Goal: Information Seeking & Learning: Learn about a topic

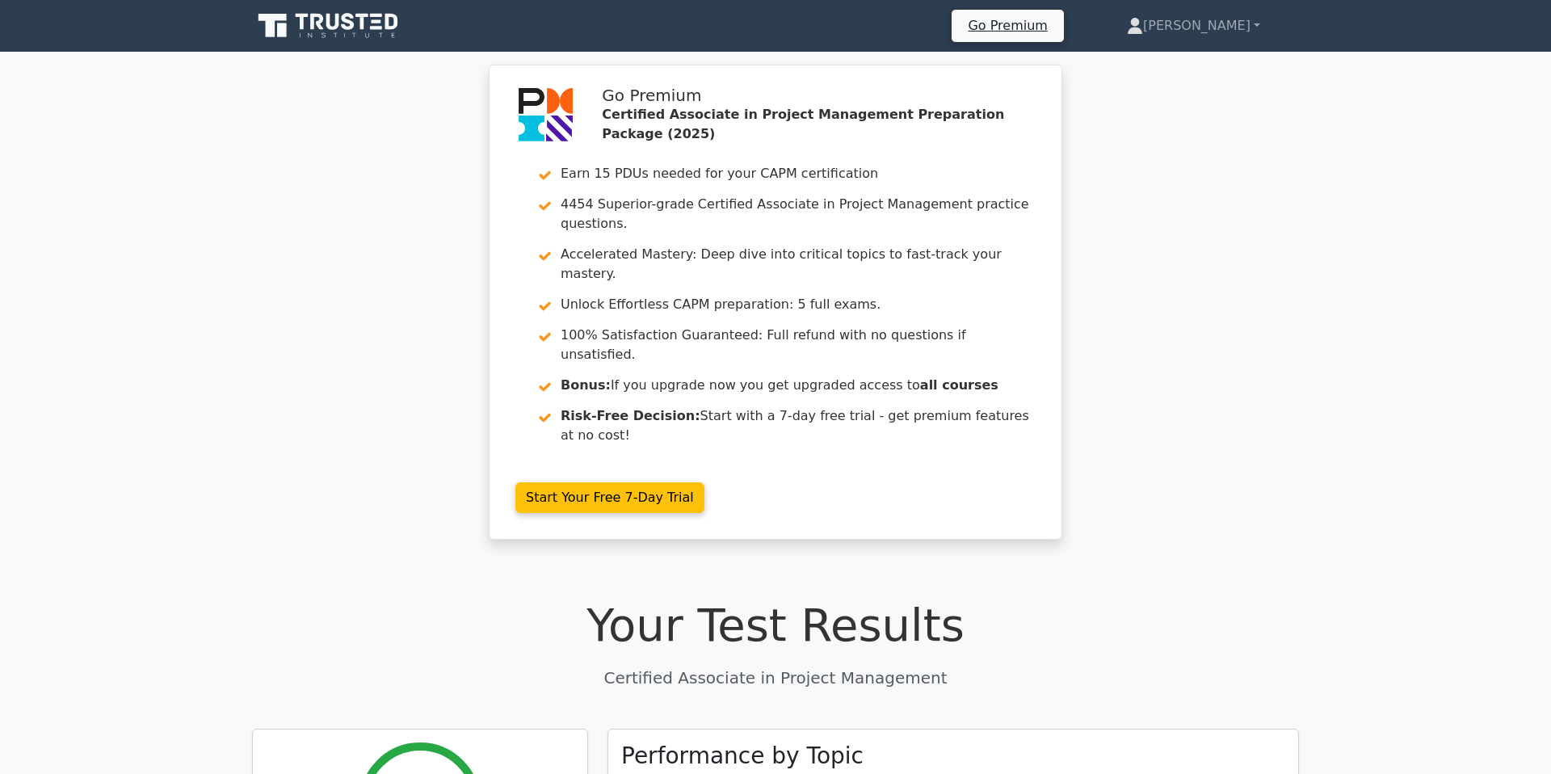
click at [318, 23] on icon at bounding box center [317, 22] width 13 height 16
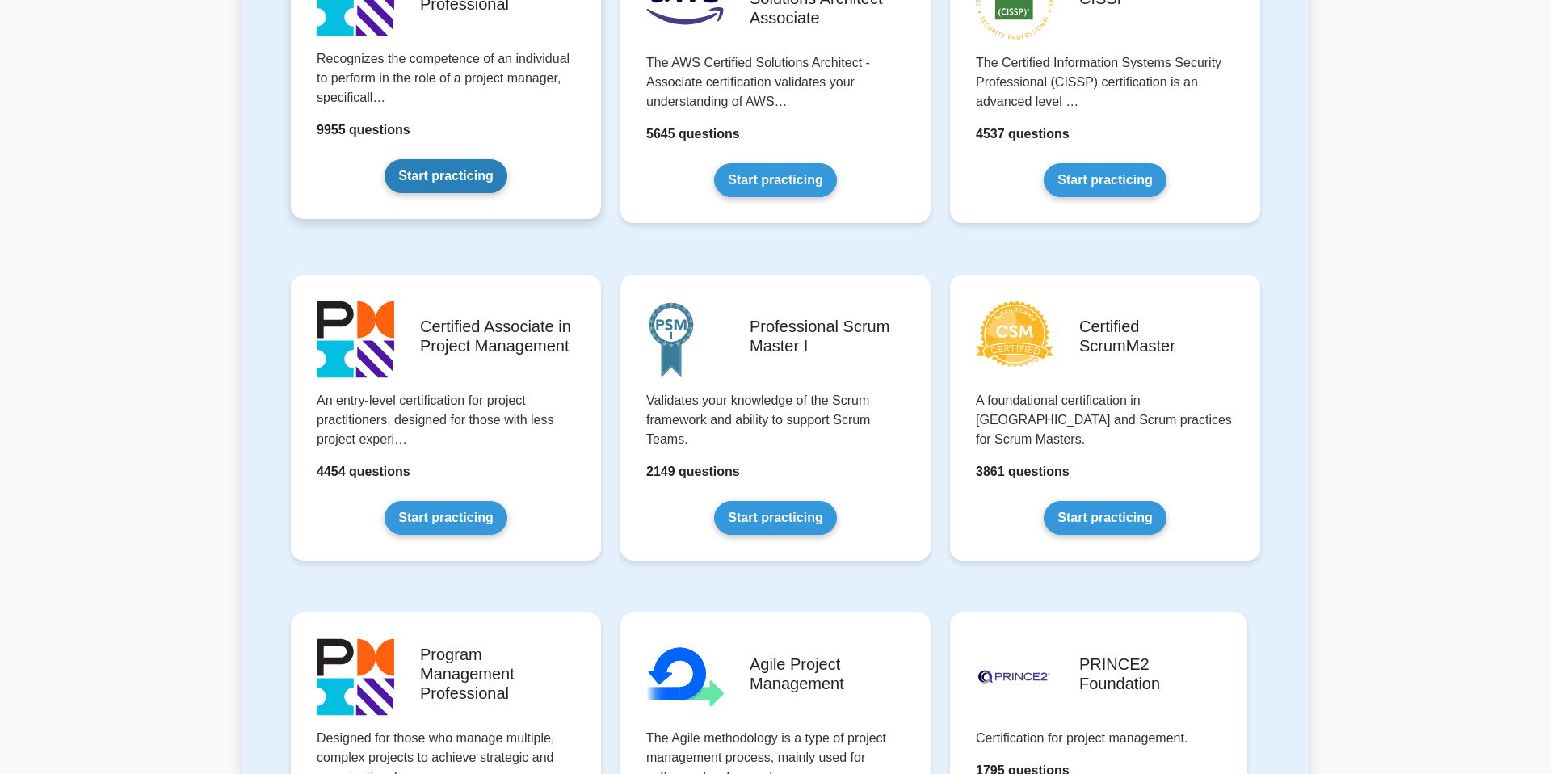
scroll to position [496, 0]
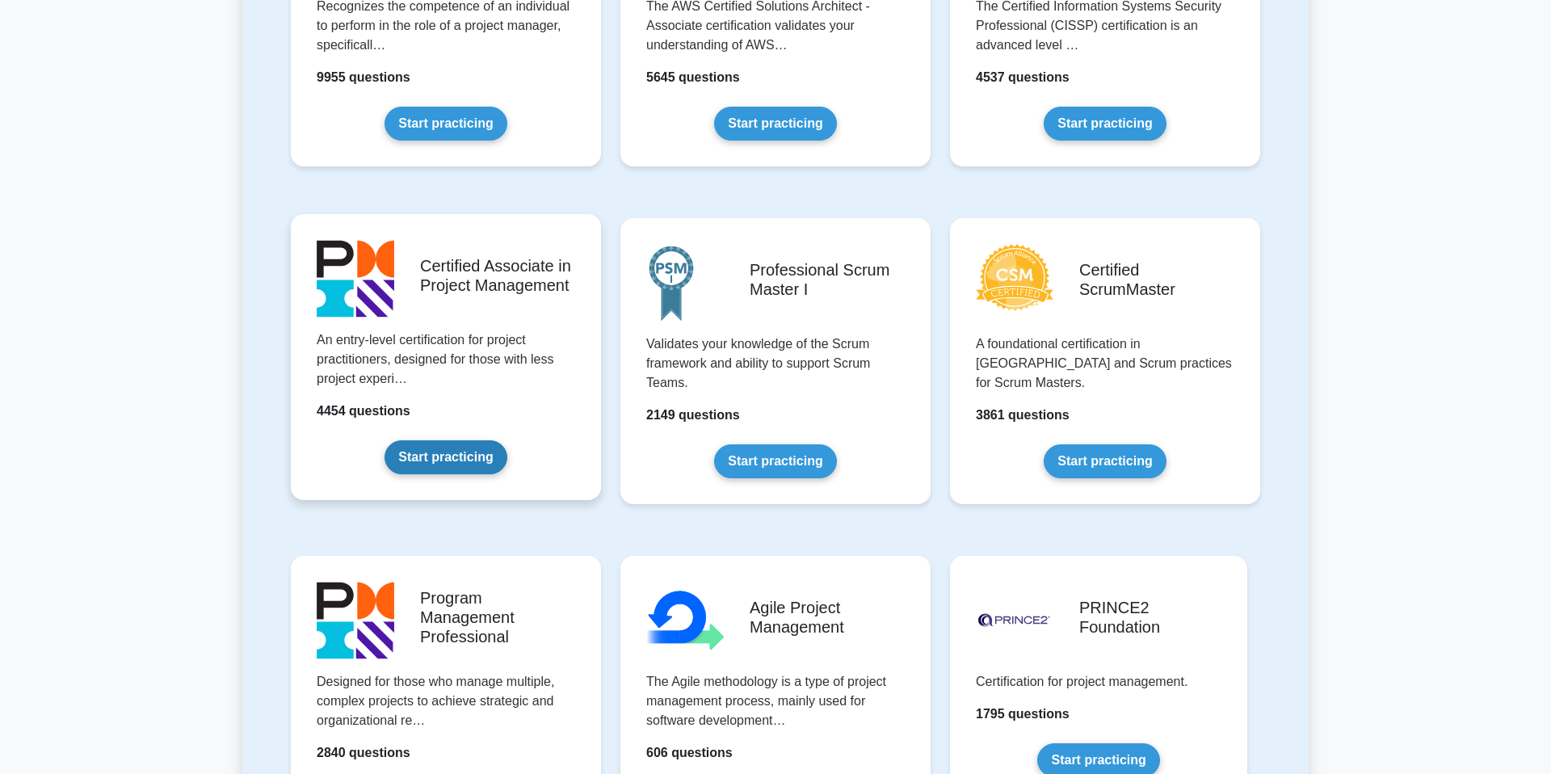
click at [450, 456] on link "Start practicing" at bounding box center [446, 457] width 122 height 34
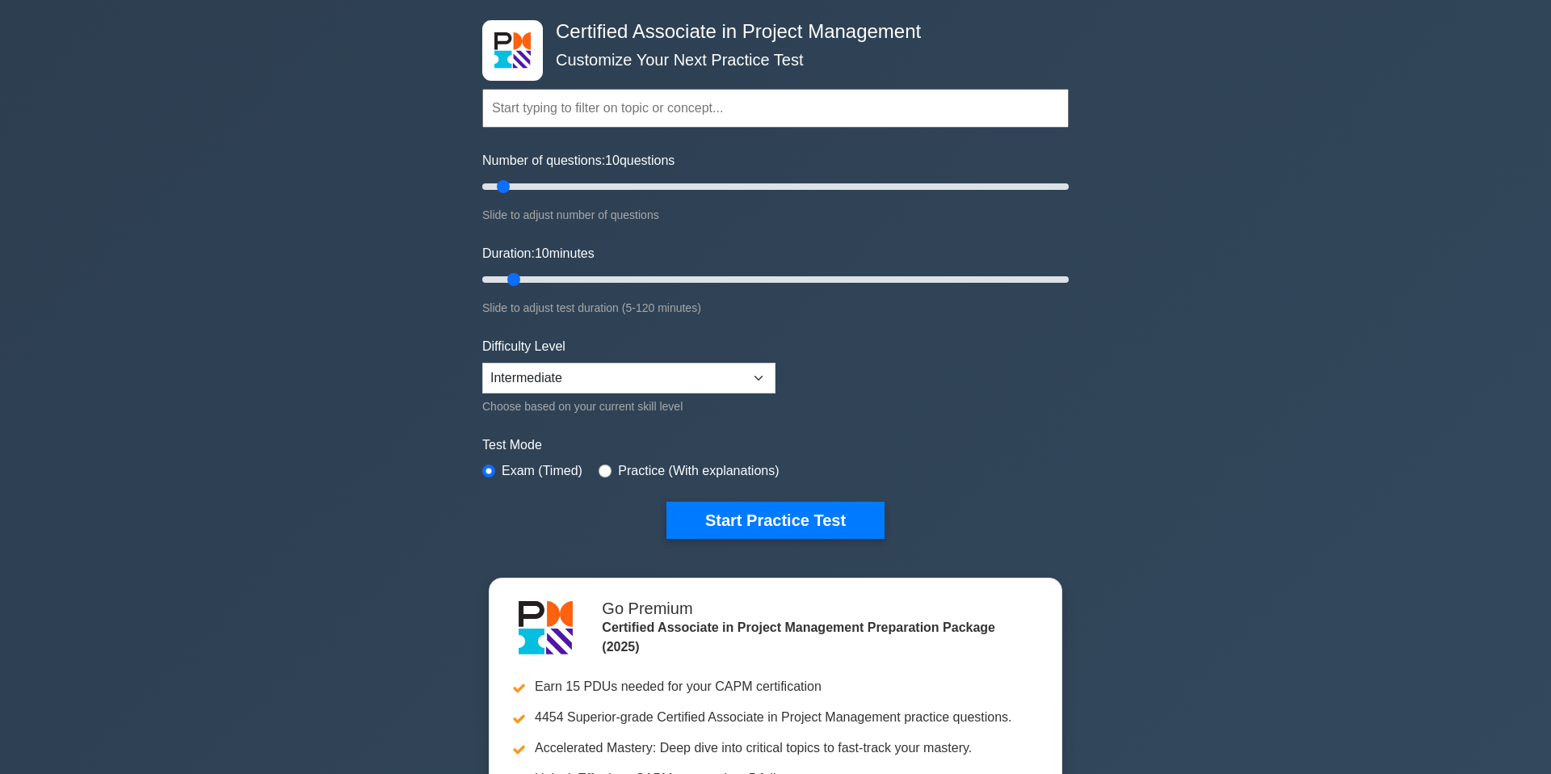
scroll to position [84, 0]
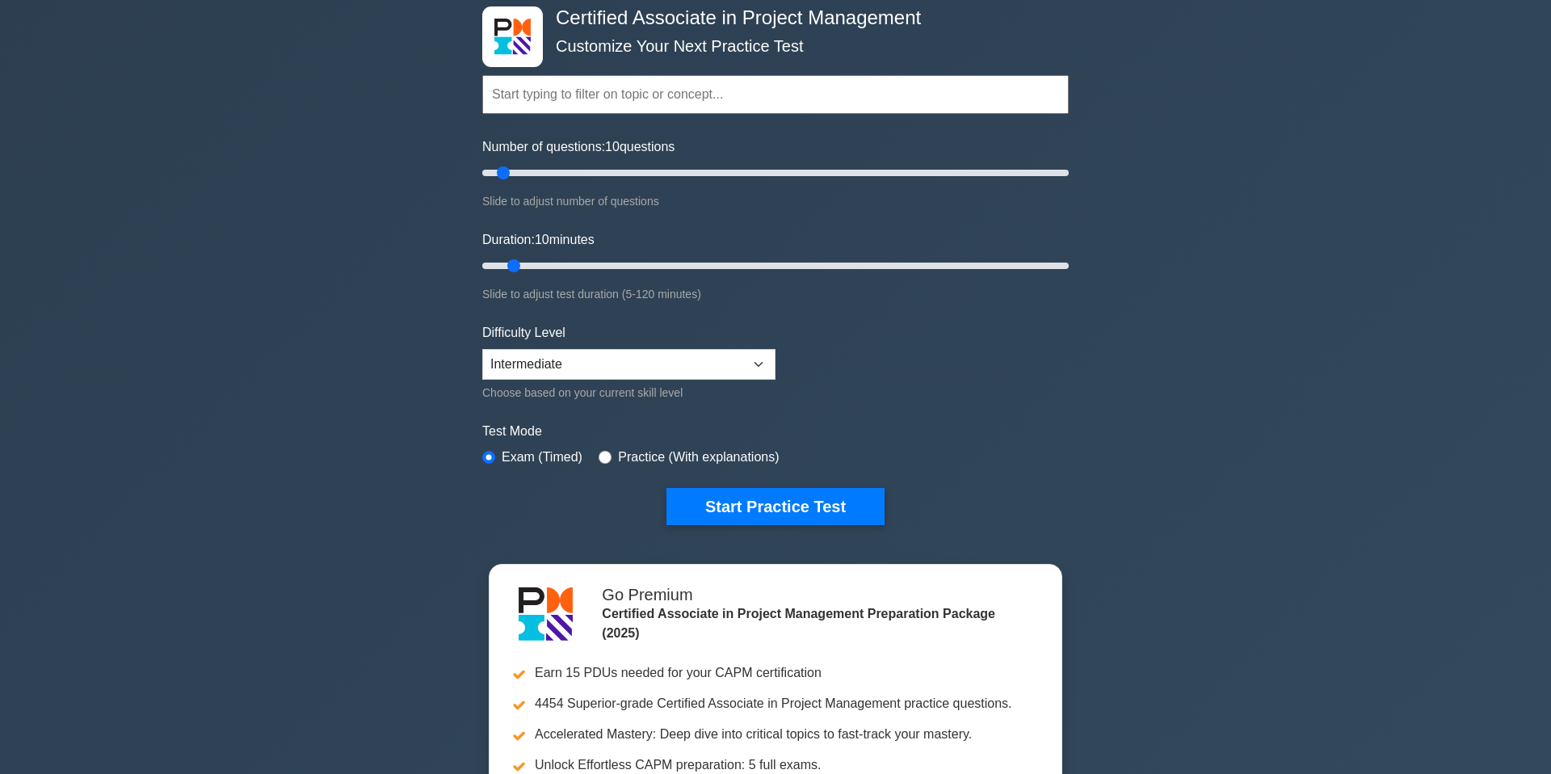
click at [717, 458] on label "Practice (With explanations)" at bounding box center [698, 457] width 161 height 19
click at [604, 459] on input "radio" at bounding box center [605, 457] width 13 height 13
radio input "true"
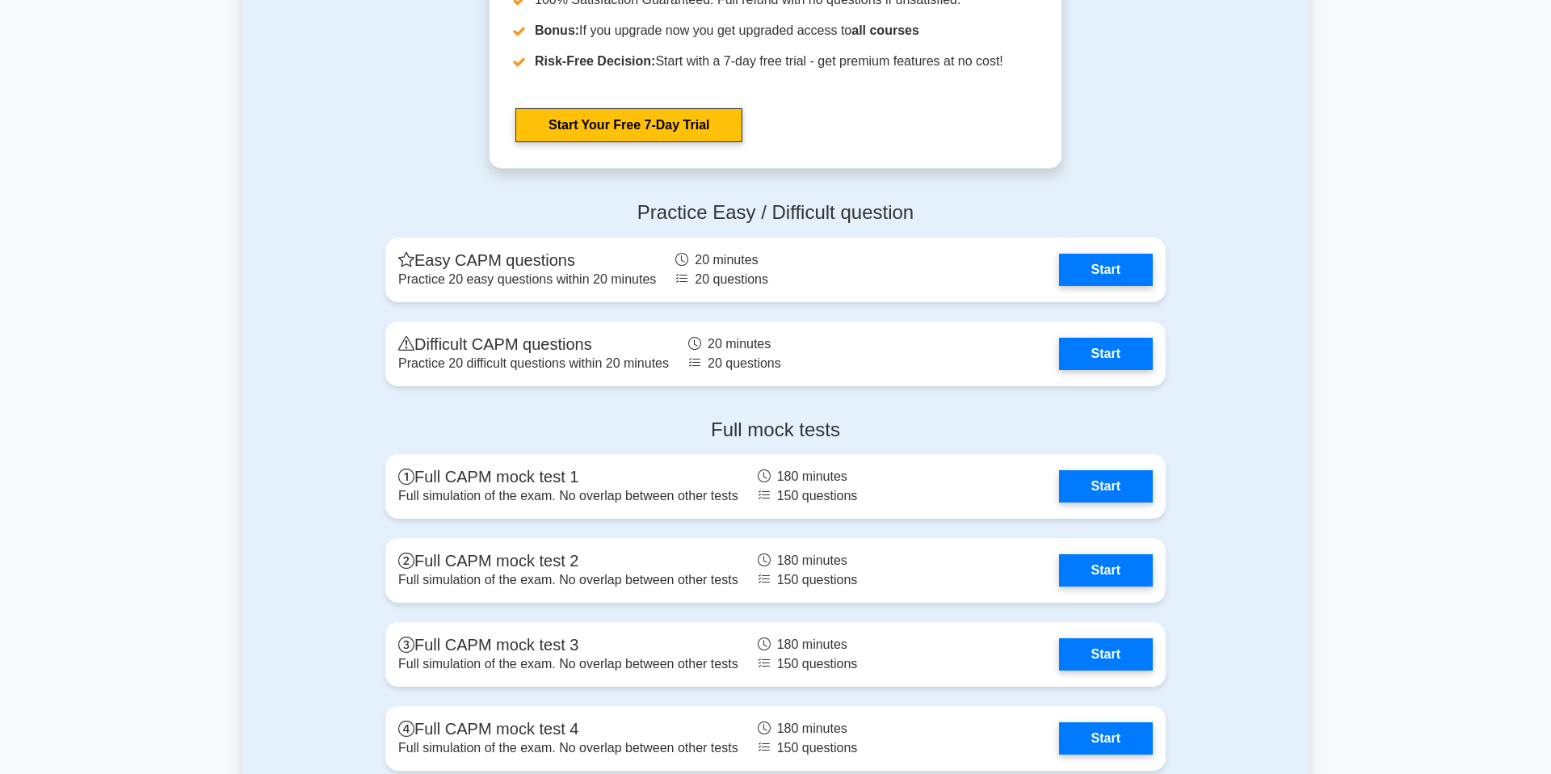
scroll to position [4495, 0]
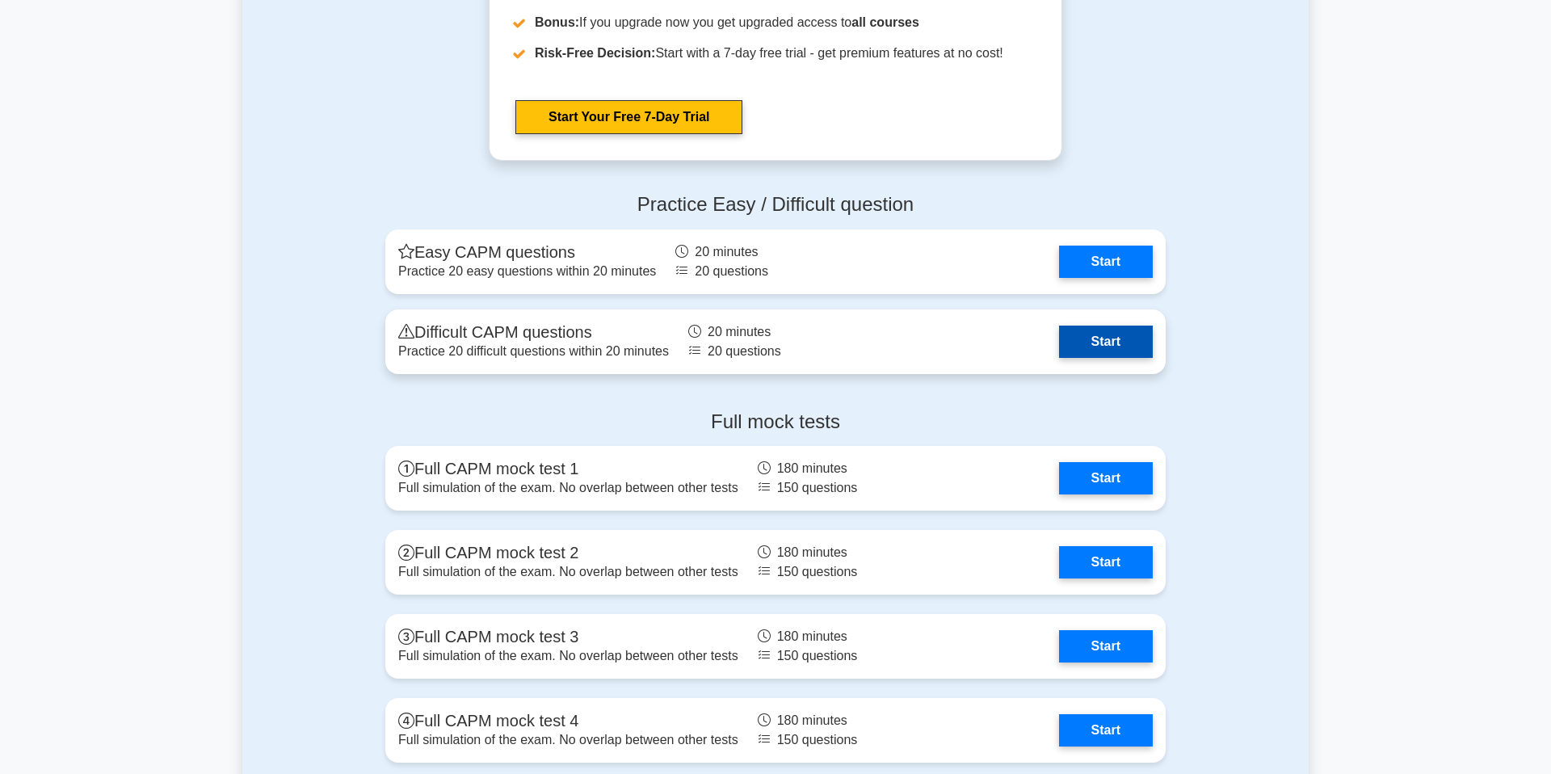
click at [1094, 343] on link "Start" at bounding box center [1106, 342] width 94 height 32
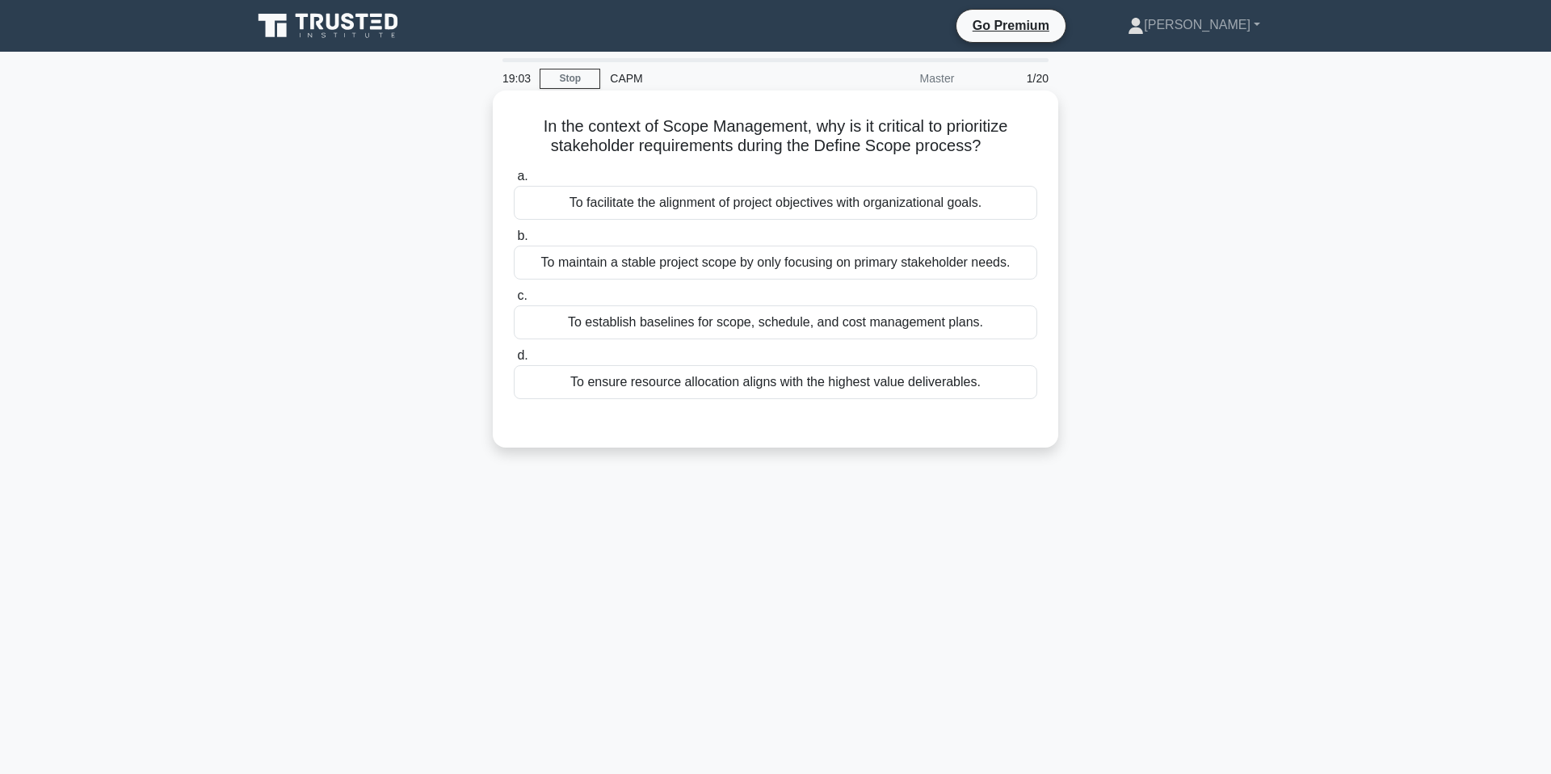
click at [889, 206] on div "To facilitate the alignment of project objectives with organizational goals." at bounding box center [775, 203] width 523 height 34
click at [514, 182] on input "a. To facilitate the alignment of project objectives with organizational goals." at bounding box center [514, 176] width 0 height 11
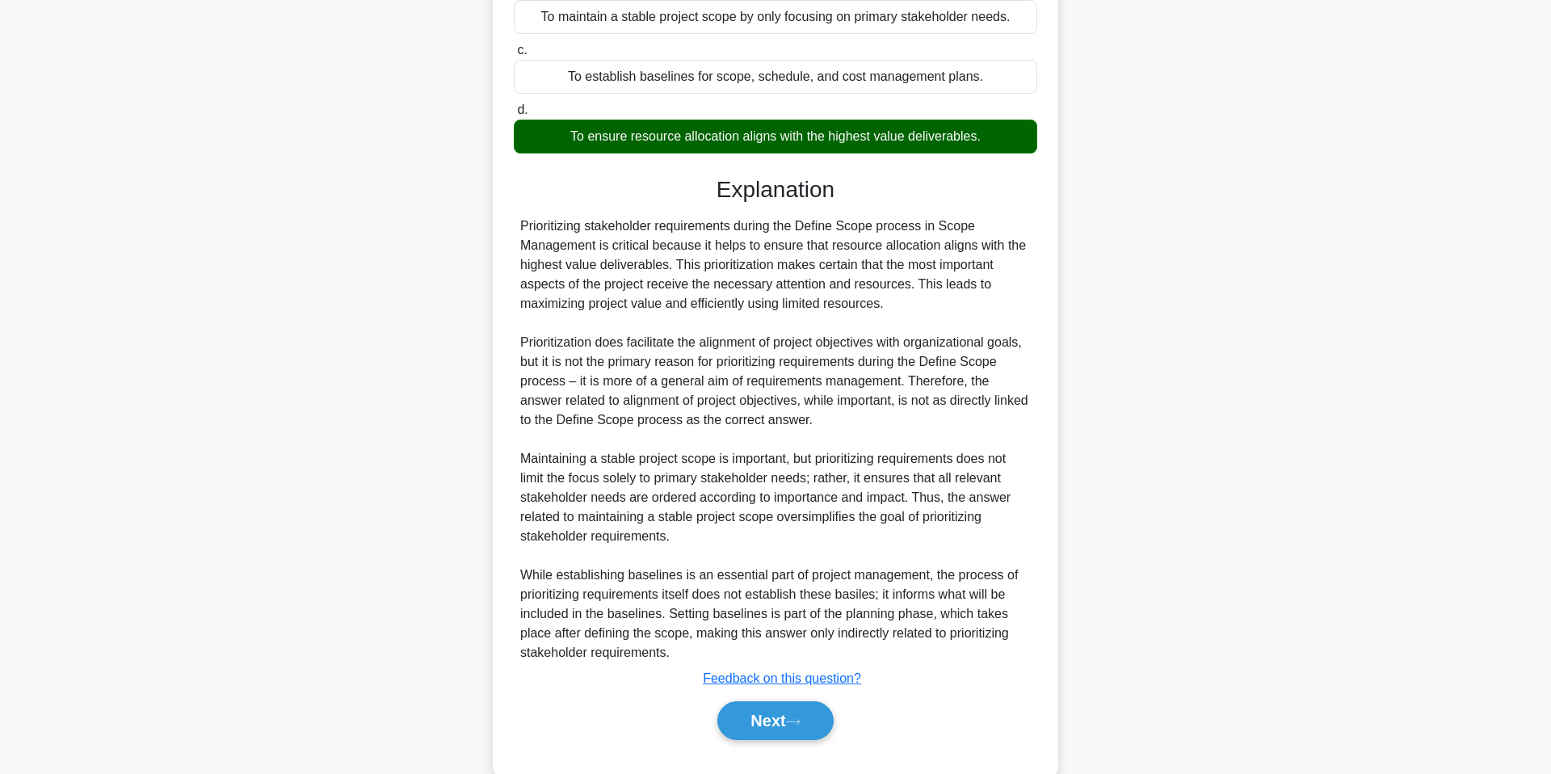
scroll to position [245, 0]
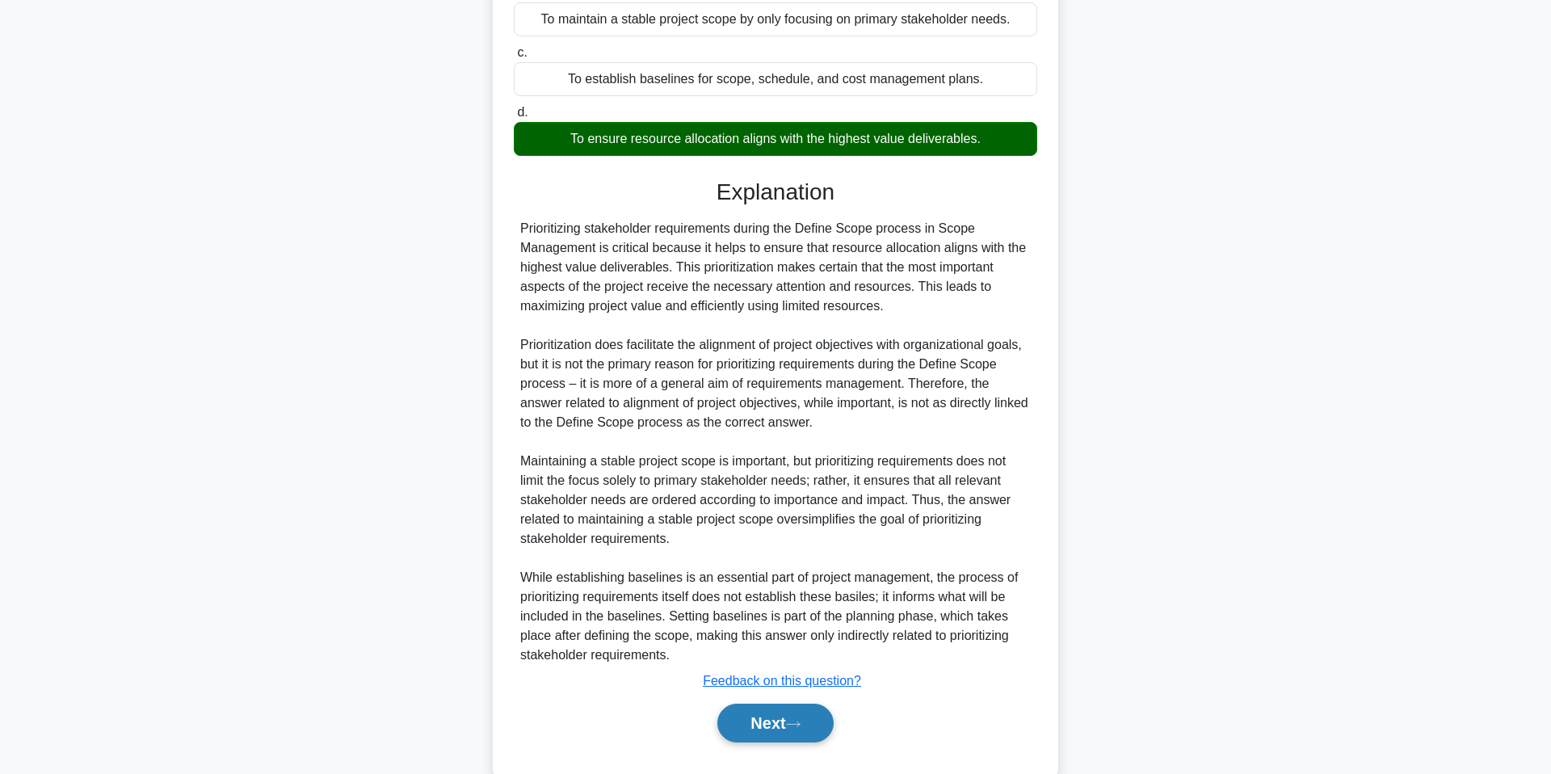
click at [763, 722] on button "Next" at bounding box center [775, 723] width 116 height 39
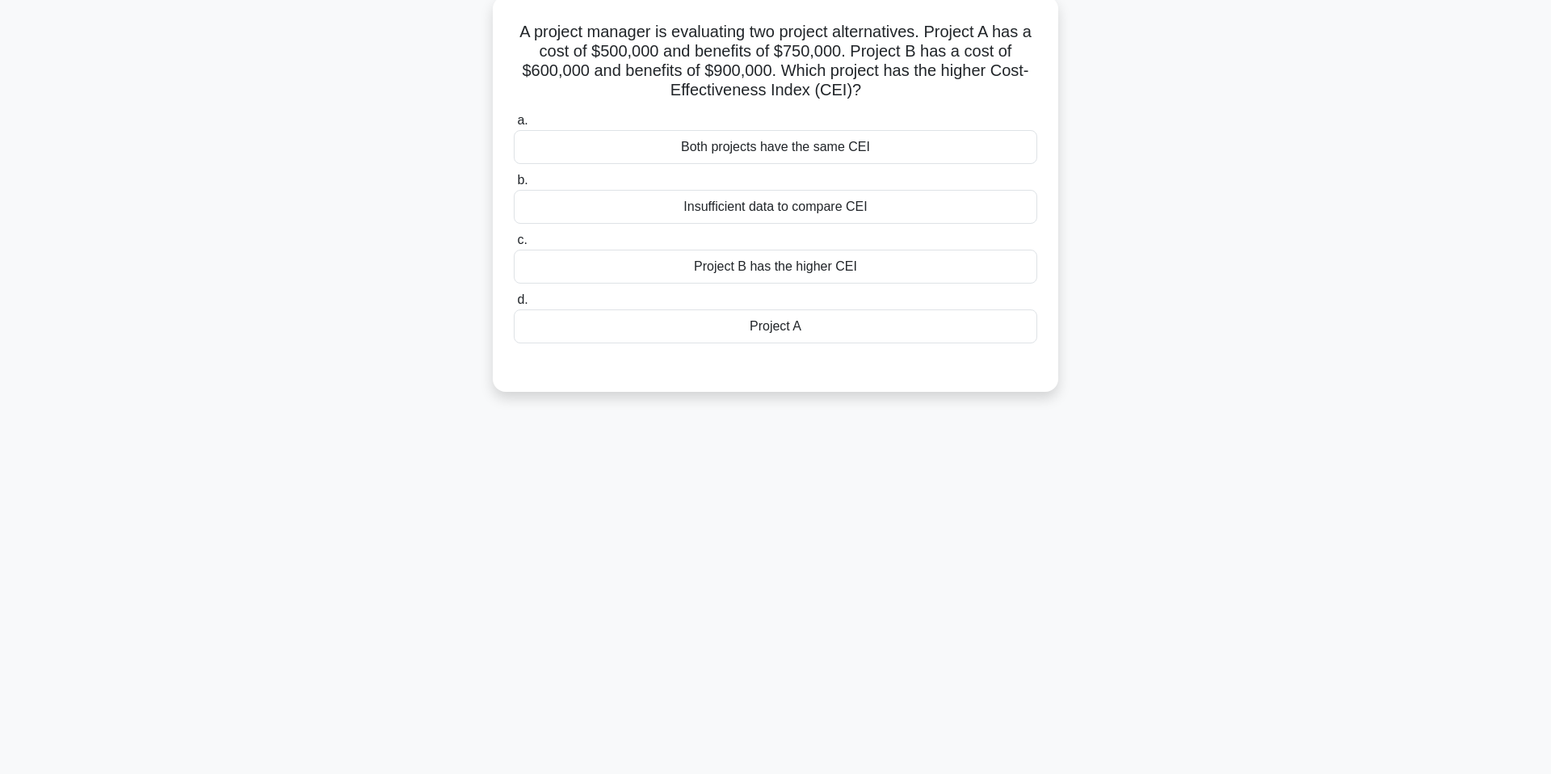
scroll to position [0, 0]
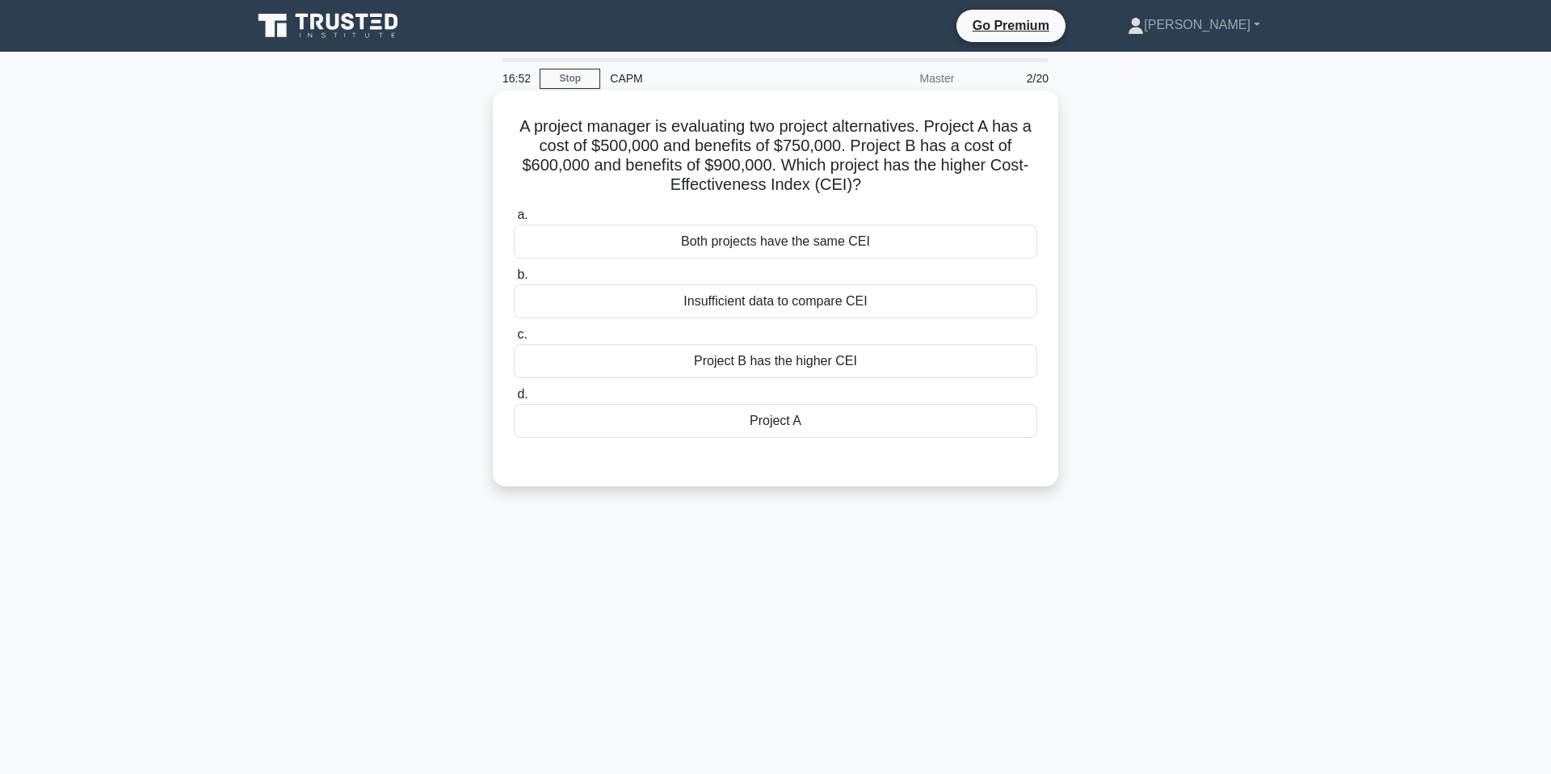
click at [842, 353] on div "Project B has the higher CEI" at bounding box center [775, 361] width 523 height 34
click at [514, 340] on input "c. Project B has the higher CEI" at bounding box center [514, 335] width 0 height 11
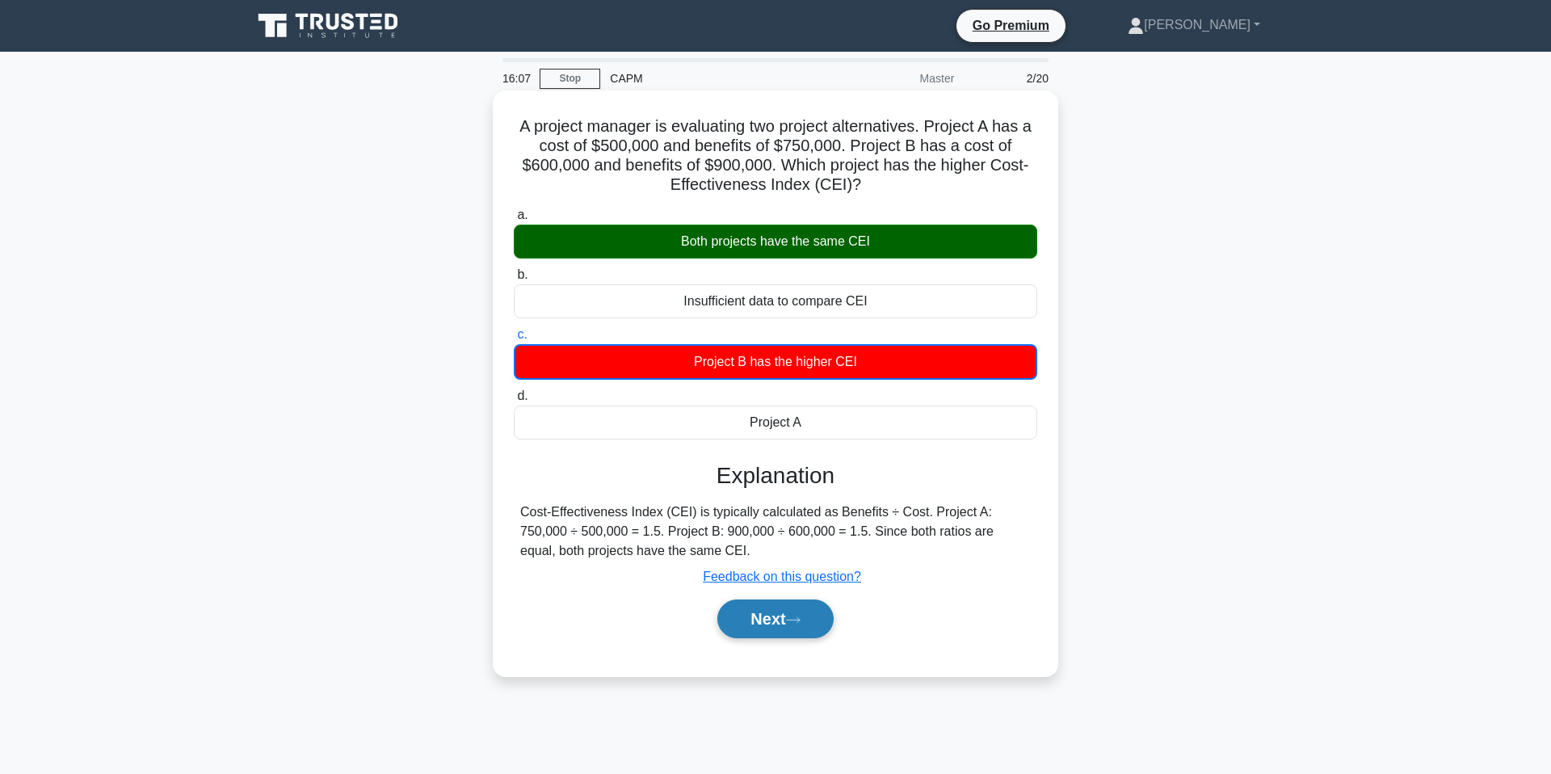
click at [779, 612] on button "Next" at bounding box center [775, 618] width 116 height 39
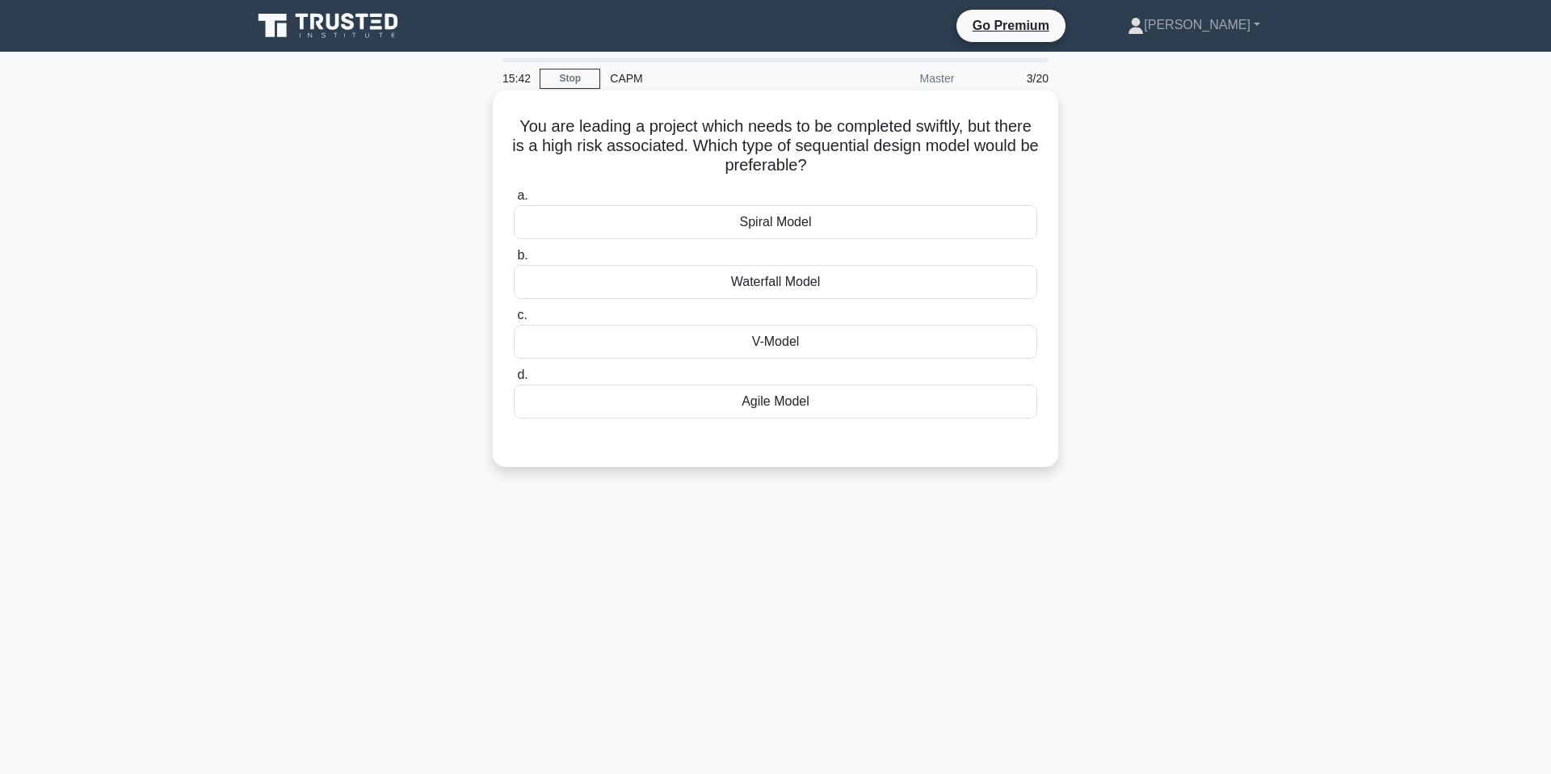
click at [804, 398] on div "Agile Model" at bounding box center [775, 402] width 523 height 34
click at [514, 380] on input "d. Agile Model" at bounding box center [514, 375] width 0 height 11
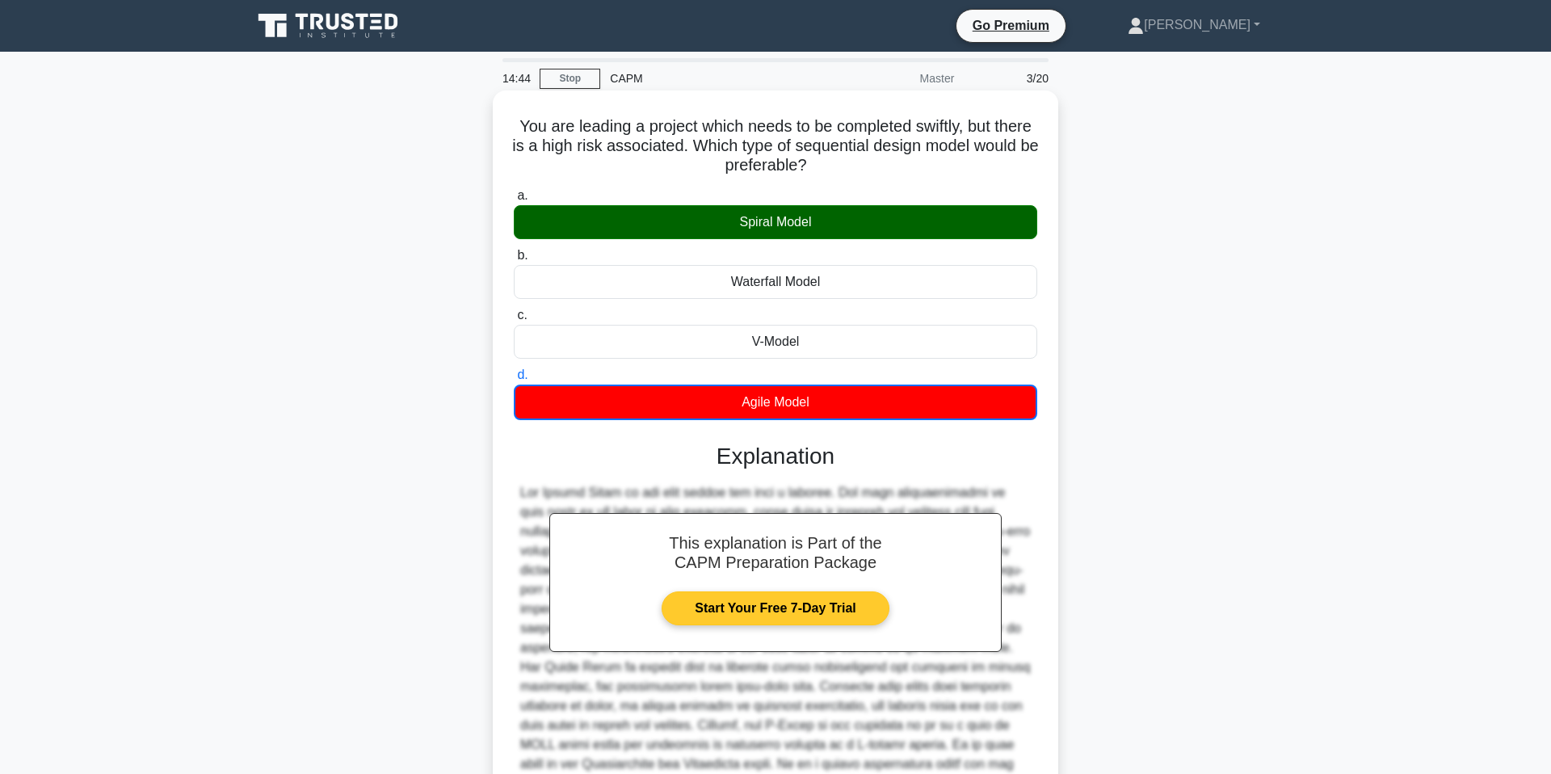
scroll to position [166, 0]
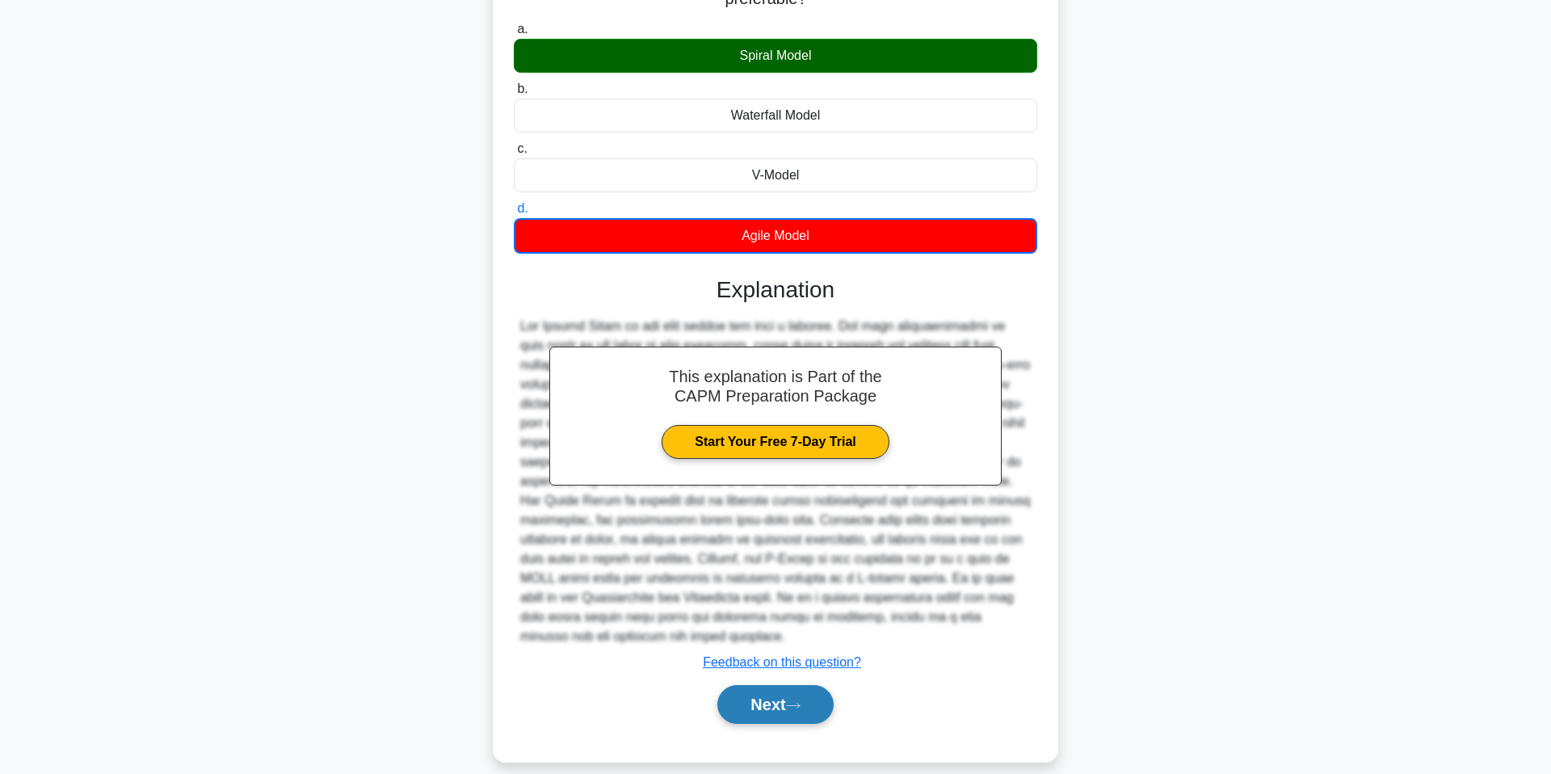
click at [742, 692] on button "Next" at bounding box center [775, 704] width 116 height 39
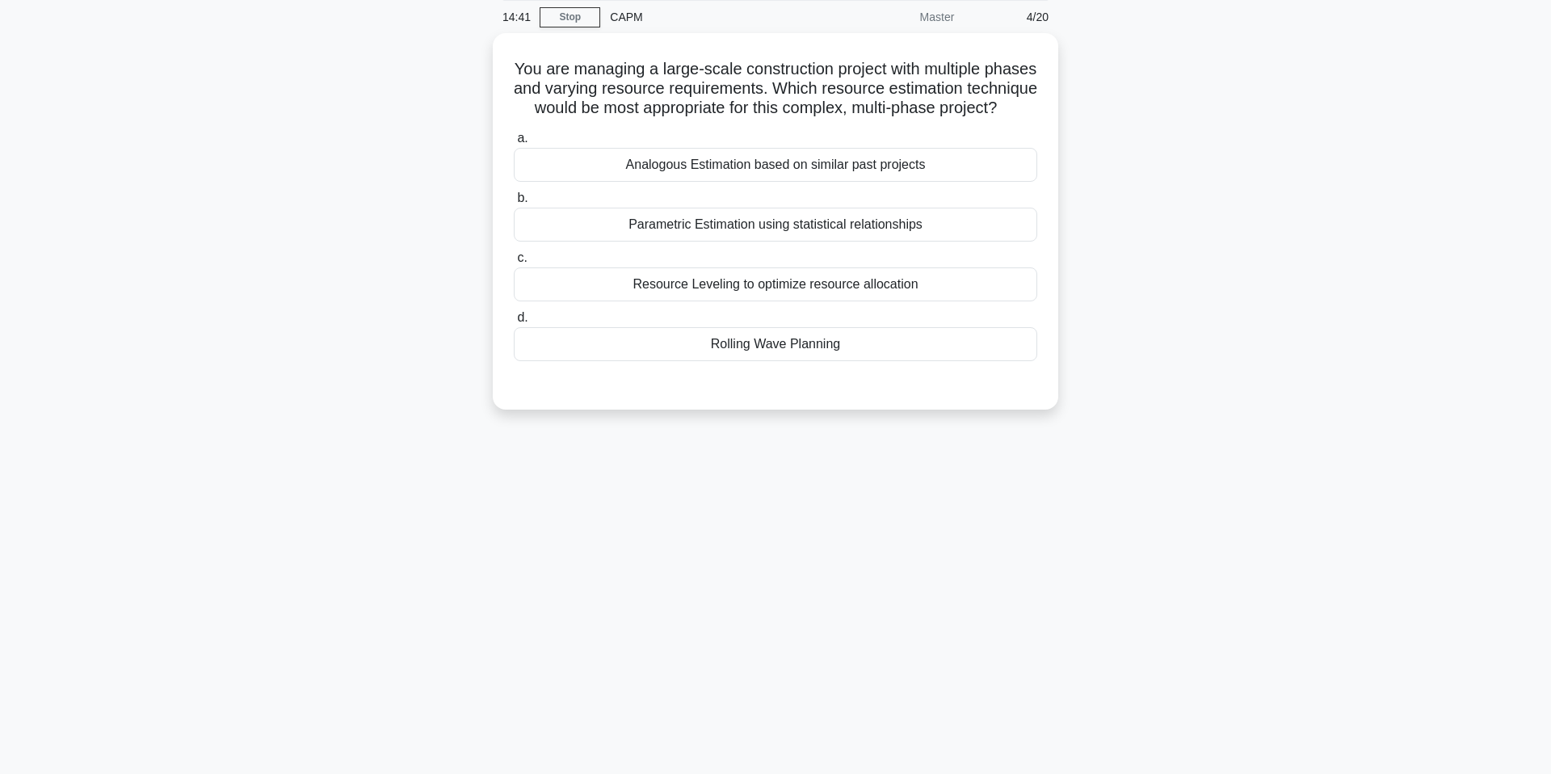
scroll to position [0, 0]
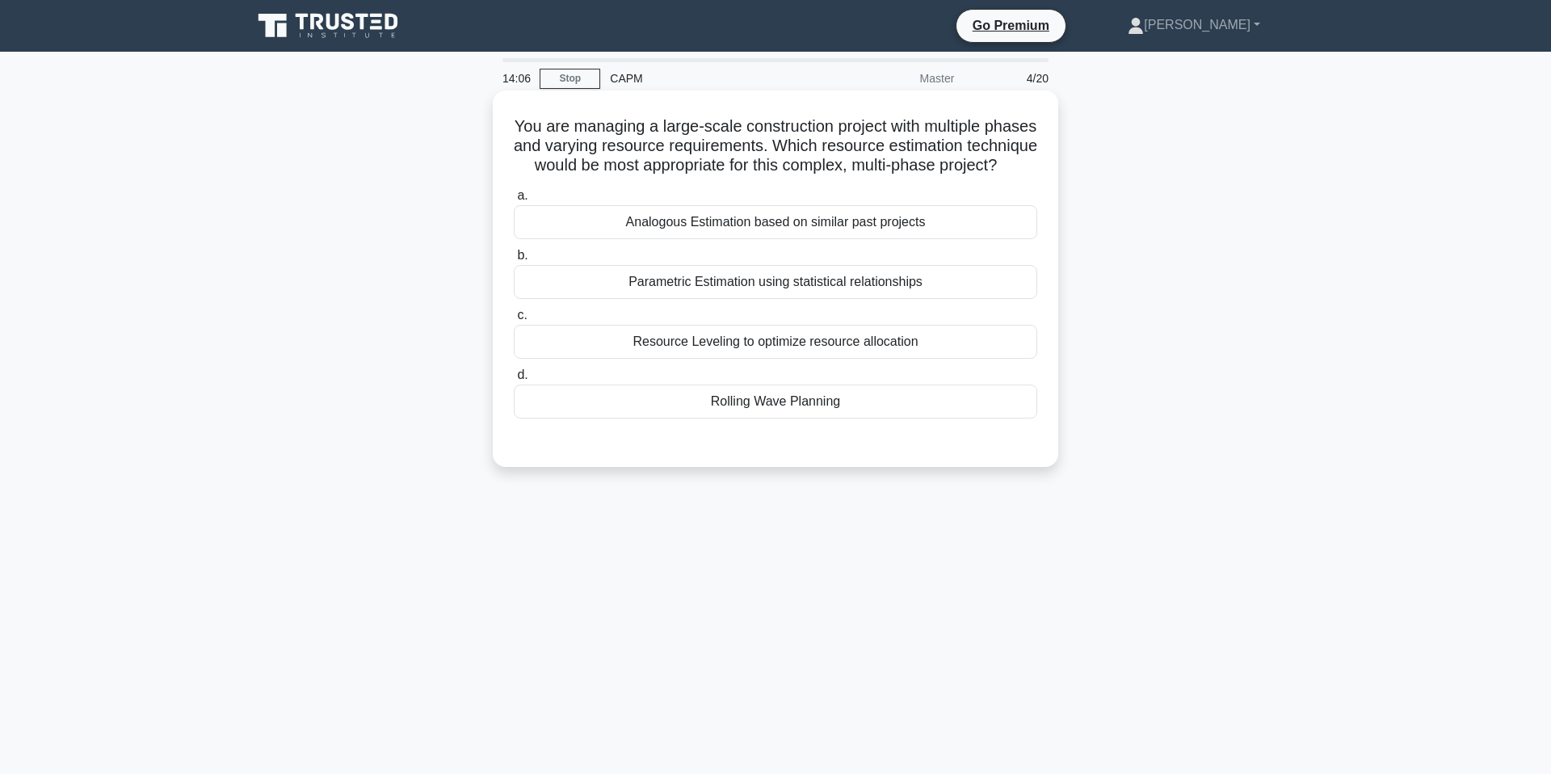
click at [846, 338] on div "Resource Leveling to optimize resource allocation" at bounding box center [775, 342] width 523 height 34
click at [514, 321] on input "c. Resource Leveling to optimize resource allocation" at bounding box center [514, 315] width 0 height 11
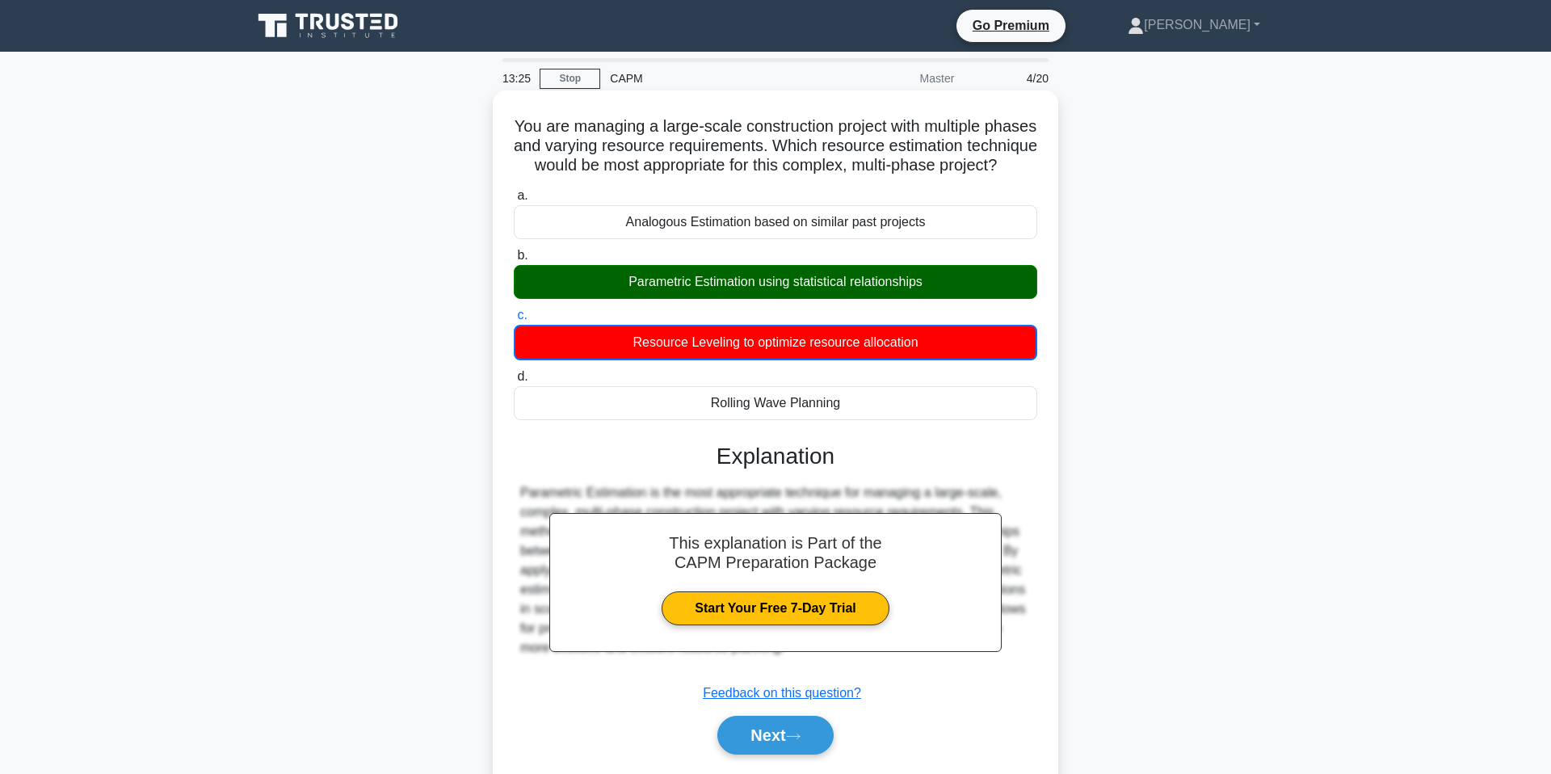
scroll to position [99, 0]
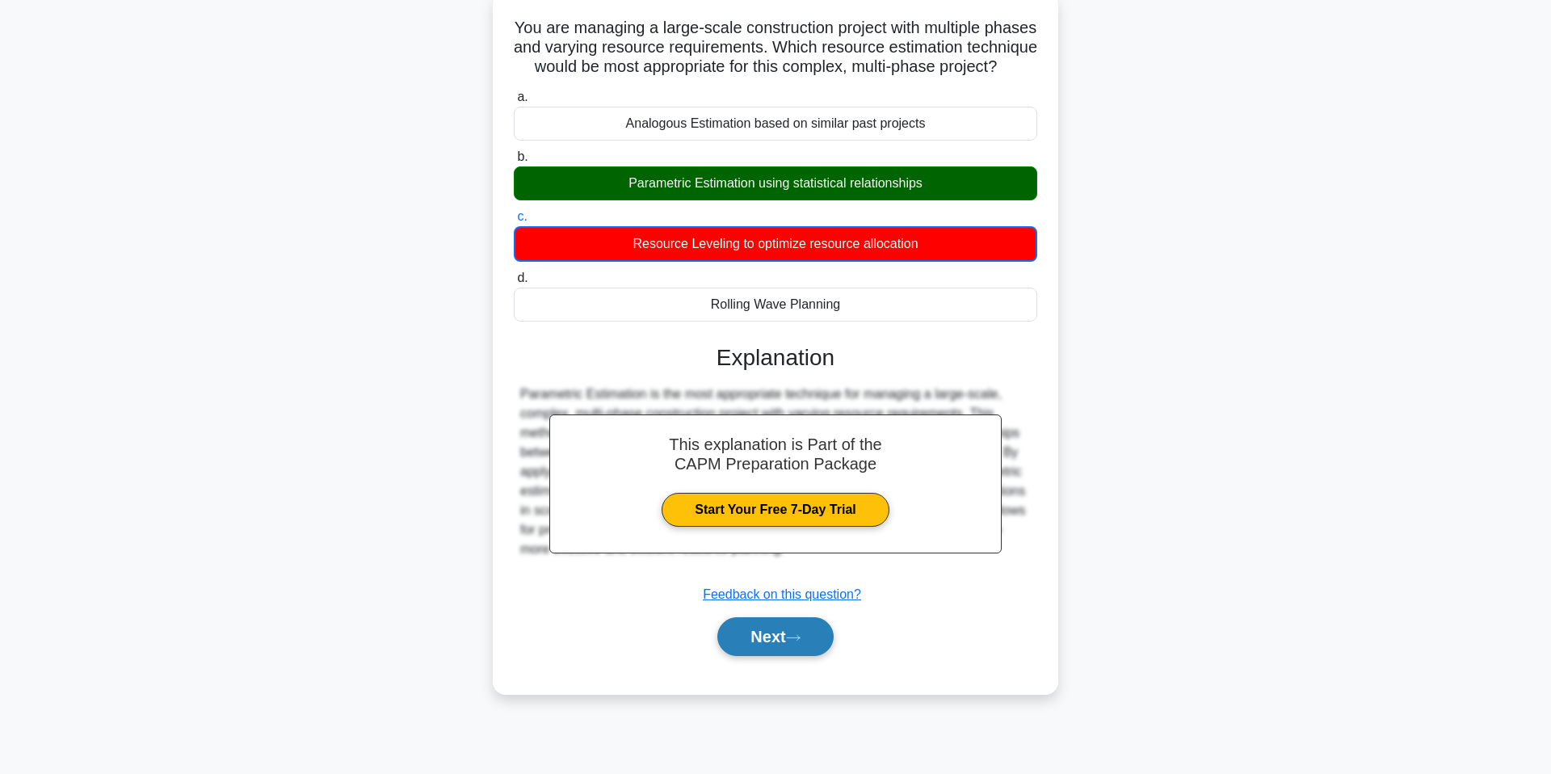
click at [785, 645] on button "Next" at bounding box center [775, 636] width 116 height 39
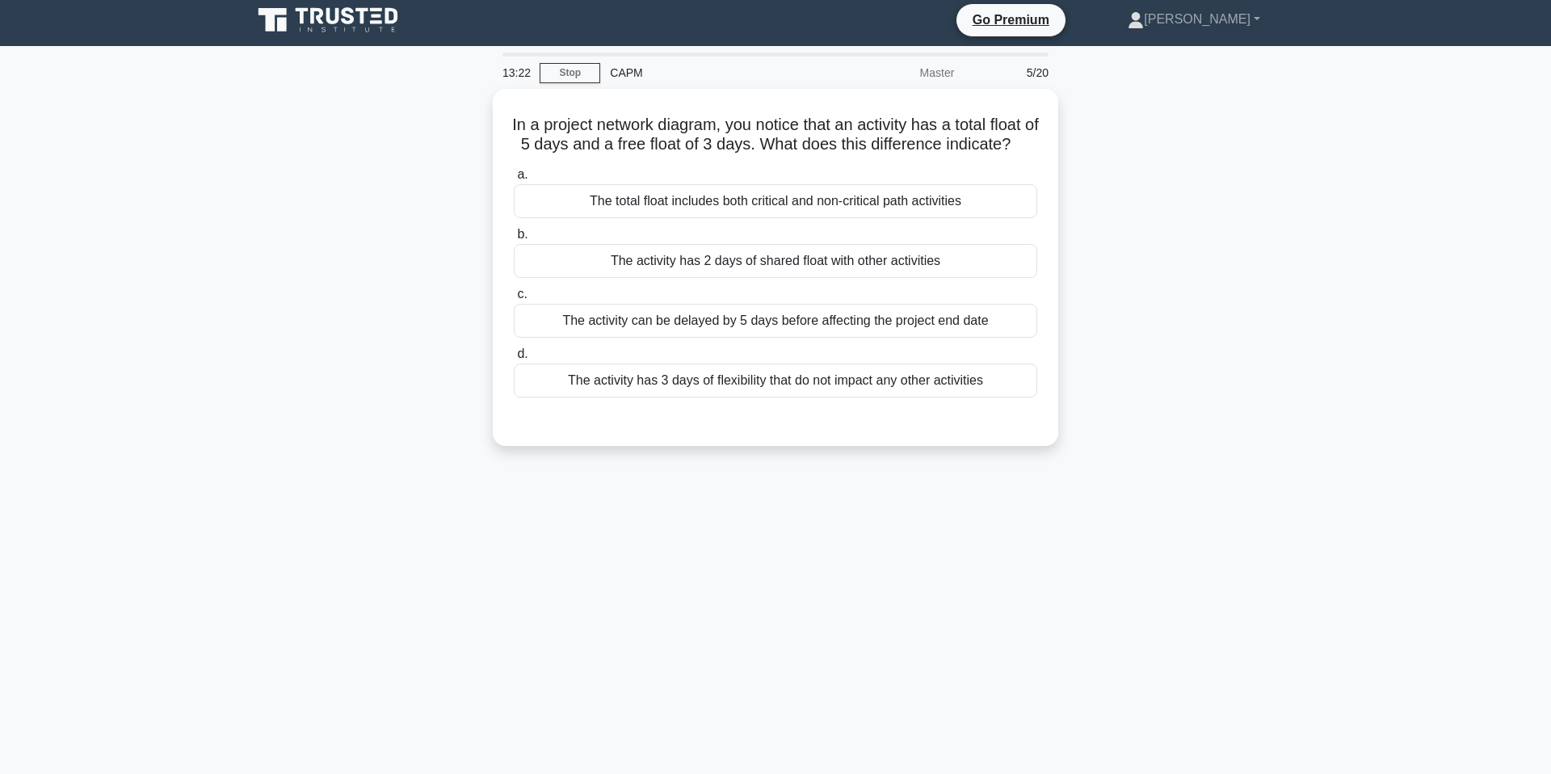
scroll to position [0, 0]
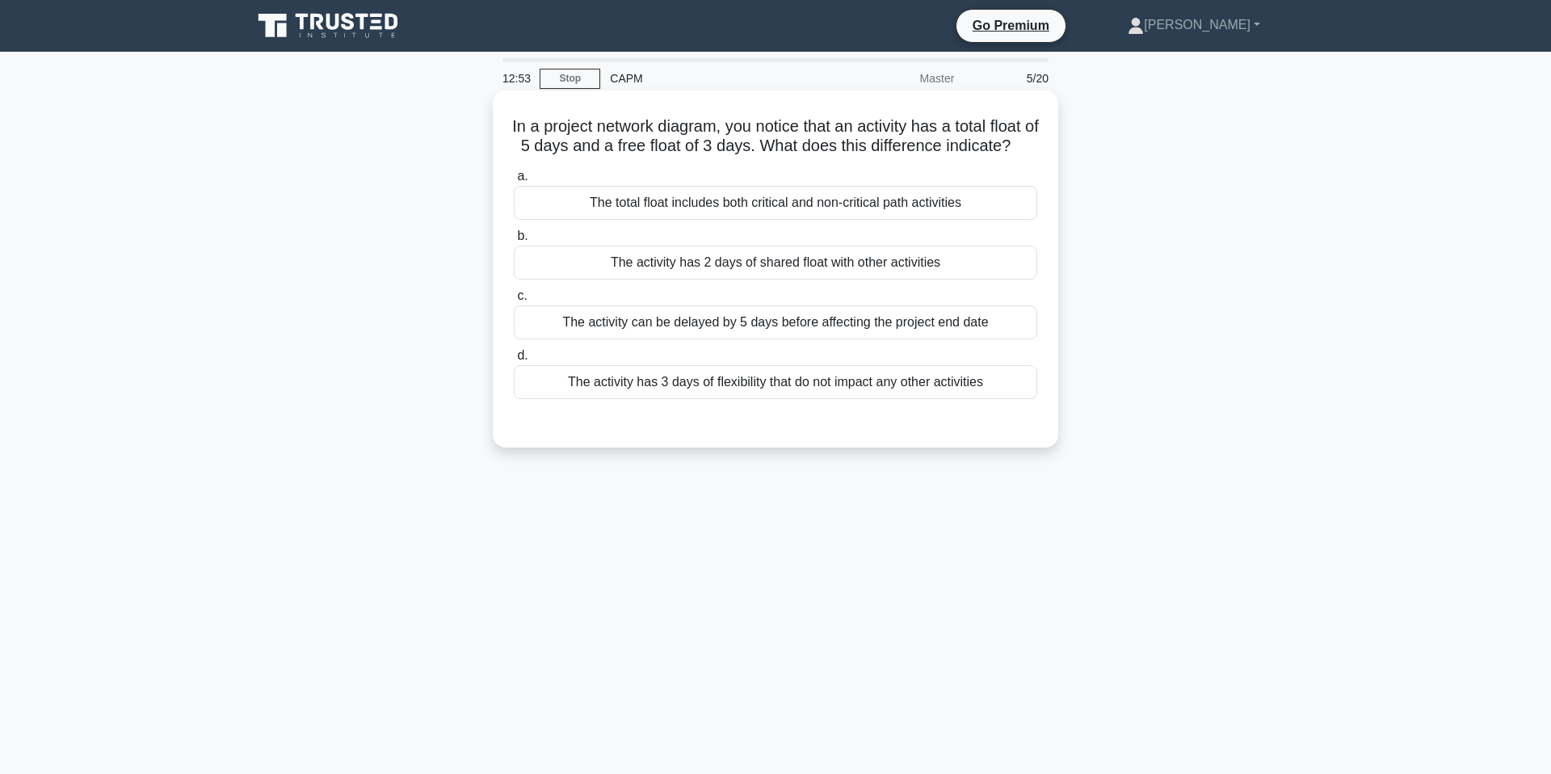
click at [958, 399] on div "The activity has 3 days of flexibility that do not impact any other activities" at bounding box center [775, 382] width 523 height 34
click at [514, 361] on input "d. The activity has 3 days of flexibility that do not impact any other activiti…" at bounding box center [514, 356] width 0 height 11
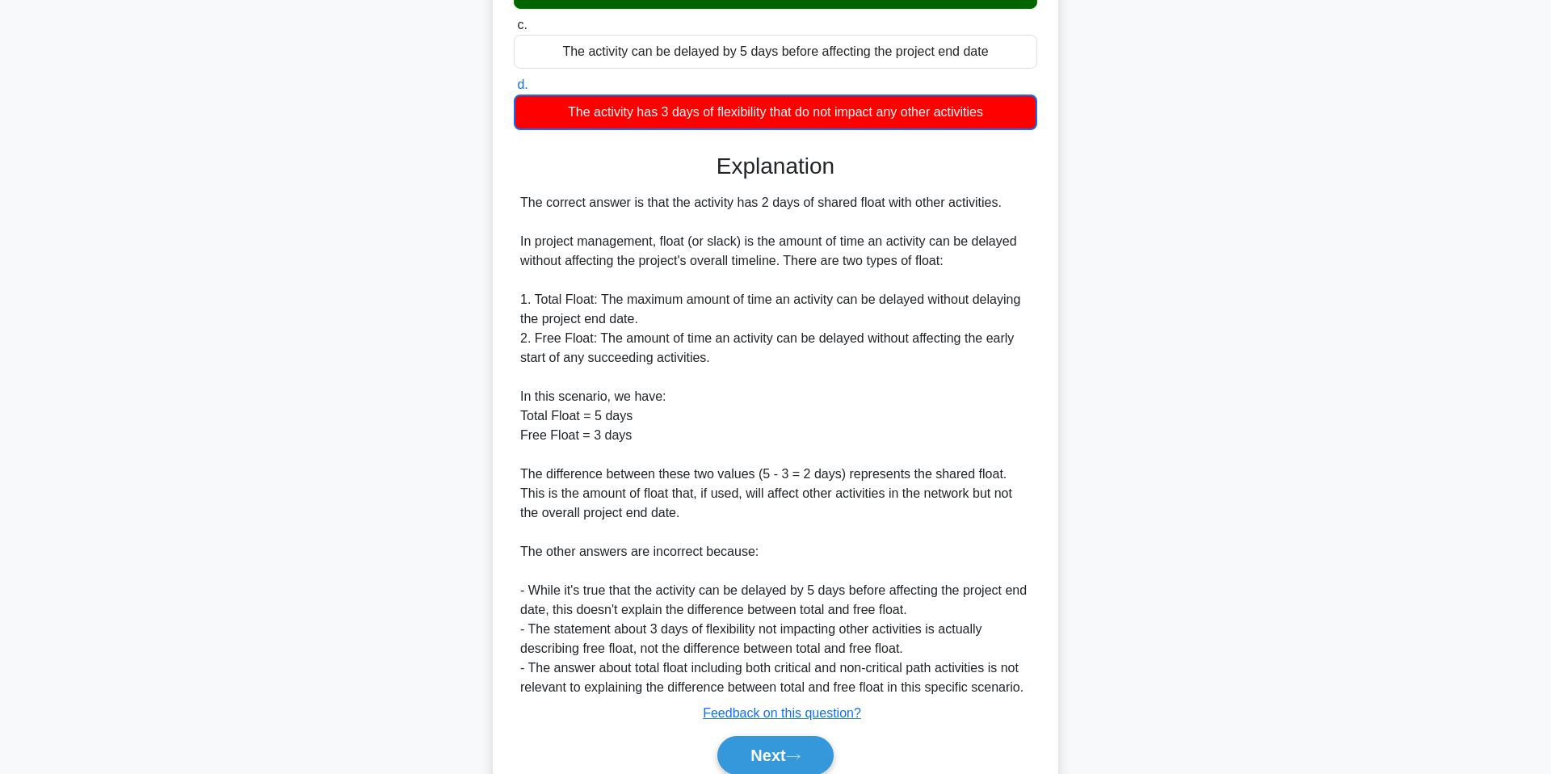
scroll to position [360, 0]
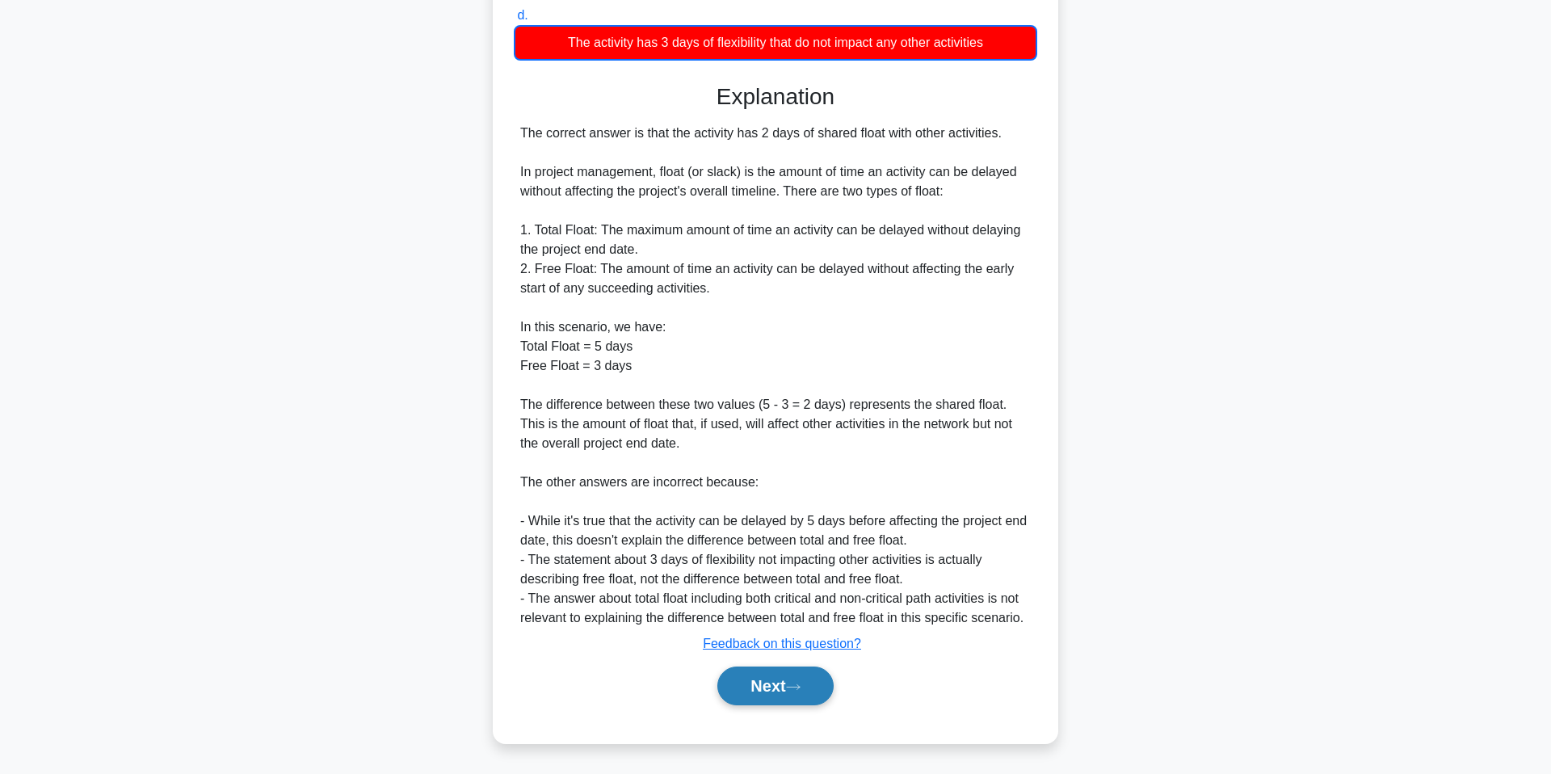
click at [794, 694] on button "Next" at bounding box center [775, 685] width 116 height 39
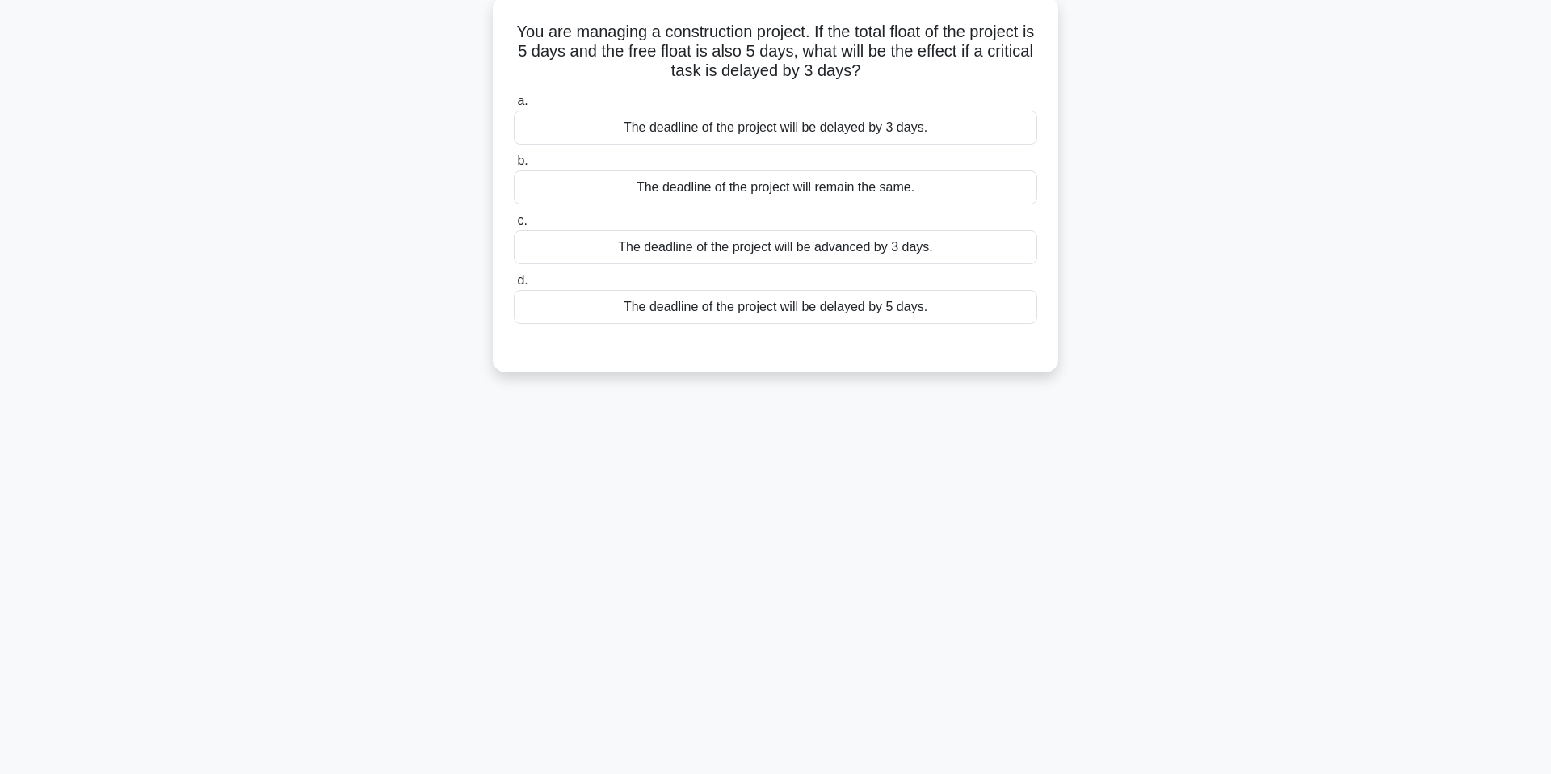
scroll to position [0, 0]
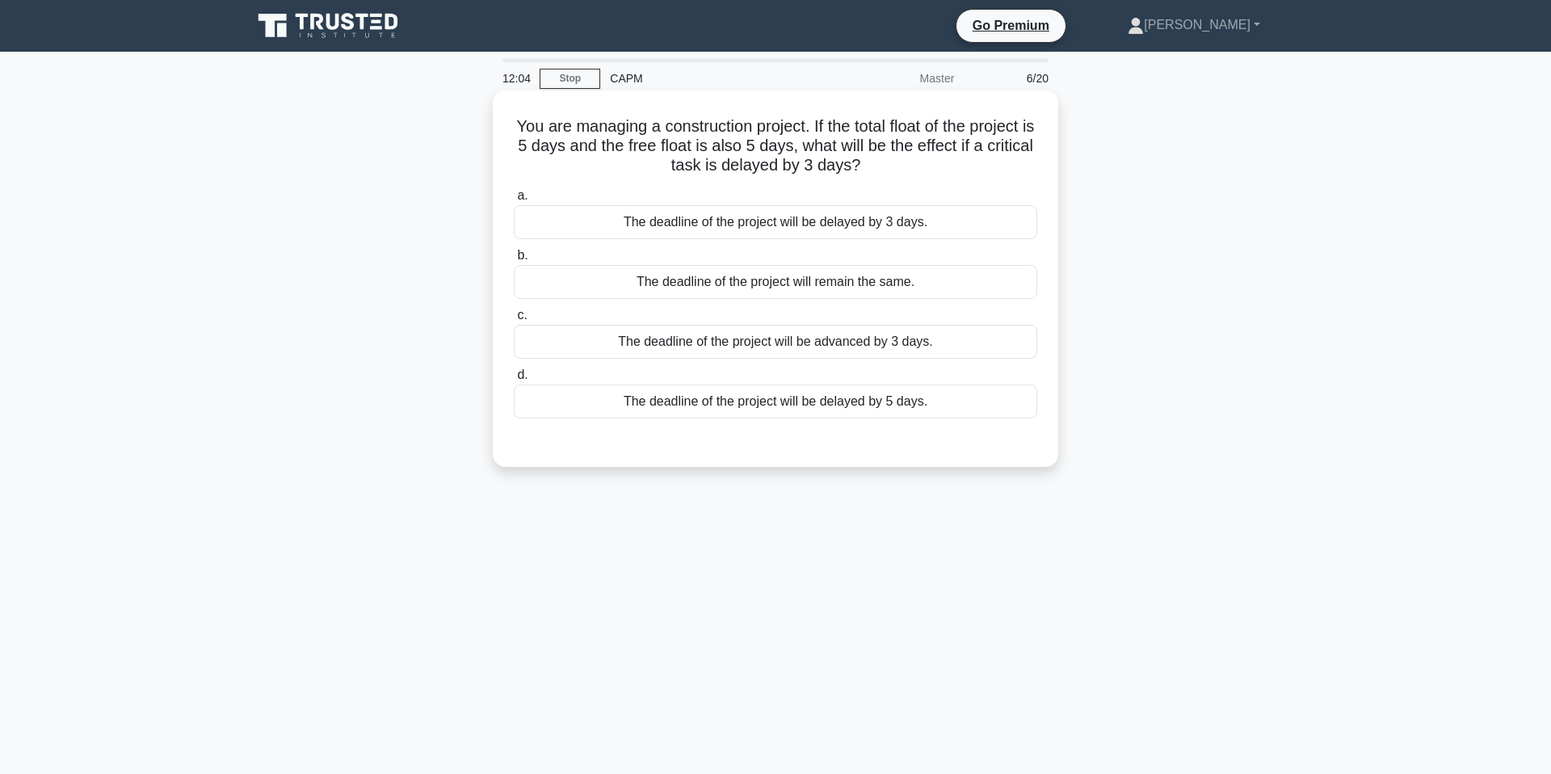
click at [870, 225] on div "The deadline of the project will be delayed by 3 days." at bounding box center [775, 222] width 523 height 34
click at [514, 201] on input "a. The deadline of the project will be delayed by 3 days." at bounding box center [514, 196] width 0 height 11
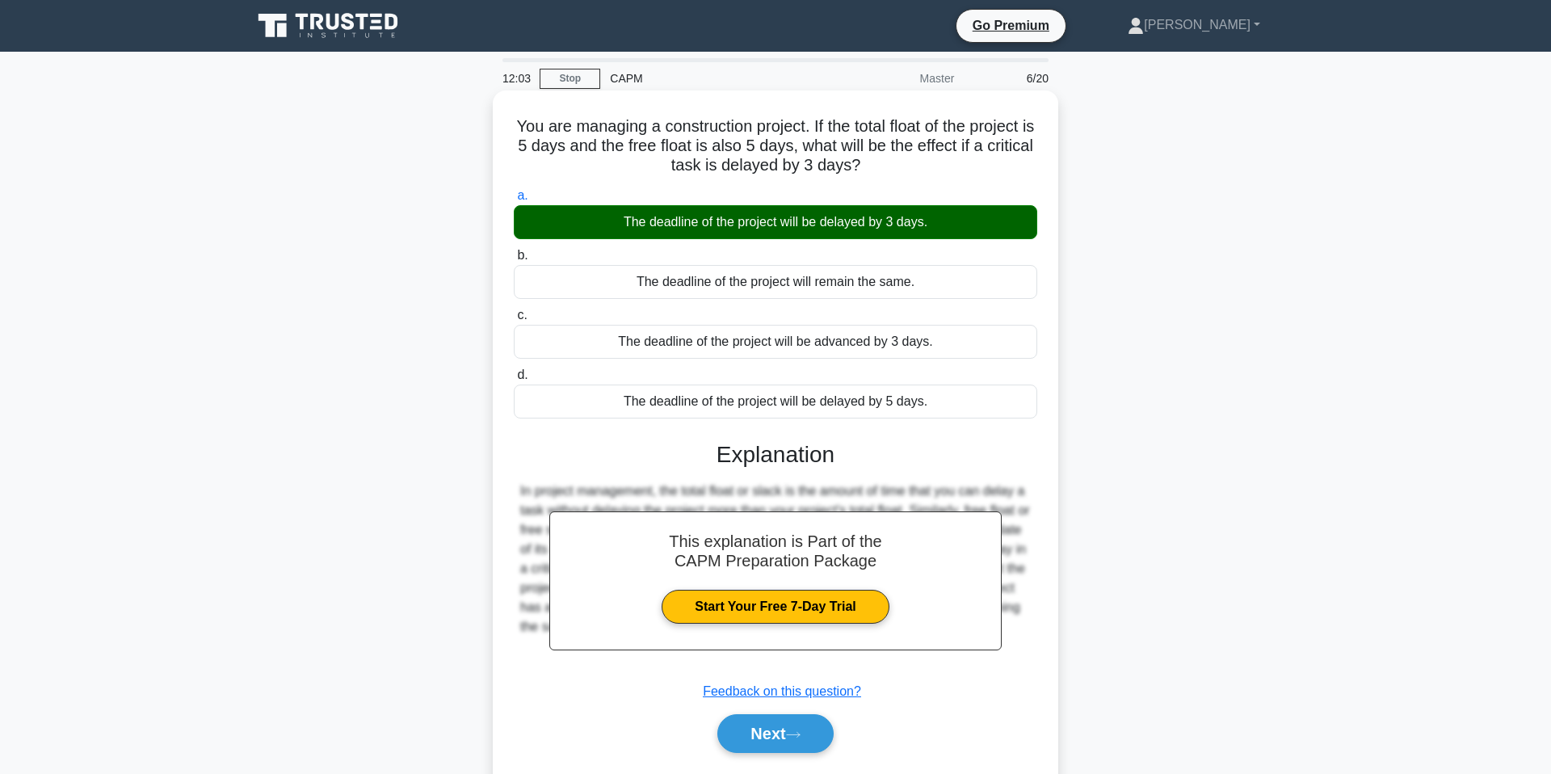
scroll to position [99, 0]
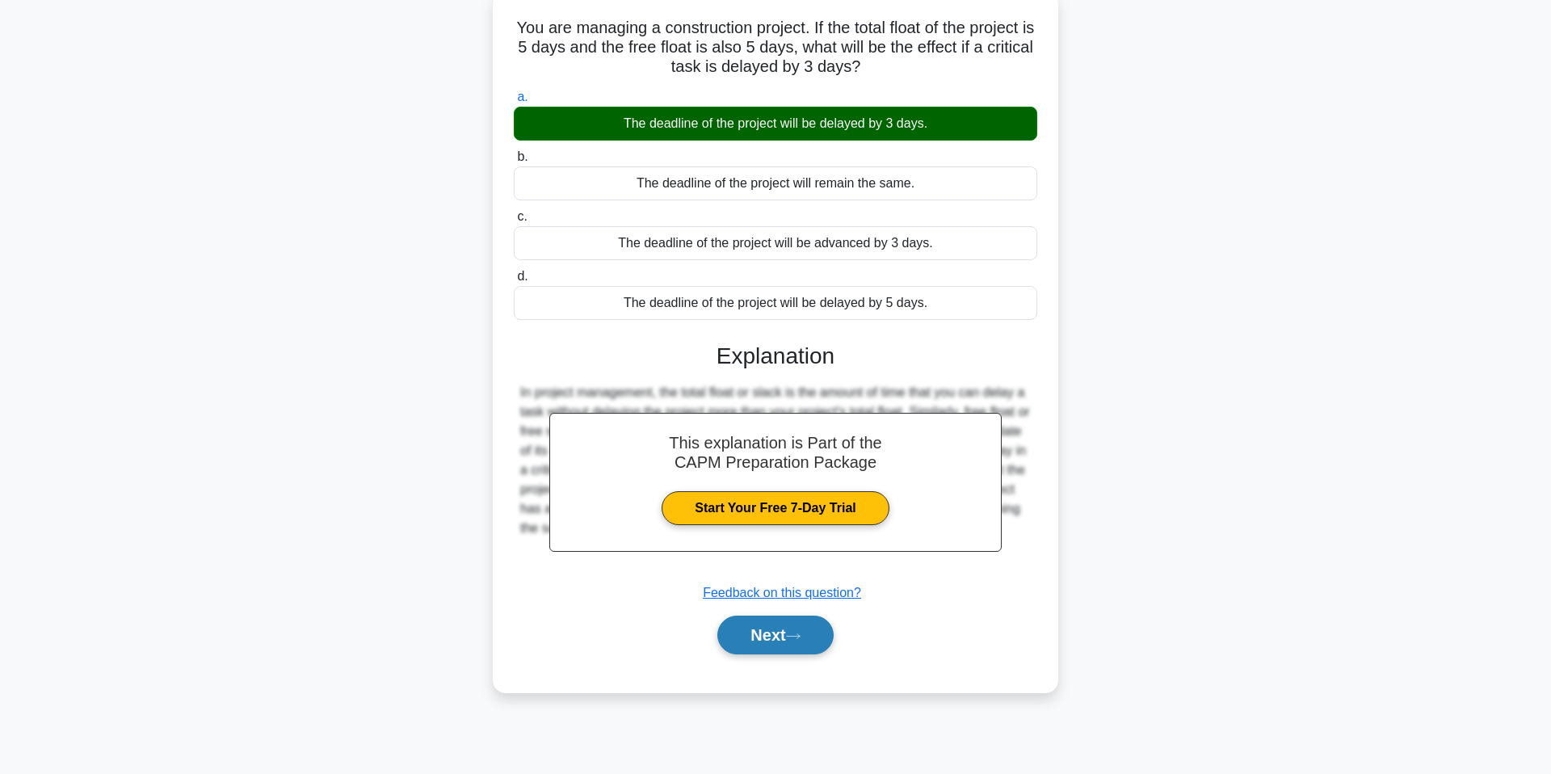
click at [799, 628] on button "Next" at bounding box center [775, 635] width 116 height 39
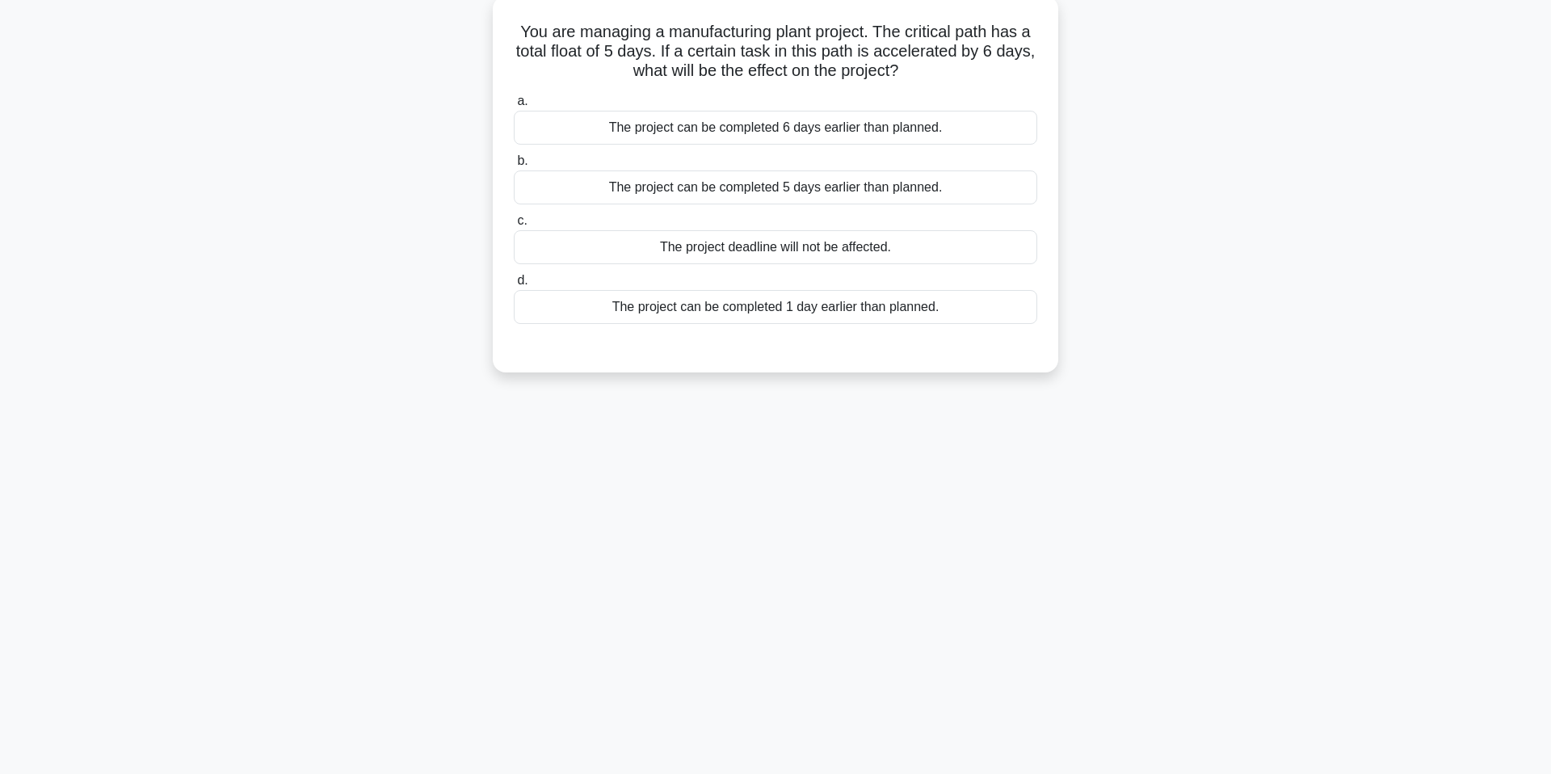
scroll to position [0, 0]
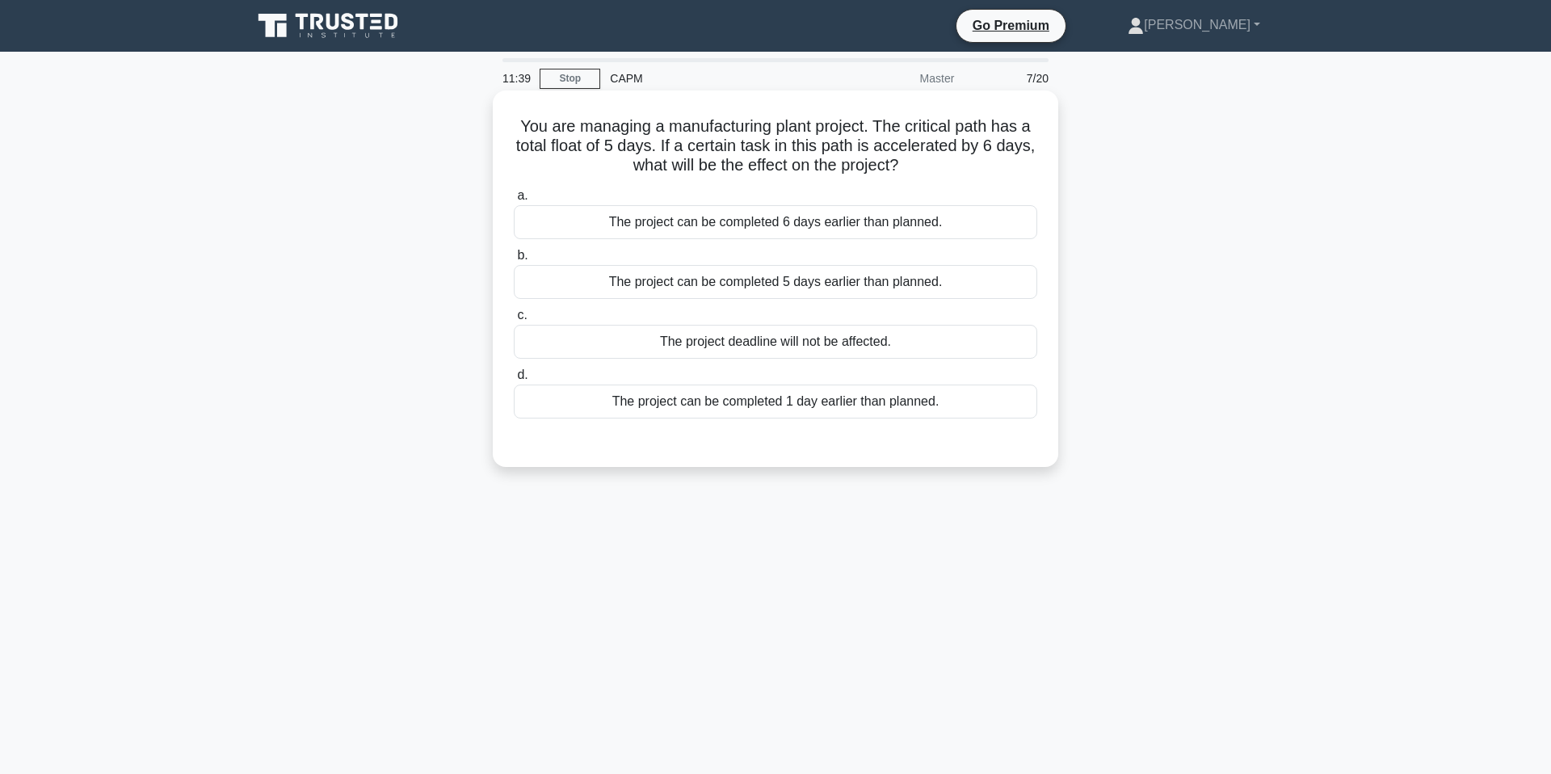
click at [889, 401] on div "The project can be completed 1 day earlier than planned." at bounding box center [775, 402] width 523 height 34
click at [514, 380] on input "d. The project can be completed 1 day earlier than planned." at bounding box center [514, 375] width 0 height 11
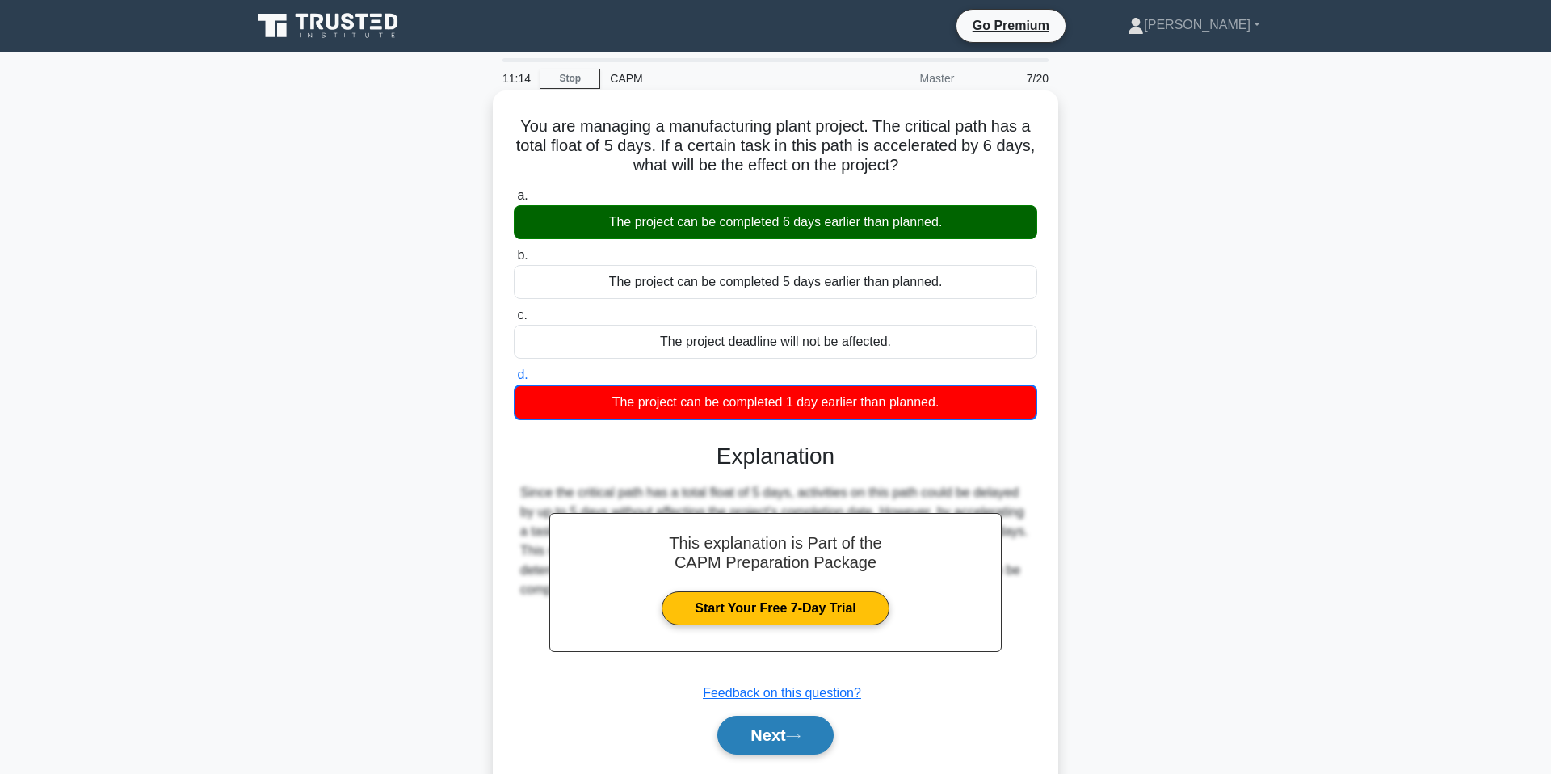
click at [799, 748] on button "Next" at bounding box center [775, 735] width 116 height 39
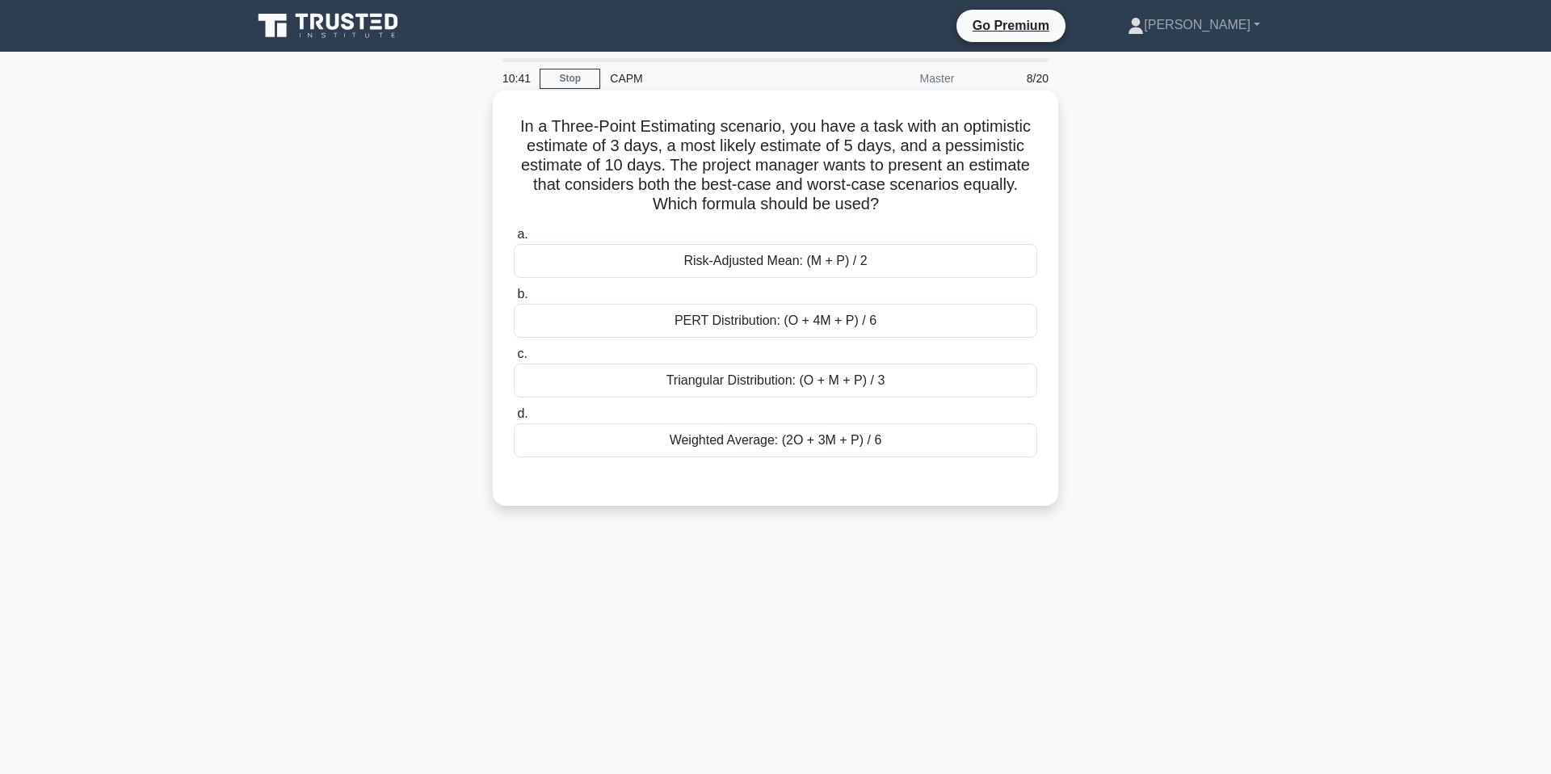
click at [820, 252] on div "Risk-Adjusted Mean: (M + P) / 2" at bounding box center [775, 261] width 523 height 34
click at [514, 240] on input "a. Risk-Adjusted Mean: (M + P) / 2" at bounding box center [514, 234] width 0 height 11
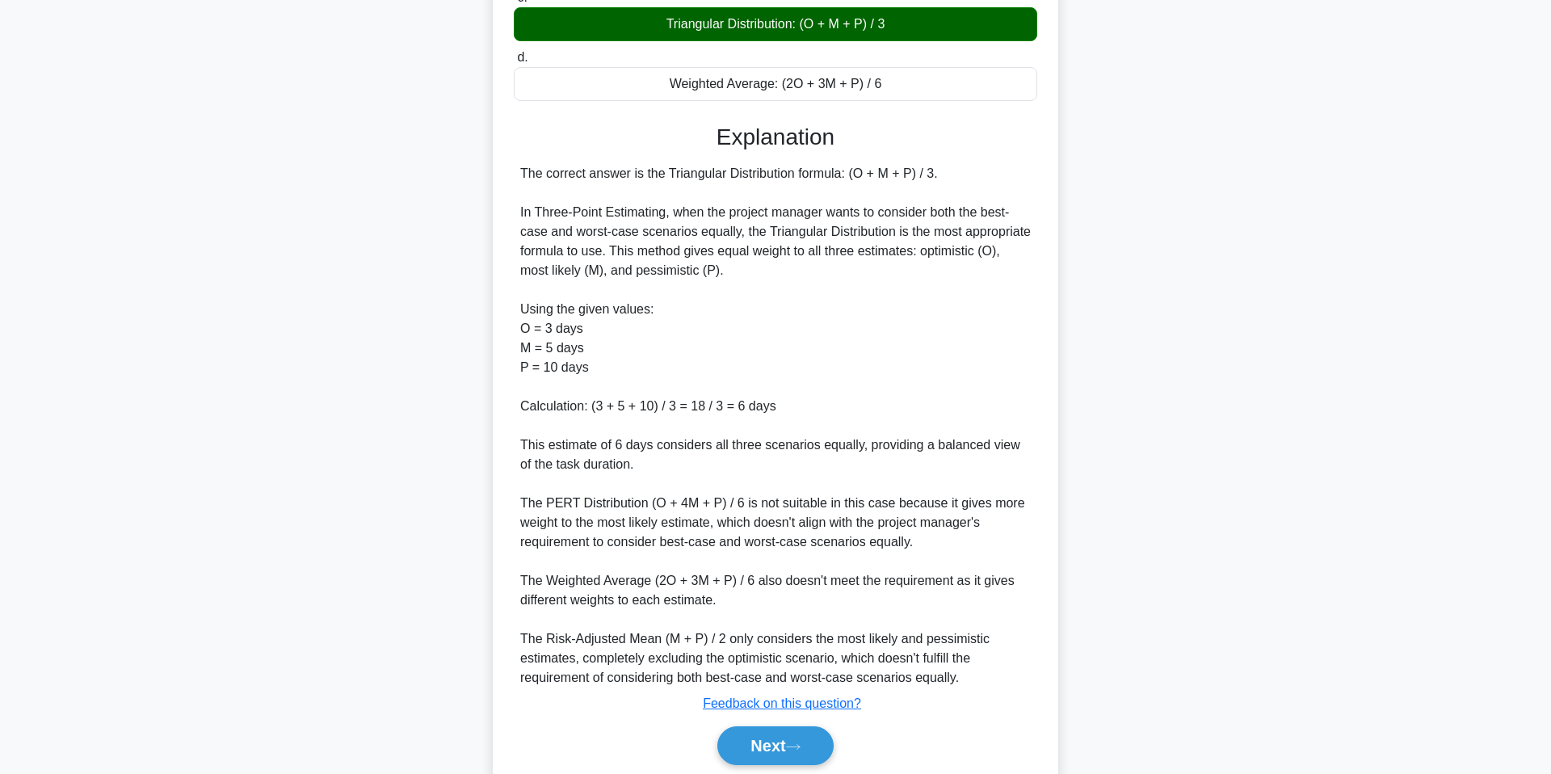
scroll to position [418, 0]
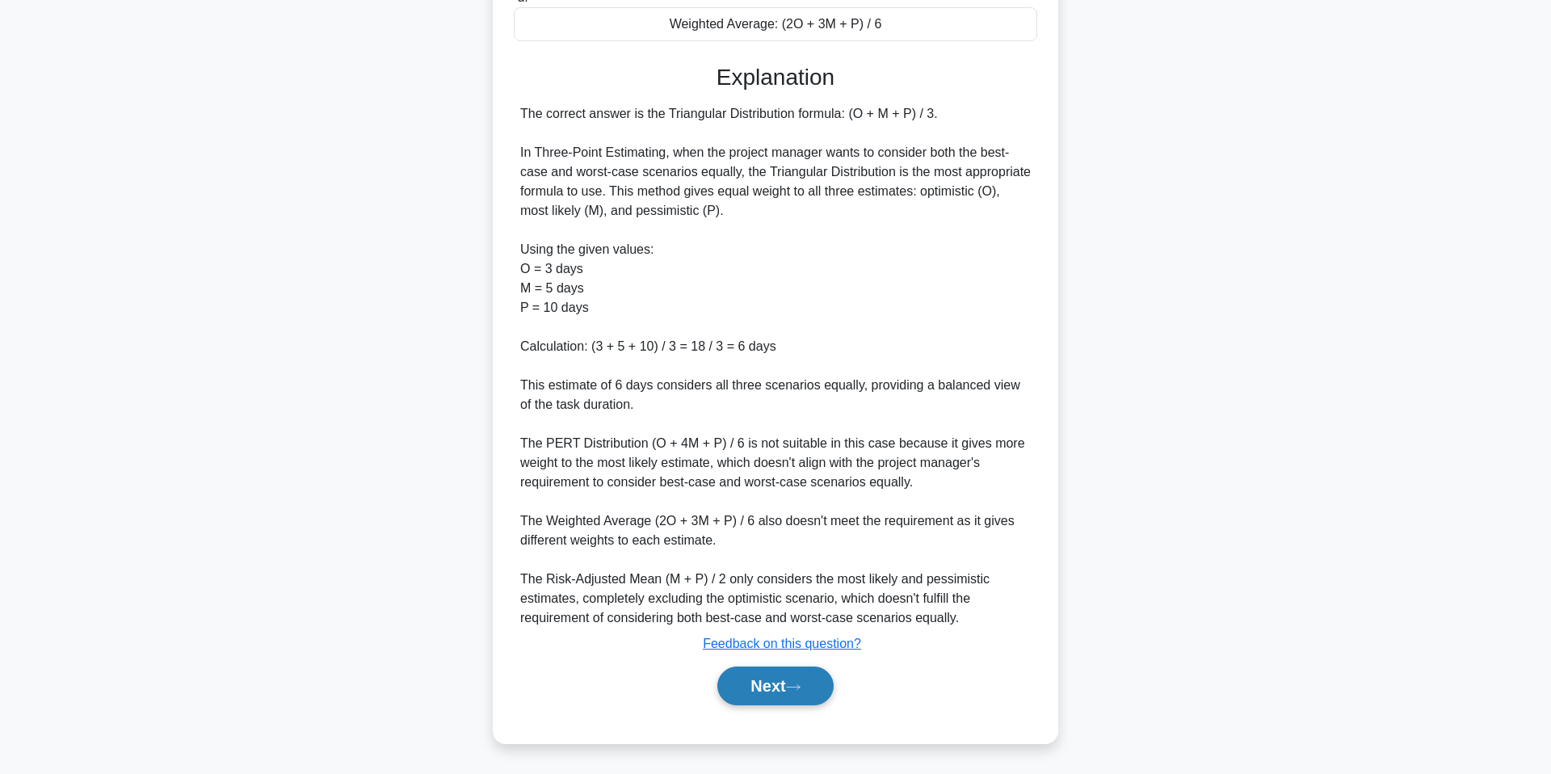
click at [743, 683] on button "Next" at bounding box center [775, 685] width 116 height 39
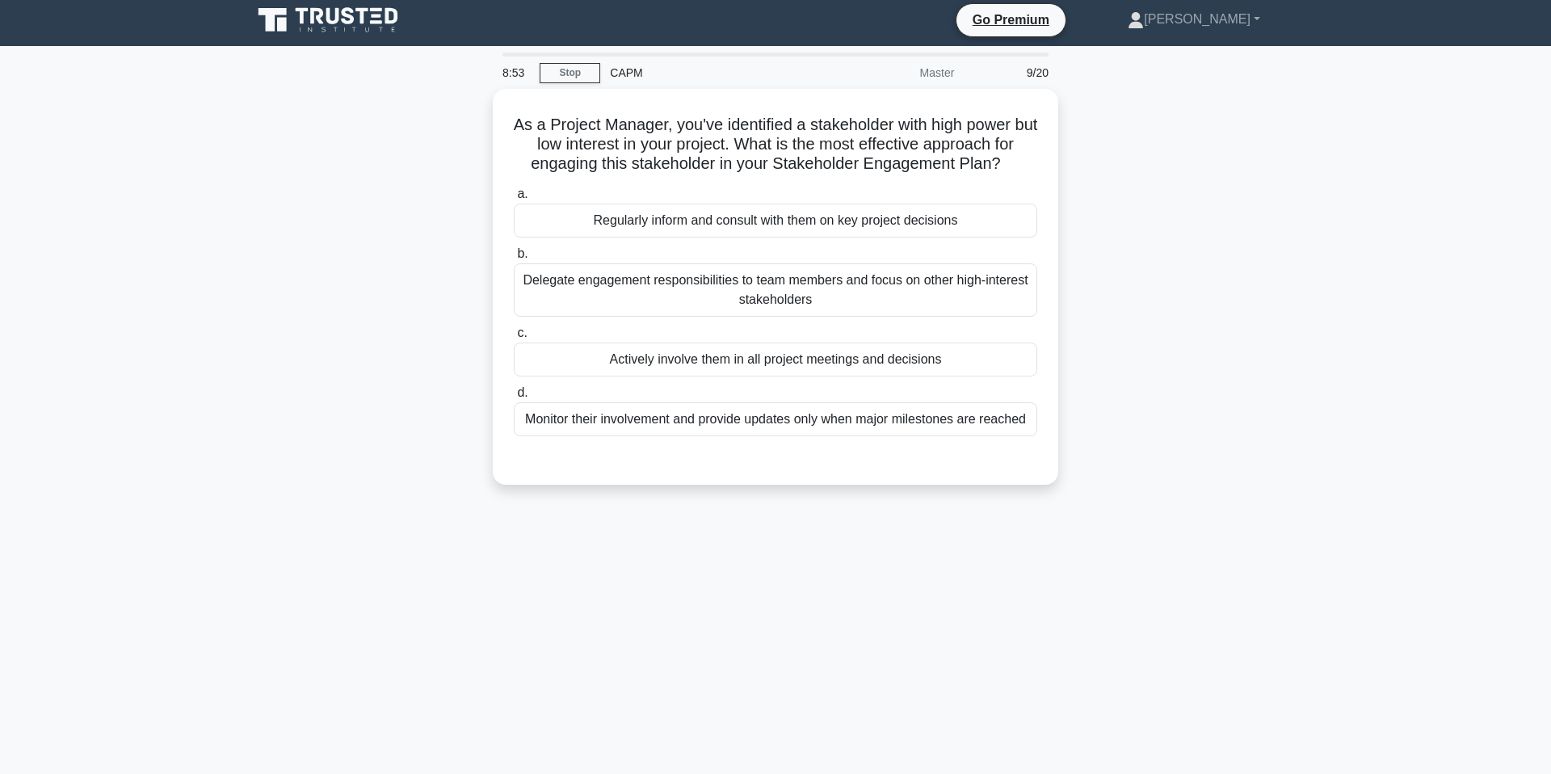
scroll to position [0, 0]
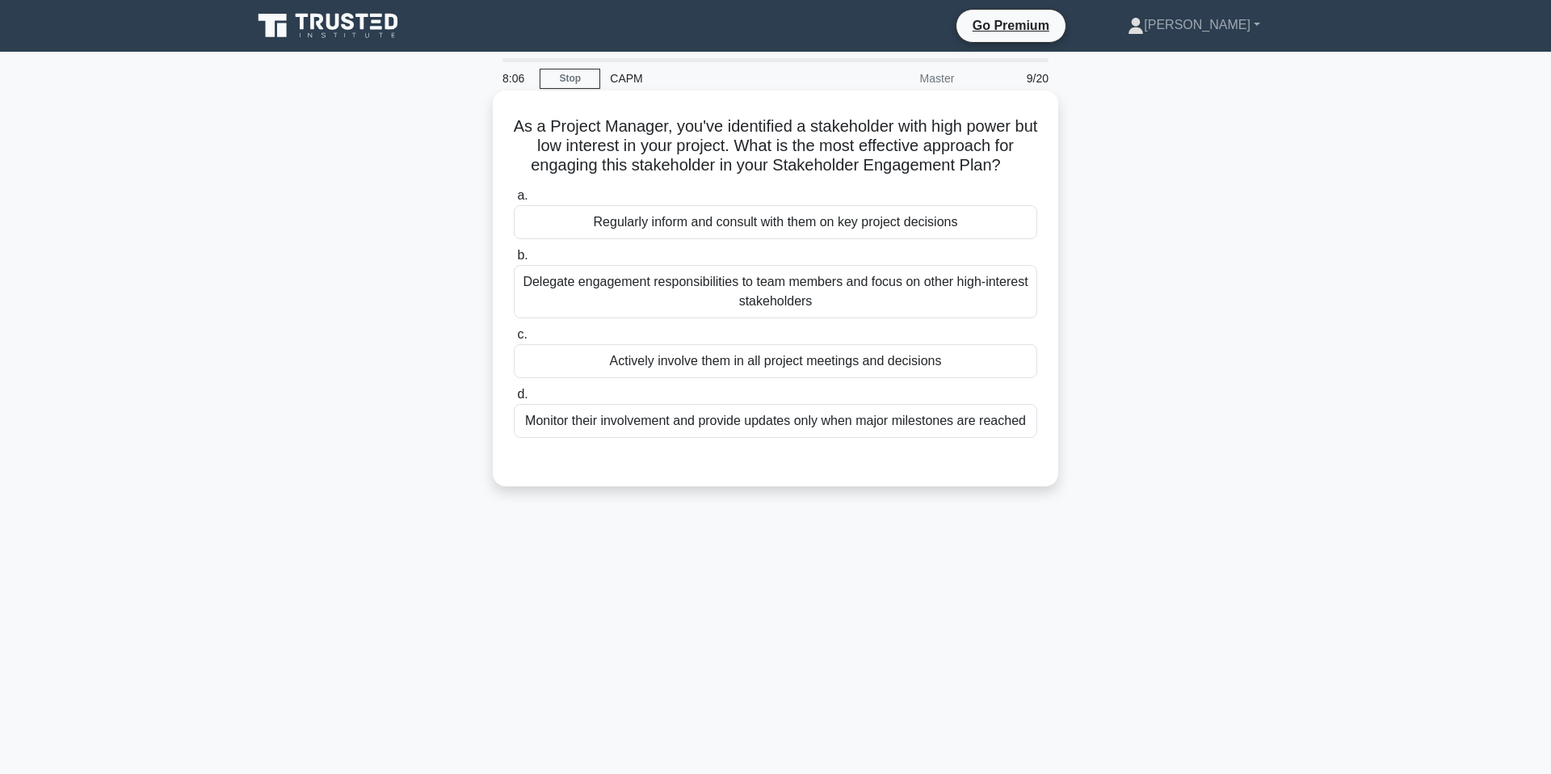
click at [780, 362] on div "Actively involve them in all project meetings and decisions" at bounding box center [775, 361] width 523 height 34
click at [514, 340] on input "c. Actively involve them in all project meetings and decisions" at bounding box center [514, 335] width 0 height 11
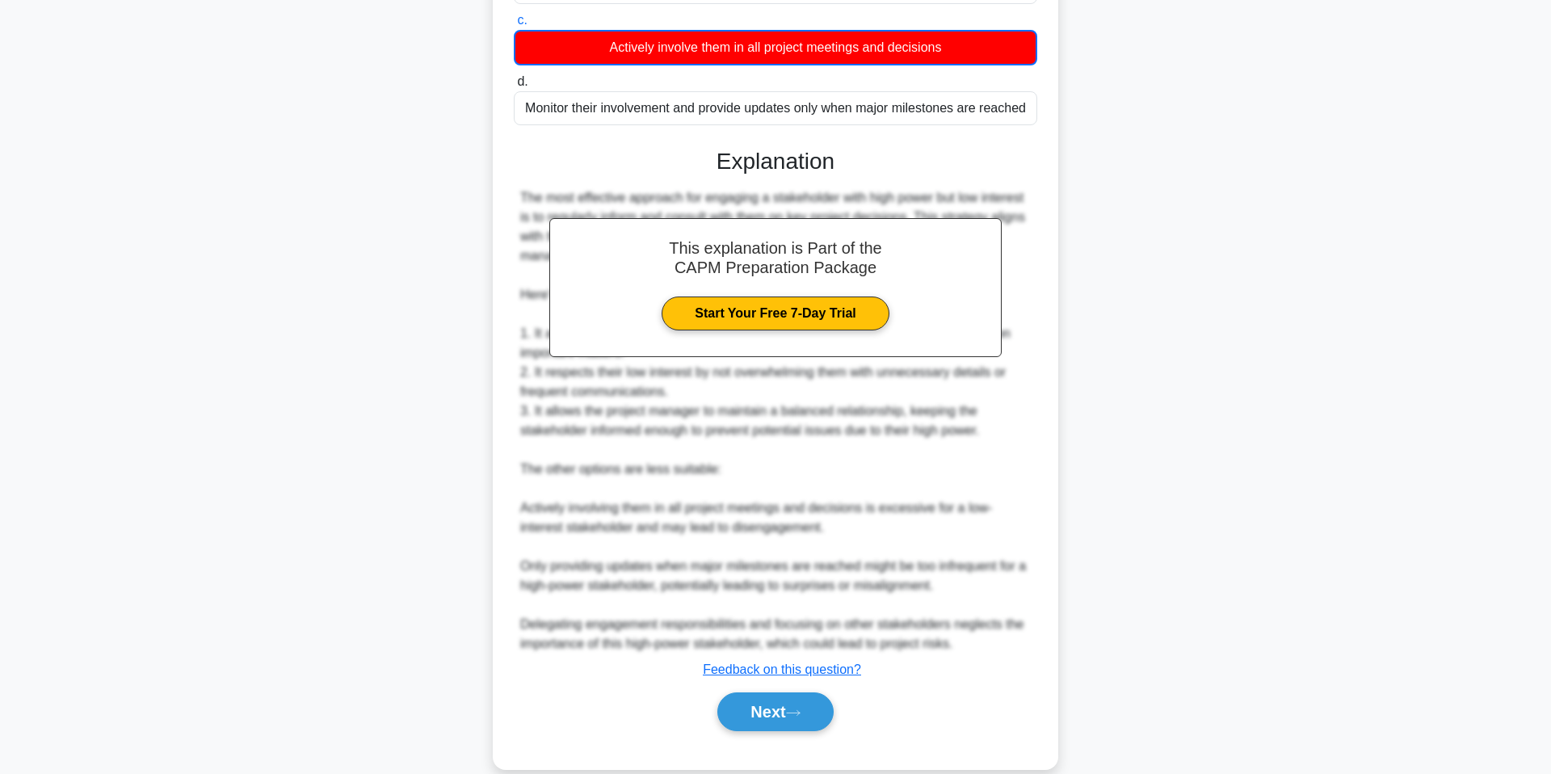
scroll to position [341, 0]
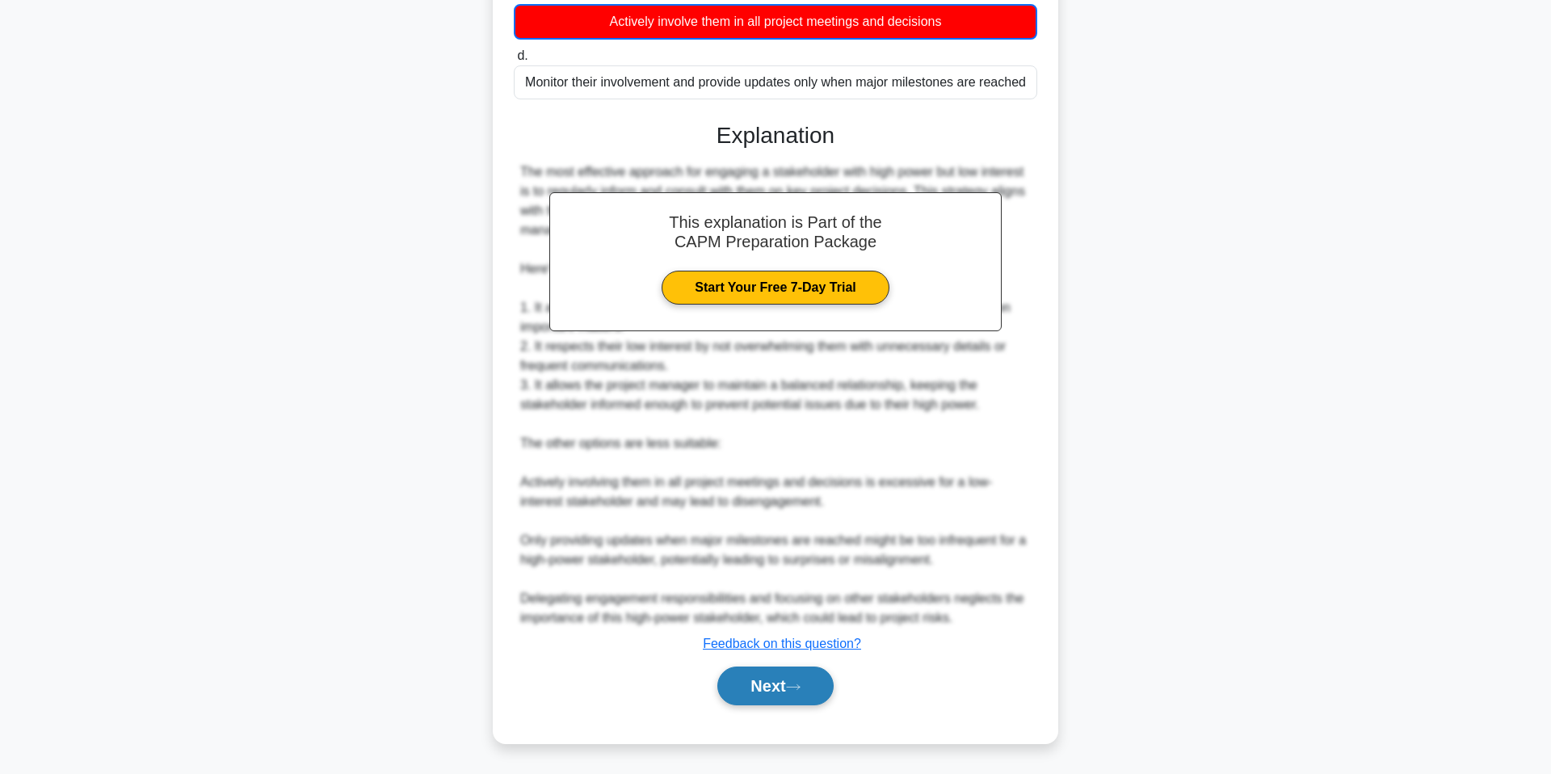
click at [795, 671] on button "Next" at bounding box center [775, 685] width 116 height 39
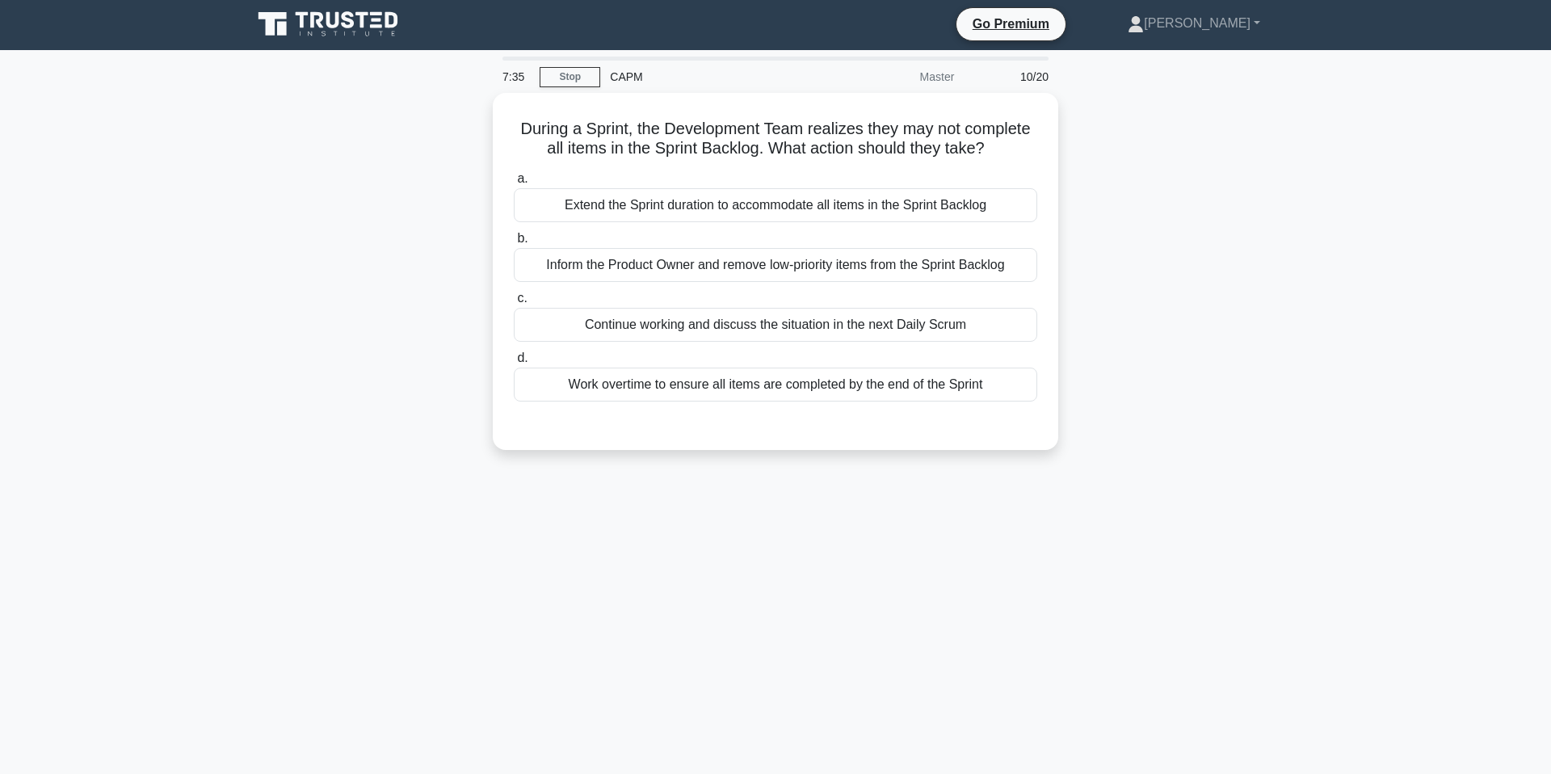
scroll to position [0, 0]
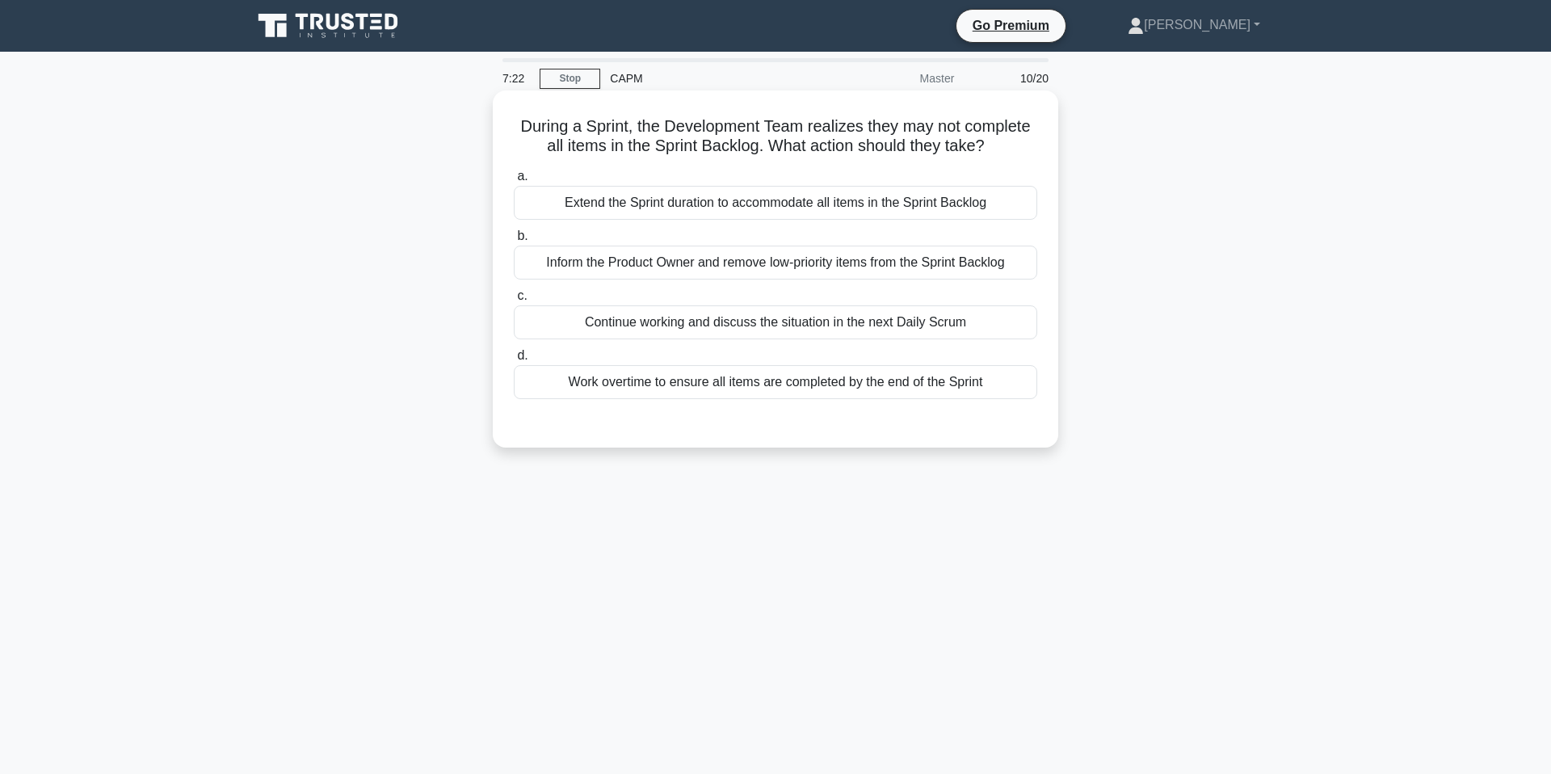
click at [932, 258] on div "Inform the Product Owner and remove low-priority items from the Sprint Backlog" at bounding box center [775, 263] width 523 height 34
click at [514, 242] on input "b. Inform the Product Owner and remove low-priority items from the Sprint Backl…" at bounding box center [514, 236] width 0 height 11
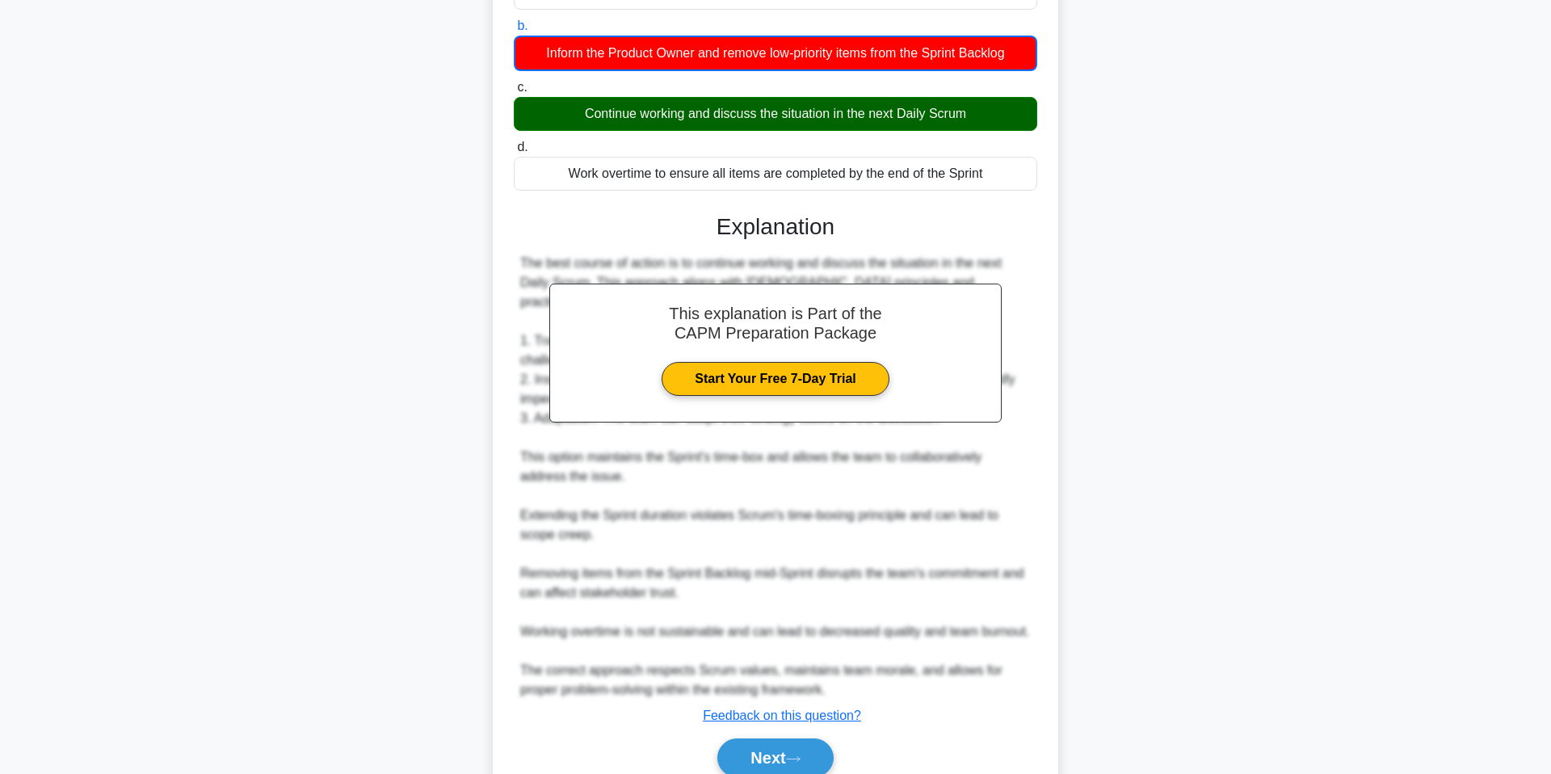
scroll to position [263, 0]
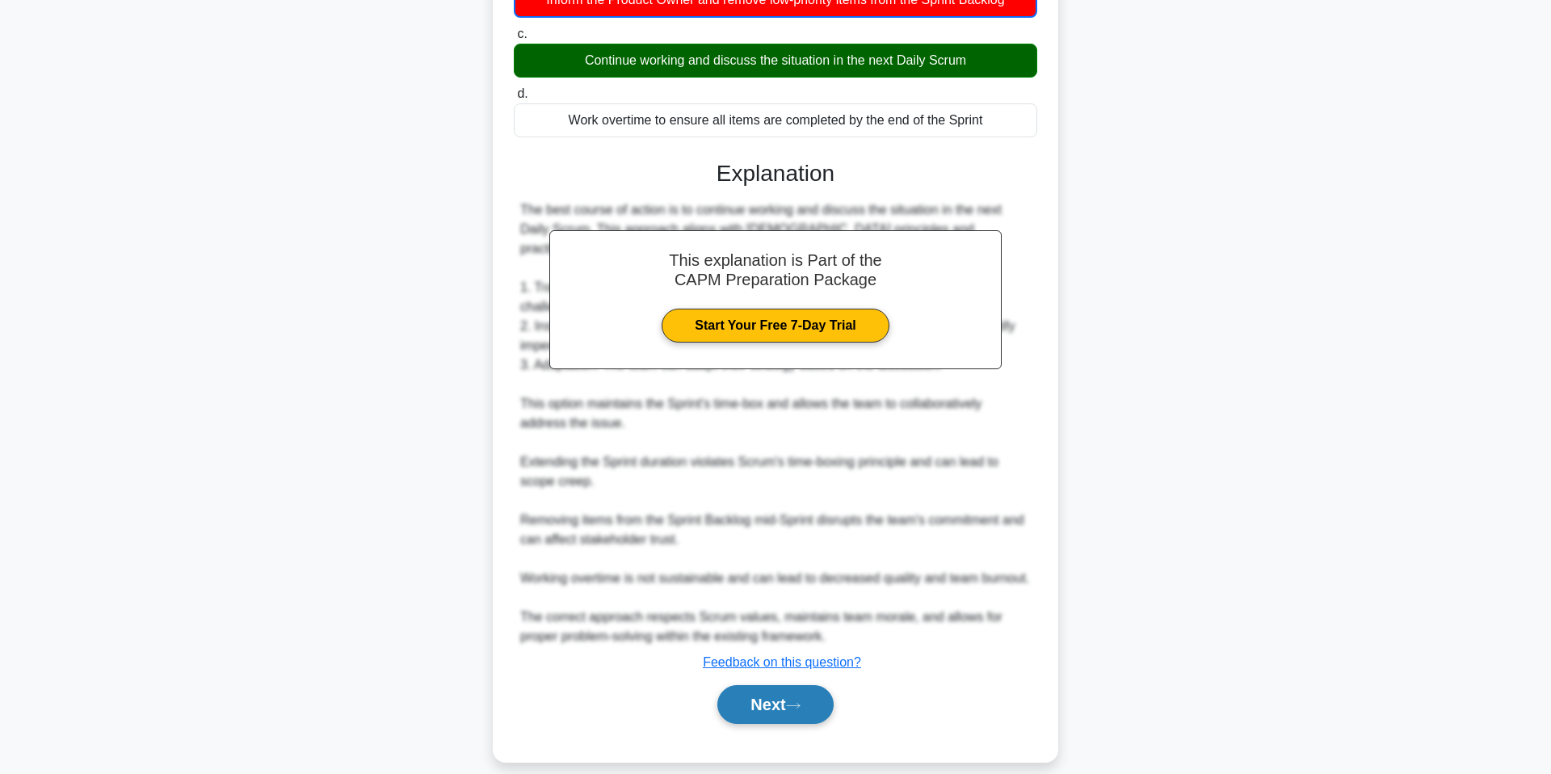
click at [782, 685] on button "Next" at bounding box center [775, 704] width 116 height 39
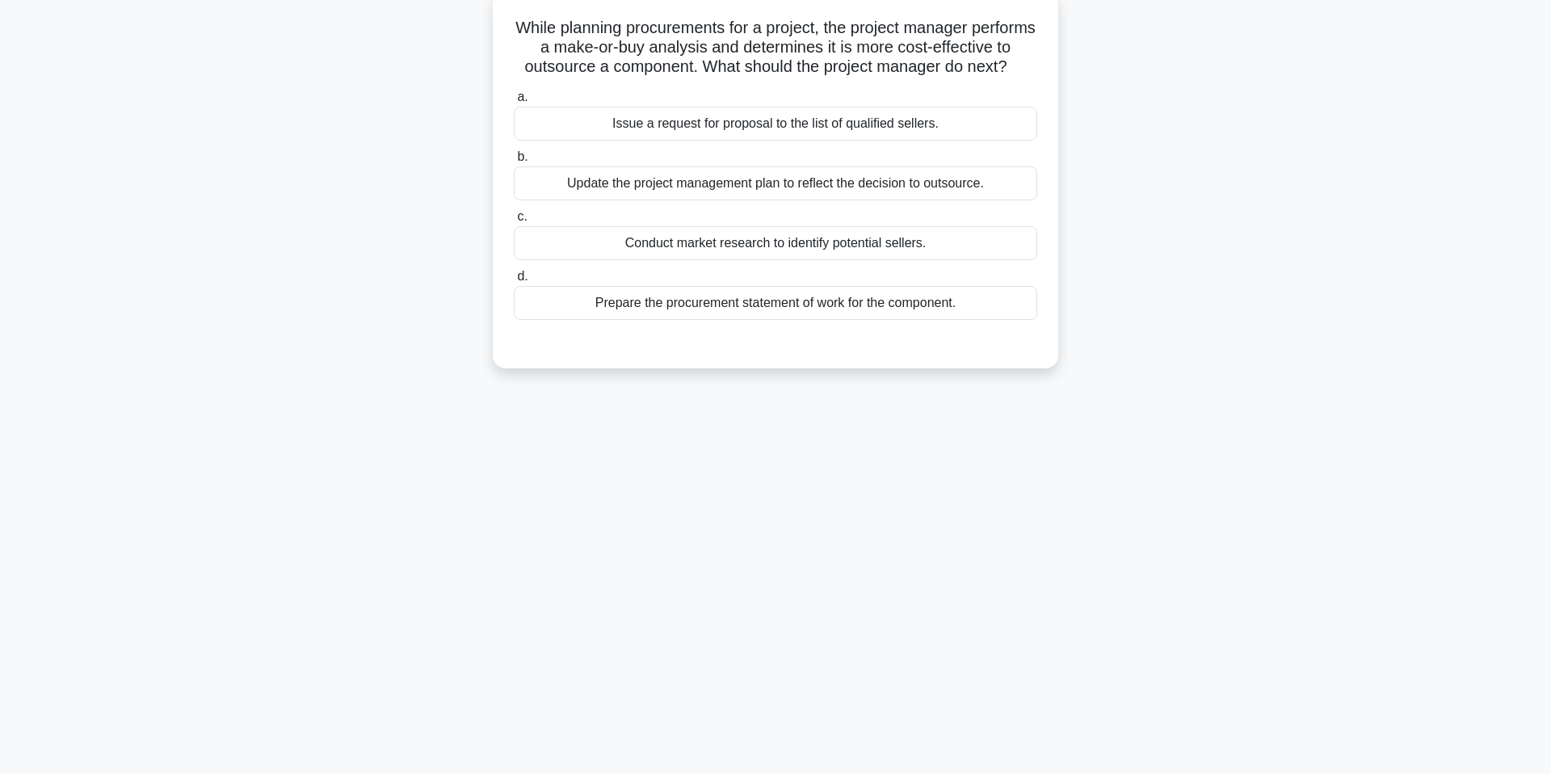
click at [870, 246] on div "Conduct market research to identify potential sellers." at bounding box center [775, 243] width 523 height 34
click at [514, 222] on input "c. Conduct market research to identify potential sellers." at bounding box center [514, 217] width 0 height 11
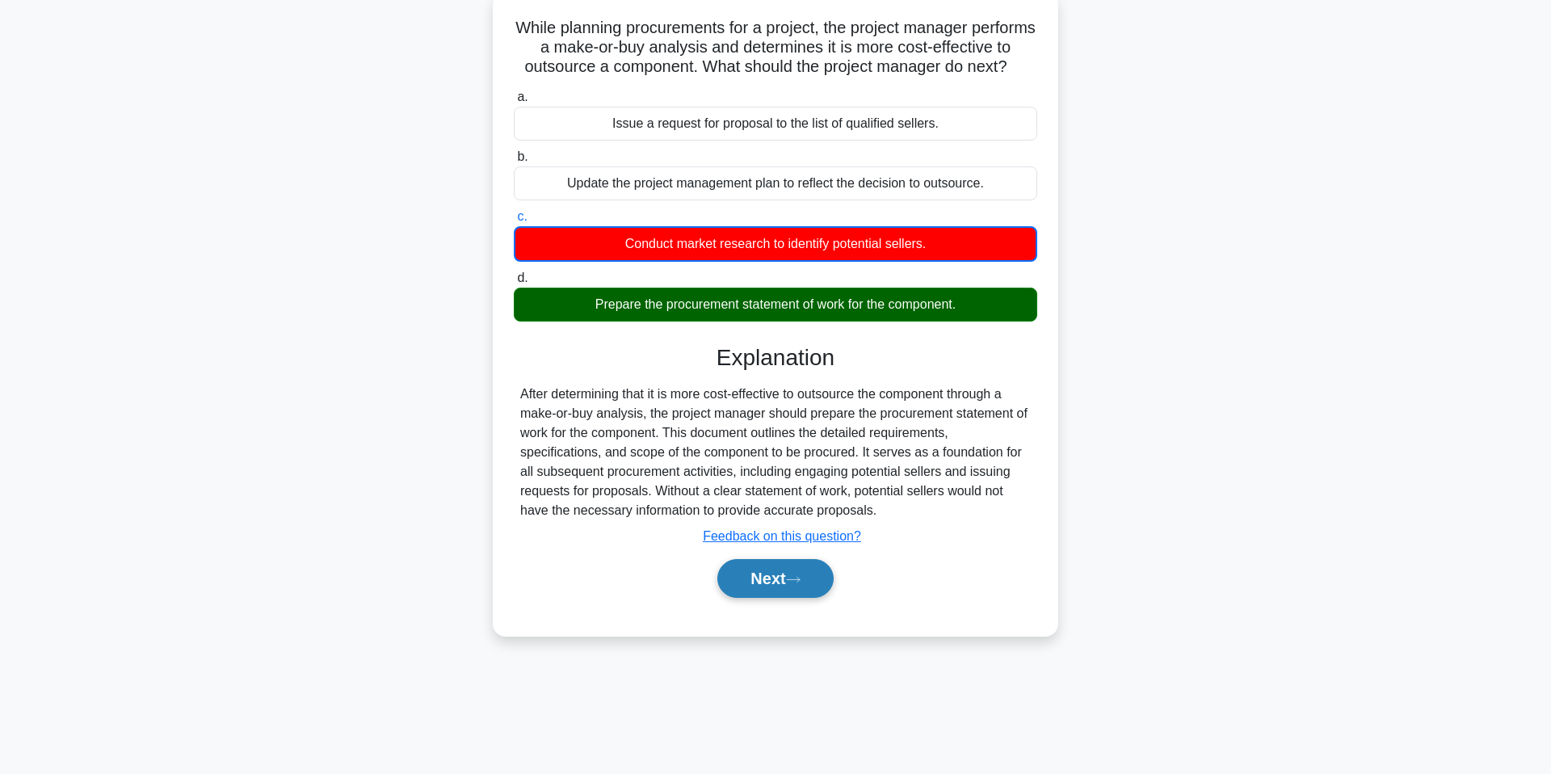
click at [773, 585] on button "Next" at bounding box center [775, 578] width 116 height 39
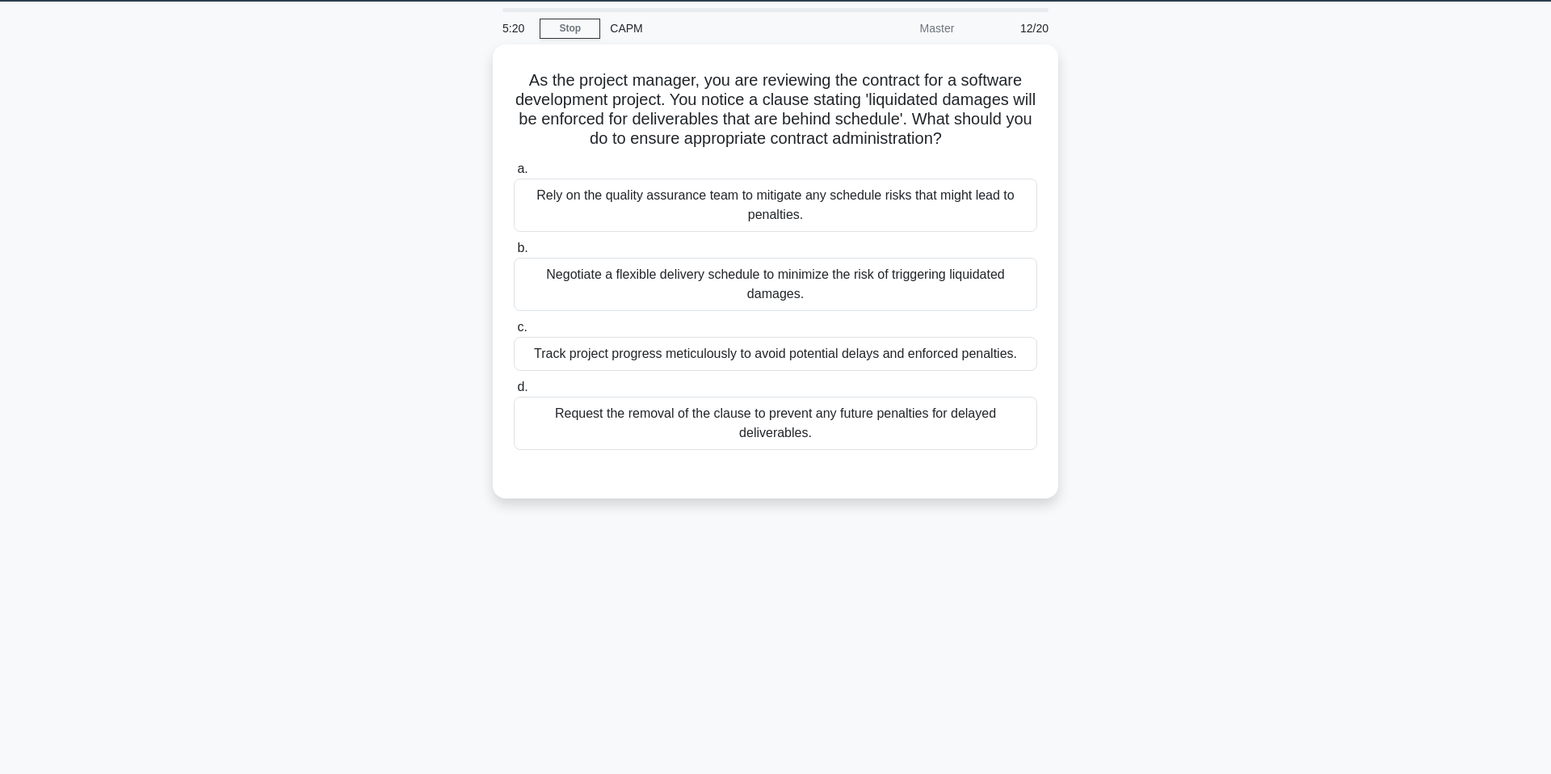
scroll to position [0, 0]
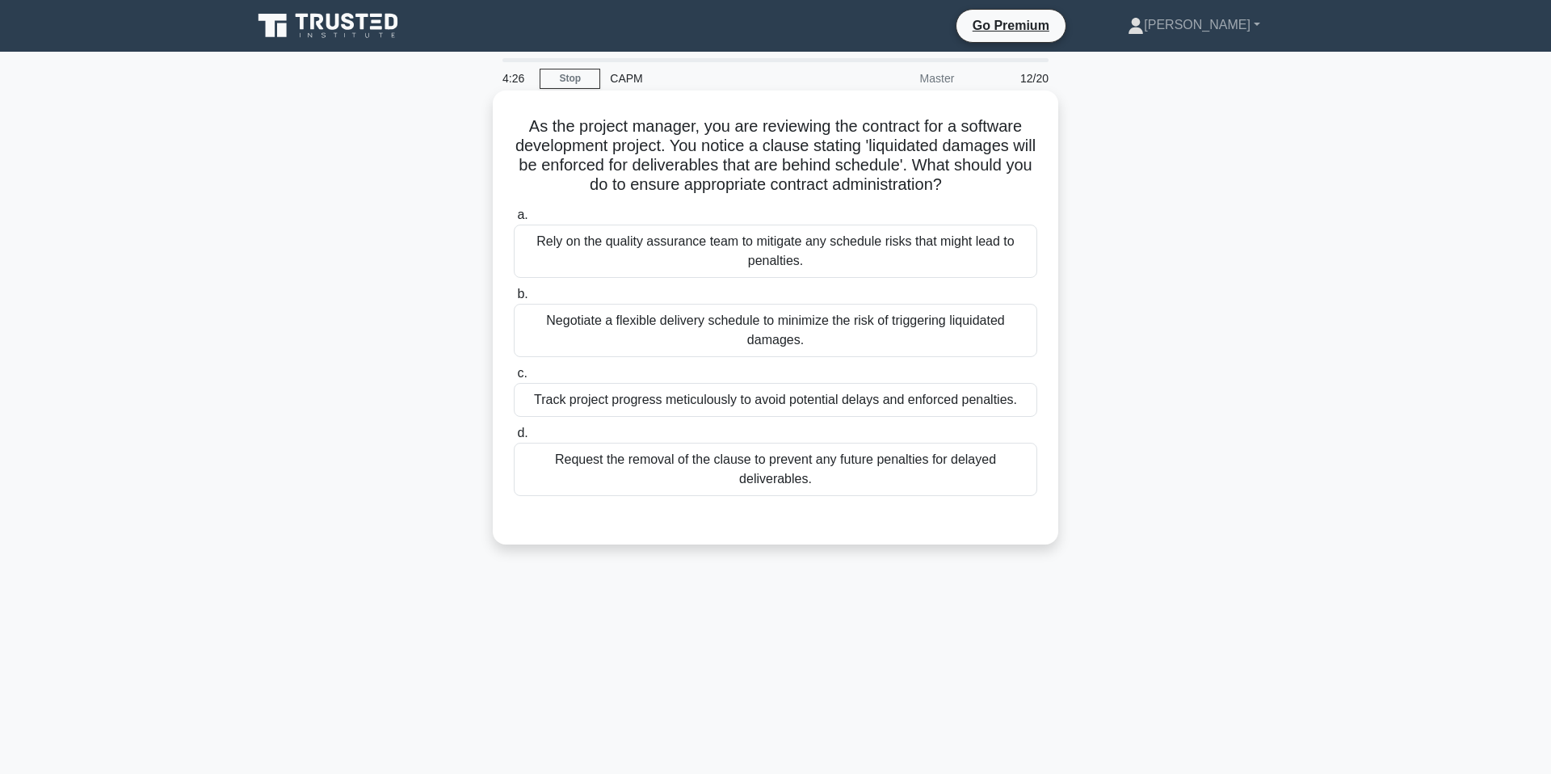
click at [841, 332] on div "Negotiate a flexible delivery schedule to minimize the risk of triggering liqui…" at bounding box center [775, 330] width 523 height 53
click at [514, 300] on input "b. Negotiate a flexible delivery schedule to minimize the risk of triggering li…" at bounding box center [514, 294] width 0 height 11
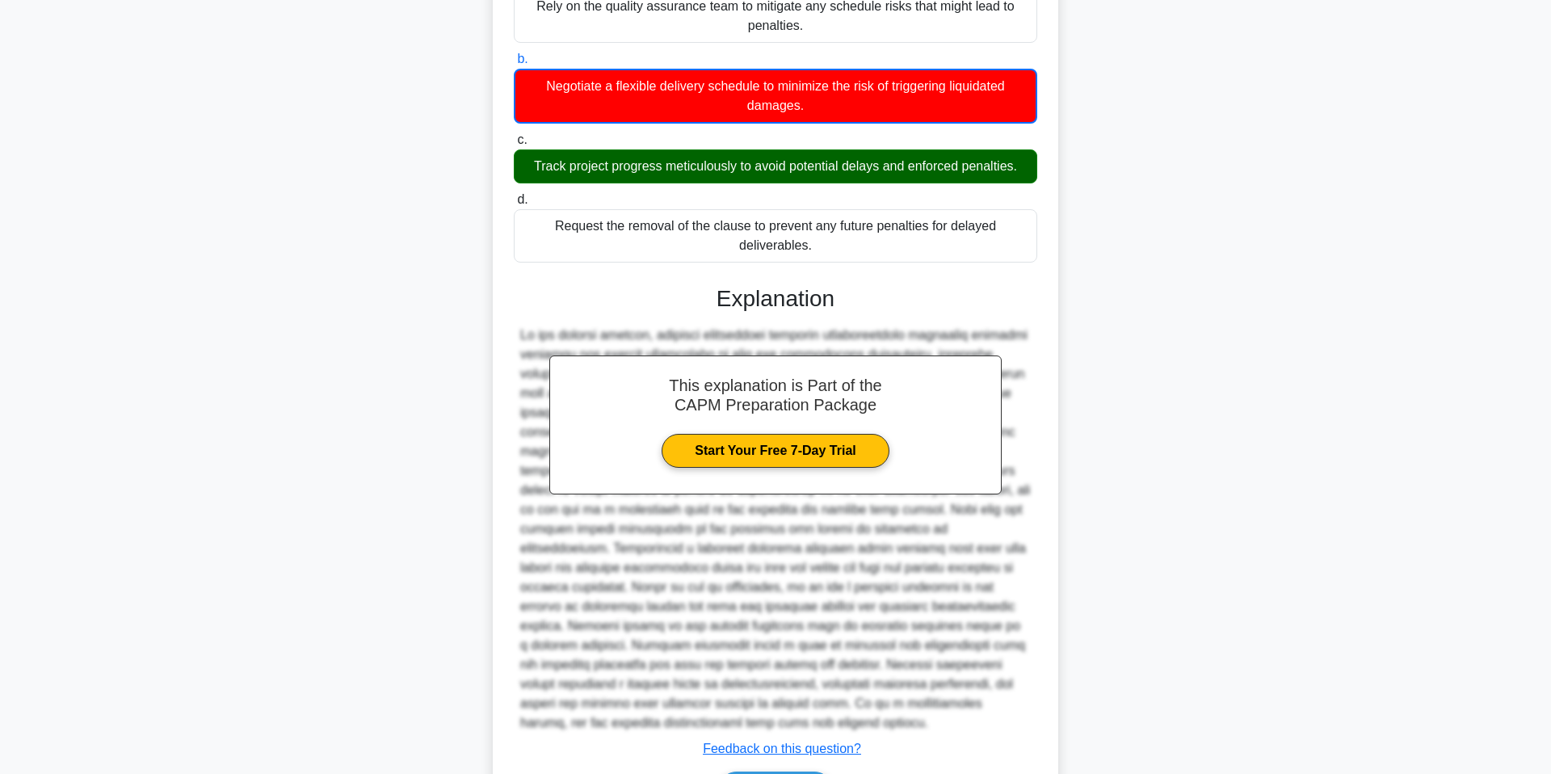
scroll to position [341, 0]
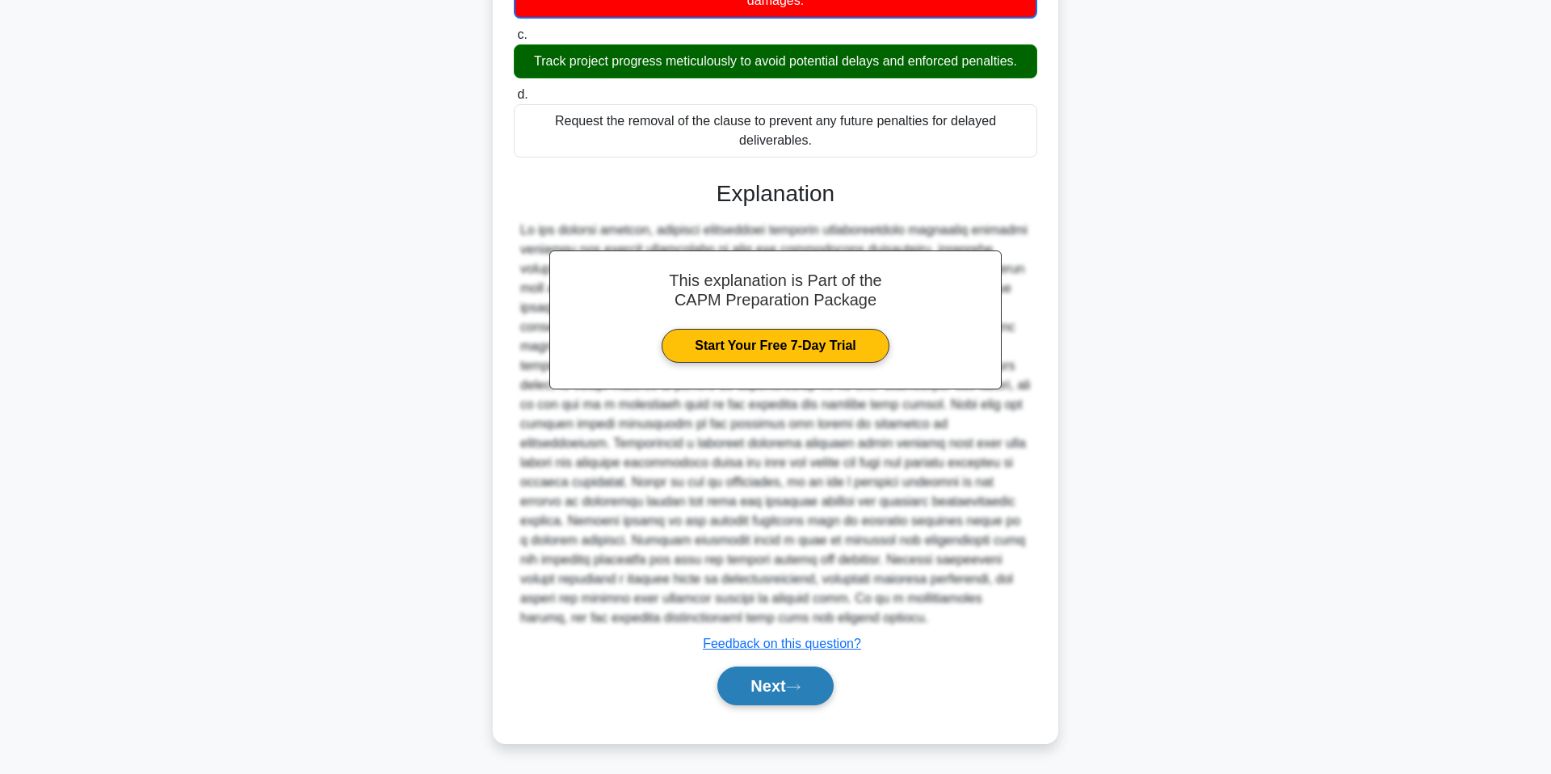
click at [770, 684] on button "Next" at bounding box center [775, 685] width 116 height 39
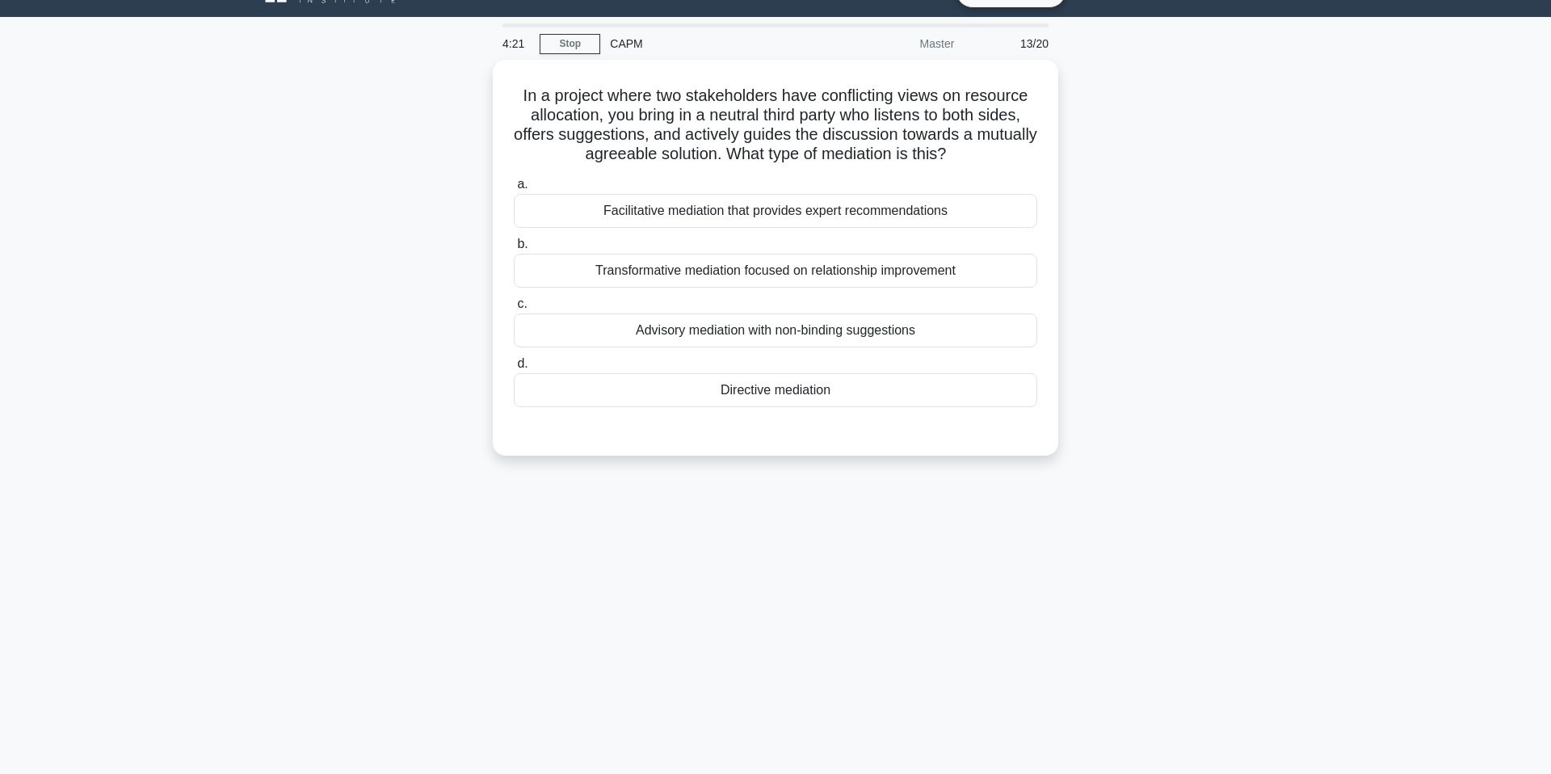
scroll to position [0, 0]
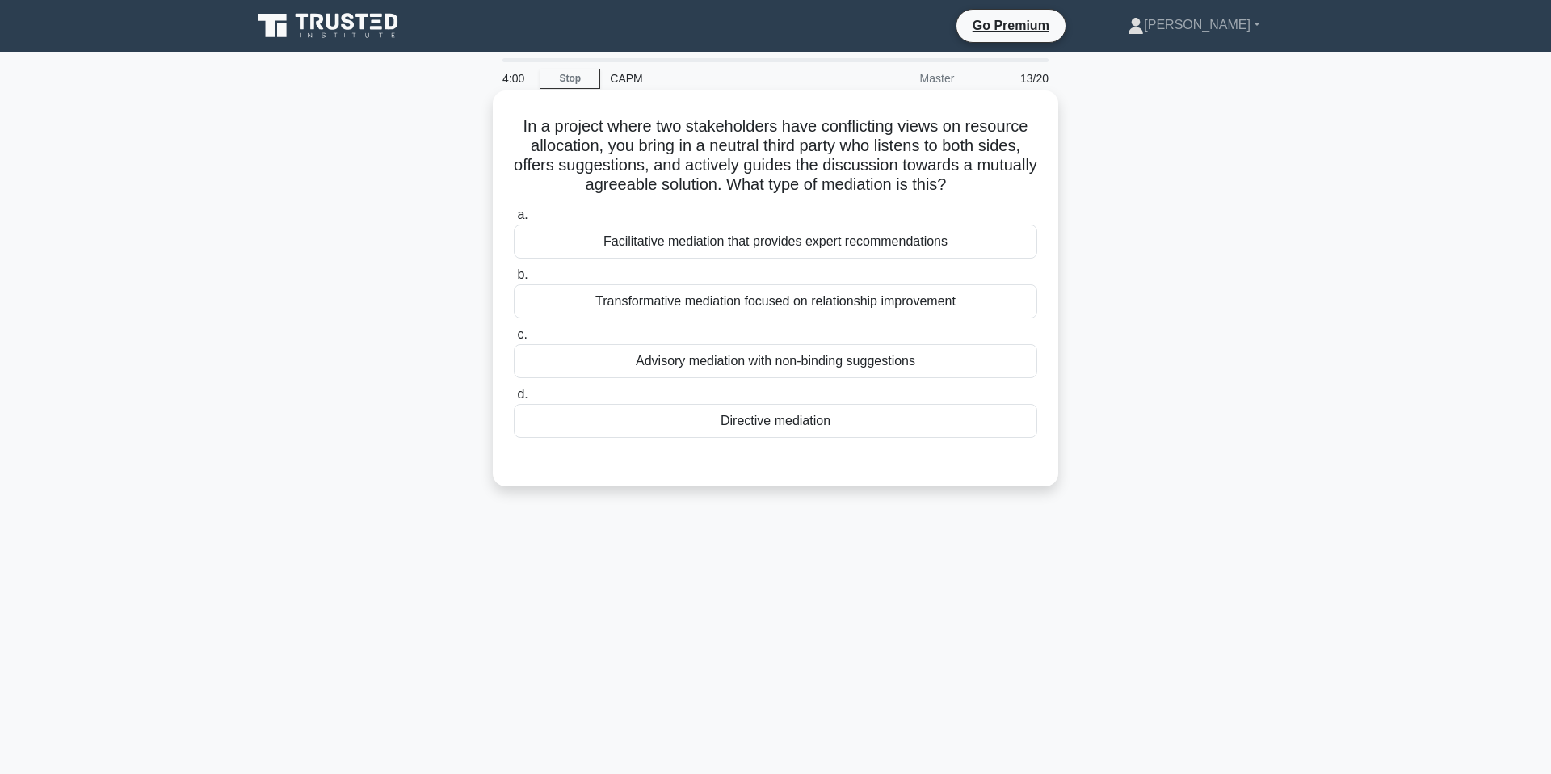
click at [847, 241] on div "Facilitative mediation that provides expert recommendations" at bounding box center [775, 242] width 523 height 34
click at [514, 221] on input "a. Facilitative mediation that provides expert recommendations" at bounding box center [514, 215] width 0 height 11
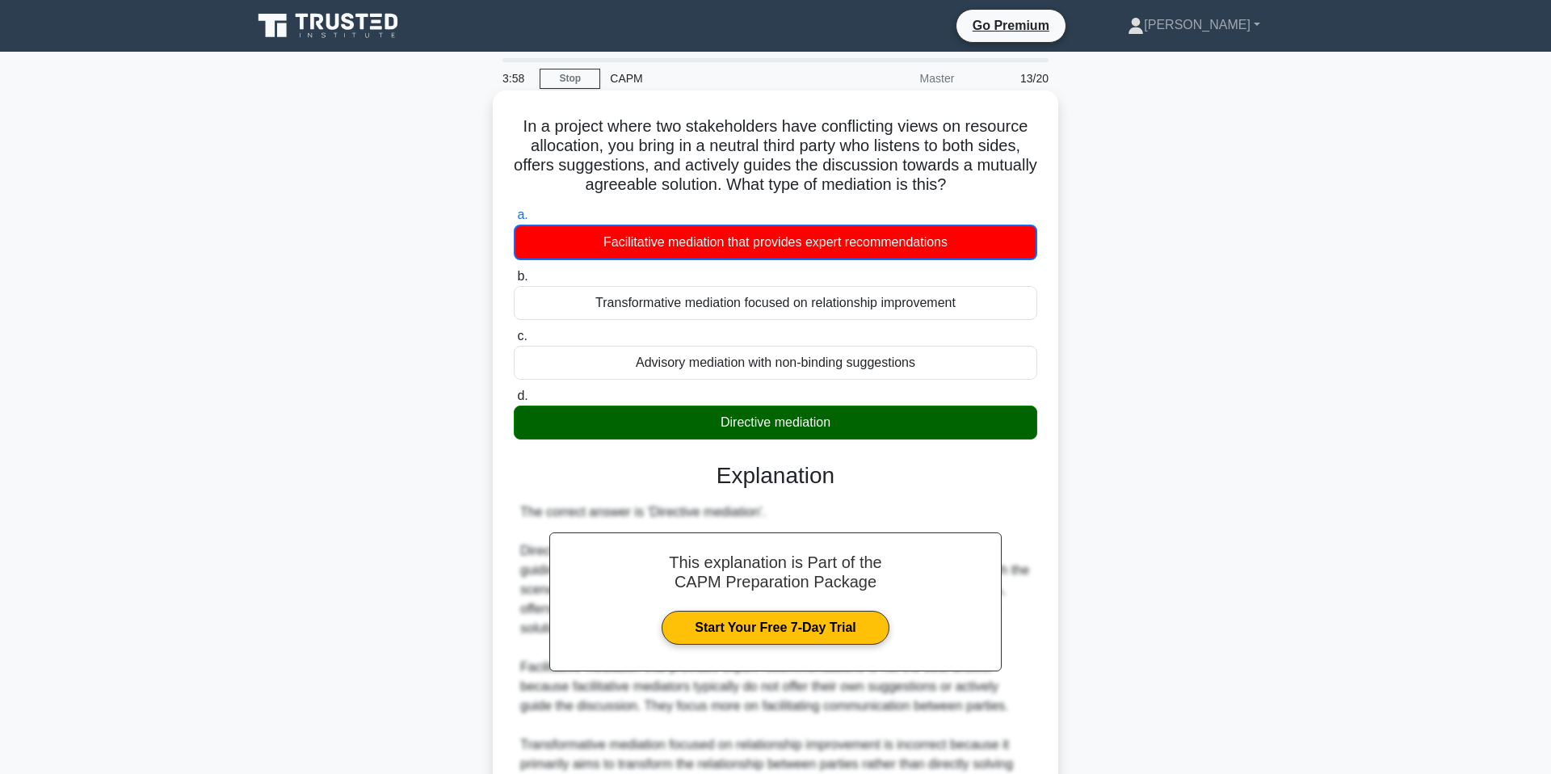
scroll to position [322, 0]
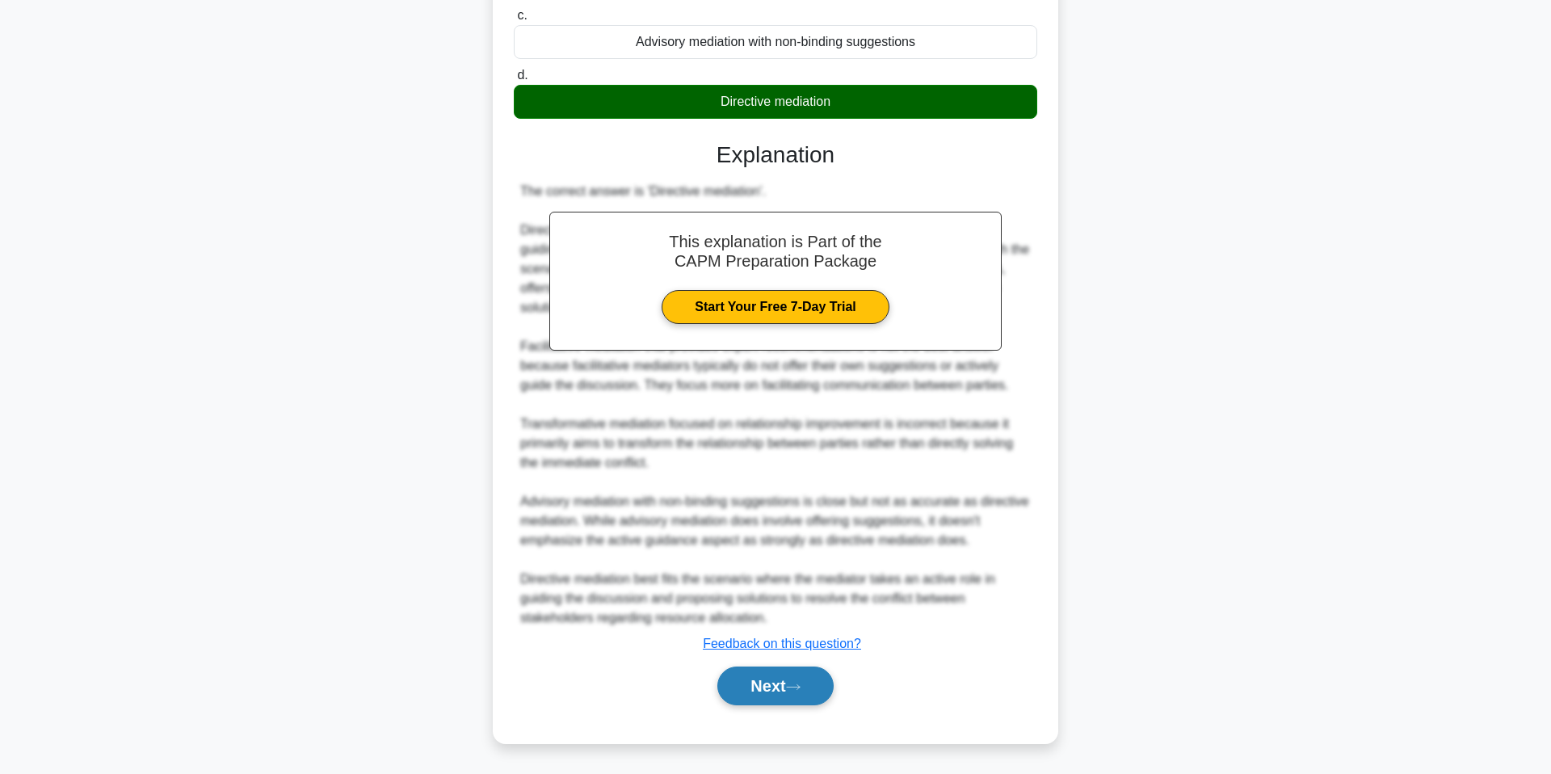
click at [776, 698] on button "Next" at bounding box center [775, 685] width 116 height 39
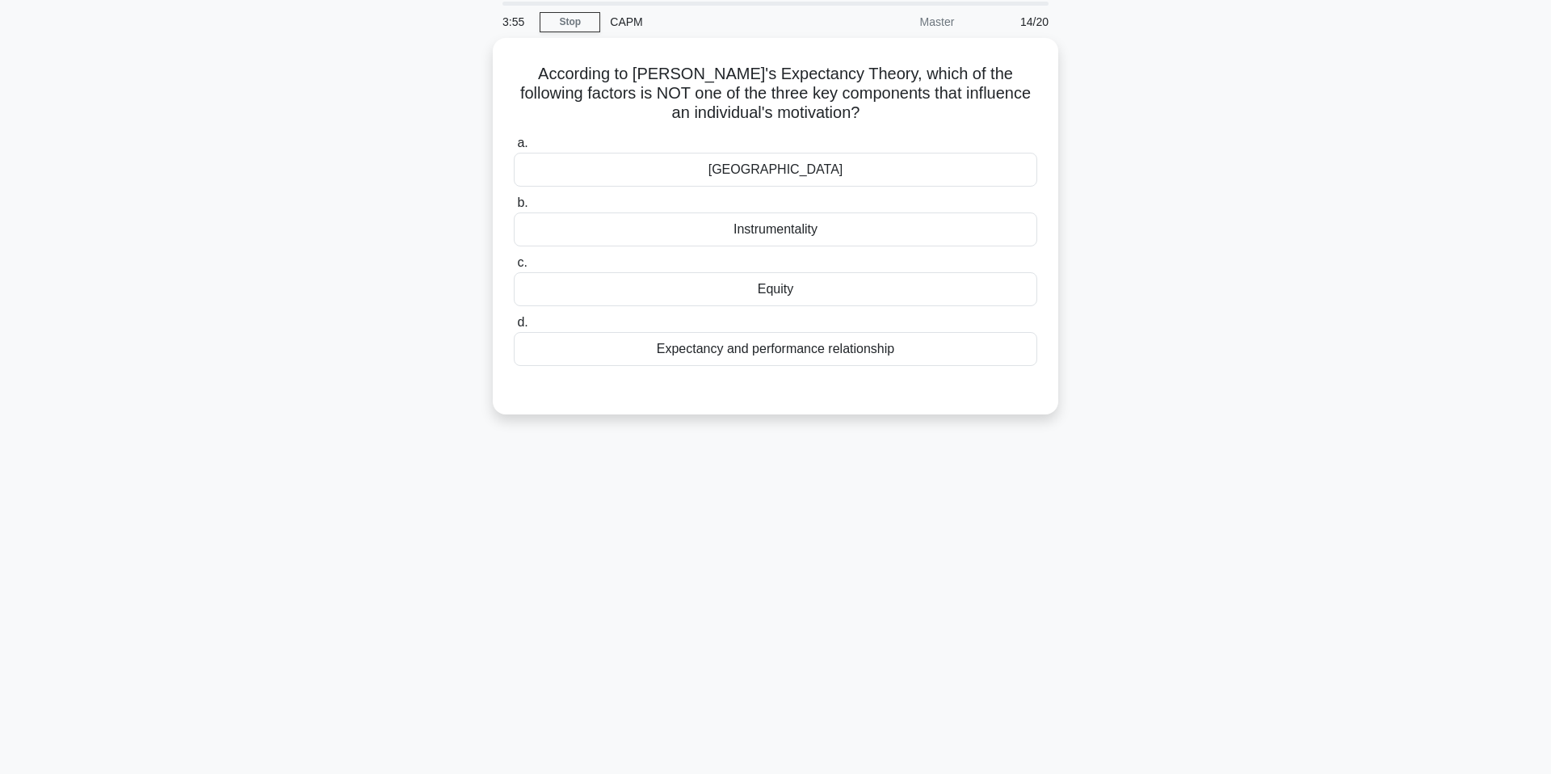
scroll to position [0, 0]
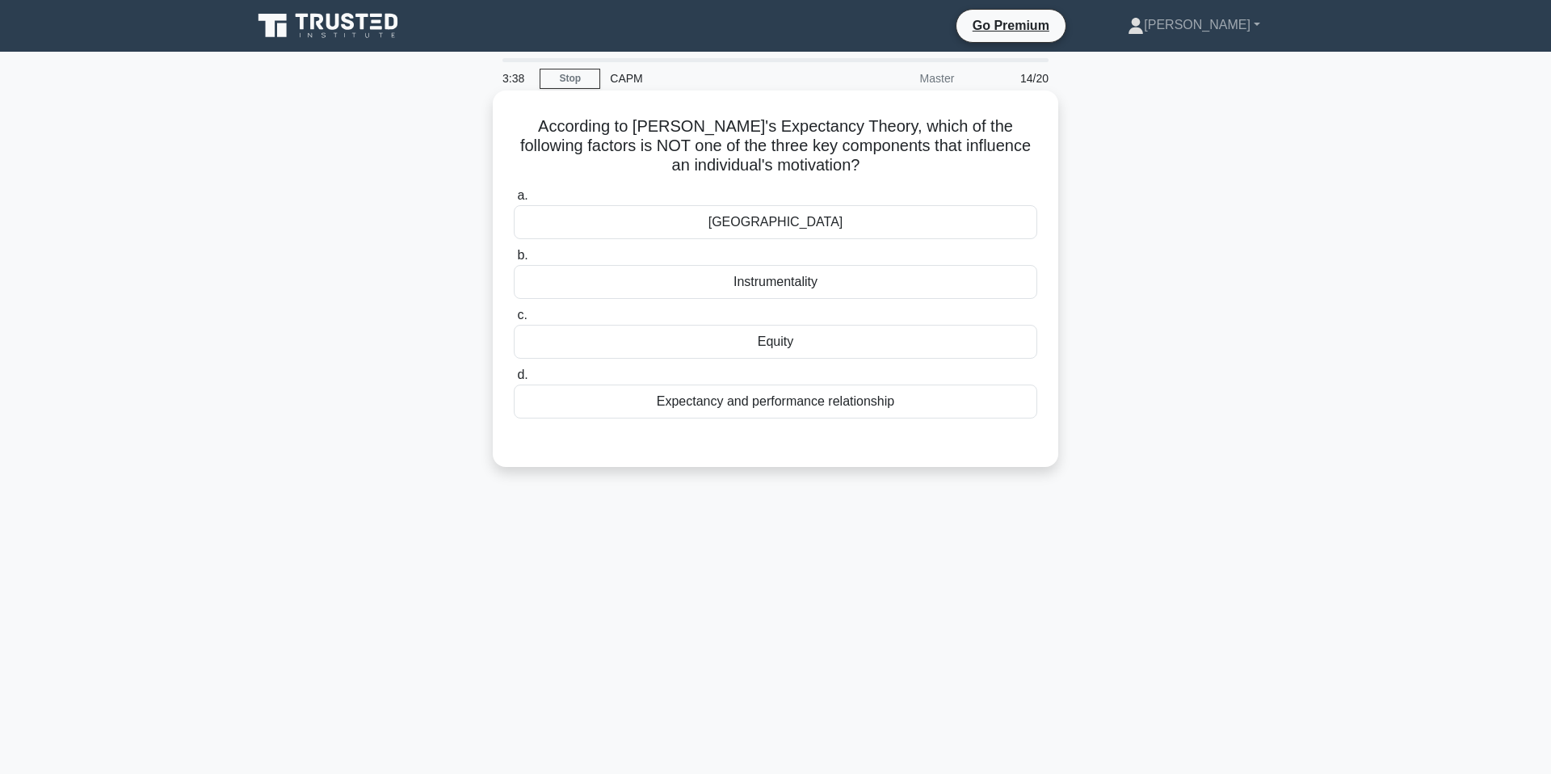
click at [739, 351] on div "Equity" at bounding box center [775, 342] width 523 height 34
click at [514, 321] on input "c. Equity" at bounding box center [514, 315] width 0 height 11
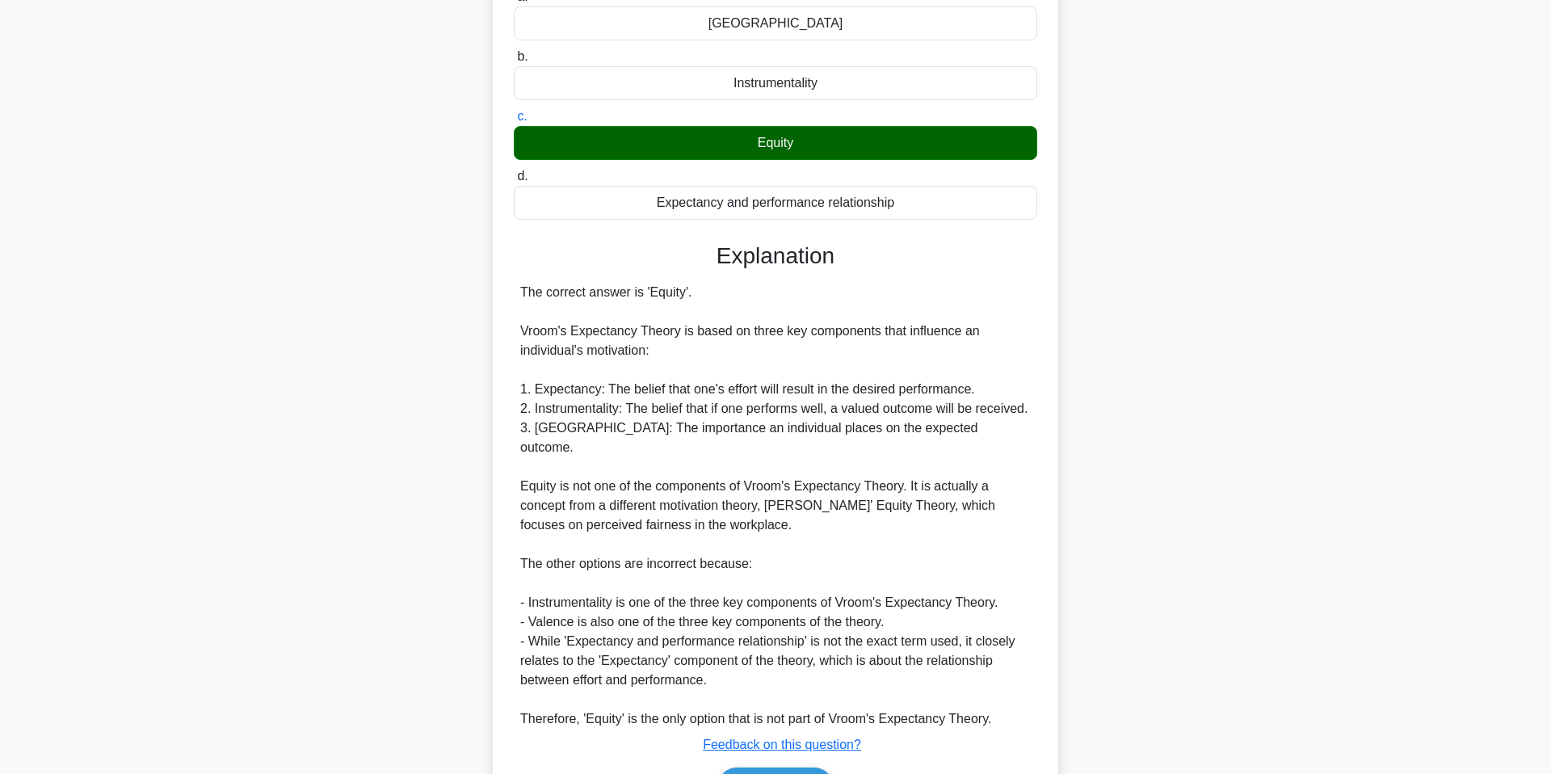
scroll to position [301, 0]
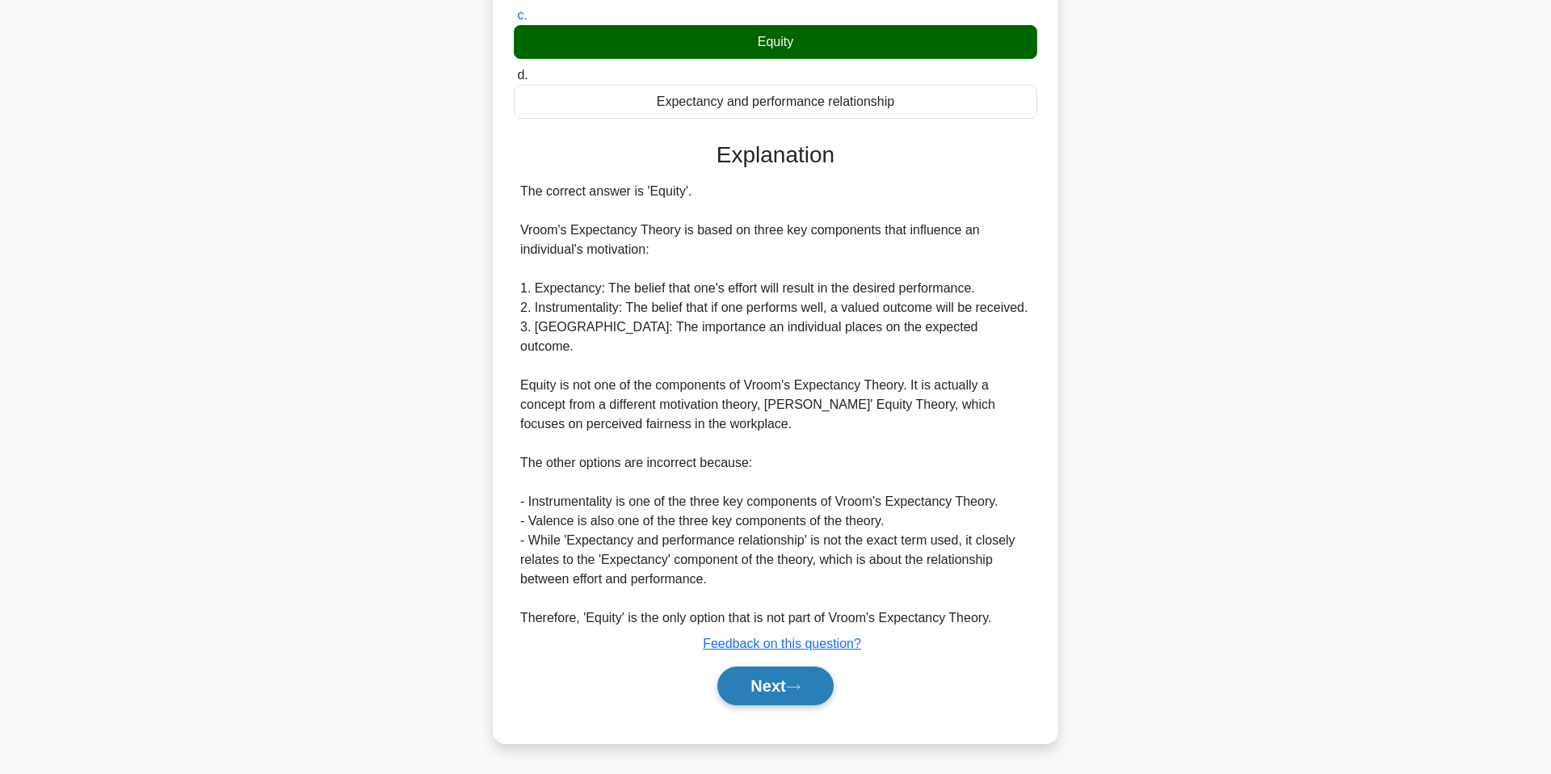
click at [774, 702] on button "Next" at bounding box center [775, 685] width 116 height 39
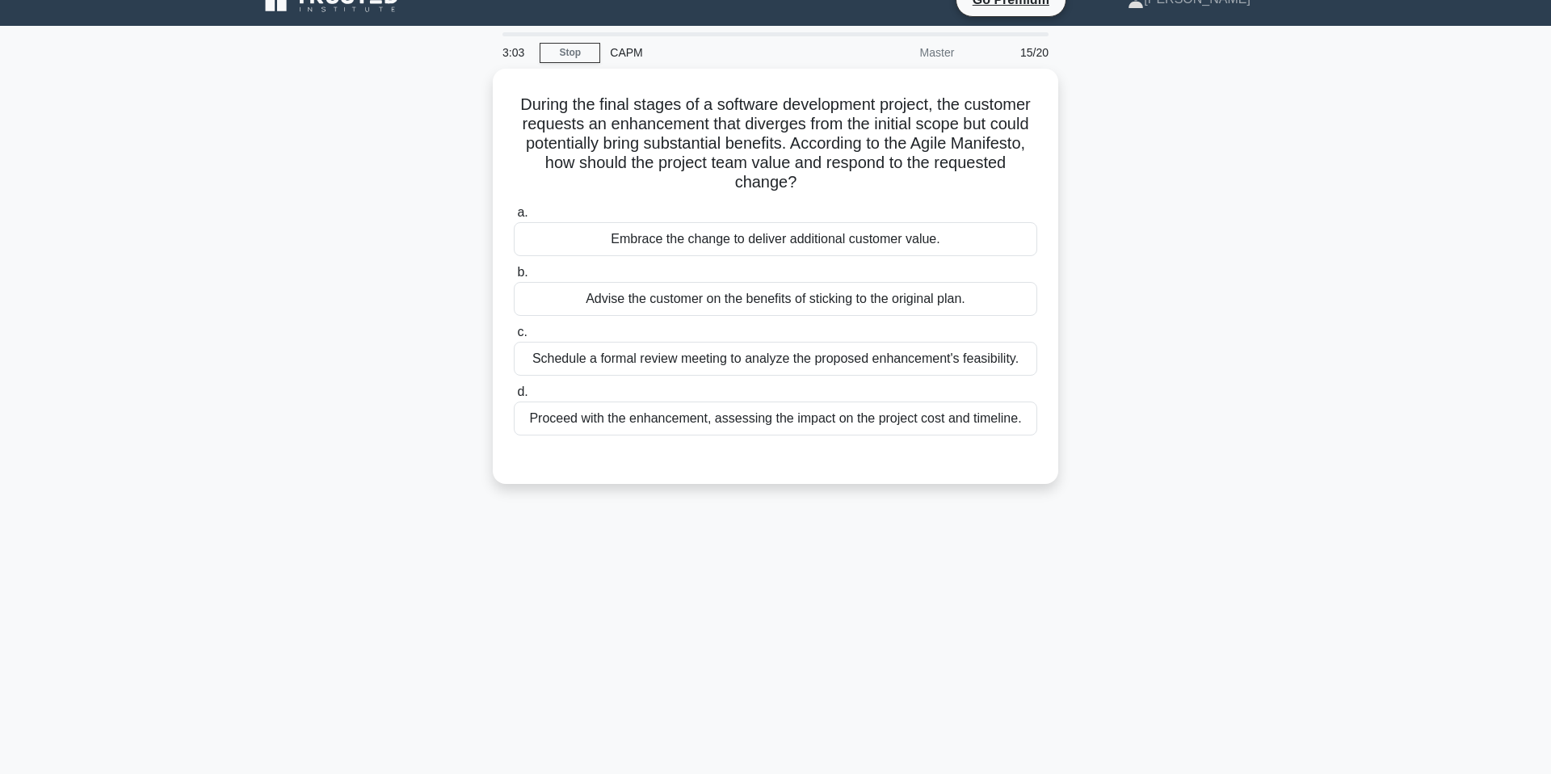
scroll to position [0, 0]
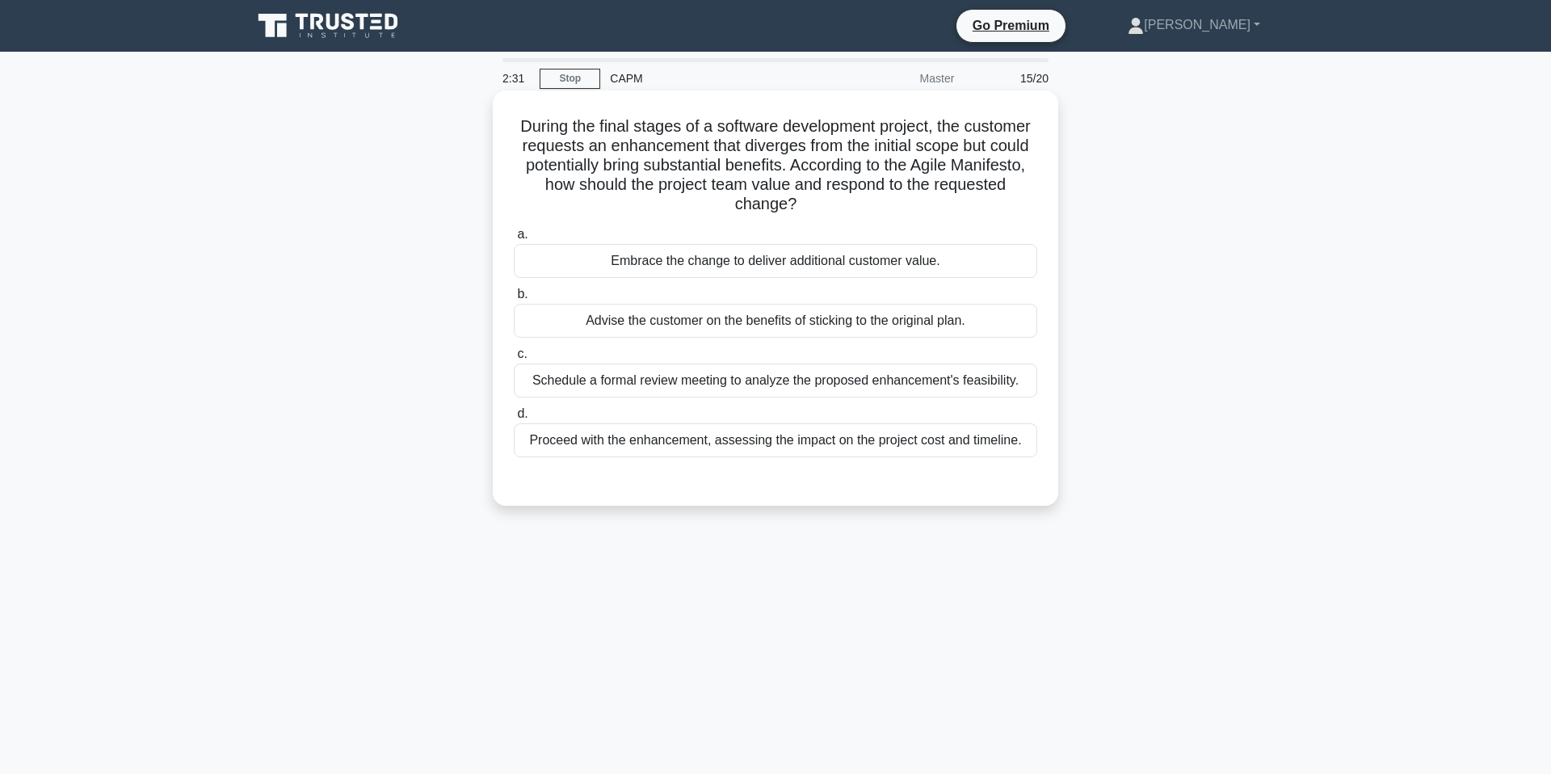
click at [794, 386] on div "Schedule a formal review meeting to analyze the proposed enhancement's feasibil…" at bounding box center [775, 381] width 523 height 34
click at [514, 359] on input "c. Schedule a formal review meeting to analyze the proposed enhancement's feasi…" at bounding box center [514, 354] width 0 height 11
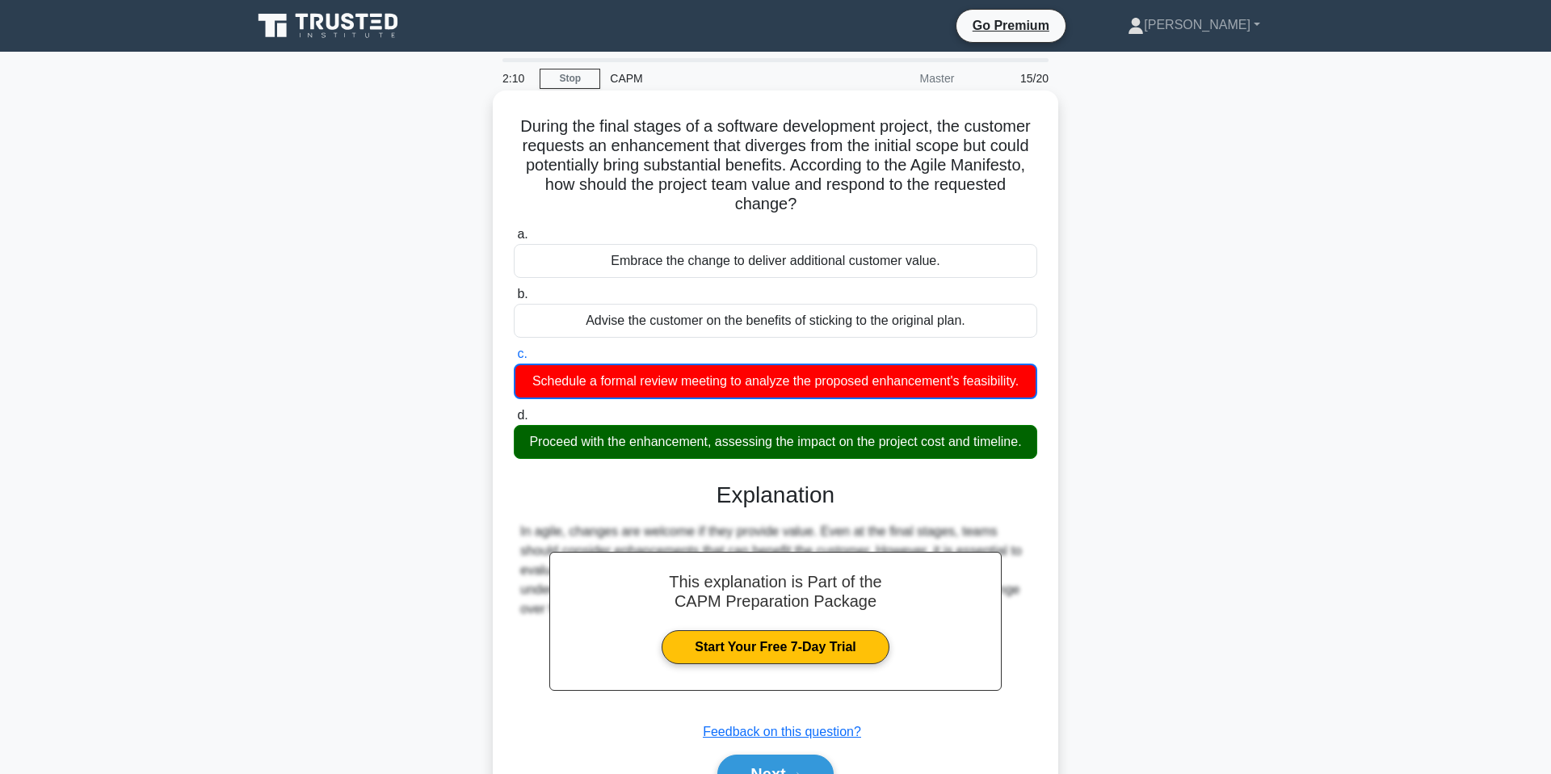
scroll to position [99, 0]
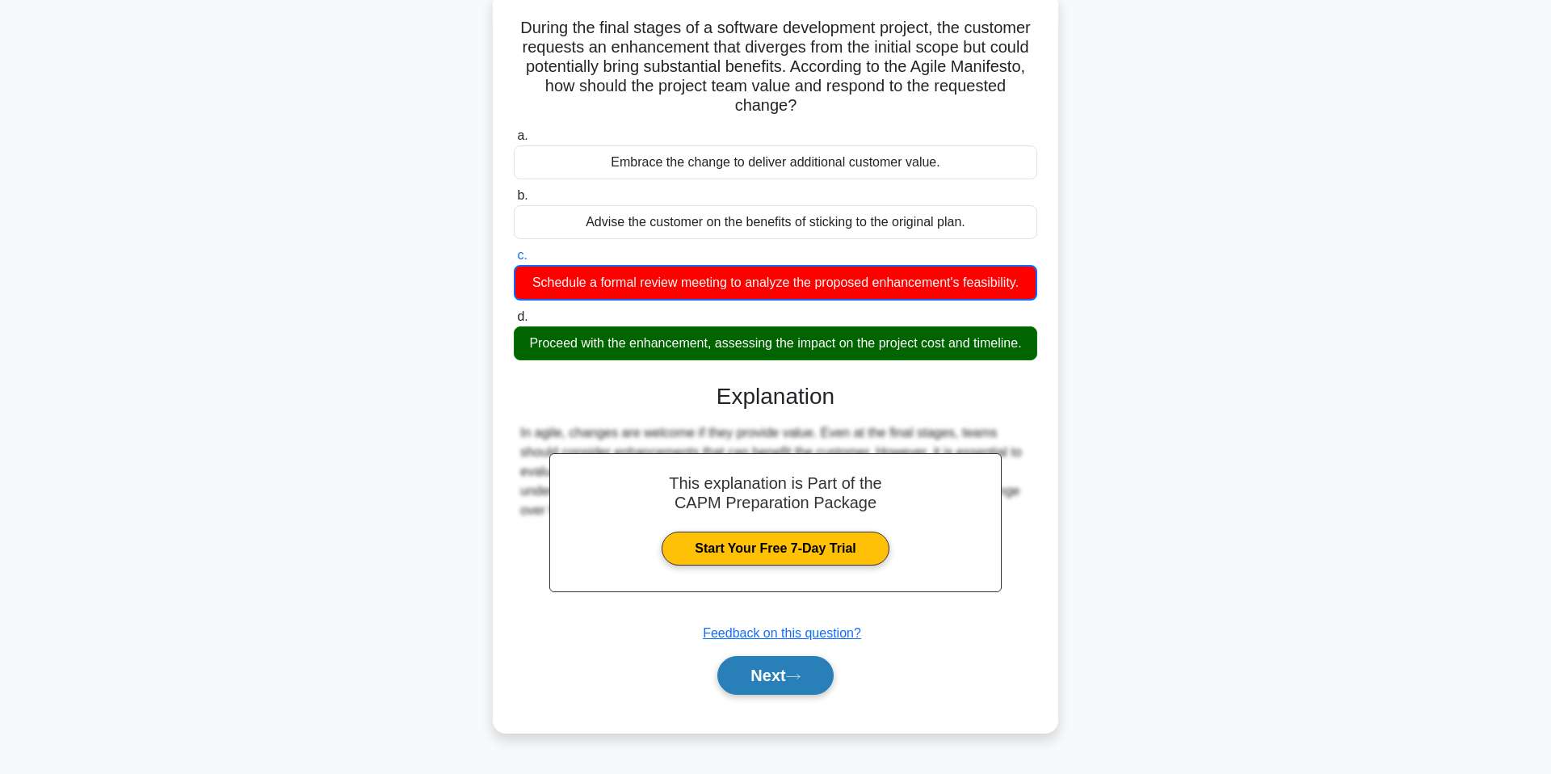
click at [770, 656] on button "Next" at bounding box center [775, 675] width 116 height 39
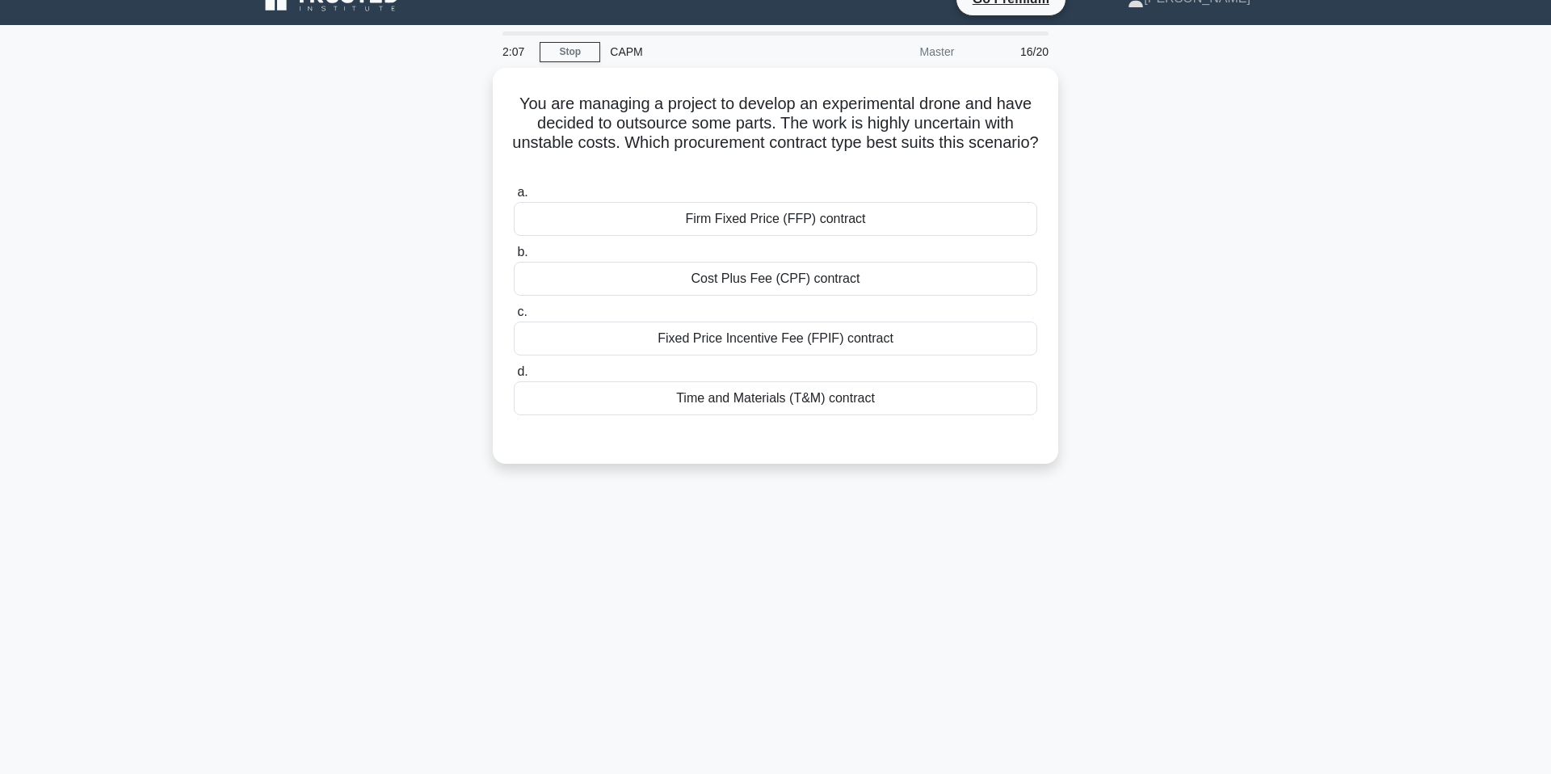
scroll to position [0, 0]
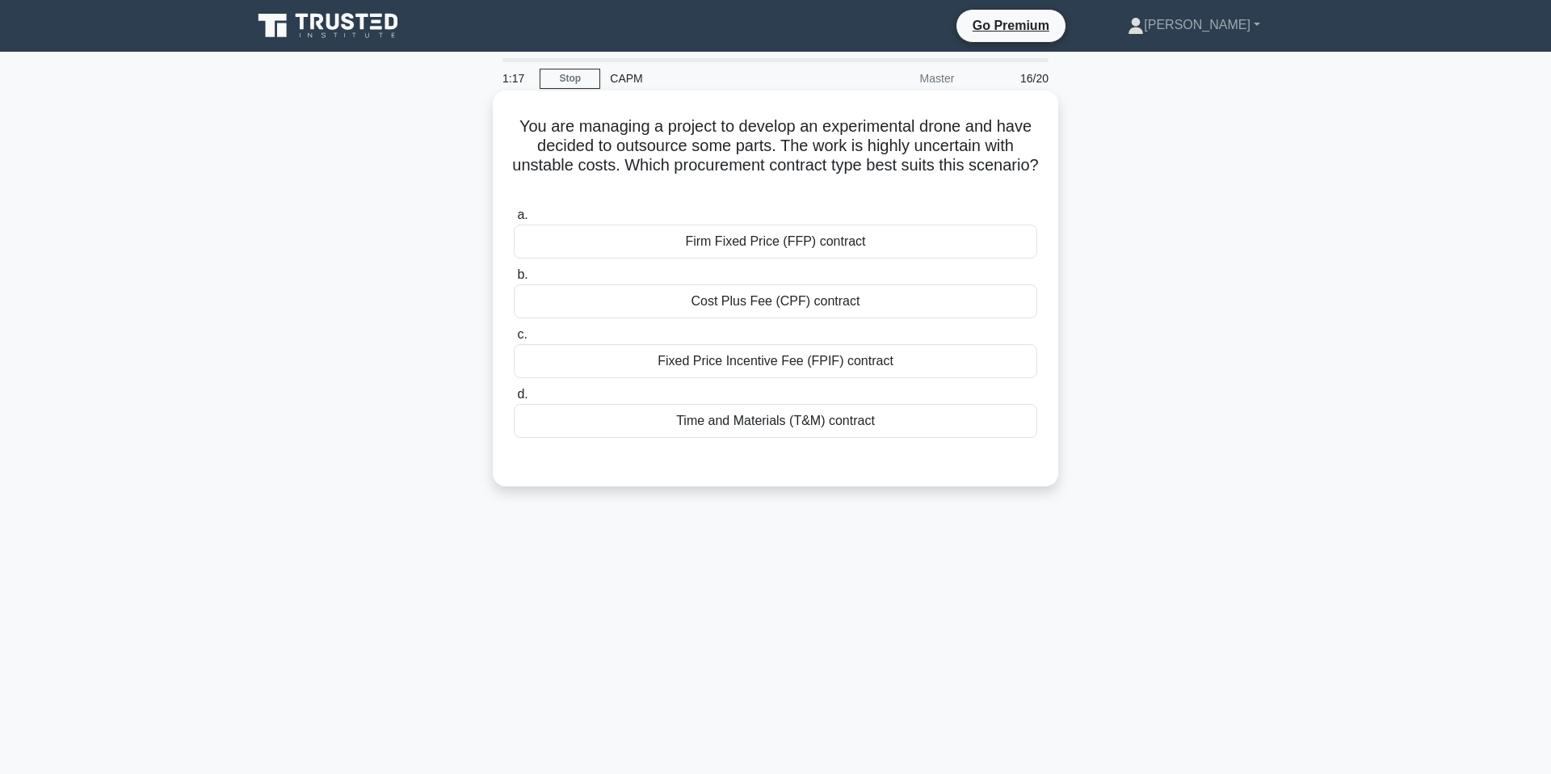
click at [856, 364] on div "Fixed Price Incentive Fee (FPIF) contract" at bounding box center [775, 361] width 523 height 34
click at [514, 340] on input "c. Fixed Price Incentive Fee (FPIF) contract" at bounding box center [514, 335] width 0 height 11
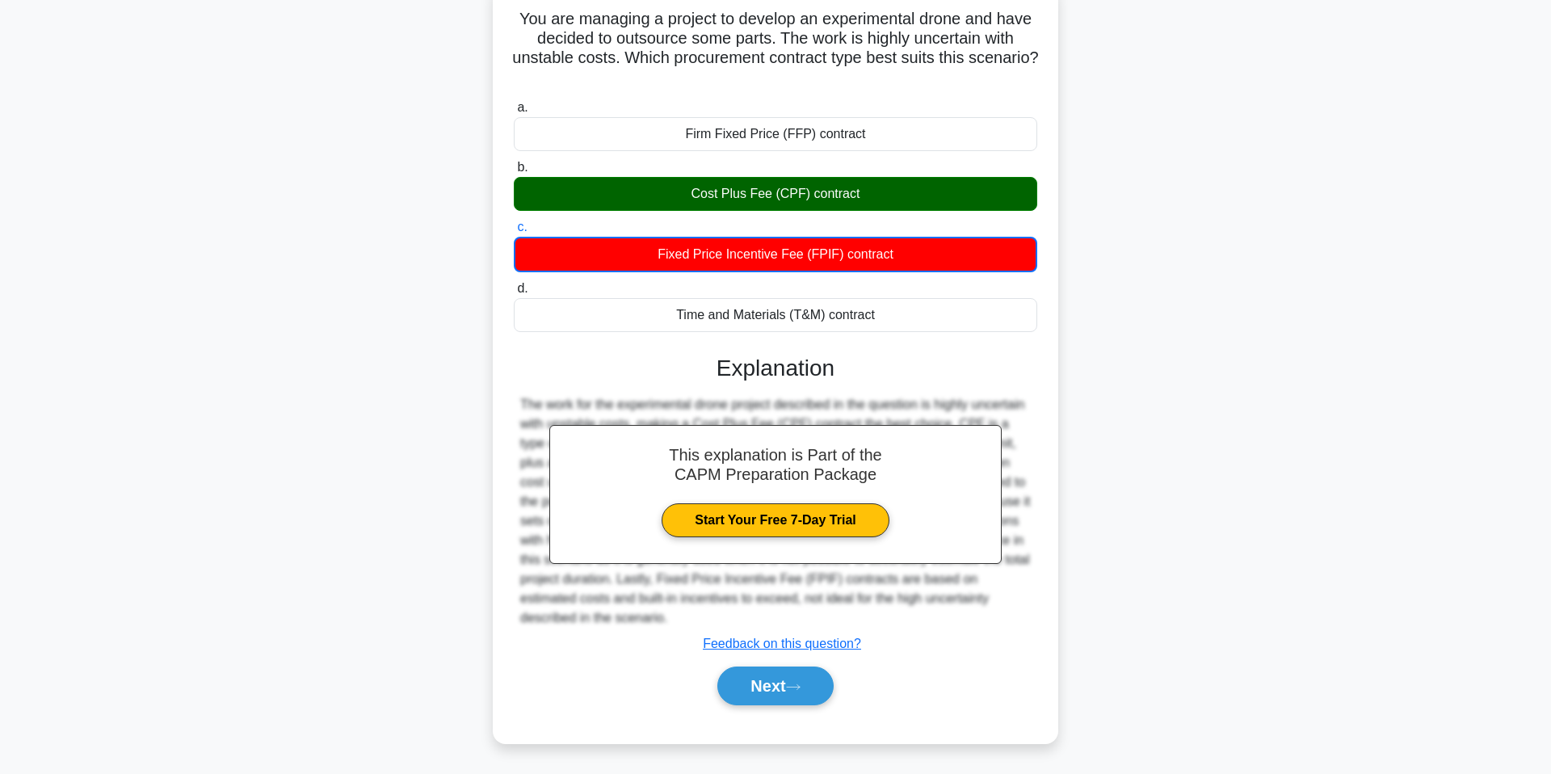
scroll to position [108, 0]
click at [779, 687] on button "Next" at bounding box center [775, 685] width 116 height 39
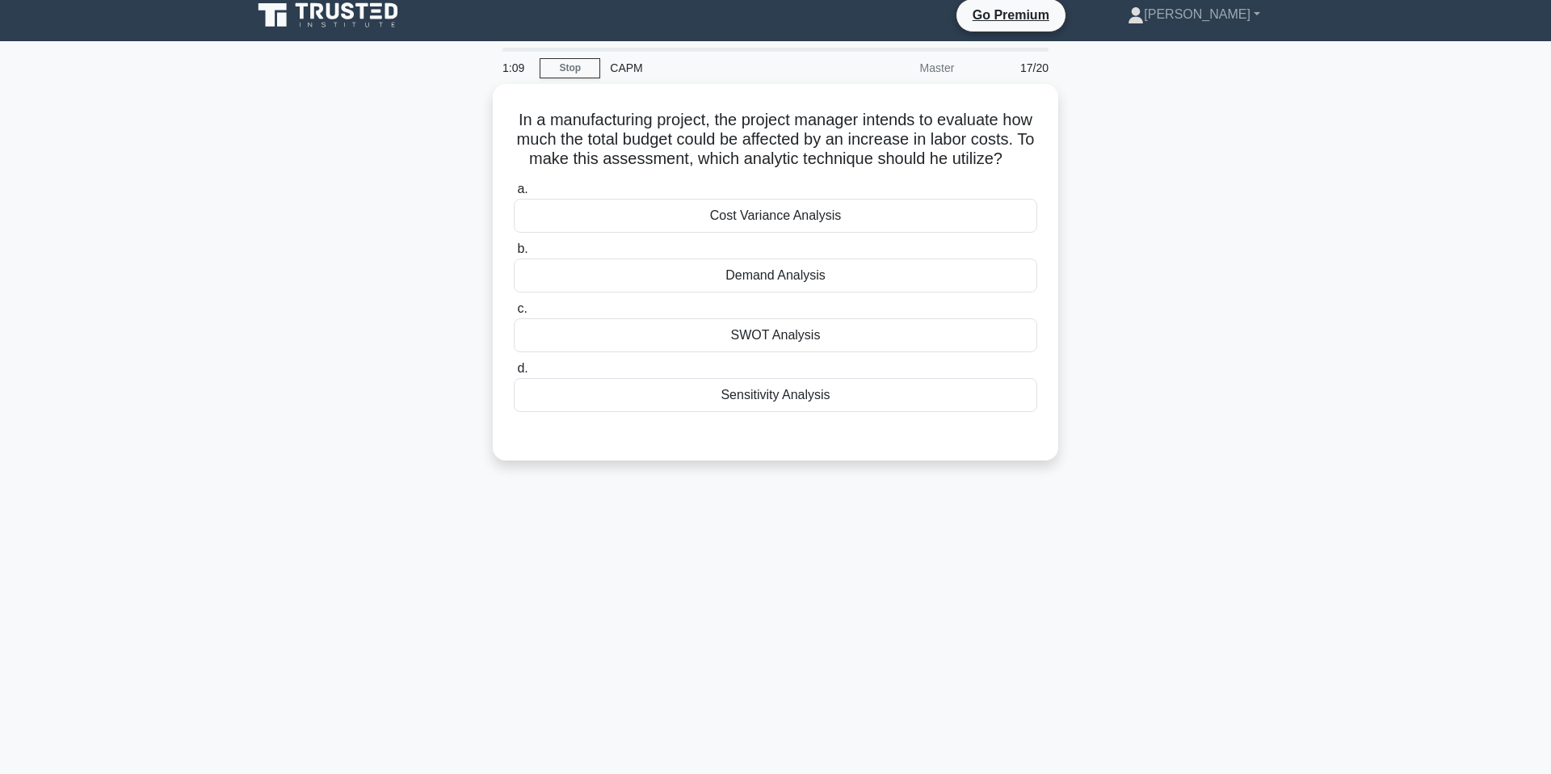
scroll to position [0, 0]
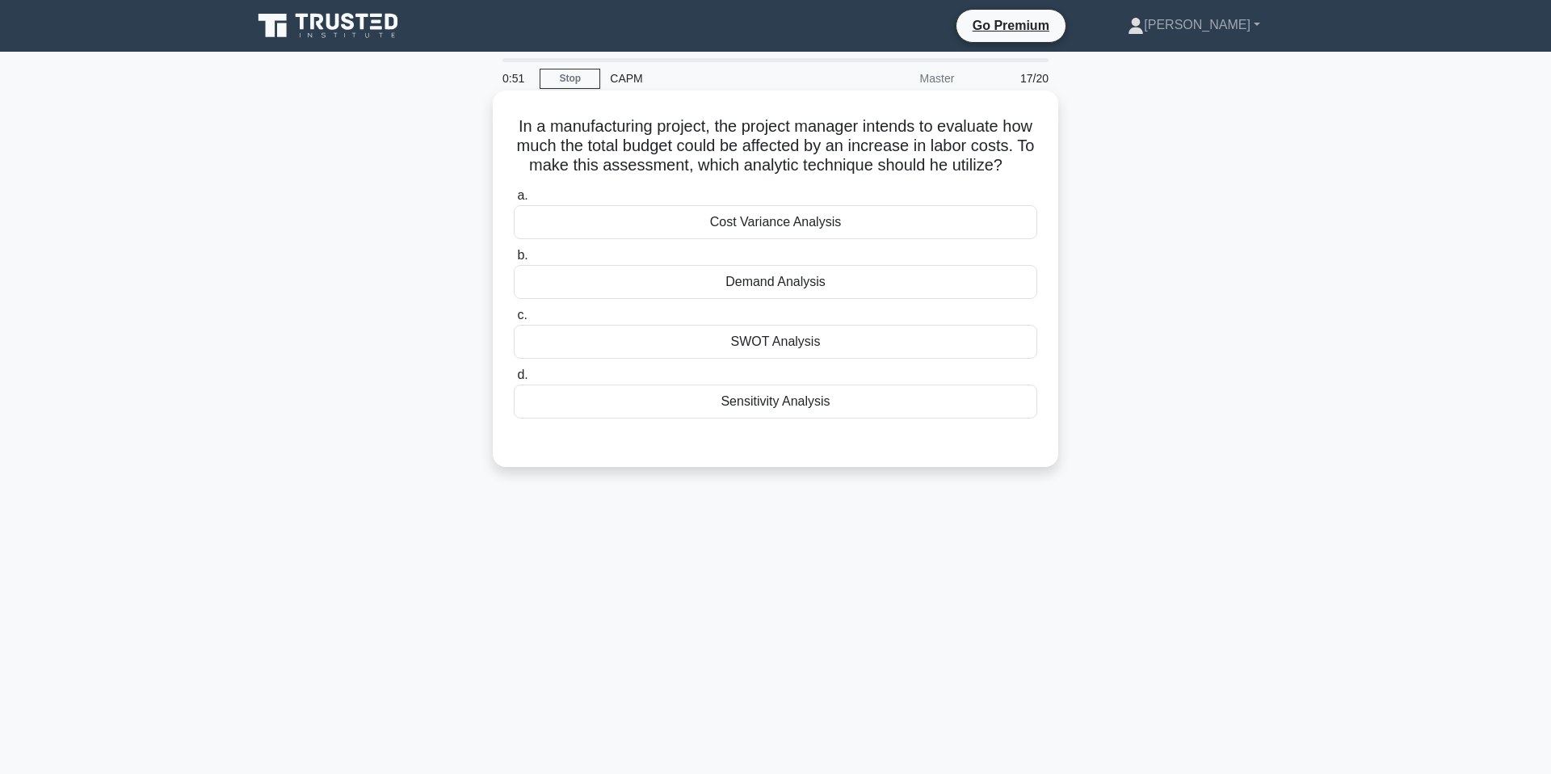
click at [743, 215] on div "Cost Variance Analysis" at bounding box center [775, 222] width 523 height 34
click at [514, 201] on input "a. Cost Variance Analysis" at bounding box center [514, 196] width 0 height 11
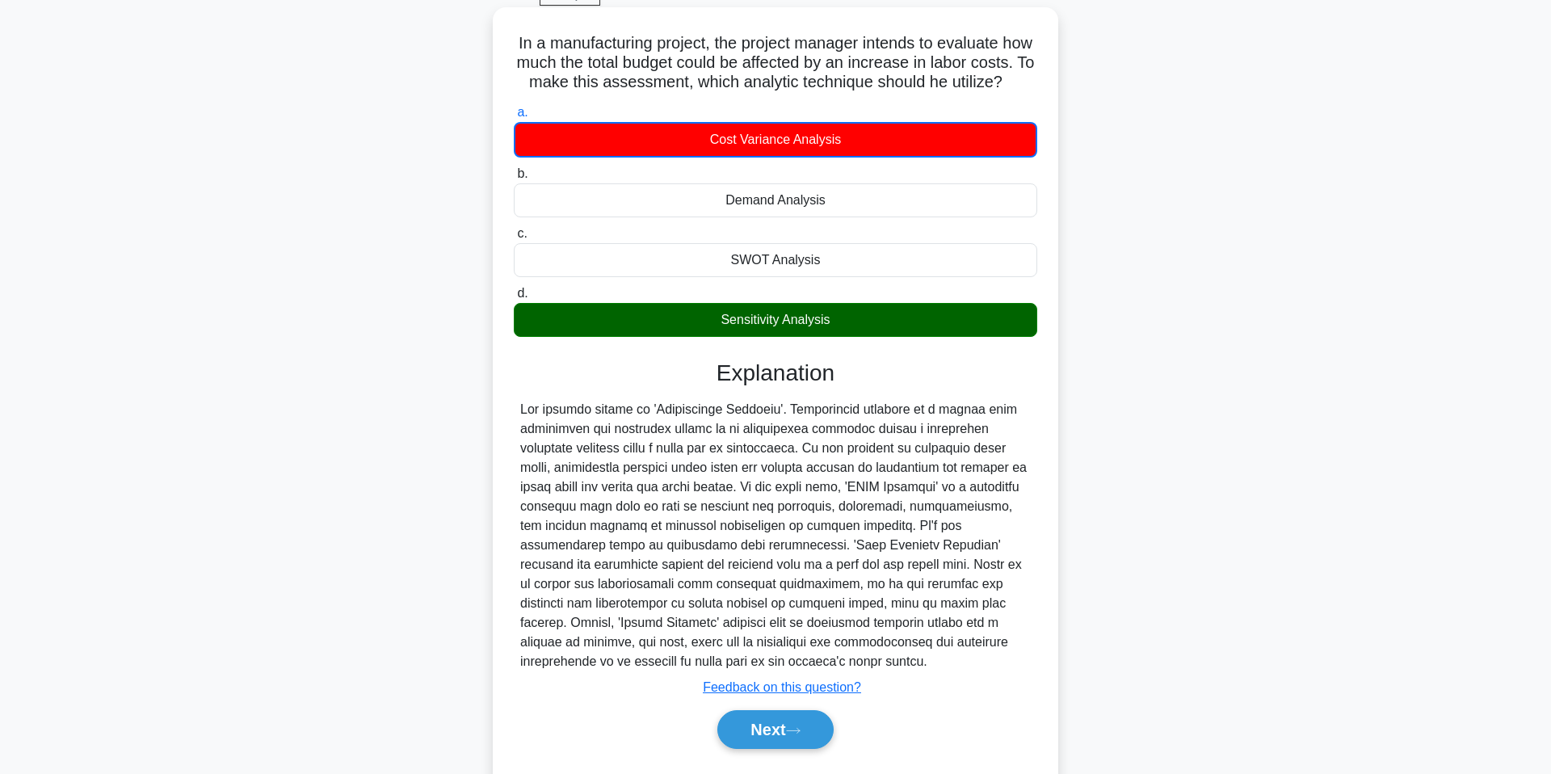
scroll to position [78, 0]
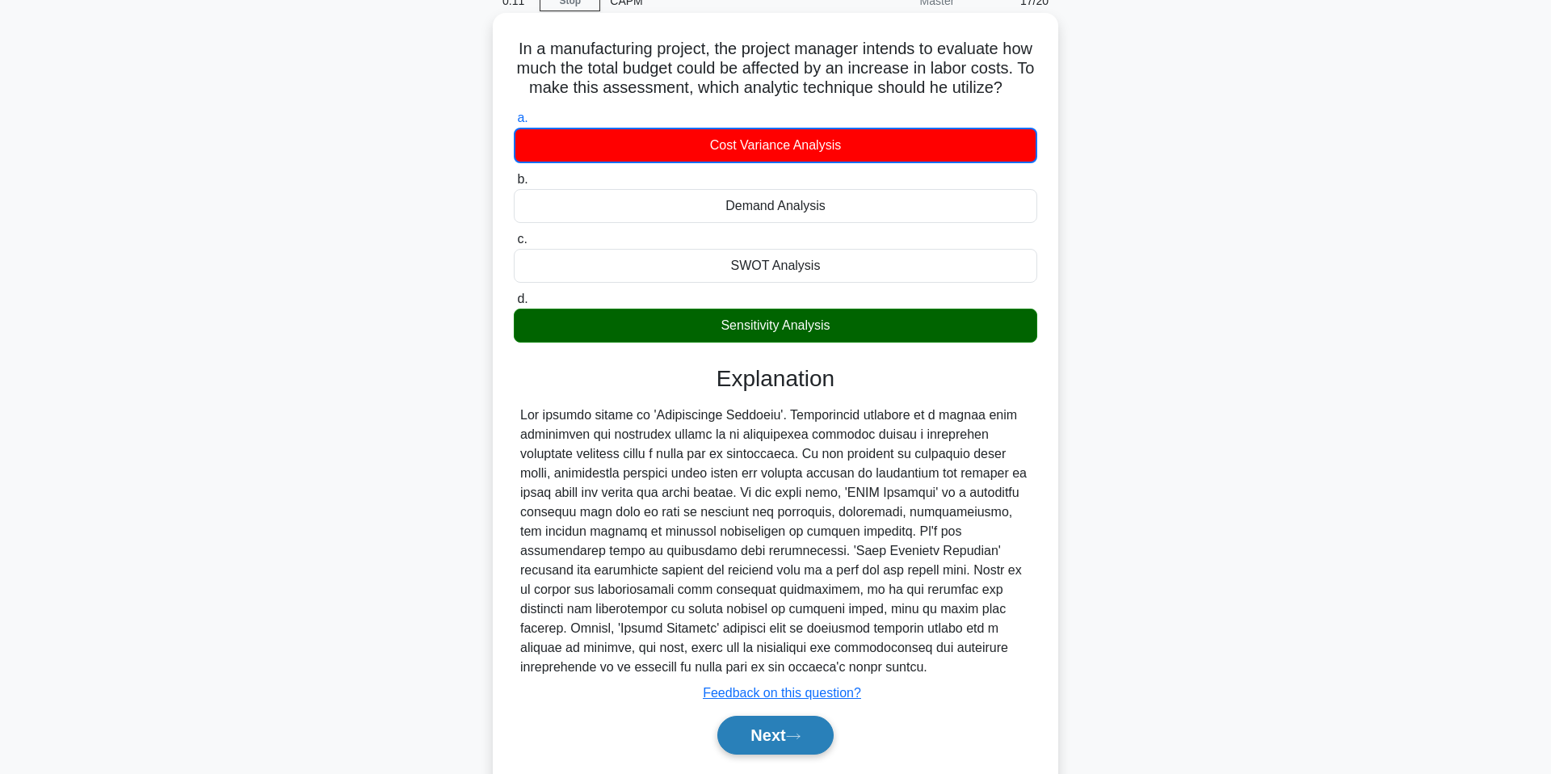
click at [763, 746] on button "Next" at bounding box center [775, 735] width 116 height 39
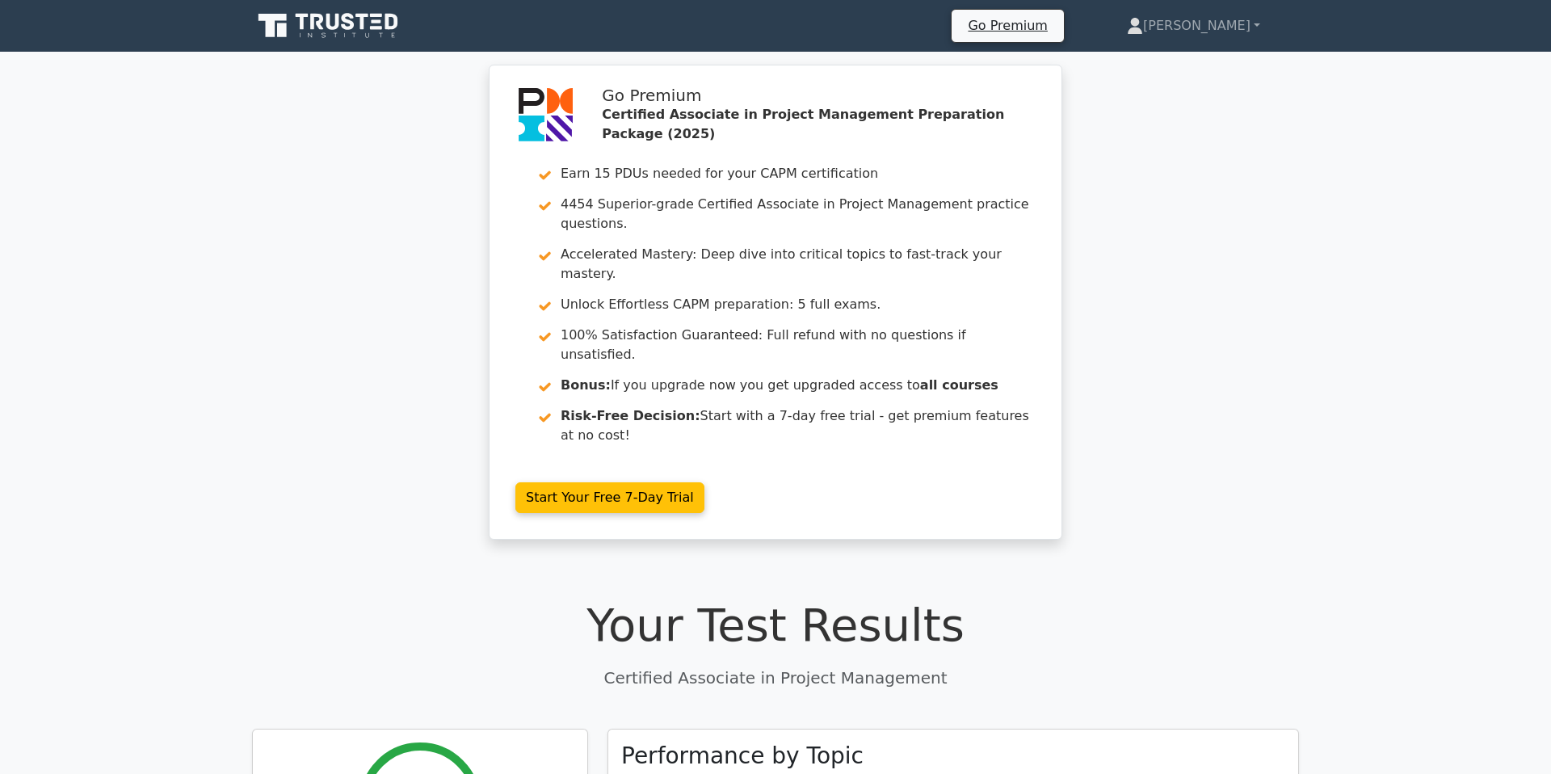
click at [333, 33] on icon at bounding box center [329, 26] width 155 height 31
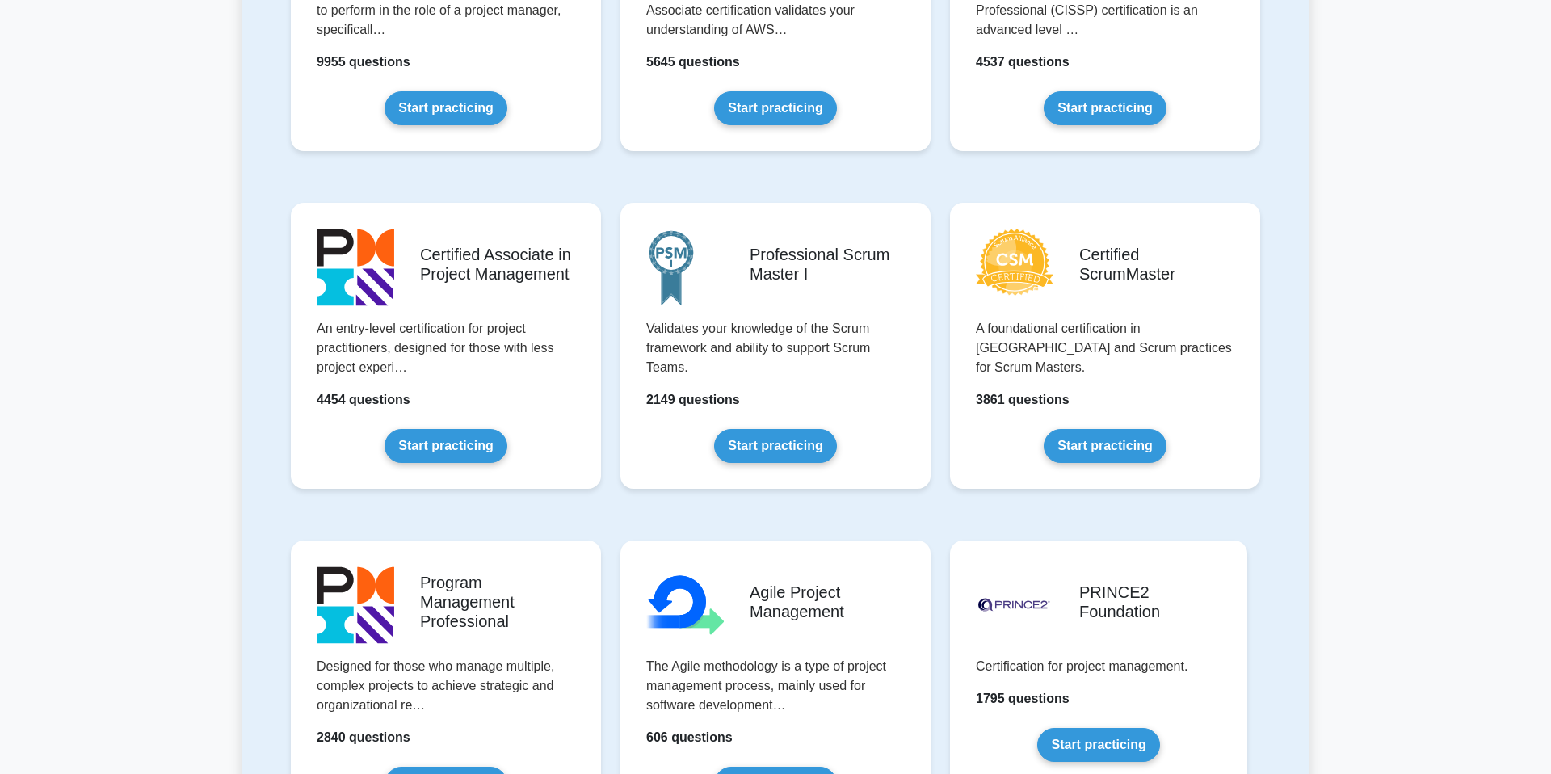
scroll to position [587, 0]
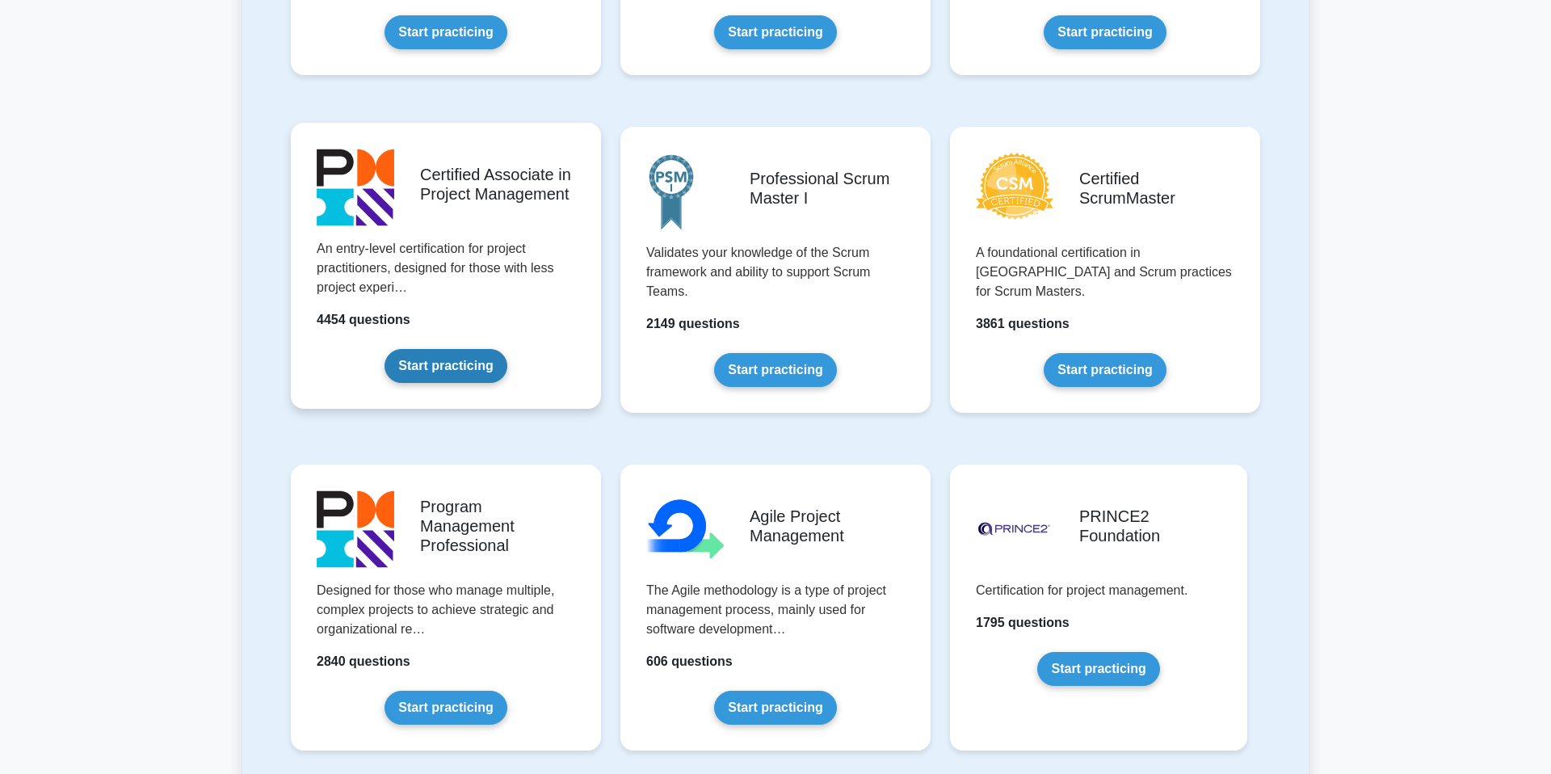
click at [448, 363] on link "Start practicing" at bounding box center [446, 366] width 122 height 34
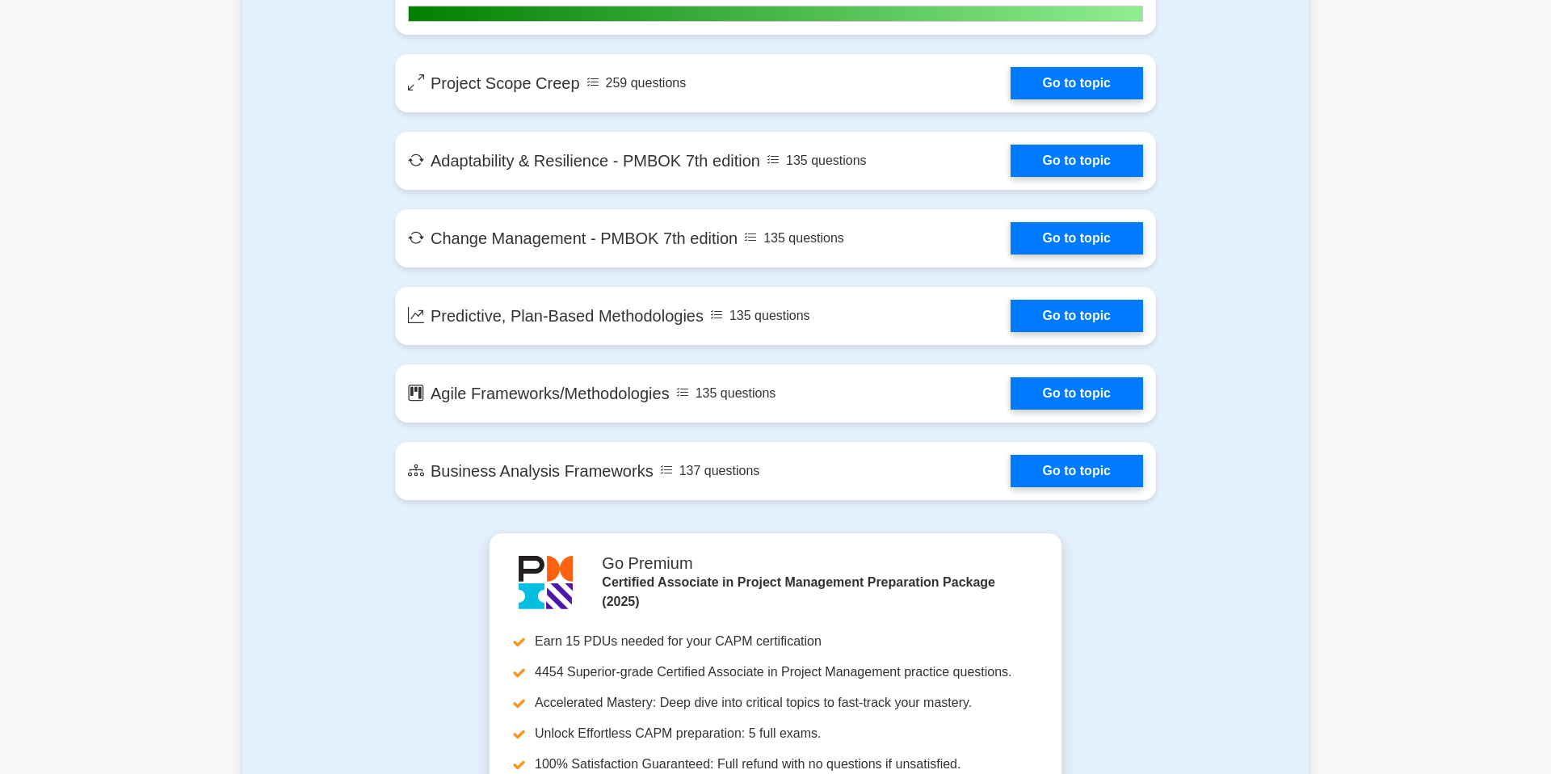
scroll to position [3995, 0]
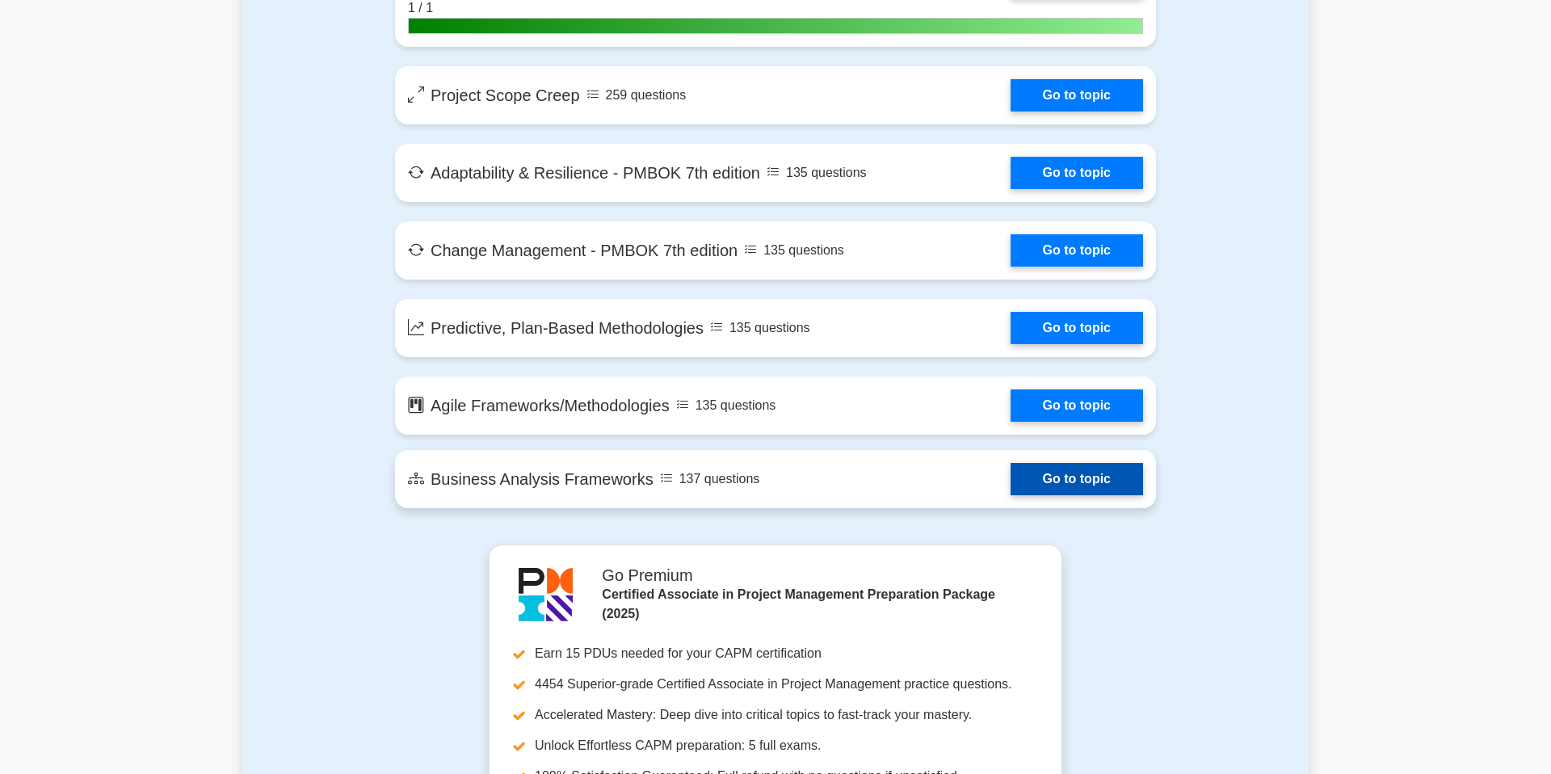
click at [1030, 485] on link "Go to topic" at bounding box center [1077, 479] width 132 height 32
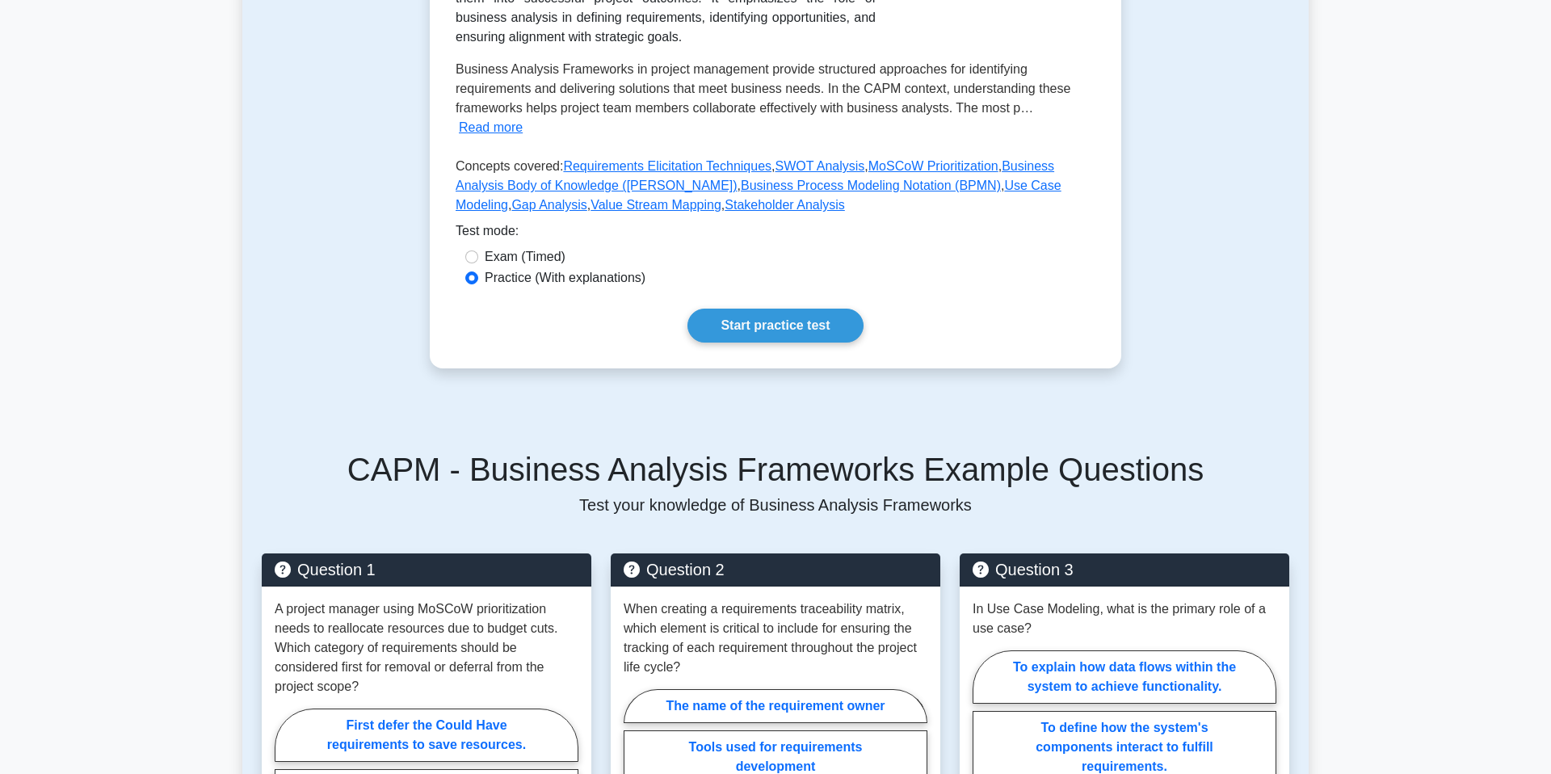
scroll to position [399, 0]
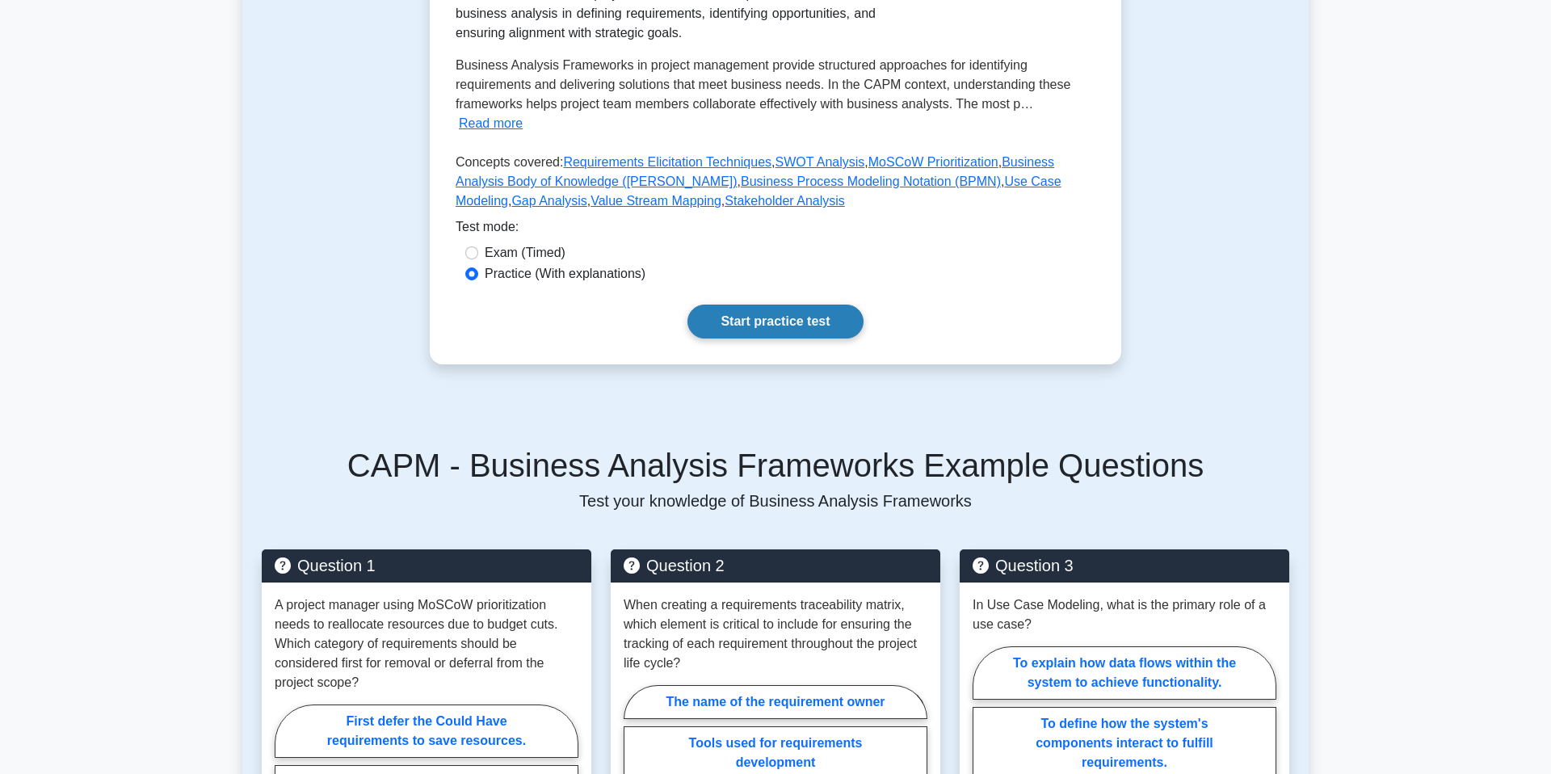
click at [771, 321] on link "Start practice test" at bounding box center [774, 322] width 175 height 34
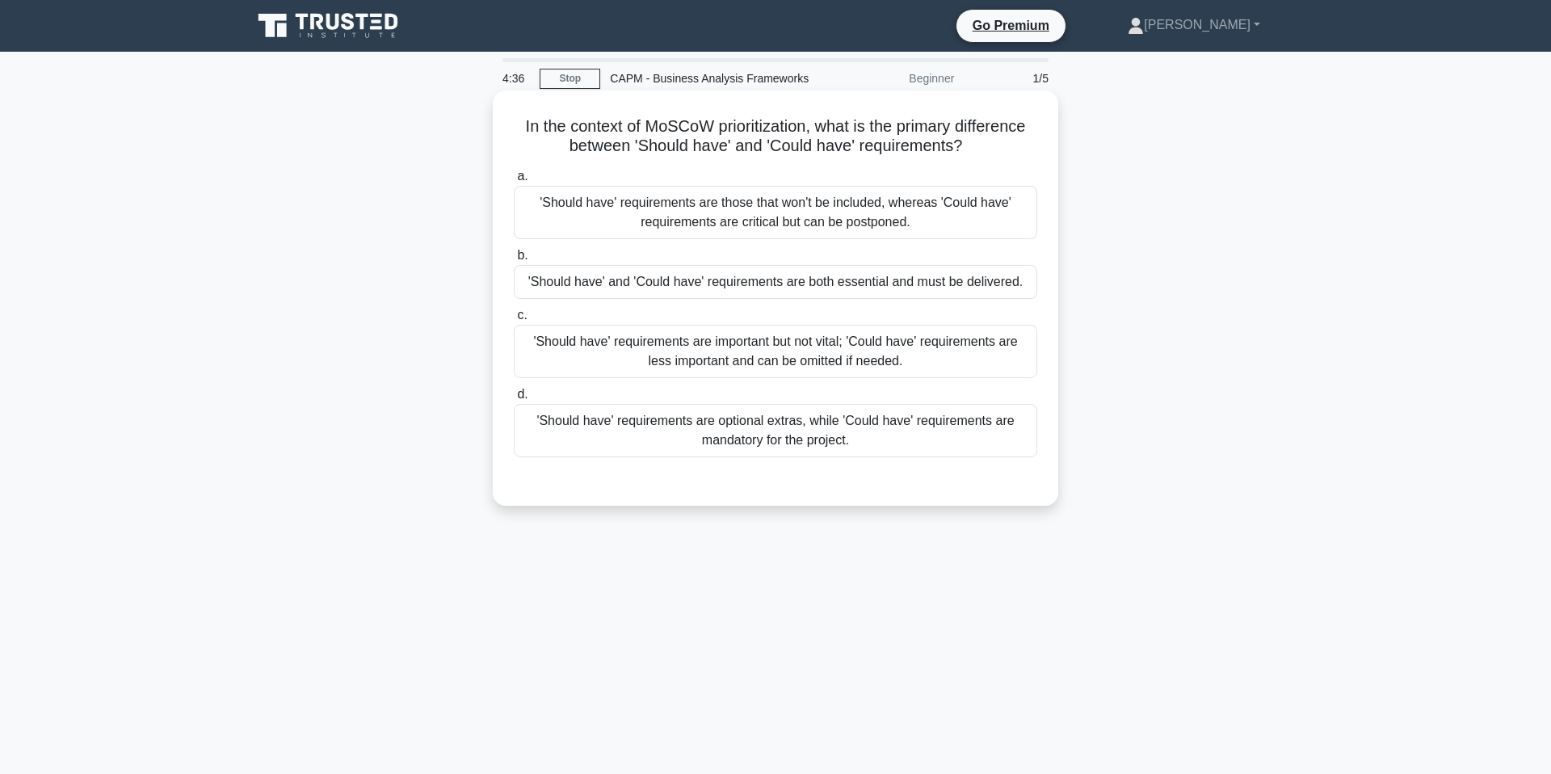
click at [974, 359] on div "'Should have' requirements are important but not vital; 'Could have' requiremen…" at bounding box center [775, 351] width 523 height 53
click at [514, 321] on input "c. 'Should have' requirements are important but not vital; 'Could have' require…" at bounding box center [514, 315] width 0 height 11
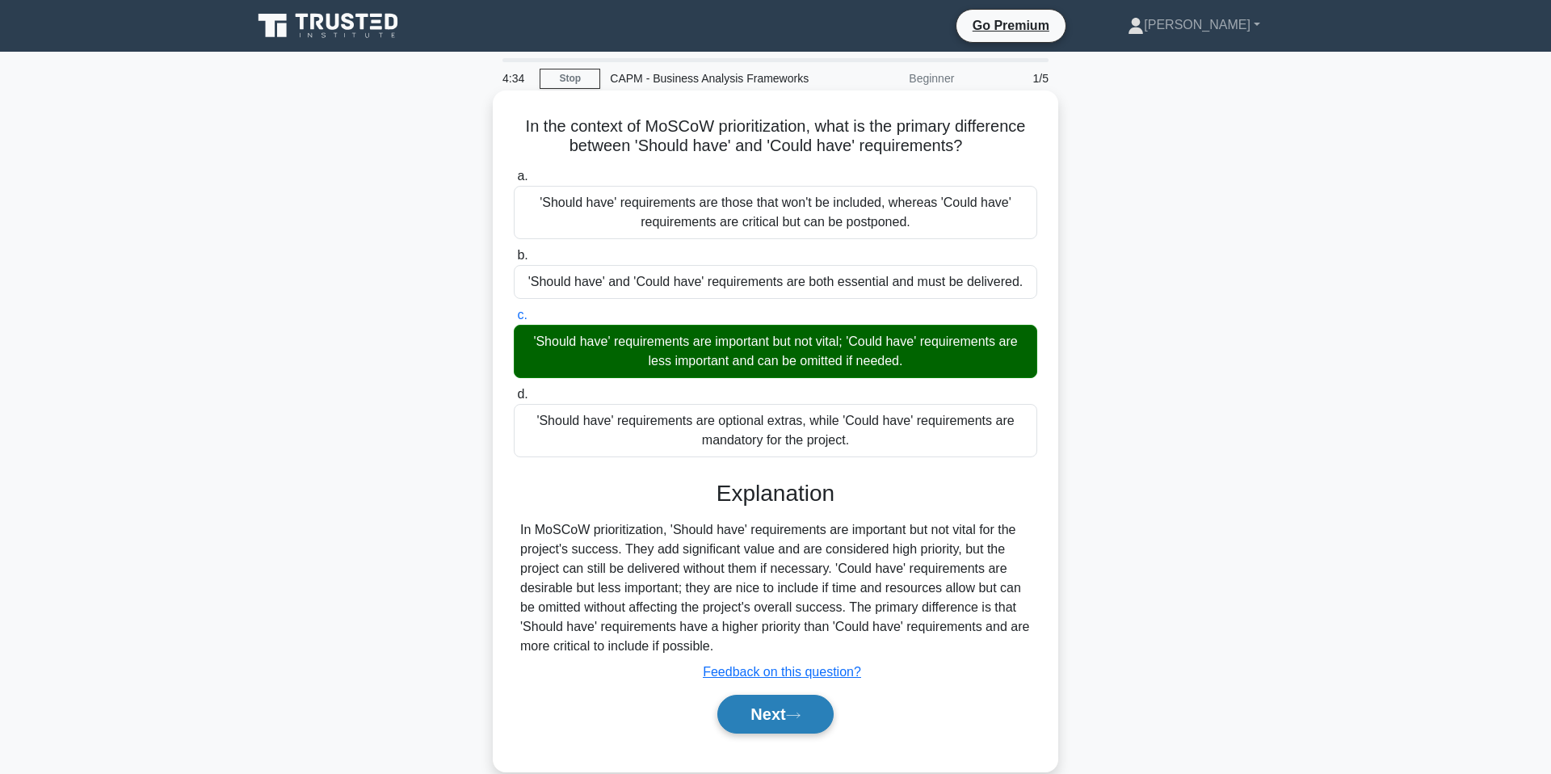
click at [785, 710] on button "Next" at bounding box center [775, 714] width 116 height 39
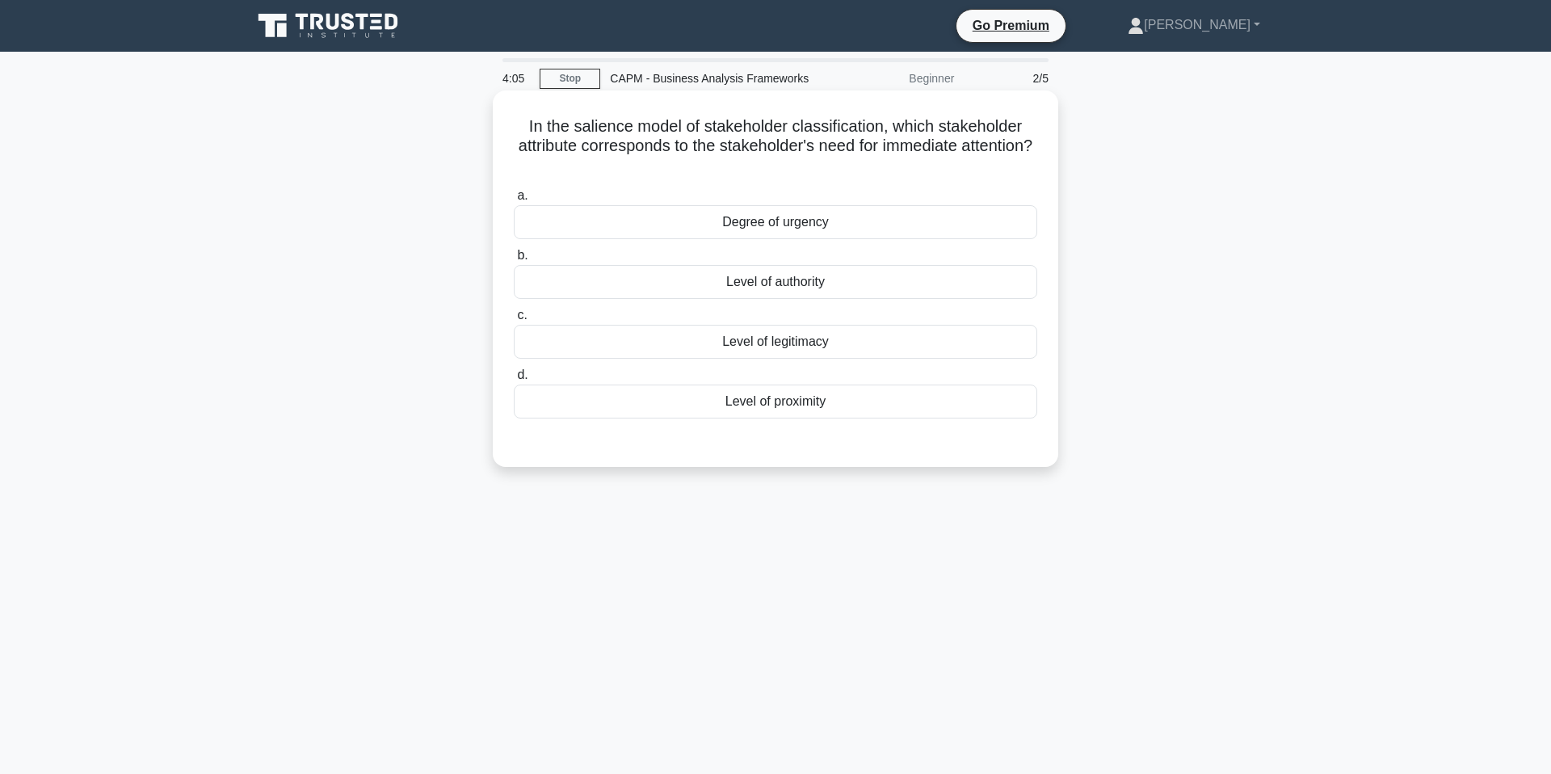
click at [738, 231] on div "Degree of urgency" at bounding box center [775, 222] width 523 height 34
click at [514, 201] on input "a. Degree of urgency" at bounding box center [514, 196] width 0 height 11
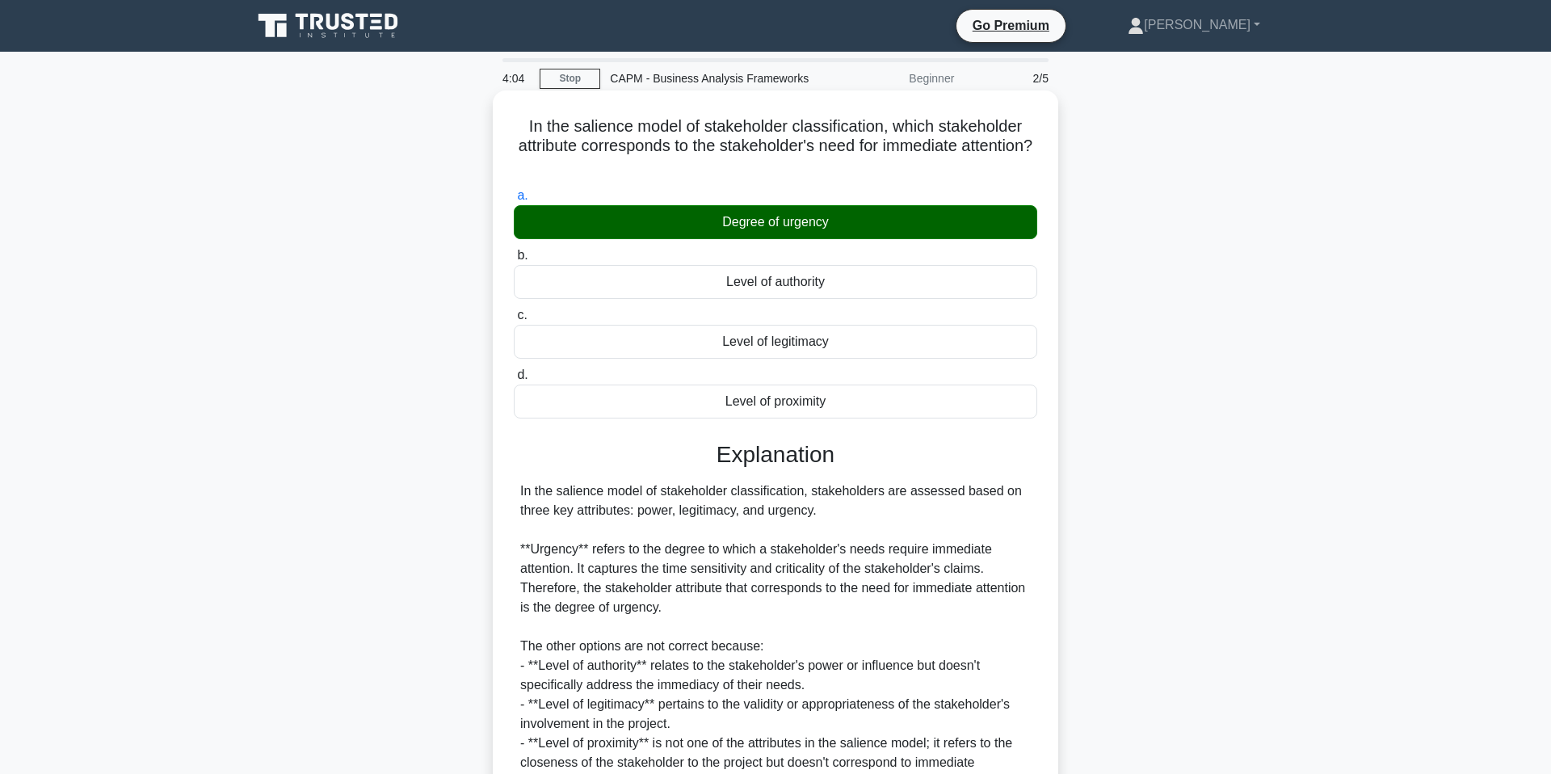
scroll to position [165, 0]
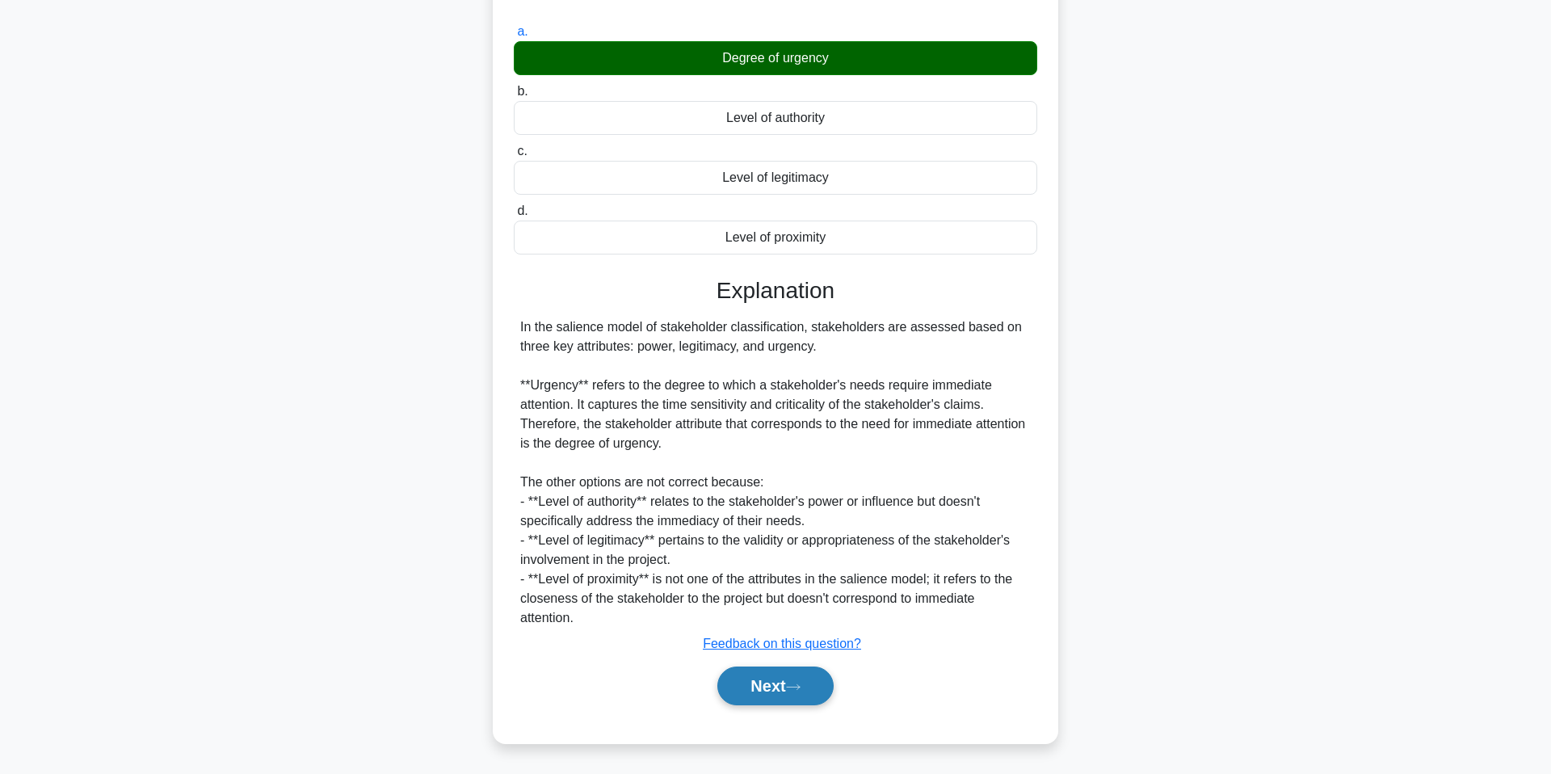
click at [773, 675] on button "Next" at bounding box center [775, 685] width 116 height 39
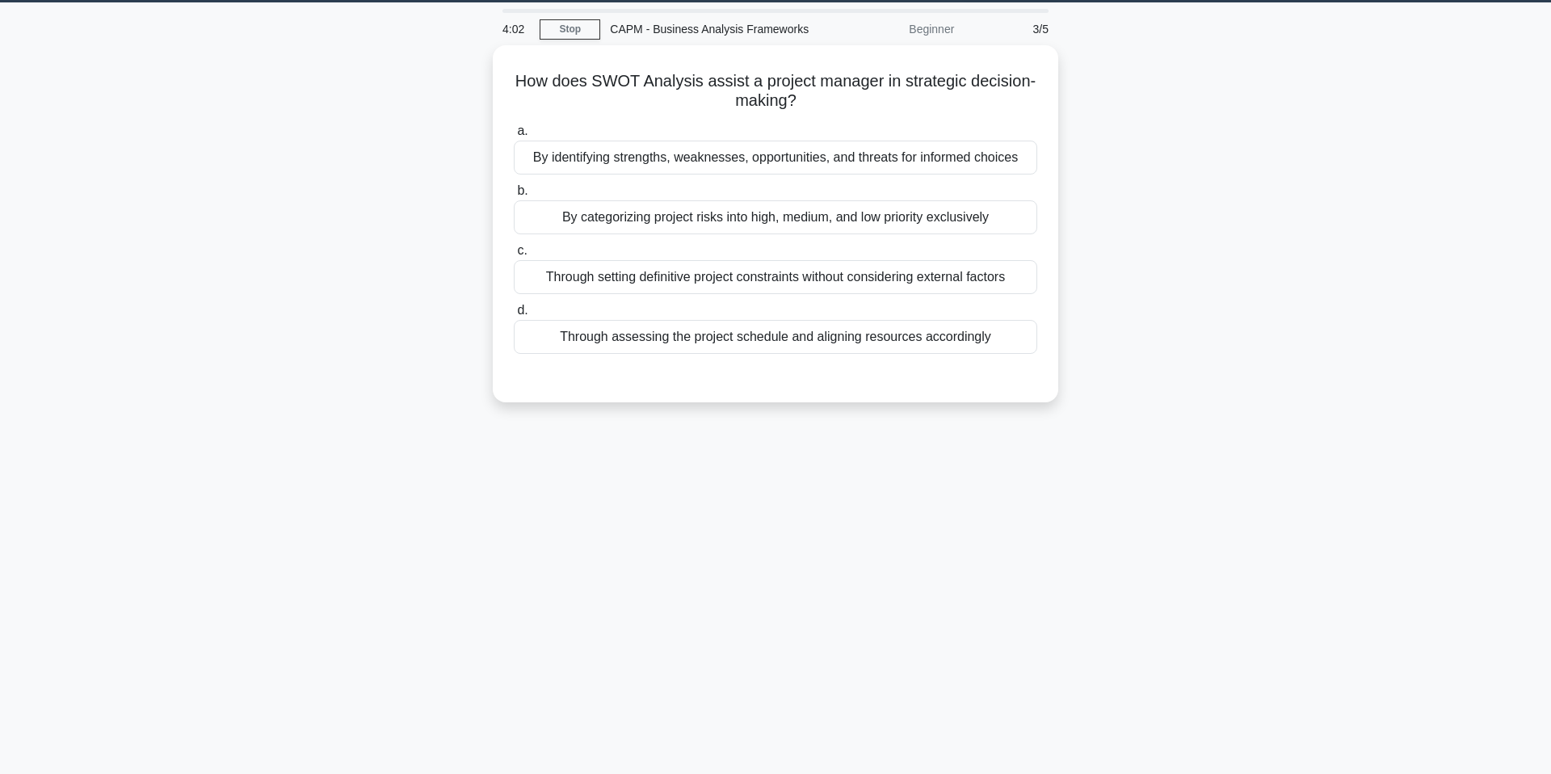
scroll to position [0, 0]
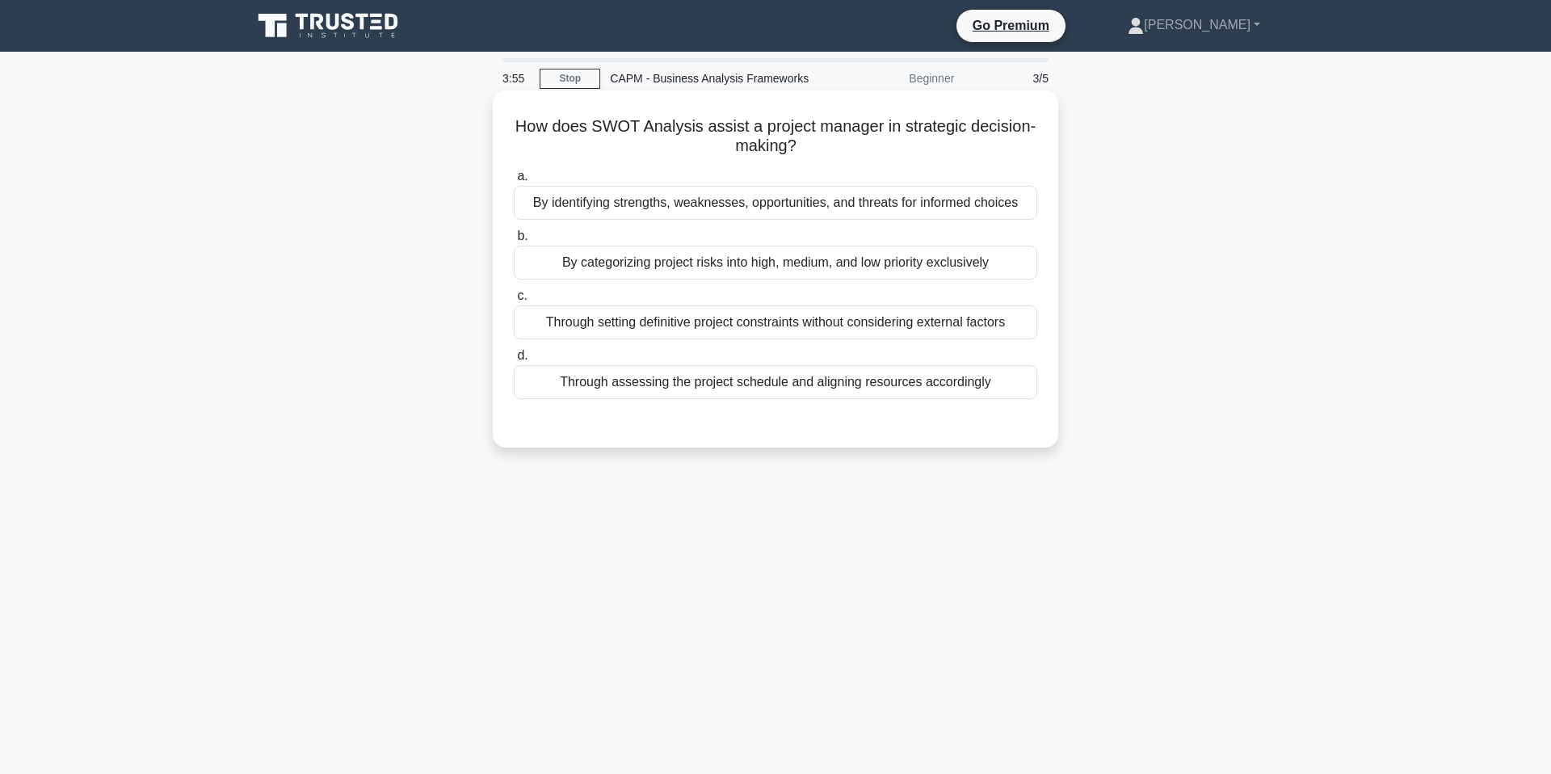
click at [931, 201] on div "By identifying strengths, weaknesses, opportunities, and threats for informed c…" at bounding box center [775, 203] width 523 height 34
click at [514, 182] on input "a. By identifying strengths, weaknesses, opportunities, and threats for informe…" at bounding box center [514, 176] width 0 height 11
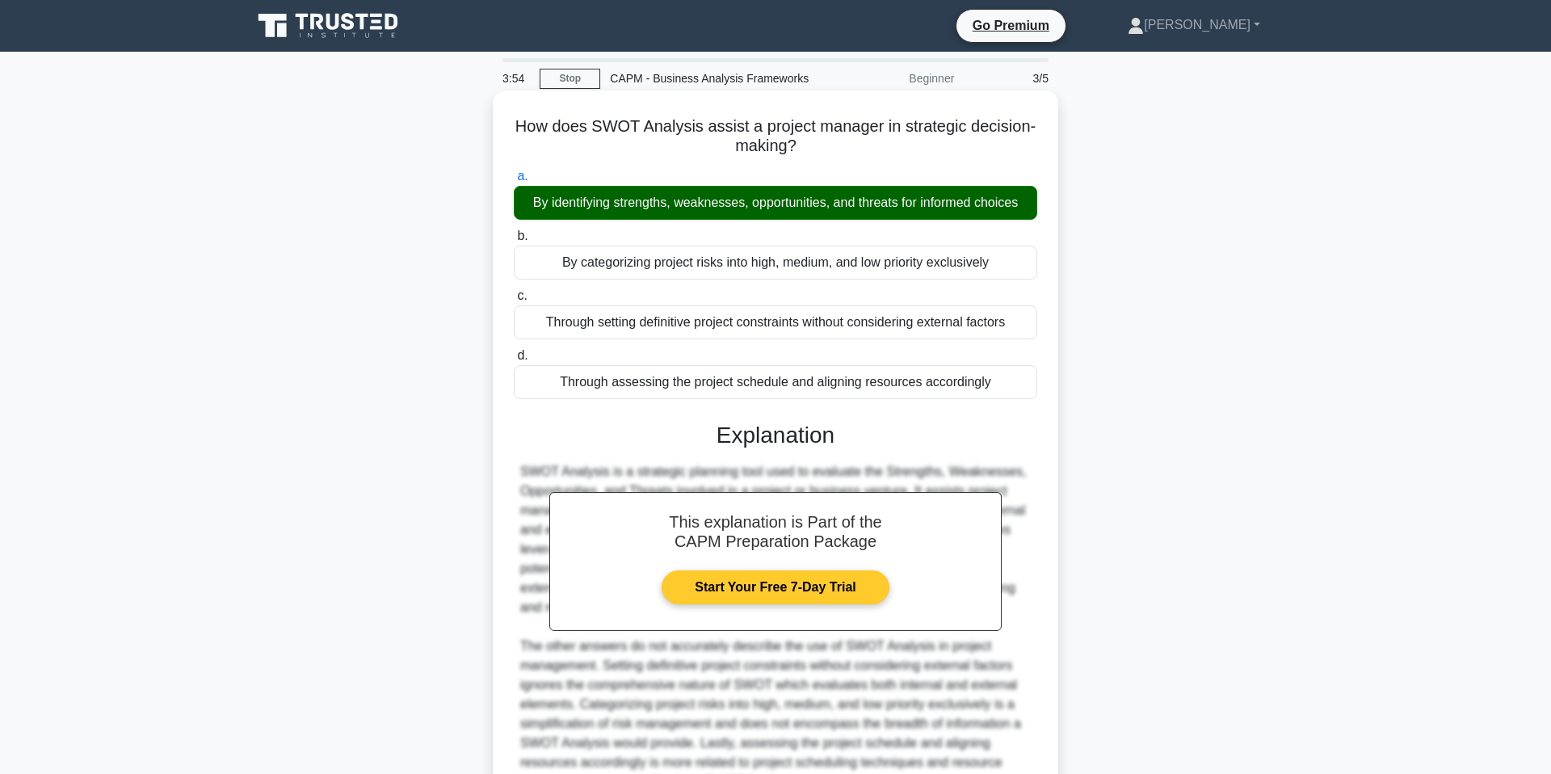
scroll to position [165, 0]
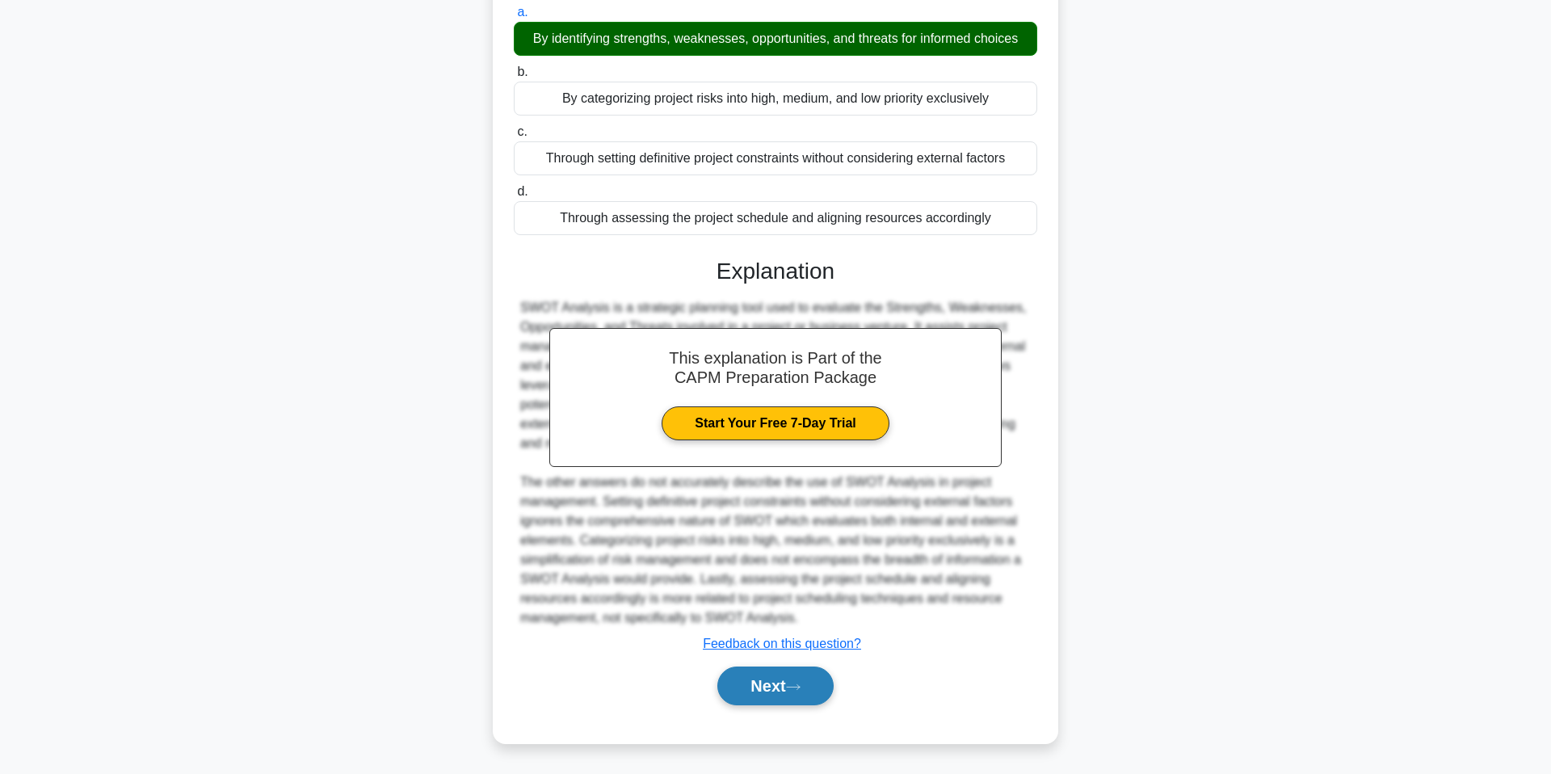
click at [795, 687] on icon at bounding box center [793, 687] width 15 height 9
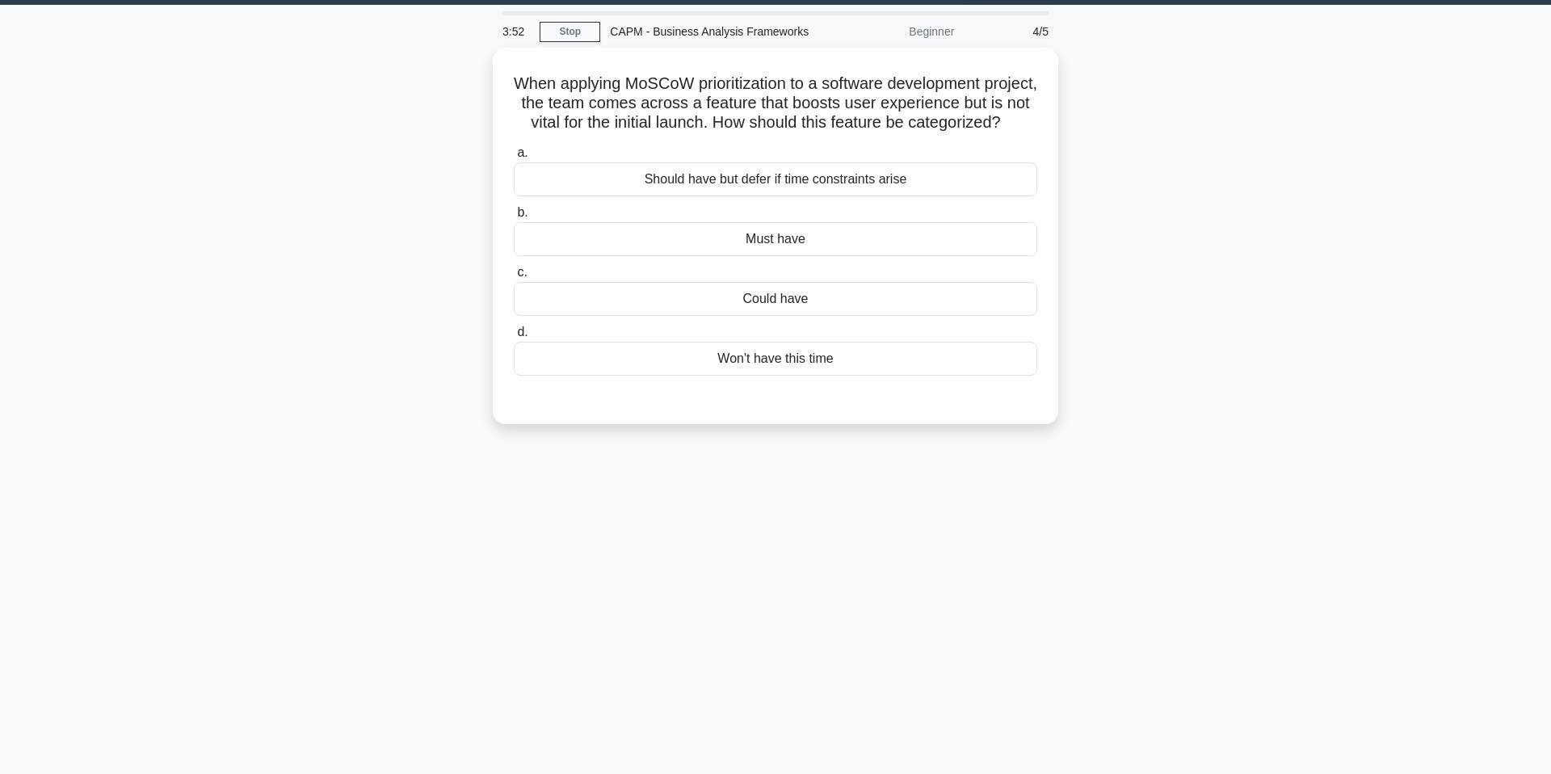
scroll to position [0, 0]
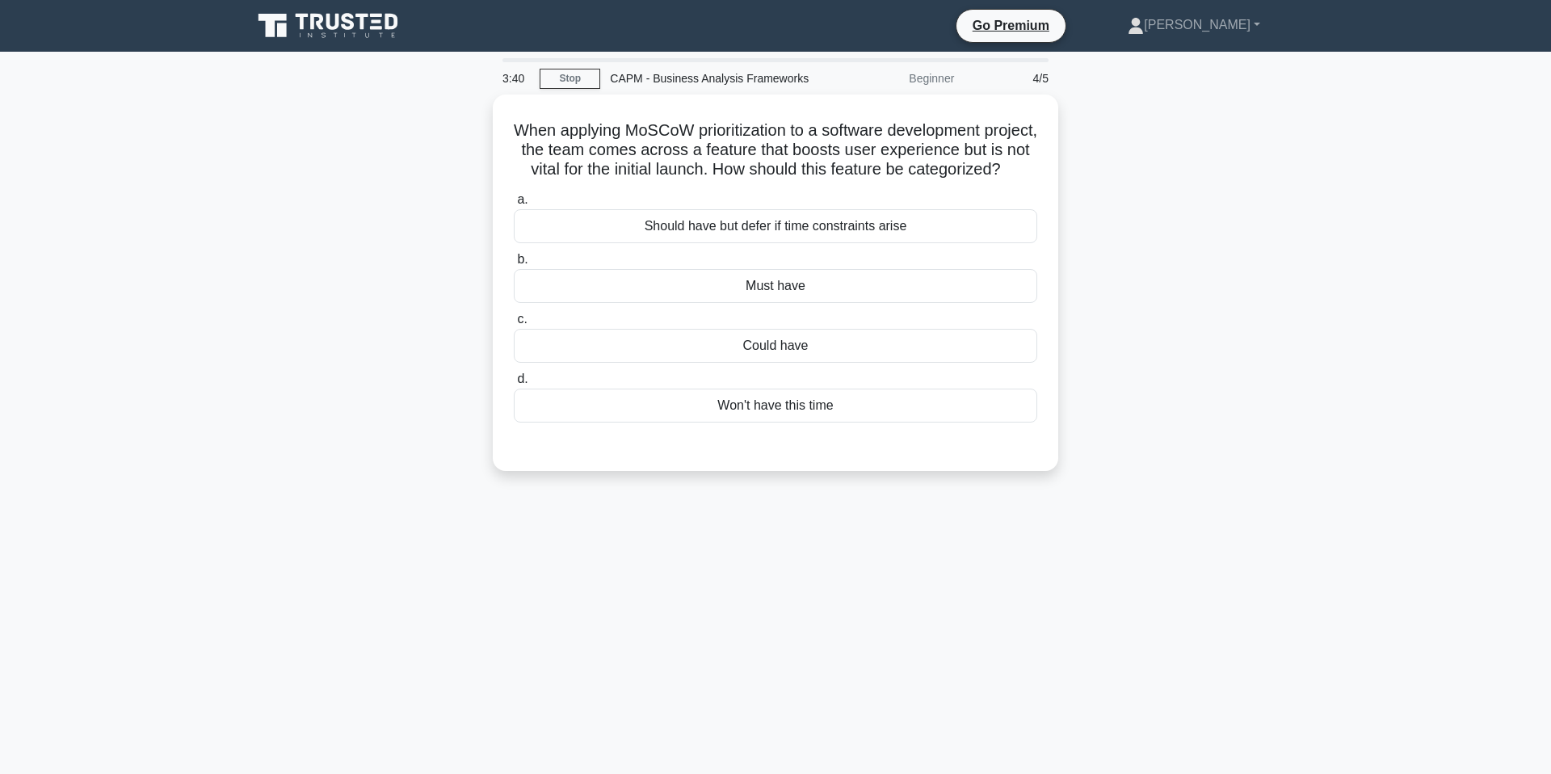
click at [1318, 185] on main "3:40 Stop CAPM - Business Analysis Frameworks Beginner 4/5 When applying MoSCoW…" at bounding box center [775, 462] width 1551 height 821
click at [919, 229] on div "Should have but defer if time constraints arise" at bounding box center [775, 222] width 523 height 34
click at [514, 201] on input "a. Should have but defer if time constraints arise" at bounding box center [514, 196] width 0 height 11
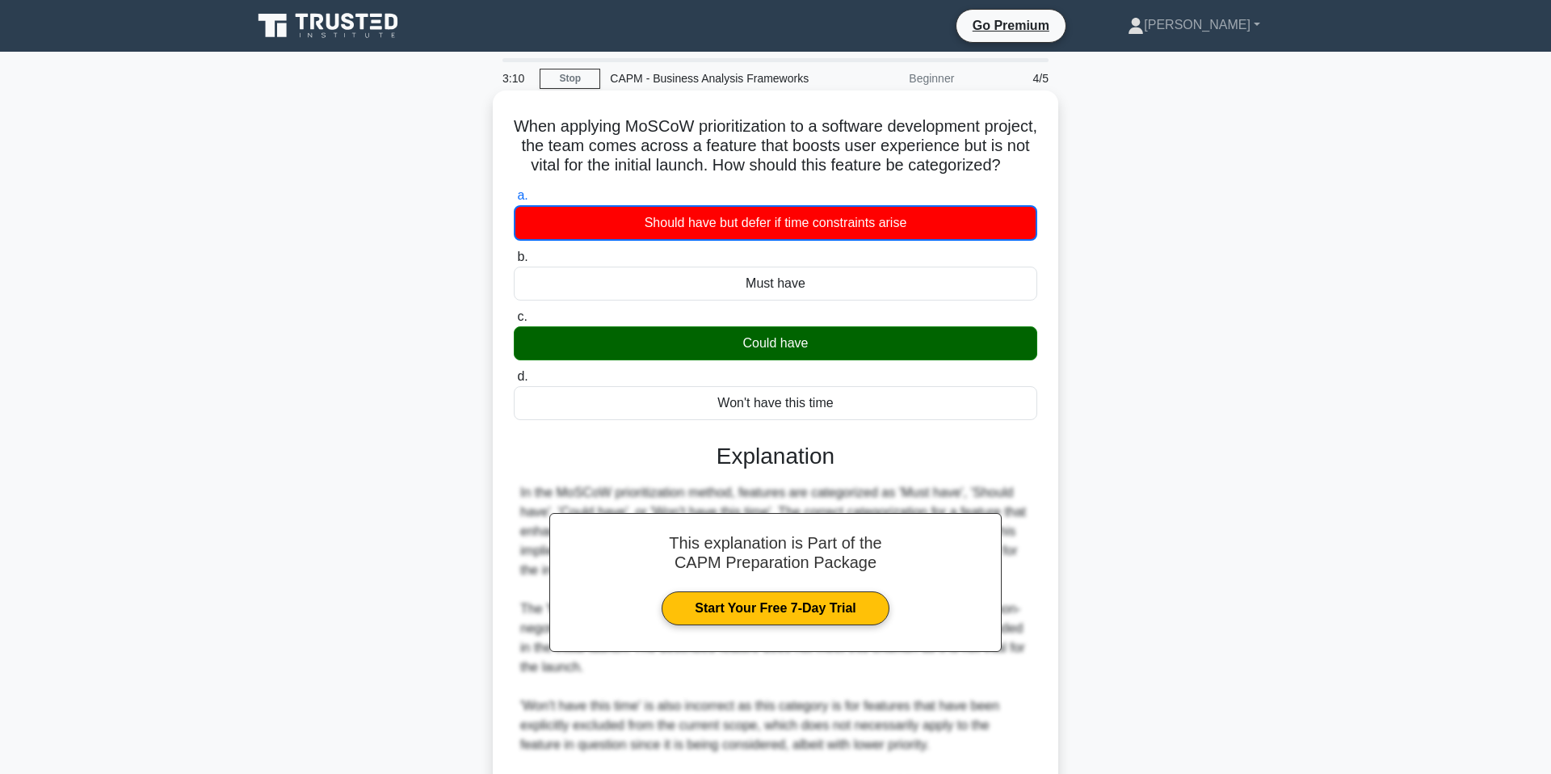
scroll to position [263, 0]
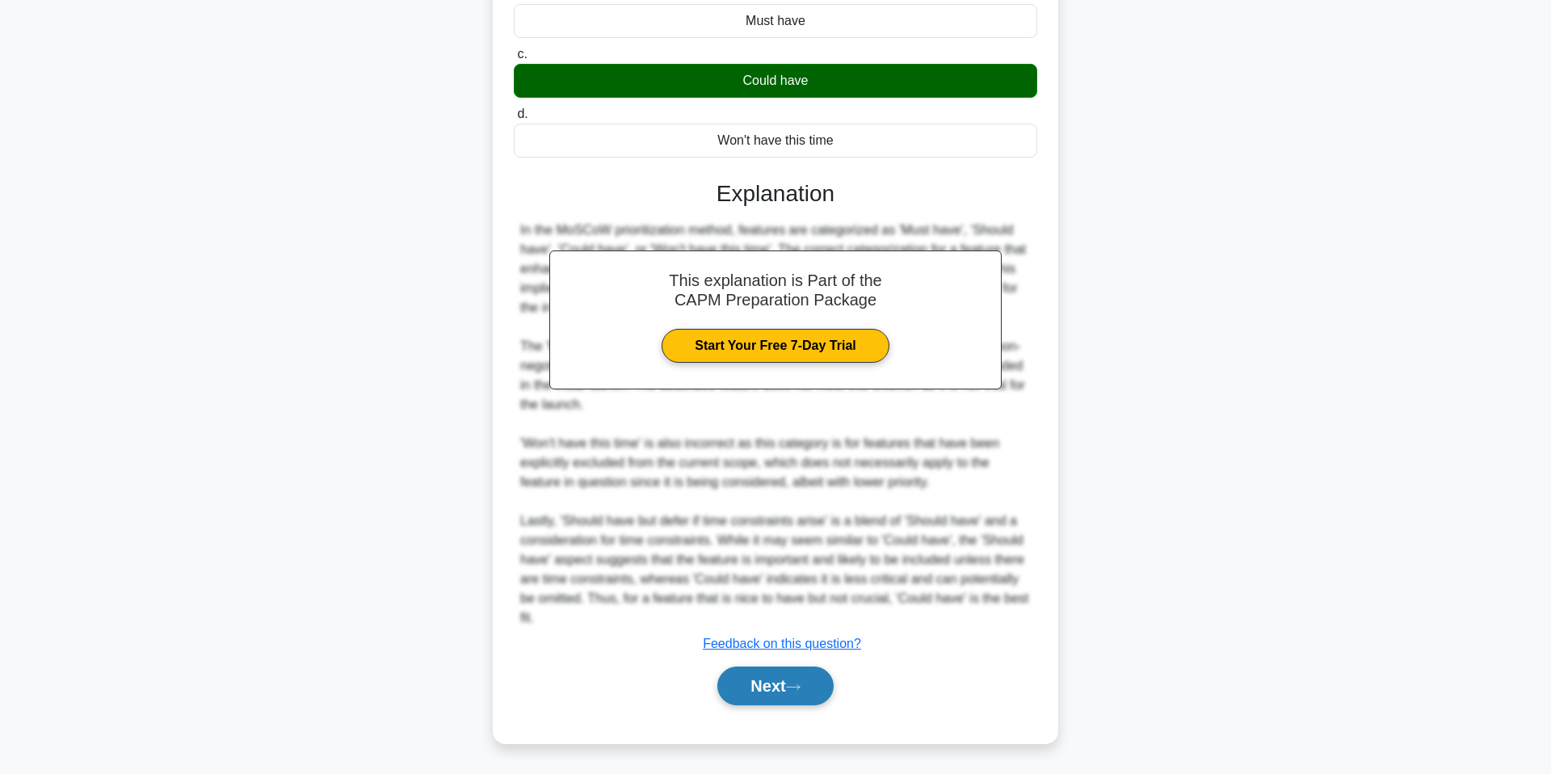
click at [774, 685] on button "Next" at bounding box center [775, 685] width 116 height 39
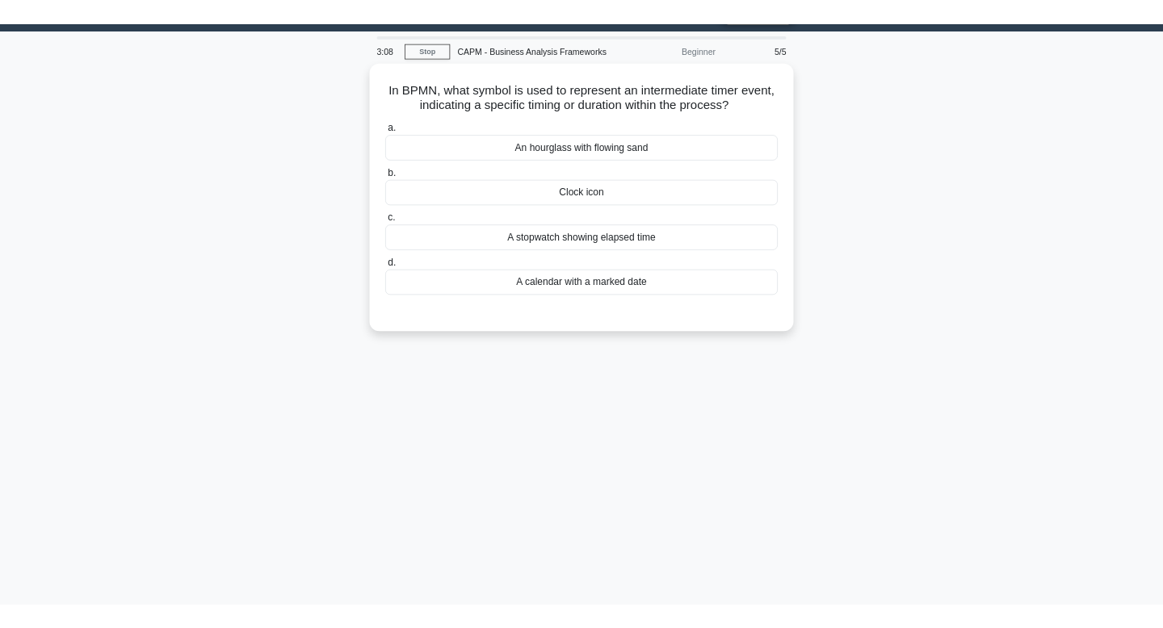
scroll to position [0, 0]
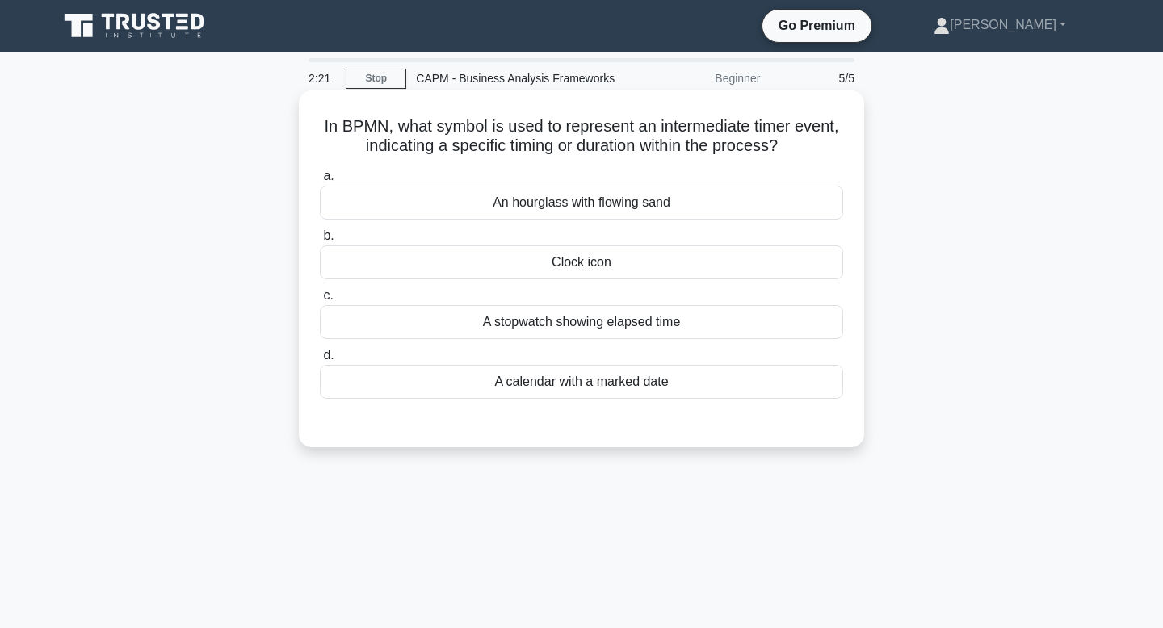
click at [584, 198] on div "An hourglass with flowing sand" at bounding box center [581, 203] width 523 height 34
click at [320, 182] on input "a. An hourglass with flowing sand" at bounding box center [320, 176] width 0 height 11
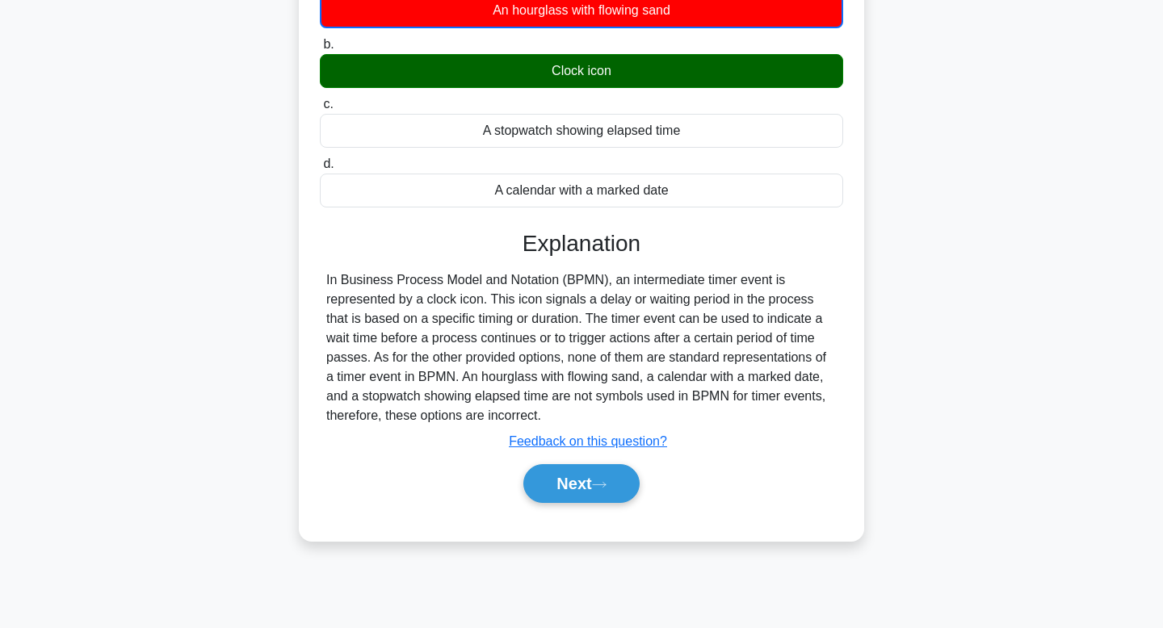
scroll to position [196, 0]
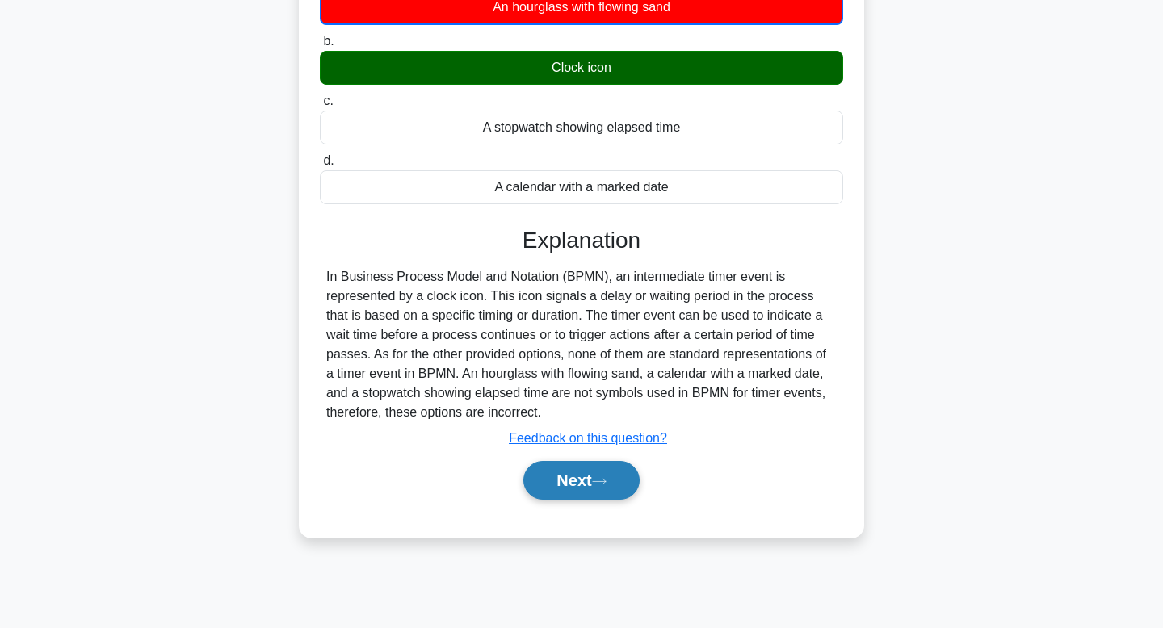
click at [582, 481] on button "Next" at bounding box center [581, 480] width 116 height 39
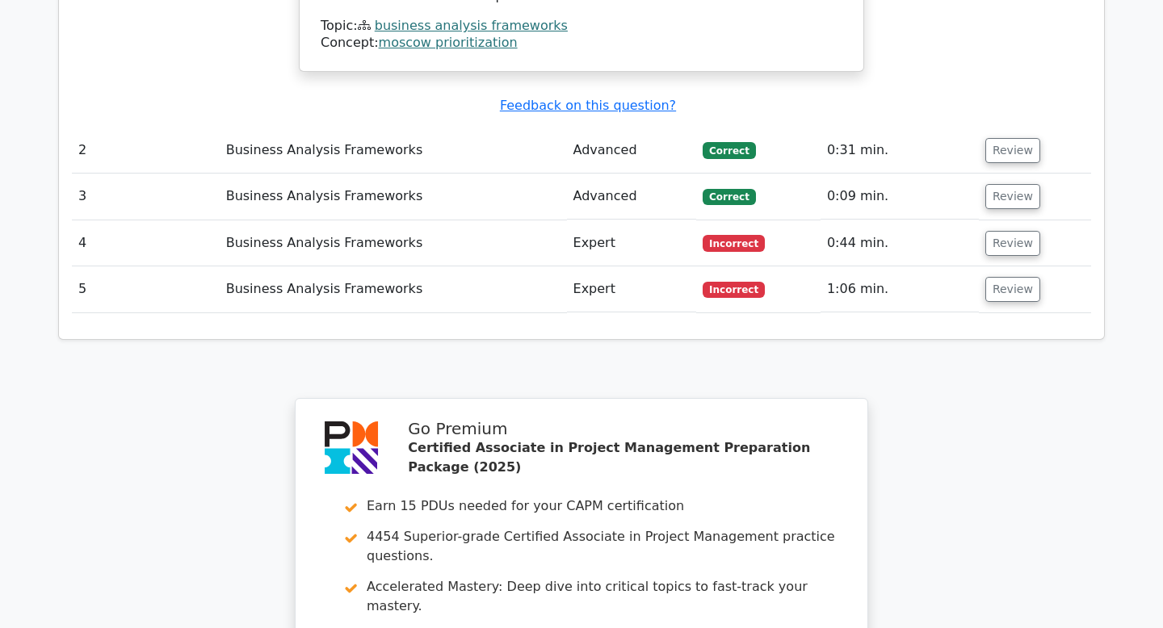
scroll to position [2369, 0]
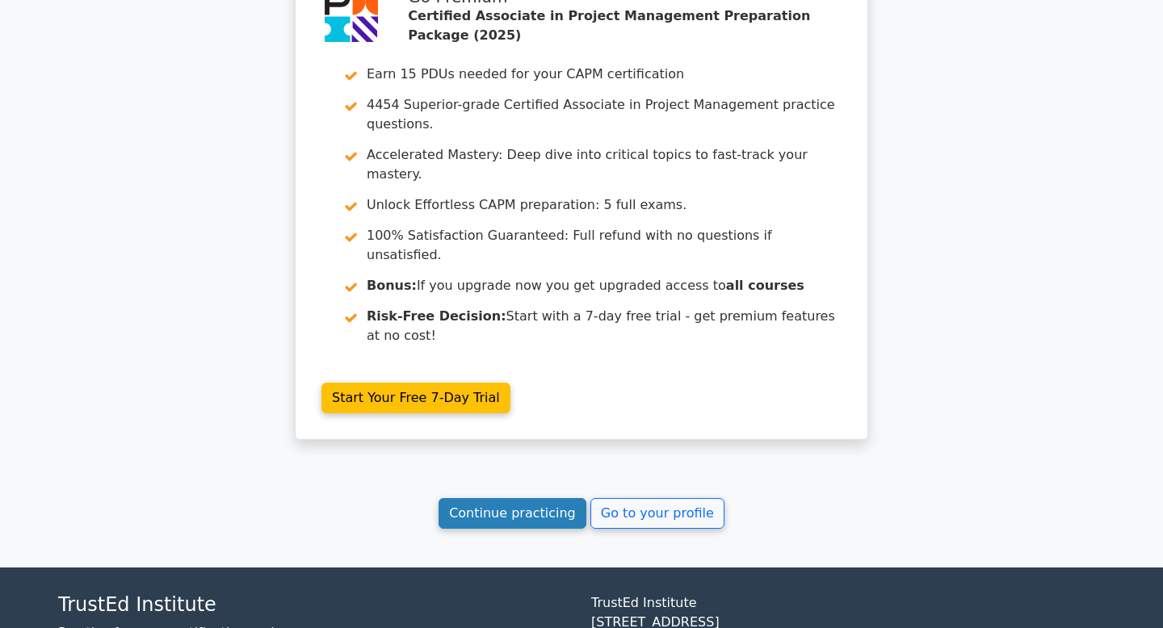
click at [483, 498] on link "Continue practicing" at bounding box center [513, 513] width 148 height 31
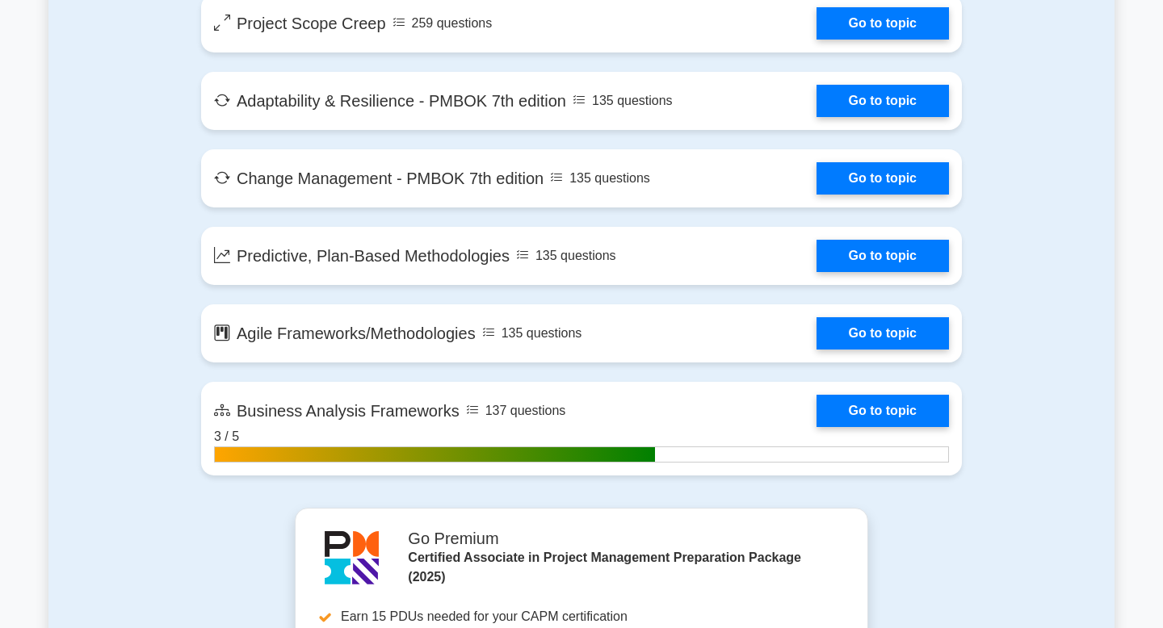
scroll to position [4057, 0]
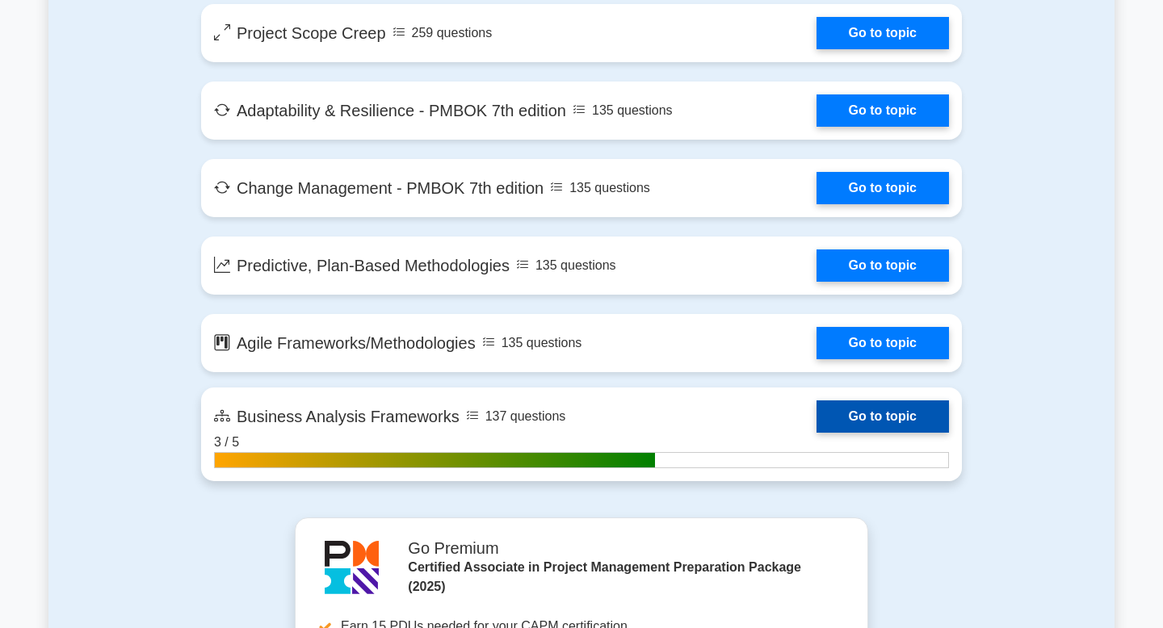
click at [851, 422] on link "Go to topic" at bounding box center [883, 417] width 132 height 32
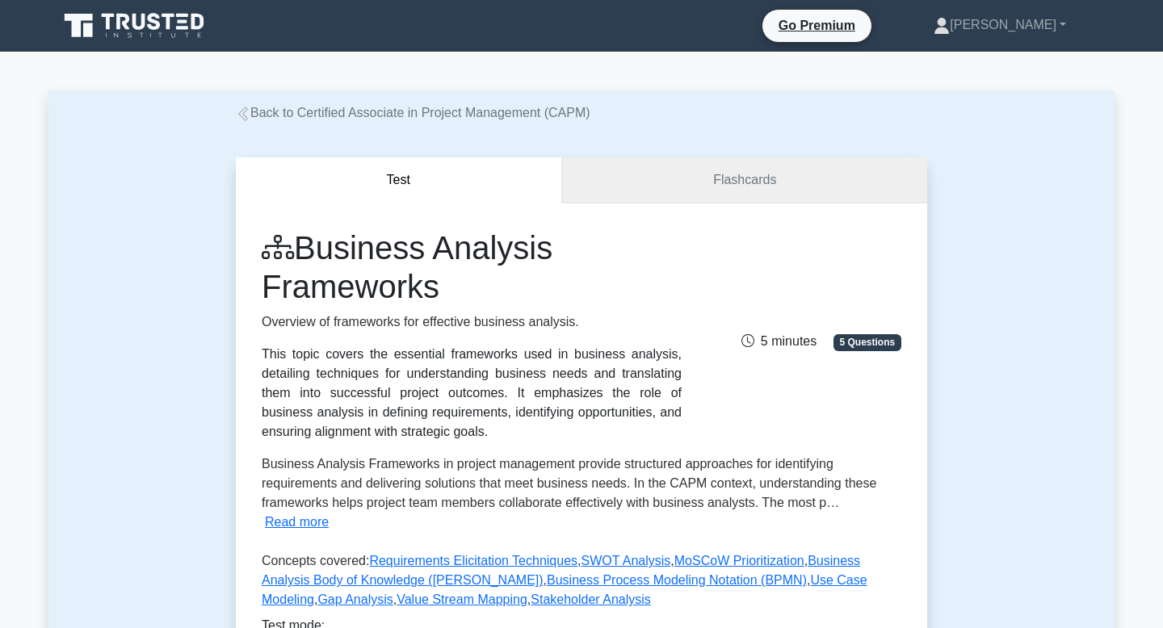
click at [762, 183] on link "Flashcards" at bounding box center [744, 181] width 365 height 46
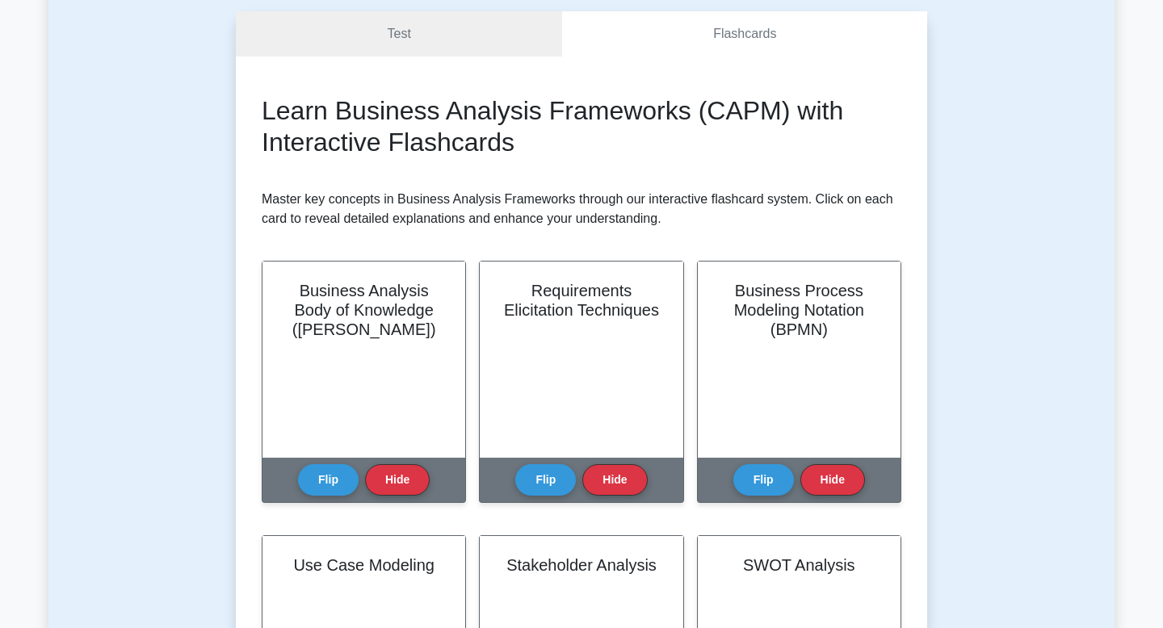
scroll to position [150, 0]
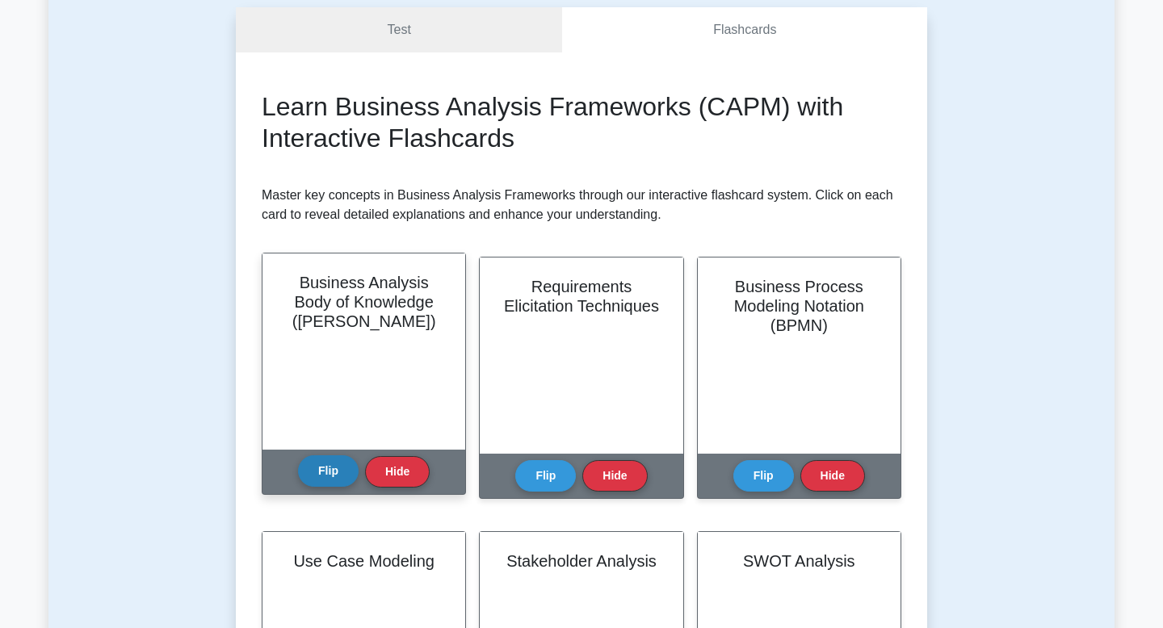
click at [317, 482] on button "Flip" at bounding box center [328, 472] width 61 height 32
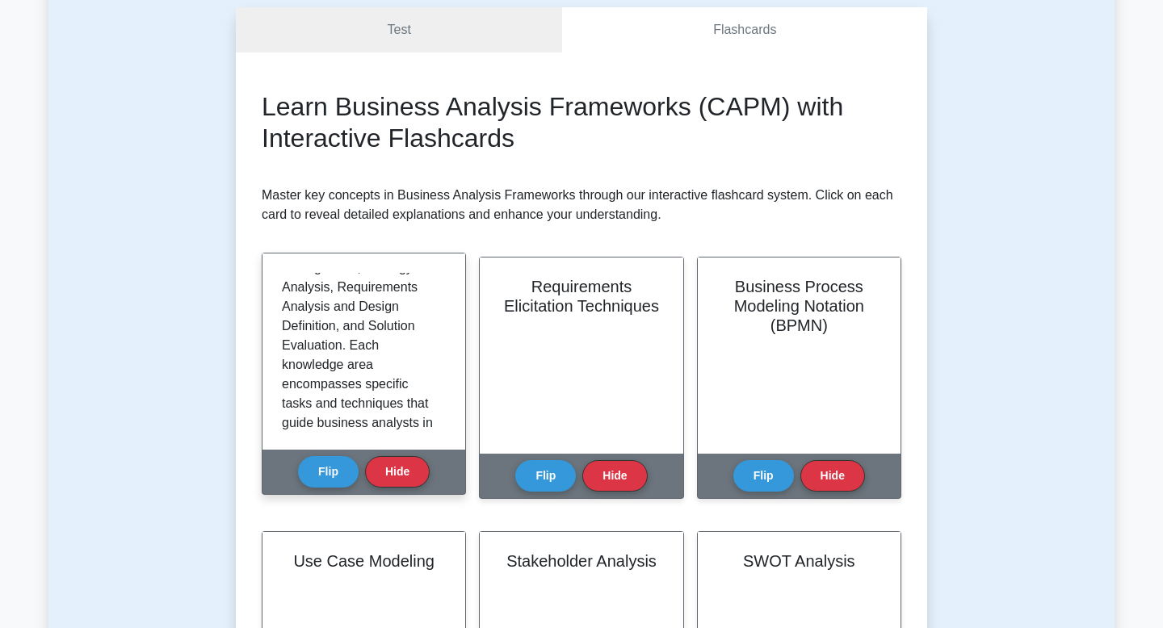
scroll to position [689, 0]
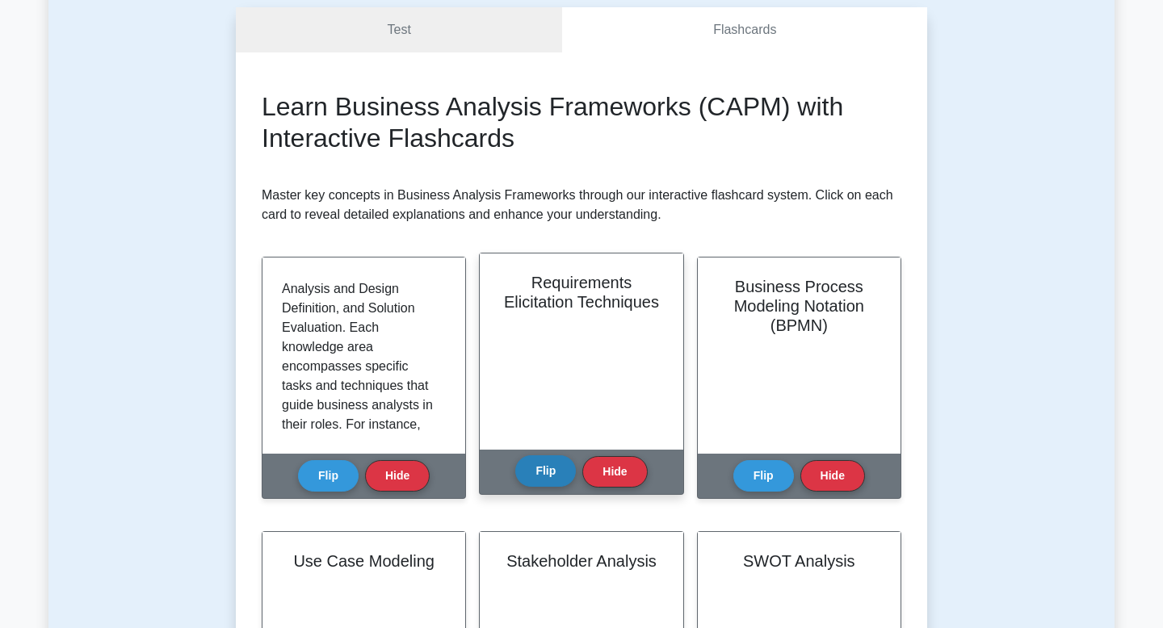
click at [540, 468] on button "Flip" at bounding box center [545, 472] width 61 height 32
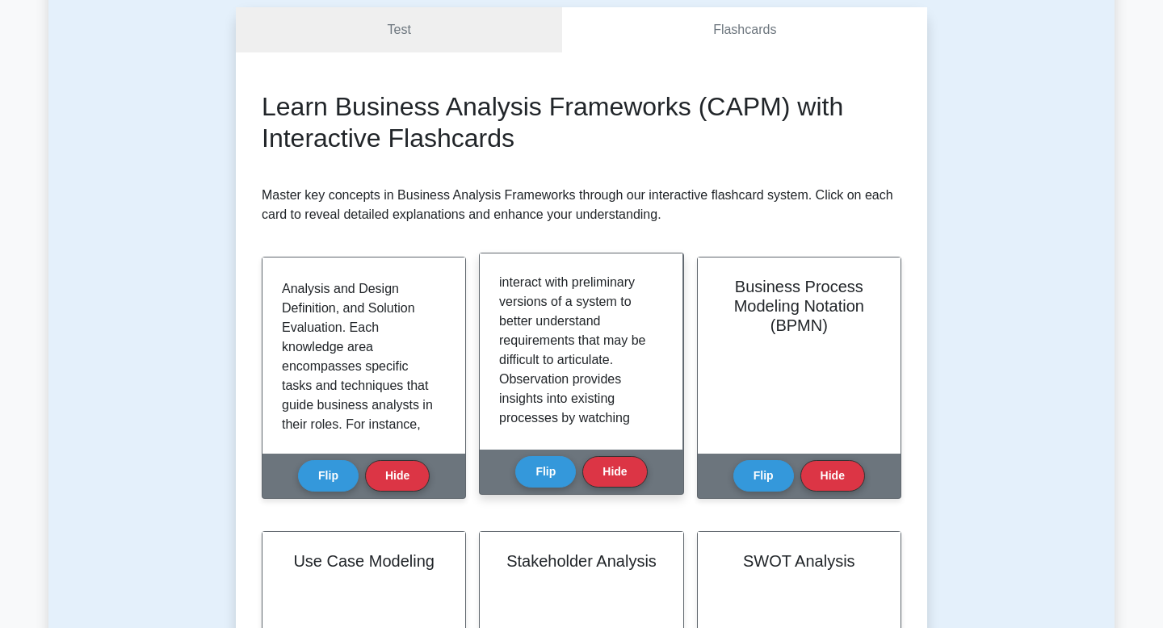
scroll to position [965, 0]
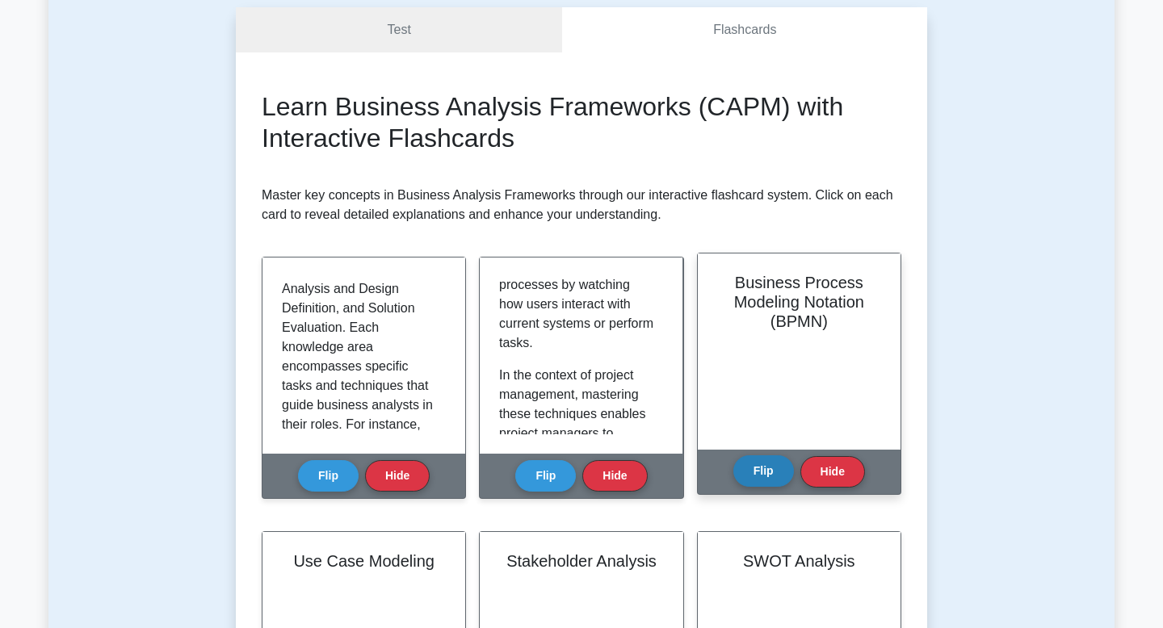
click at [759, 482] on button "Flip" at bounding box center [764, 472] width 61 height 32
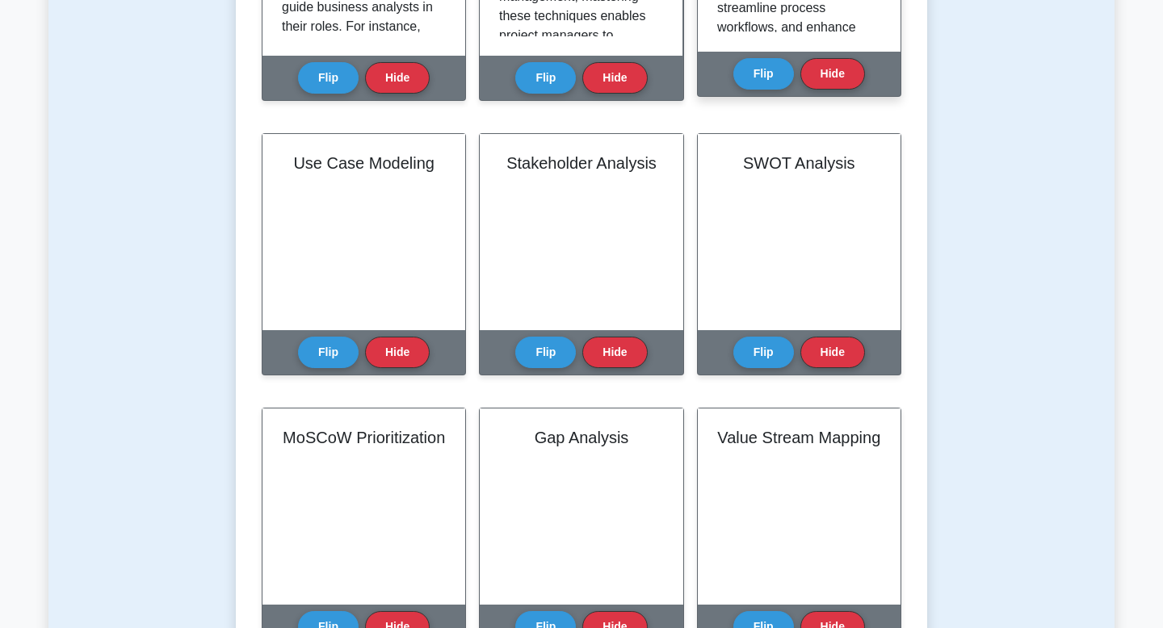
scroll to position [557, 0]
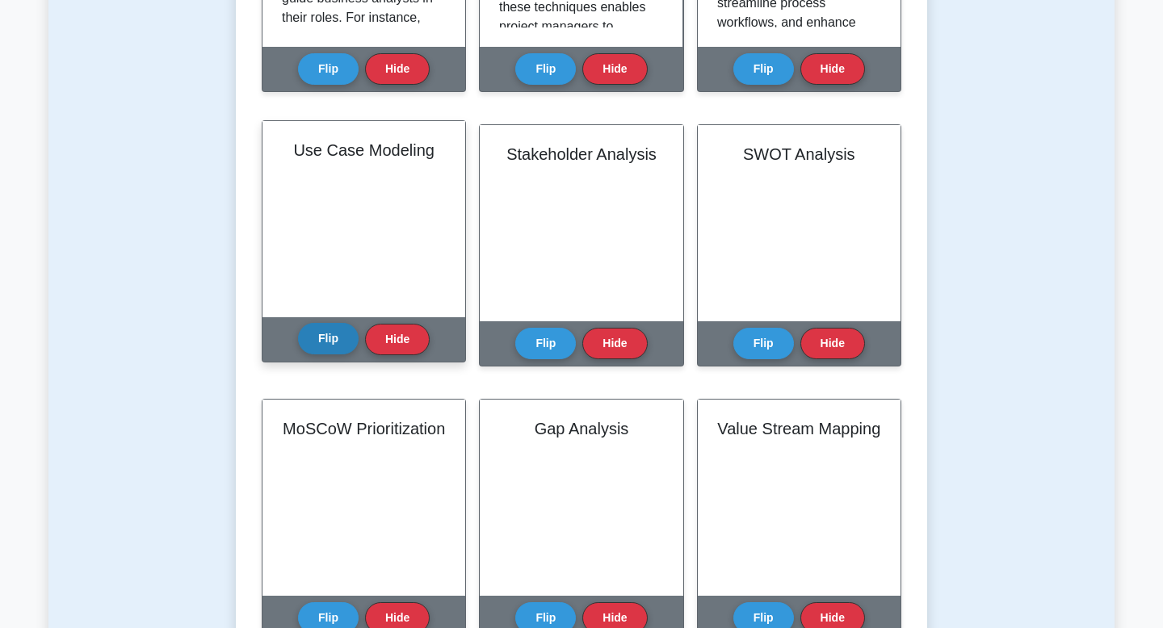
click at [349, 337] on button "Flip" at bounding box center [328, 339] width 61 height 32
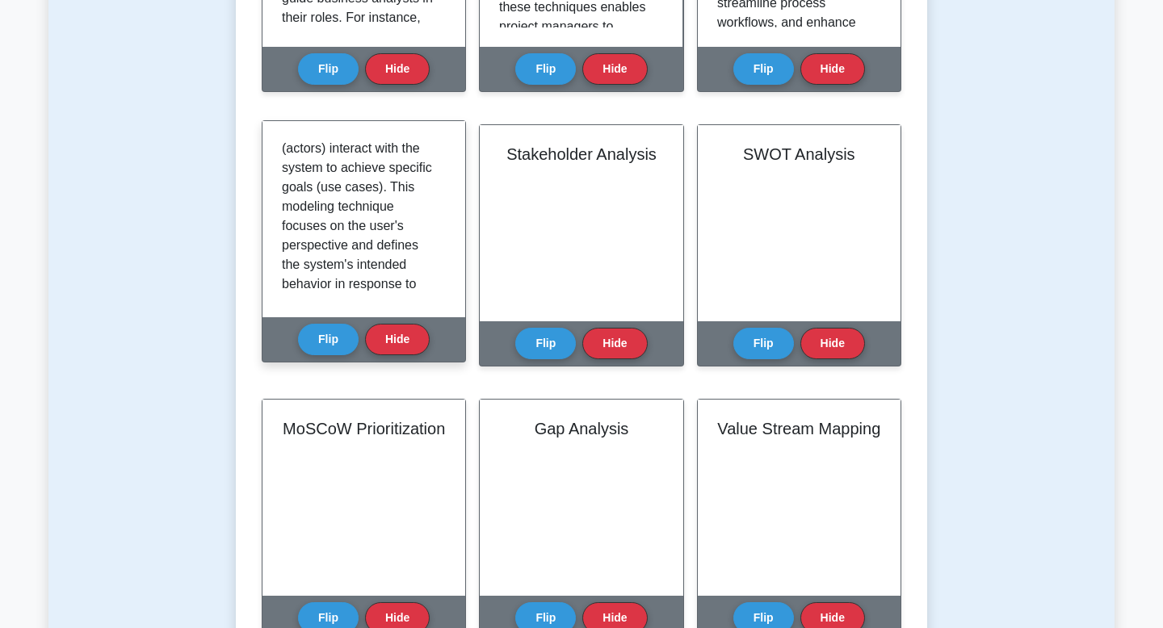
scroll to position [275, 0]
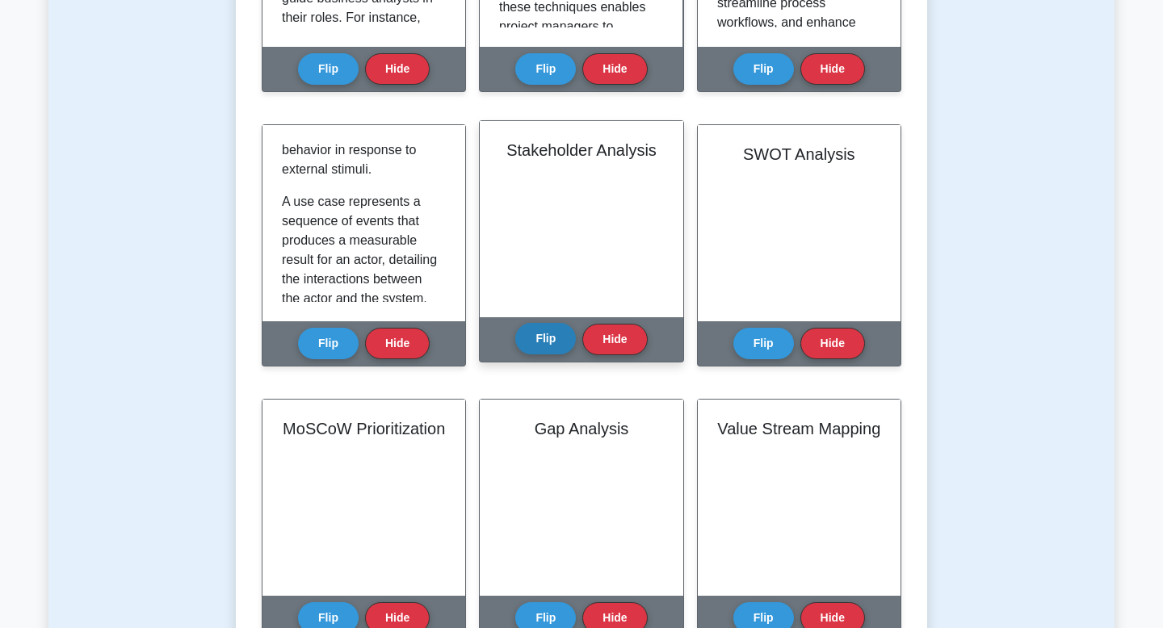
click at [554, 347] on button "Flip" at bounding box center [545, 339] width 61 height 32
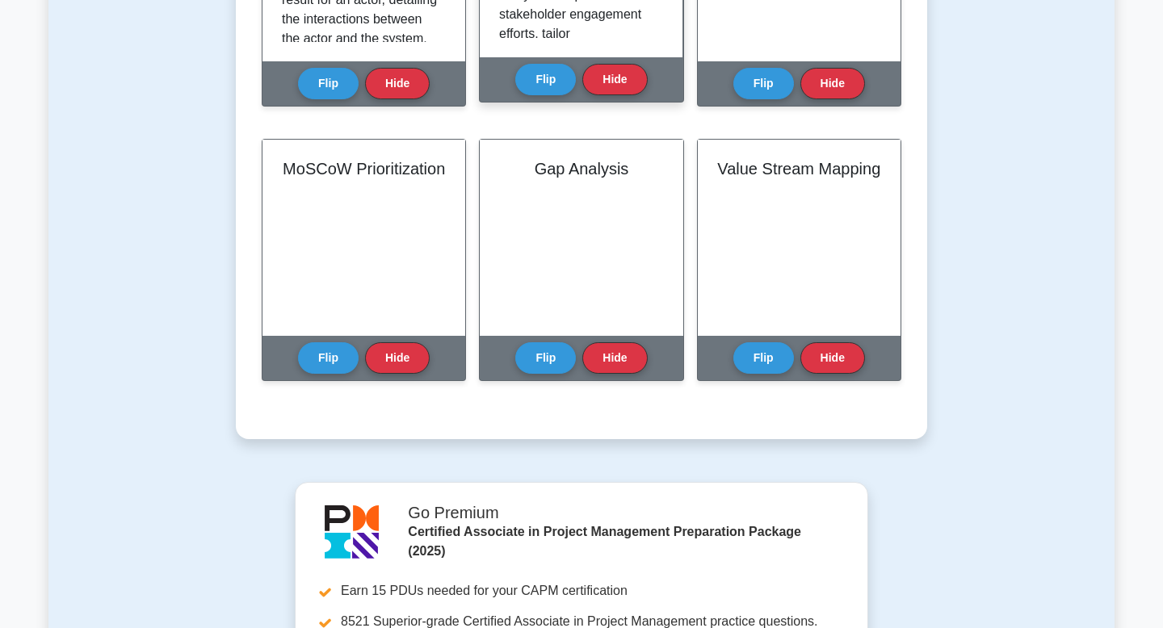
scroll to position [776, 0]
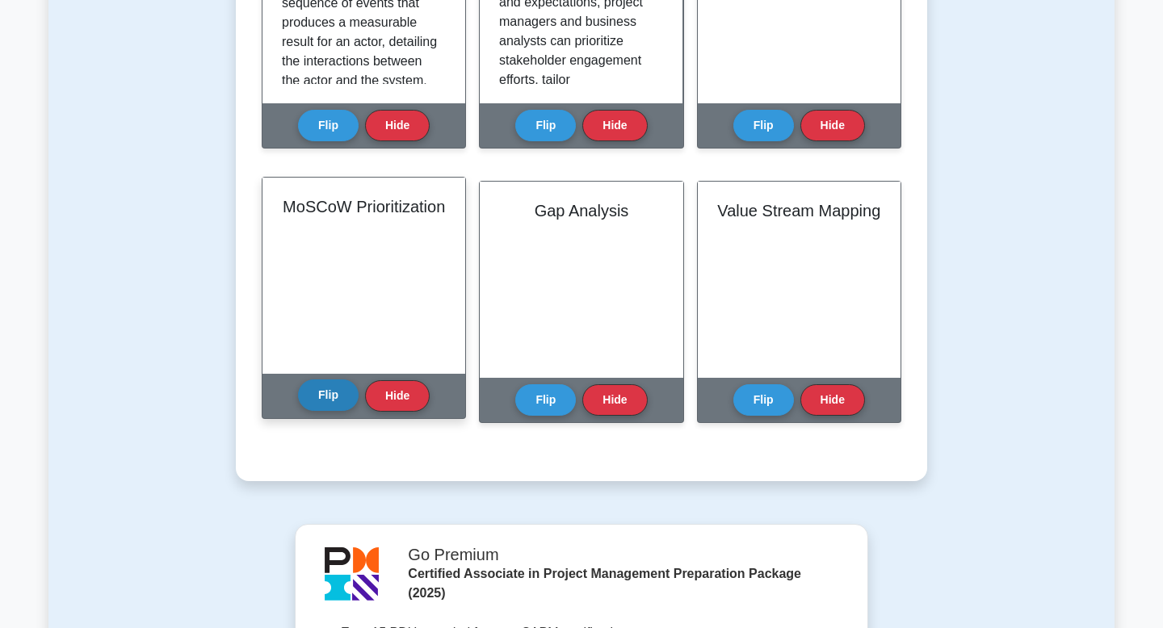
click at [317, 408] on button "Flip" at bounding box center [328, 396] width 61 height 32
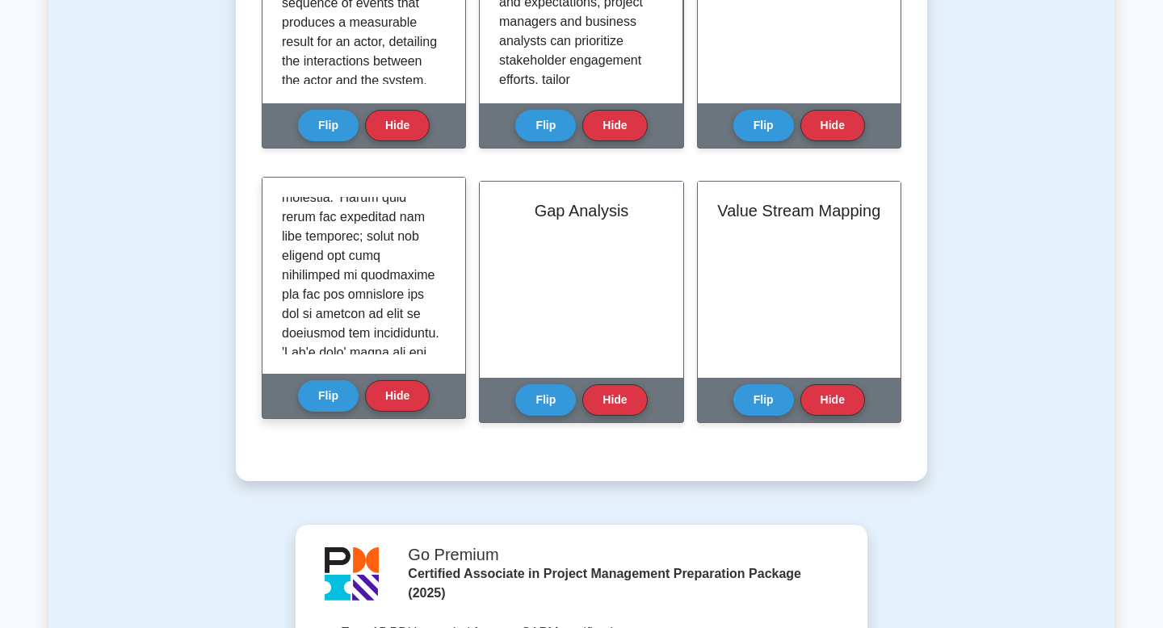
scroll to position [689, 0]
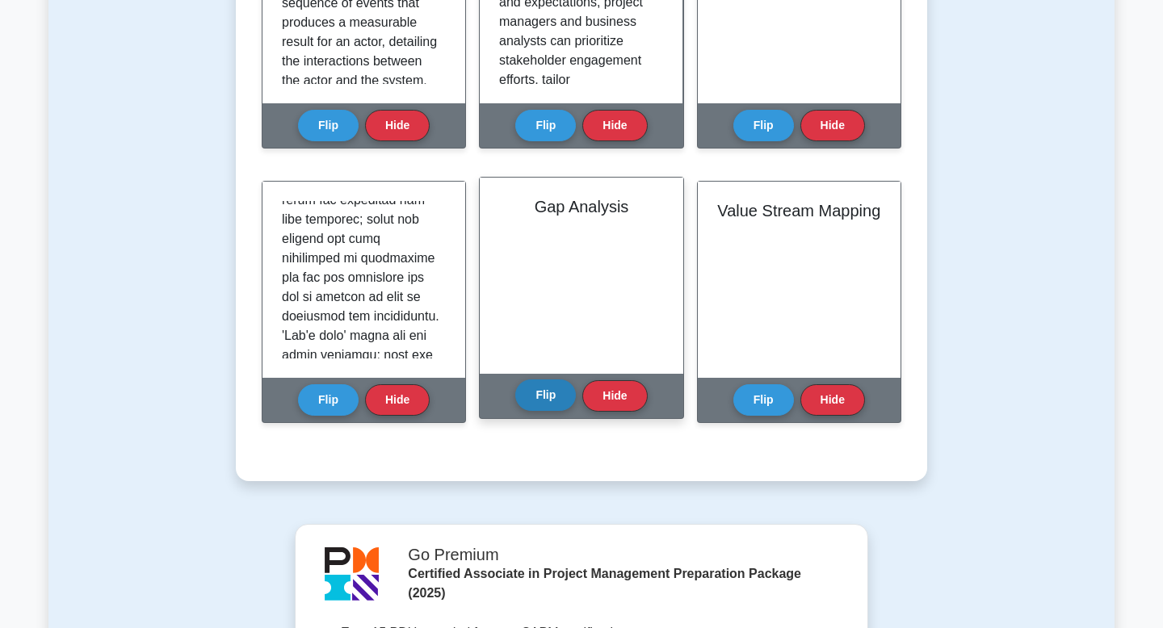
click at [541, 396] on button "Flip" at bounding box center [545, 396] width 61 height 32
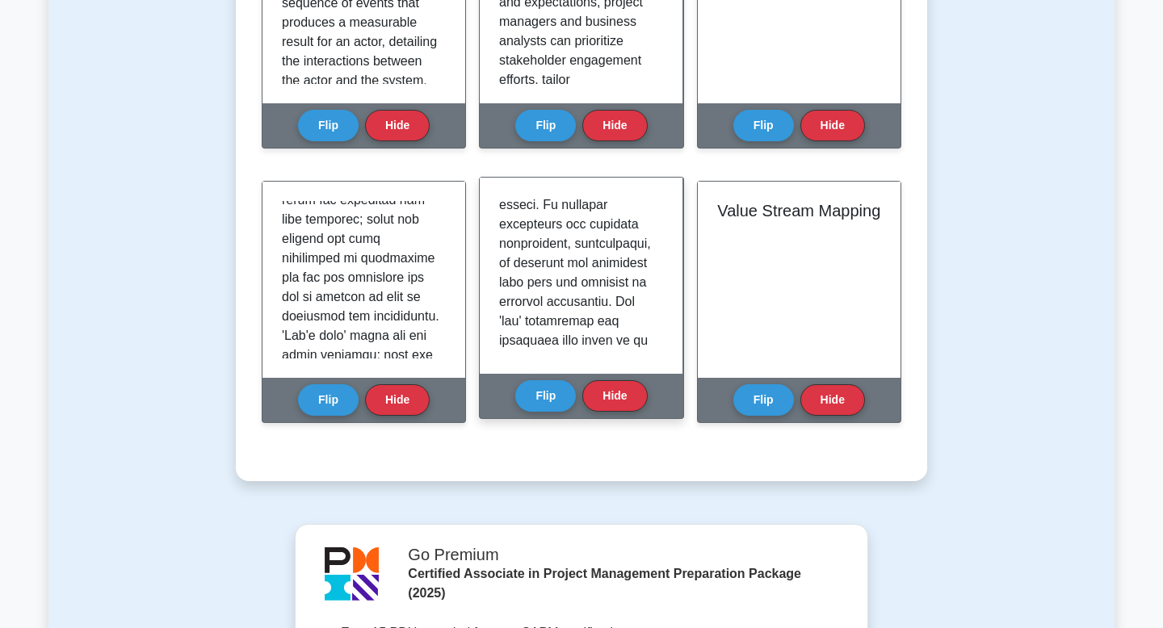
scroll to position [275, 0]
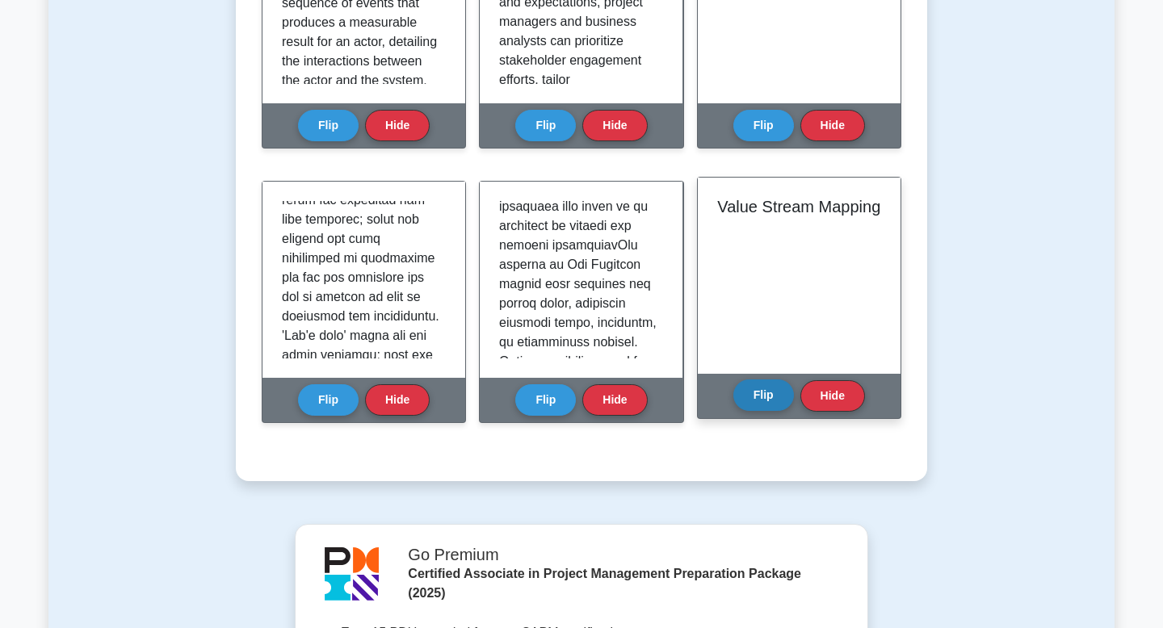
click at [750, 397] on button "Flip" at bounding box center [764, 396] width 61 height 32
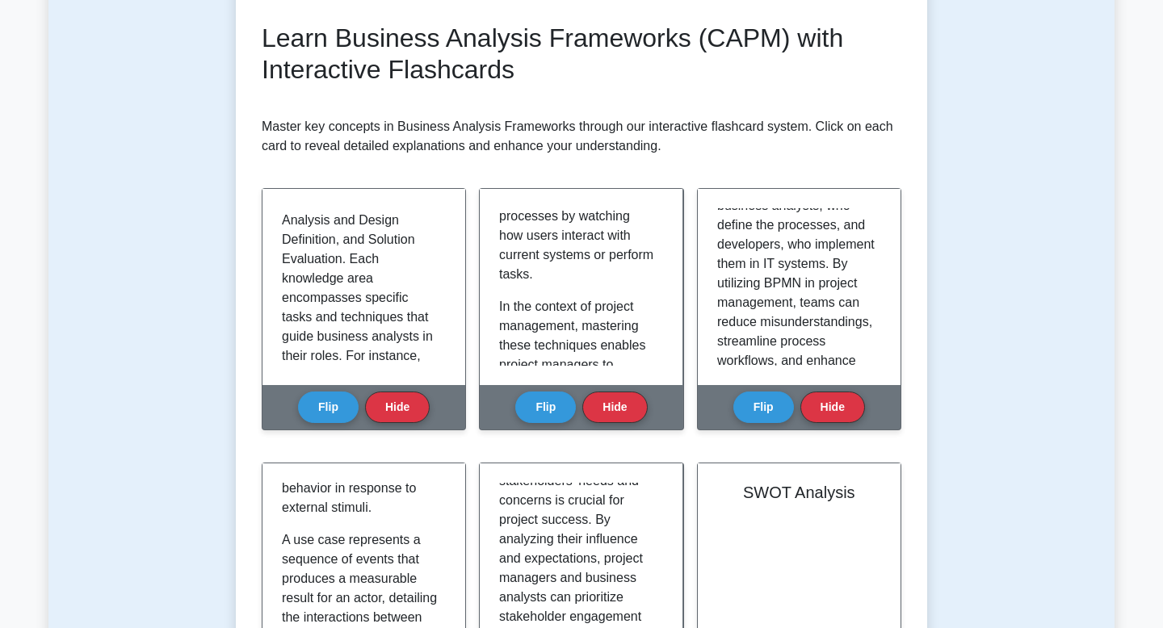
scroll to position [0, 0]
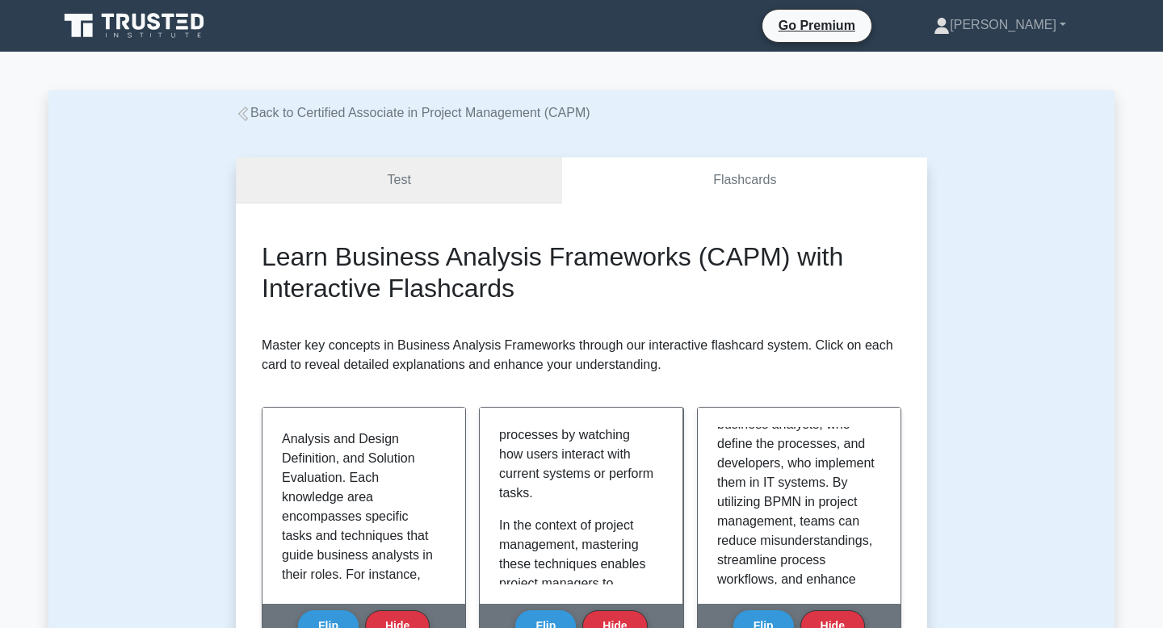
click at [424, 183] on link "Test" at bounding box center [399, 181] width 326 height 46
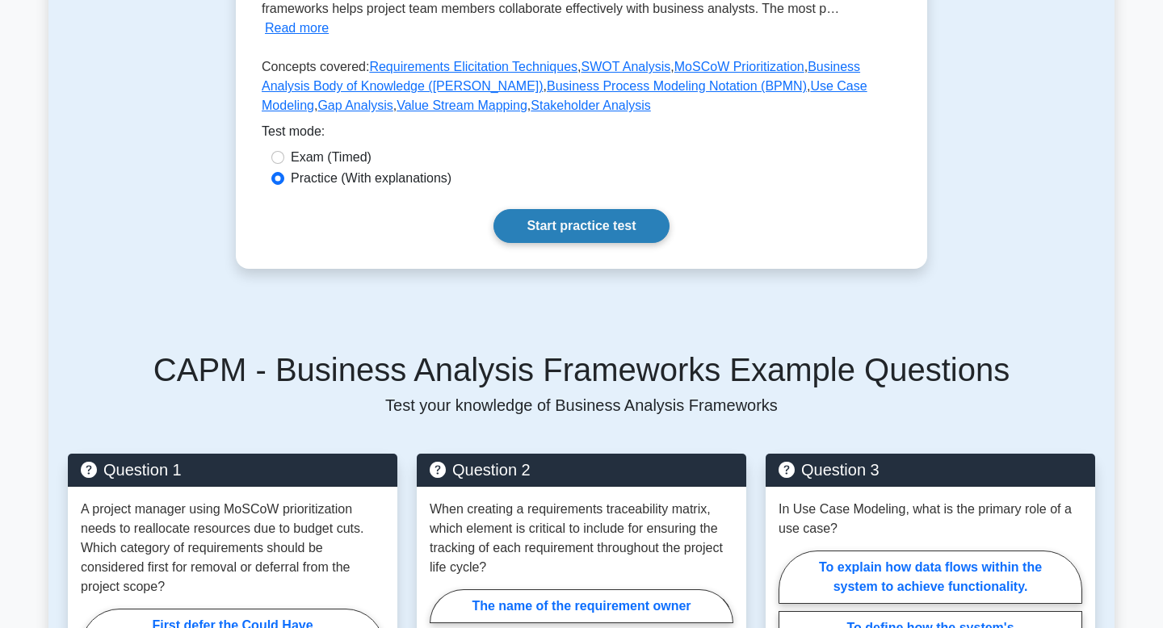
scroll to position [492, 0]
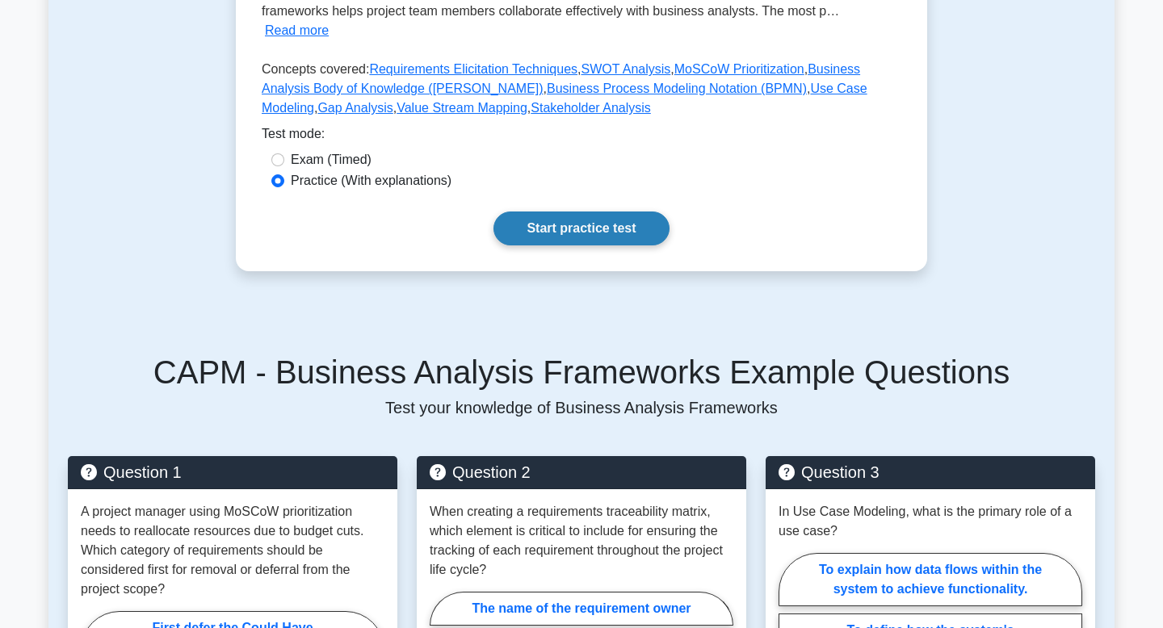
click at [525, 230] on link "Start practice test" at bounding box center [581, 229] width 175 height 34
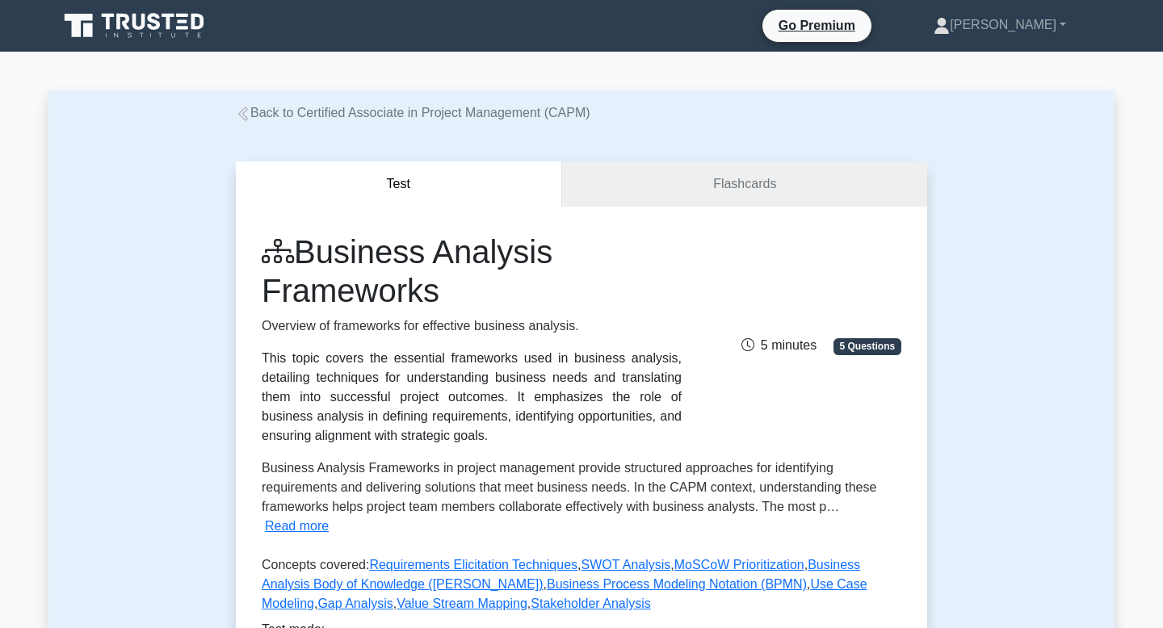
click at [250, 119] on icon at bounding box center [243, 114] width 15 height 15
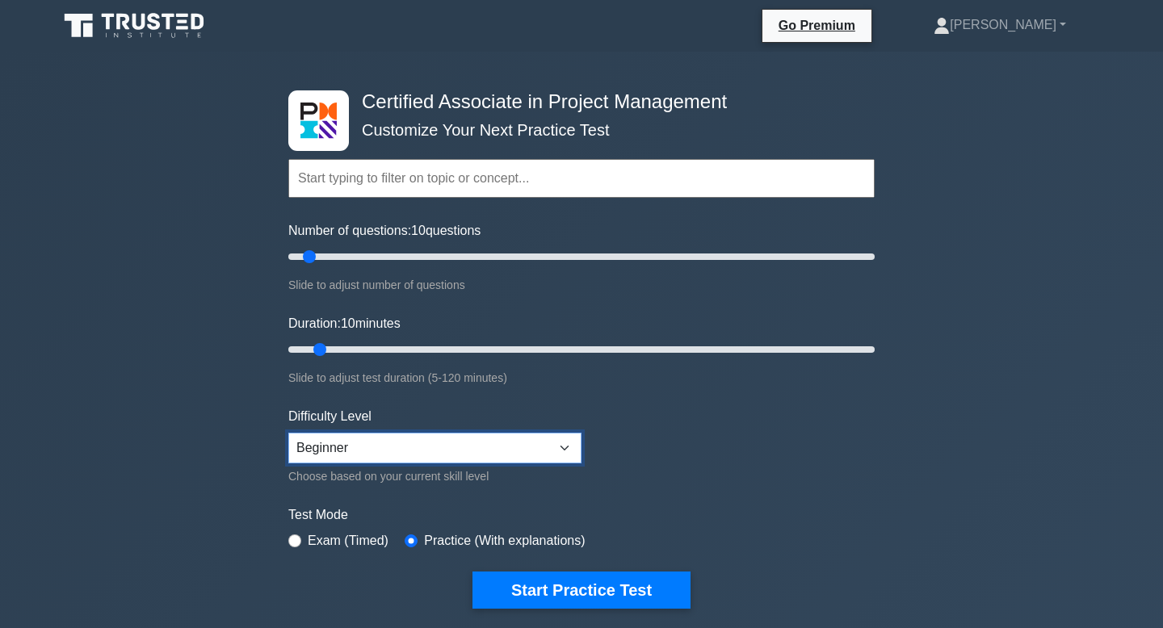
click at [559, 458] on select "Beginner Intermediate Expert" at bounding box center [434, 448] width 293 height 31
click at [443, 259] on input "Number of questions: 10 questions" at bounding box center [581, 256] width 586 height 19
click at [413, 256] on input "Number of questions: 55 questions" at bounding box center [581, 256] width 586 height 19
type input "30"
click at [374, 258] on input "Number of questions: 45 questions" at bounding box center [581, 256] width 586 height 19
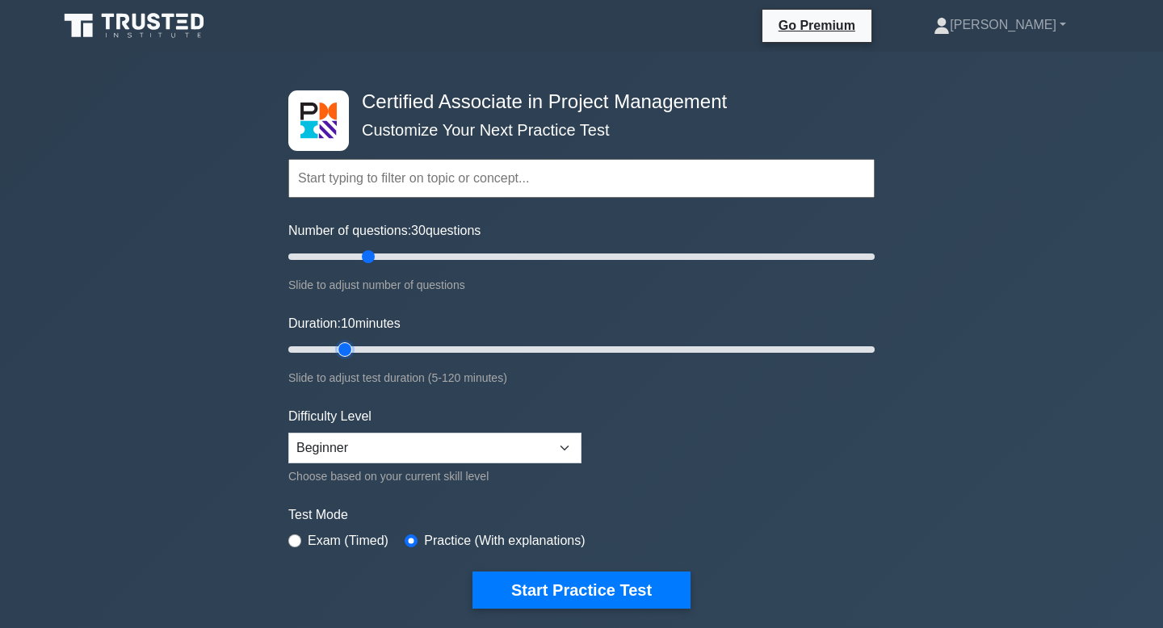
click at [349, 347] on input "Duration: 10 minutes" at bounding box center [581, 349] width 586 height 19
click at [364, 349] on input "Duration: 15 minutes" at bounding box center [581, 349] width 586 height 19
click at [383, 348] on input "Duration: 25 minutes" at bounding box center [581, 349] width 586 height 19
click at [403, 350] on input "Duration: 25 minutes" at bounding box center [581, 349] width 586 height 19
click at [406, 351] on input "Duration: 25 minutes" at bounding box center [581, 349] width 586 height 19
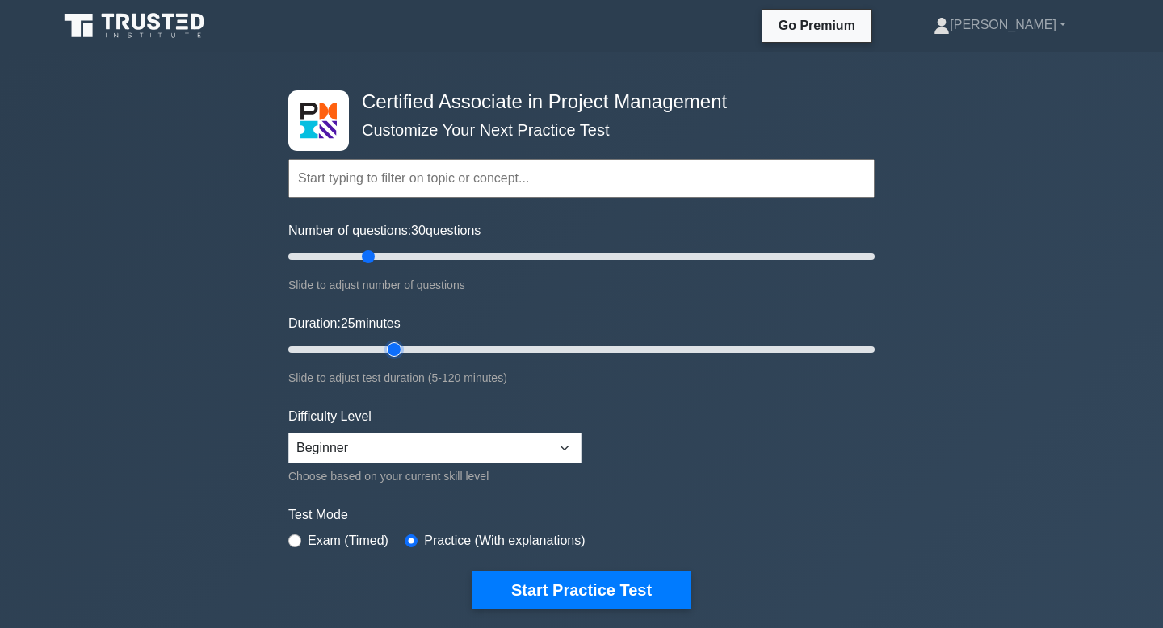
type input "30"
click at [410, 348] on input "Duration: 25 minutes" at bounding box center [581, 349] width 586 height 19
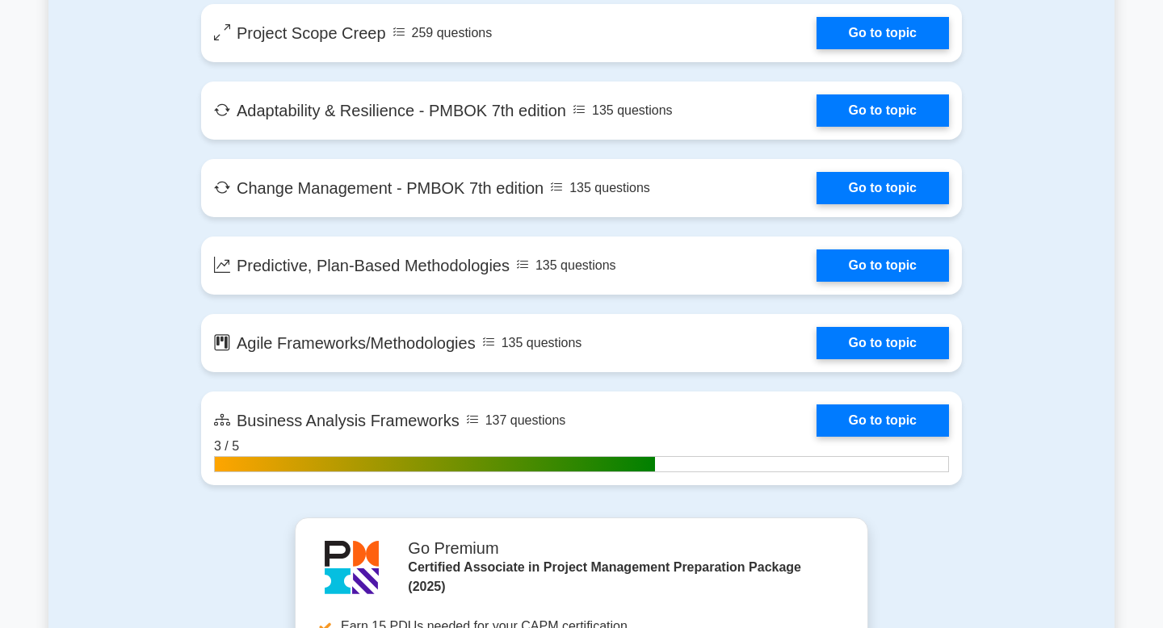
scroll to position [4042, 0]
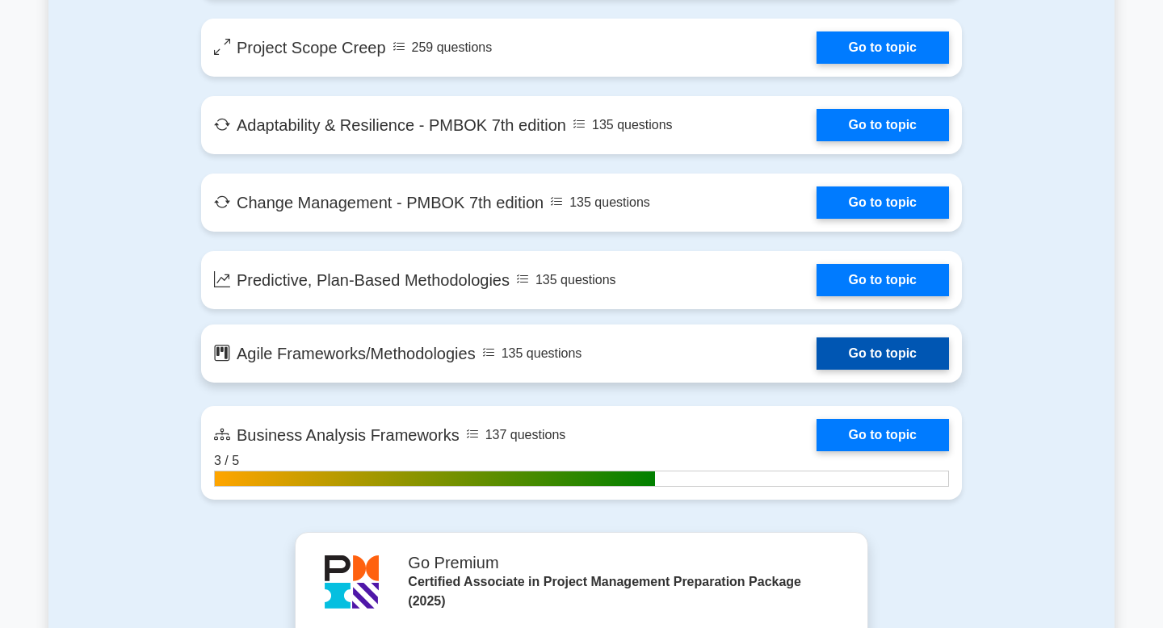
click at [817, 363] on link "Go to topic" at bounding box center [883, 354] width 132 height 32
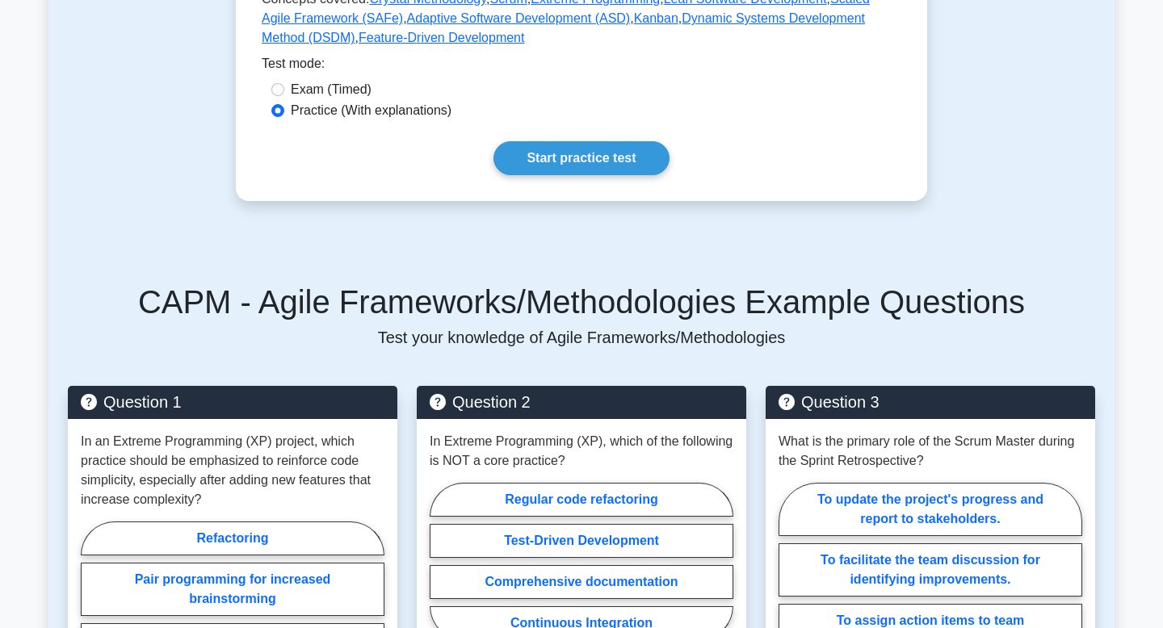
scroll to position [544, 0]
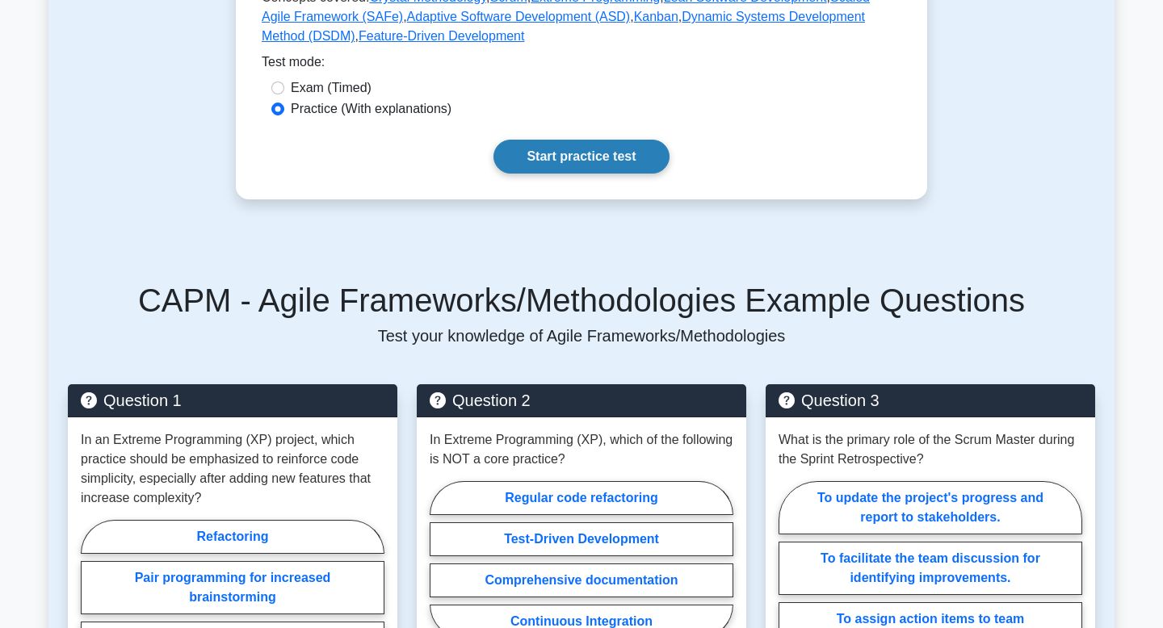
click at [581, 152] on link "Start practice test" at bounding box center [581, 157] width 175 height 34
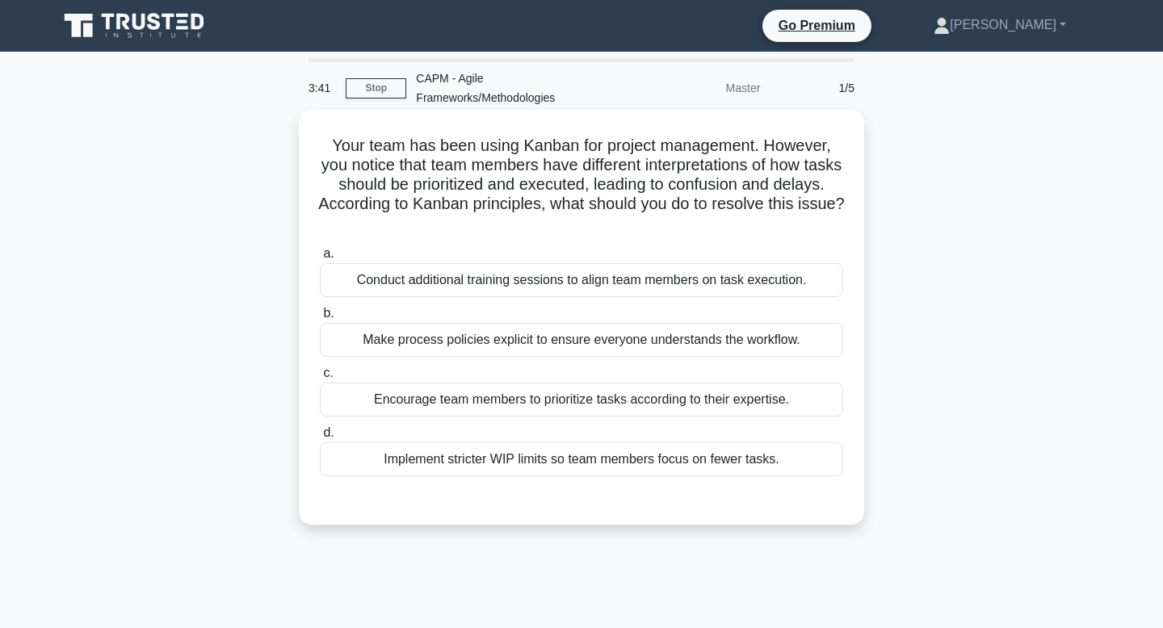
click at [451, 273] on div "Conduct additional training sessions to align team members on task execution." at bounding box center [581, 280] width 523 height 34
click at [320, 259] on input "a. Conduct additional training sessions to align team members on task execution." at bounding box center [320, 254] width 0 height 11
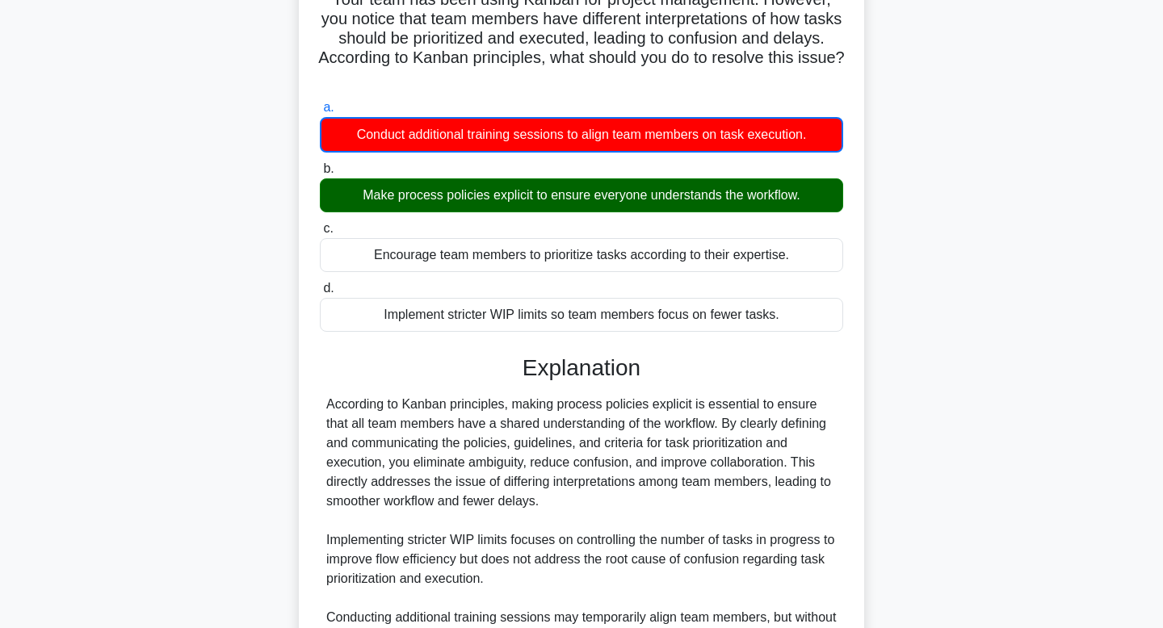
scroll to position [408, 0]
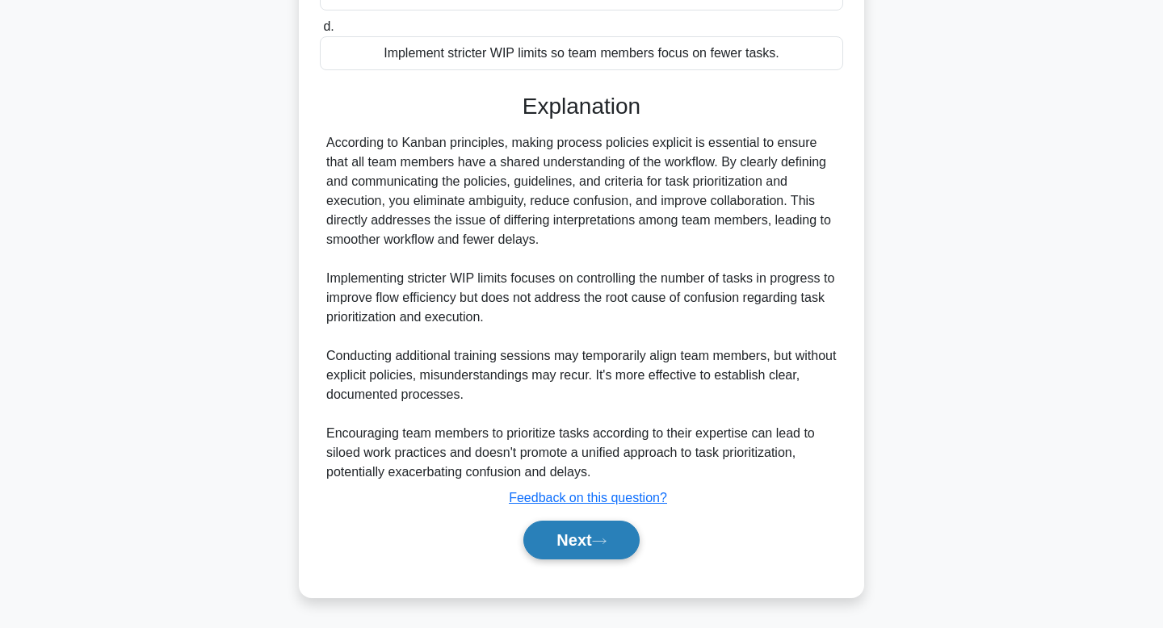
click at [545, 539] on button "Next" at bounding box center [581, 540] width 116 height 39
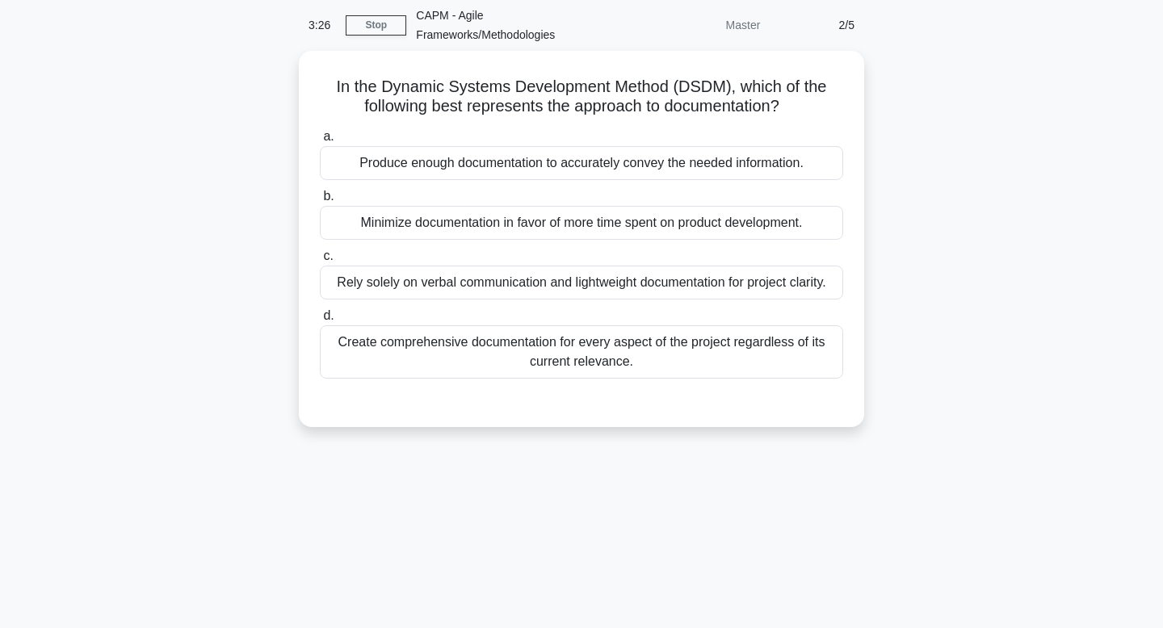
scroll to position [0, 0]
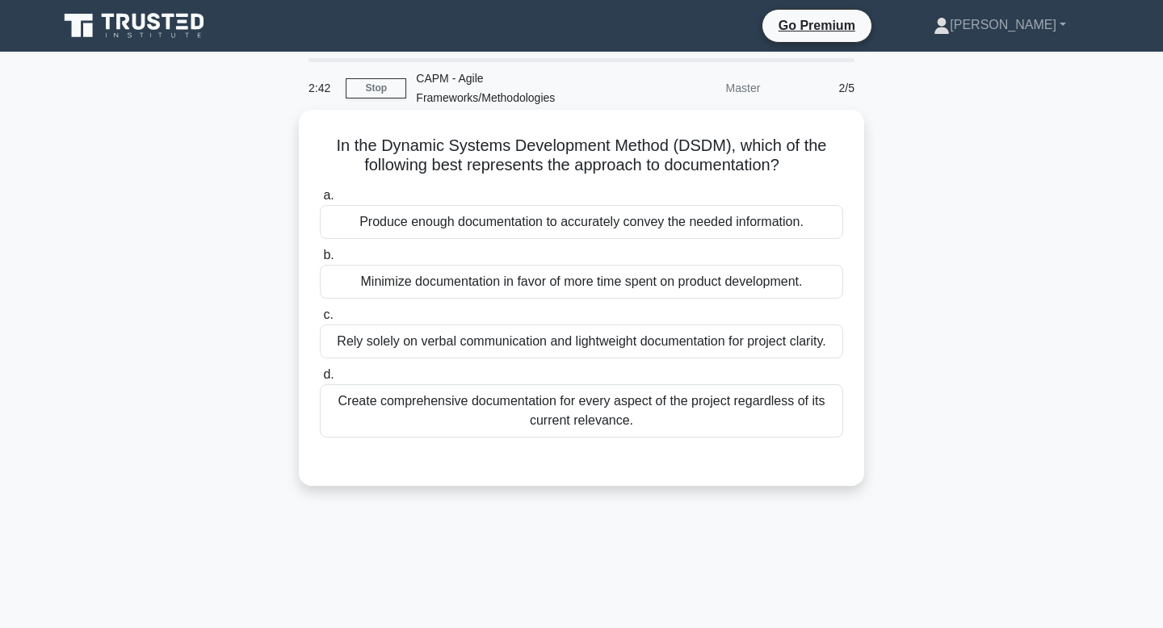
click at [702, 290] on div "Minimize documentation in favor of more time spent on product development." at bounding box center [581, 282] width 523 height 34
click at [320, 261] on input "b. Minimize documentation in favor of more time spent on product development." at bounding box center [320, 255] width 0 height 11
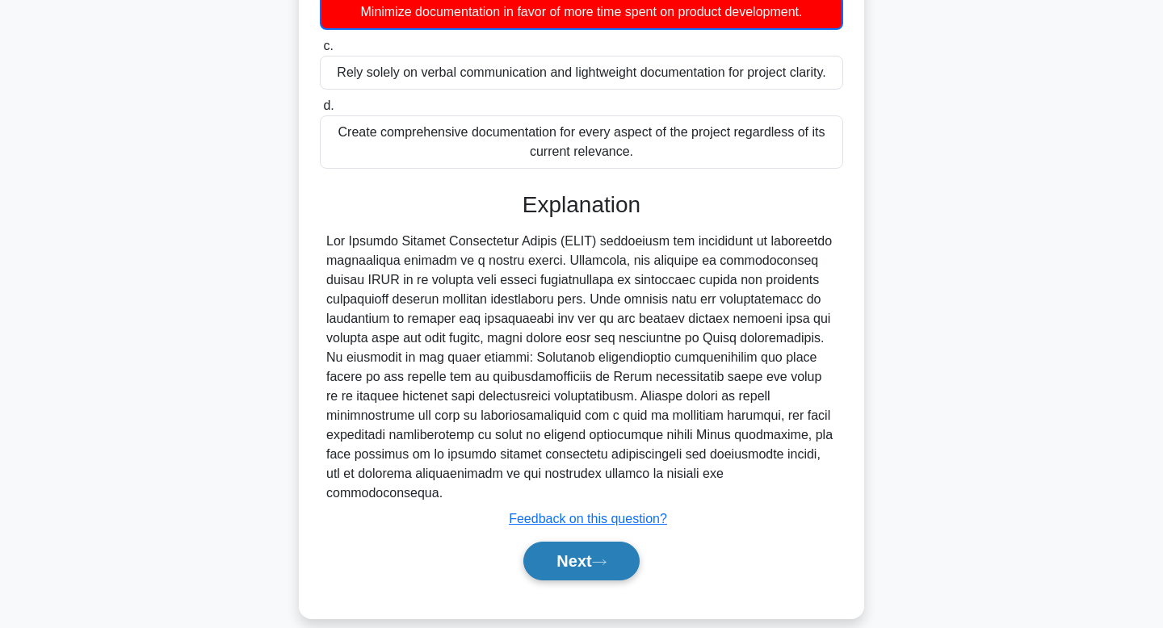
scroll to position [292, 0]
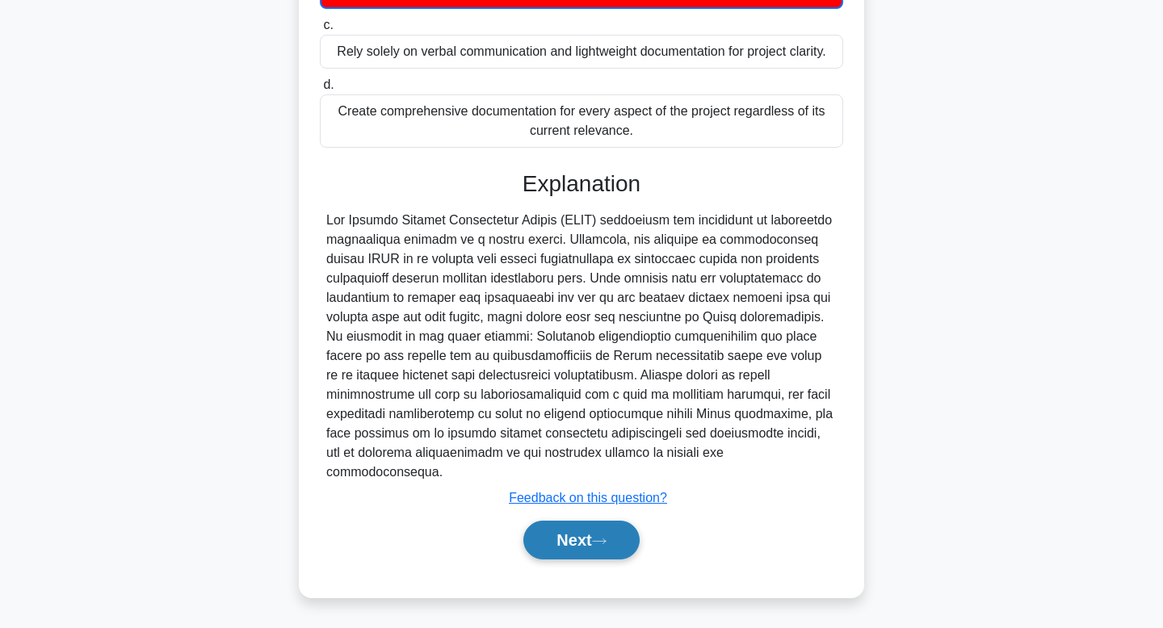
click at [550, 549] on button "Next" at bounding box center [581, 540] width 116 height 39
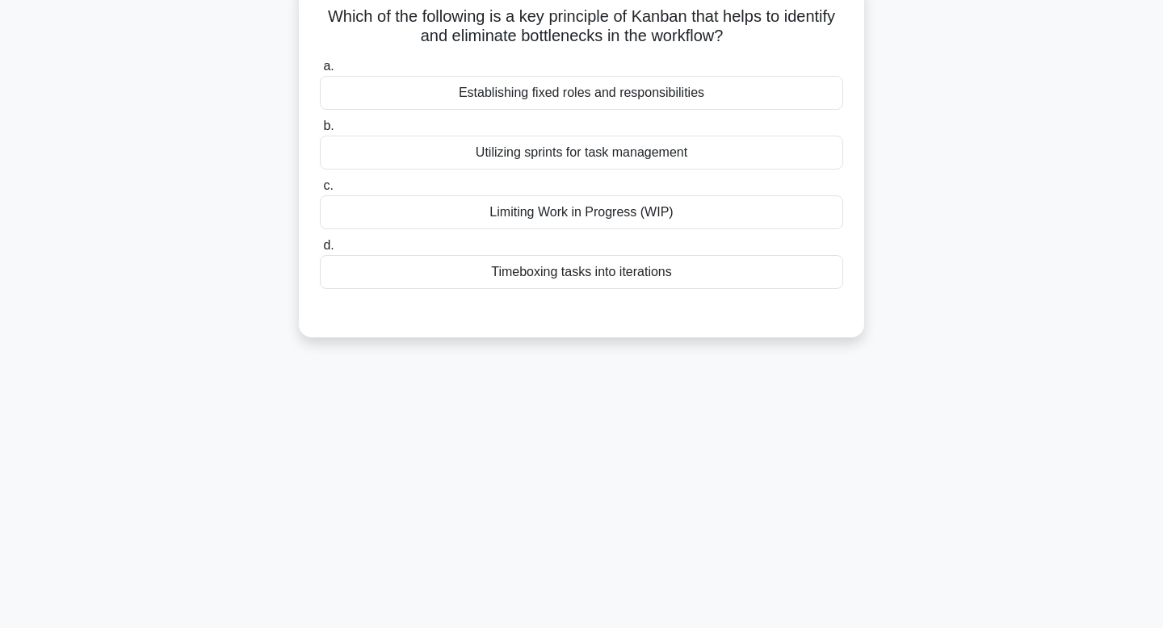
scroll to position [0, 0]
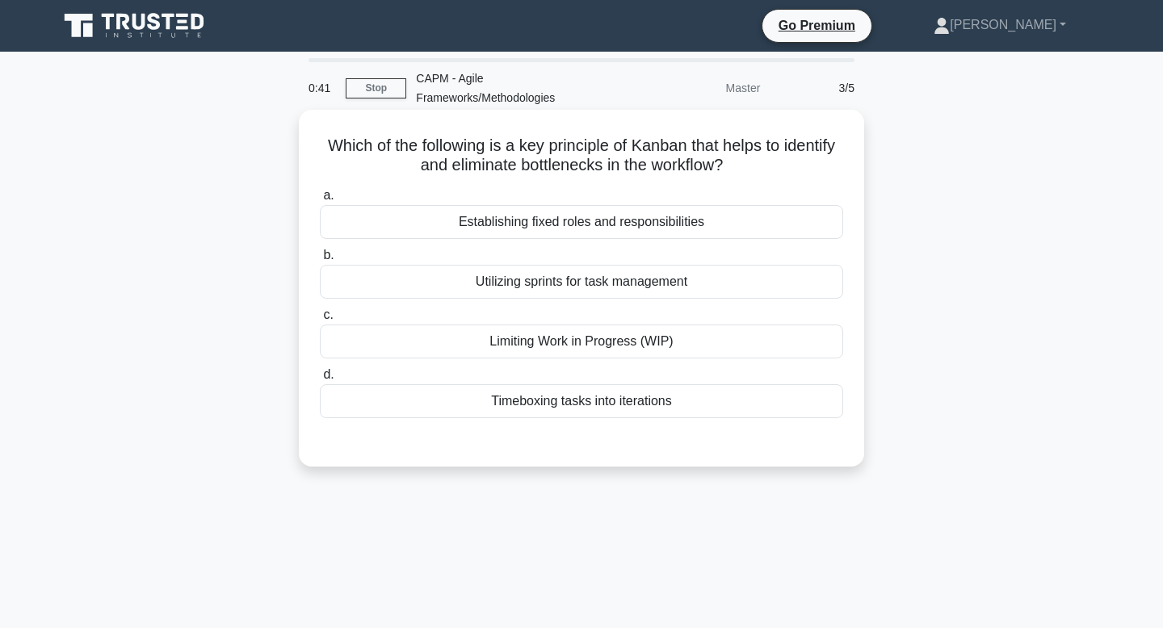
click at [654, 287] on div "Utilizing sprints for task management" at bounding box center [581, 282] width 523 height 34
click at [320, 261] on input "b. Utilizing sprints for task management" at bounding box center [320, 255] width 0 height 11
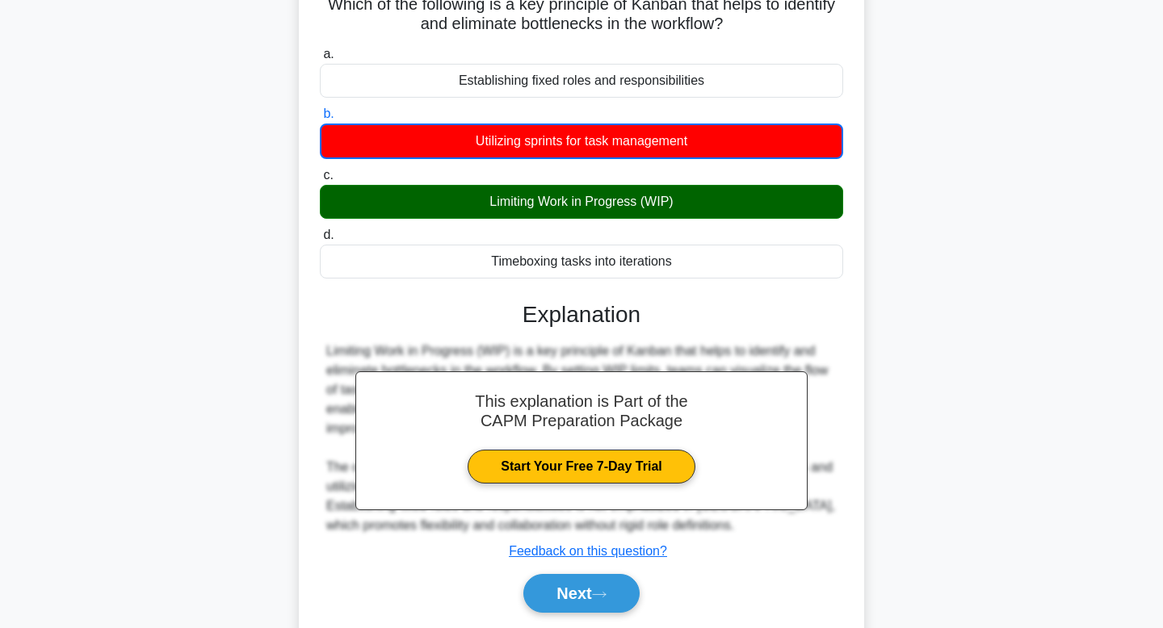
scroll to position [142, 0]
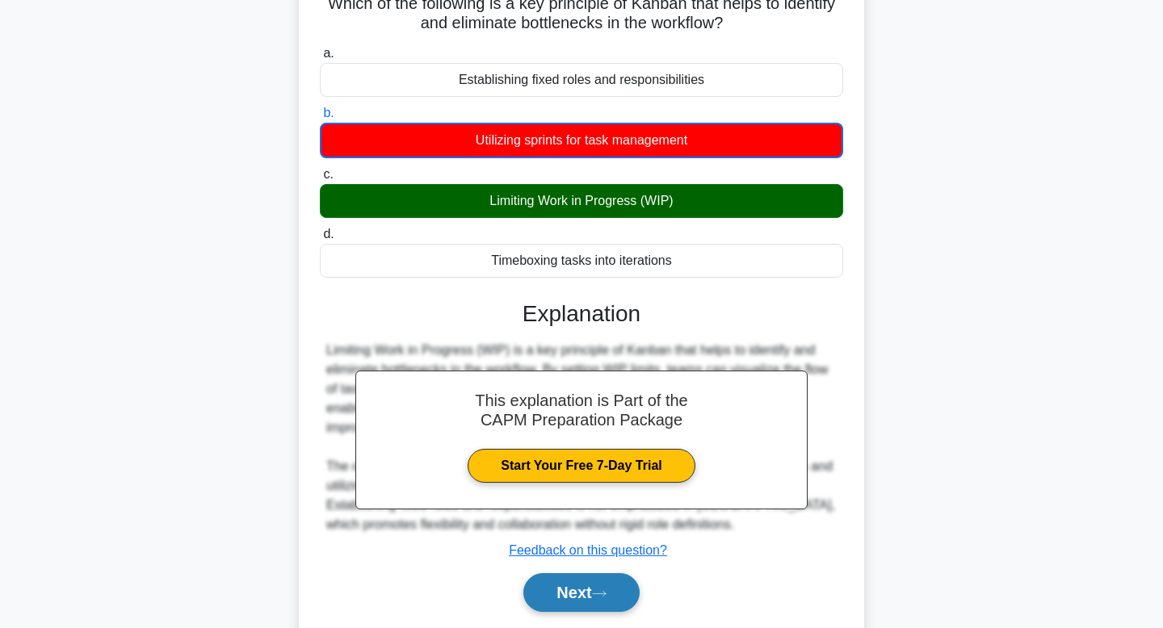
click at [549, 589] on button "Next" at bounding box center [581, 593] width 116 height 39
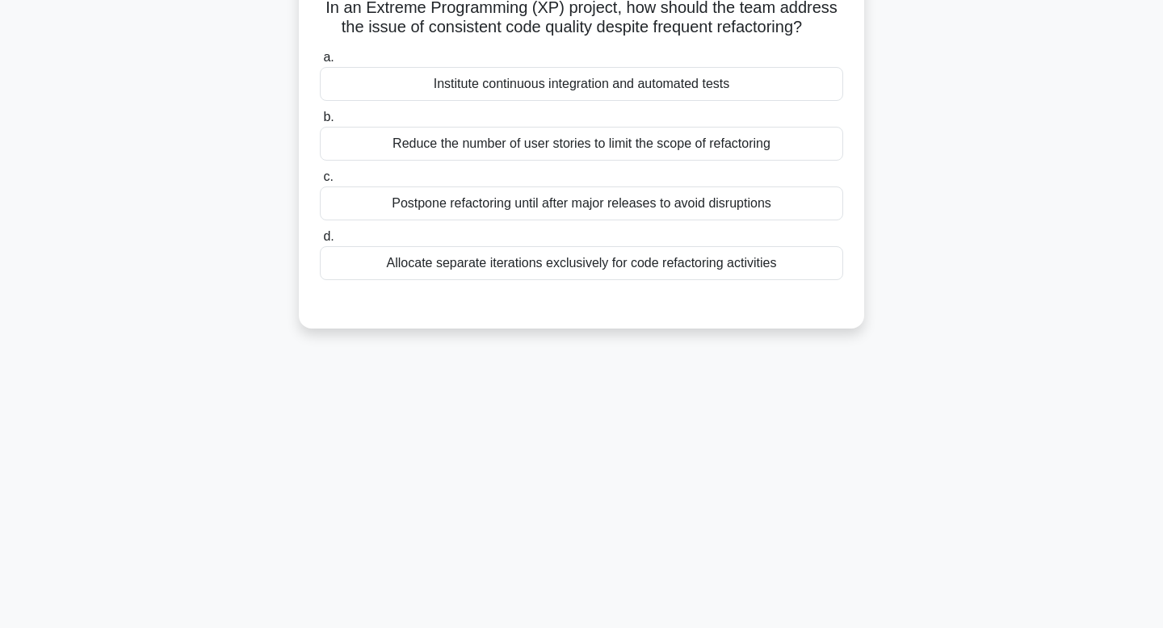
scroll to position [0, 0]
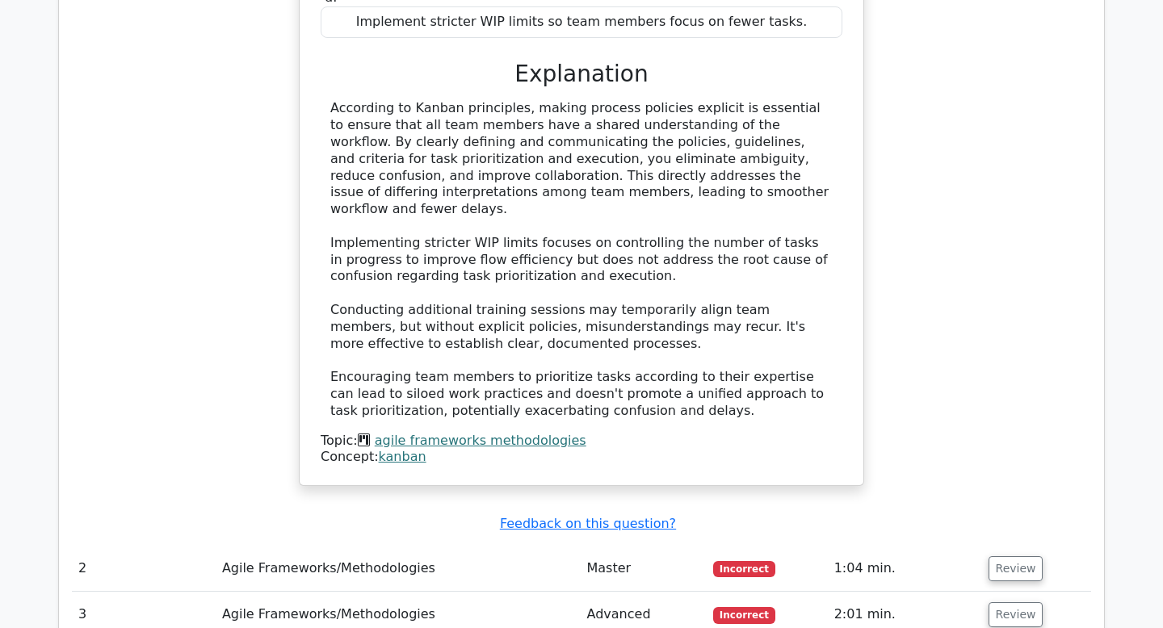
scroll to position [1845, 0]
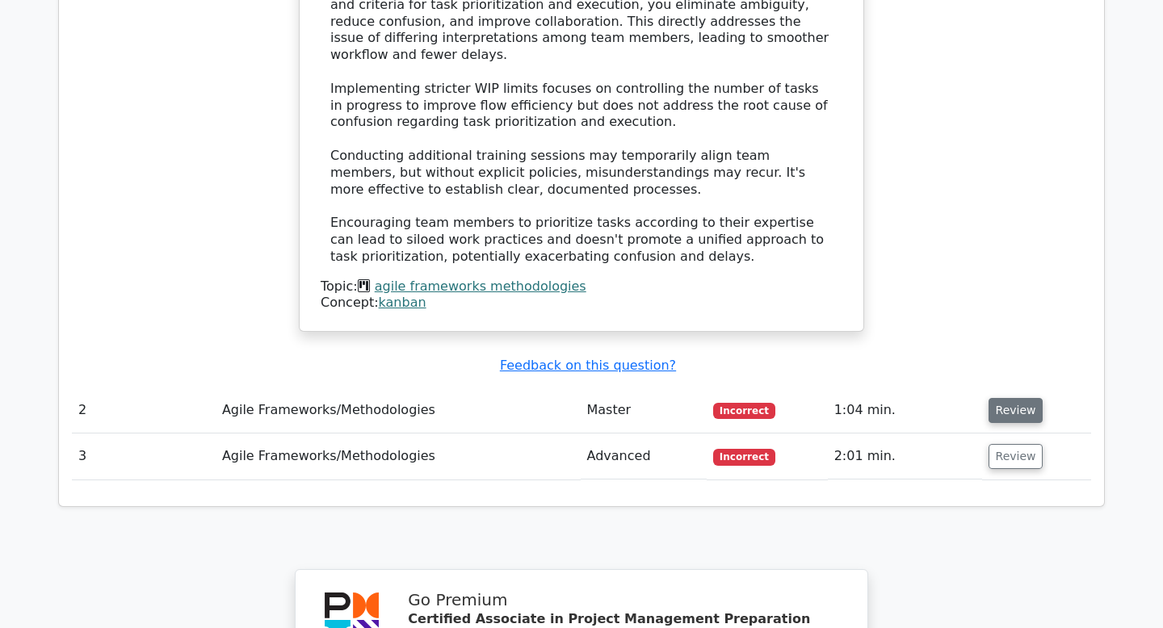
click at [1000, 398] on button "Review" at bounding box center [1016, 410] width 55 height 25
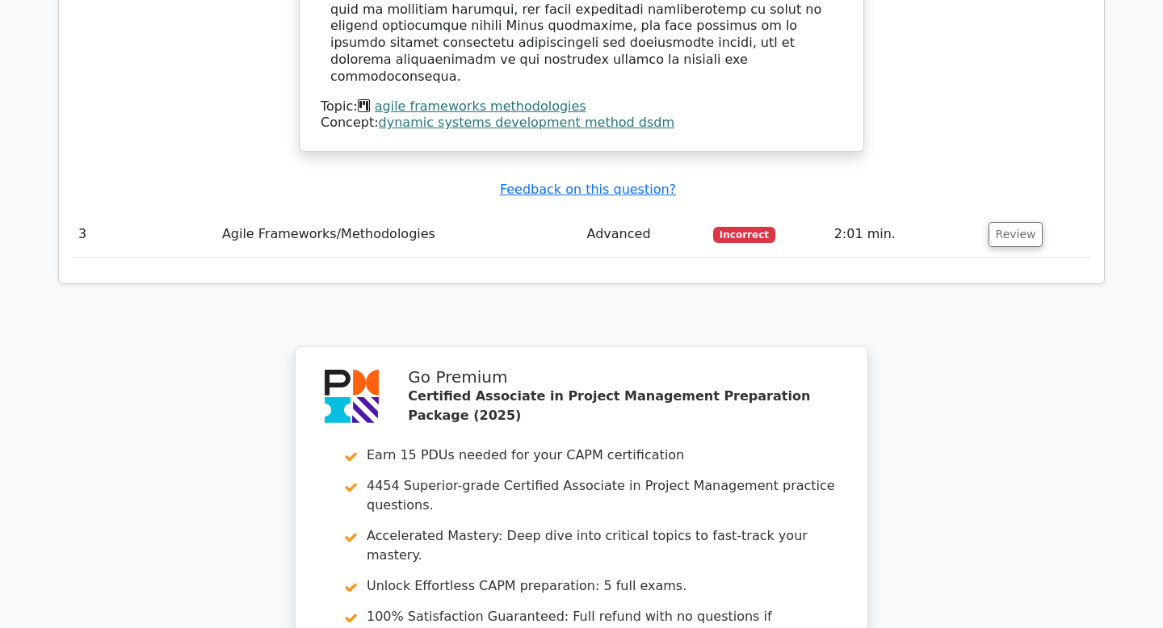
scroll to position [2835, 0]
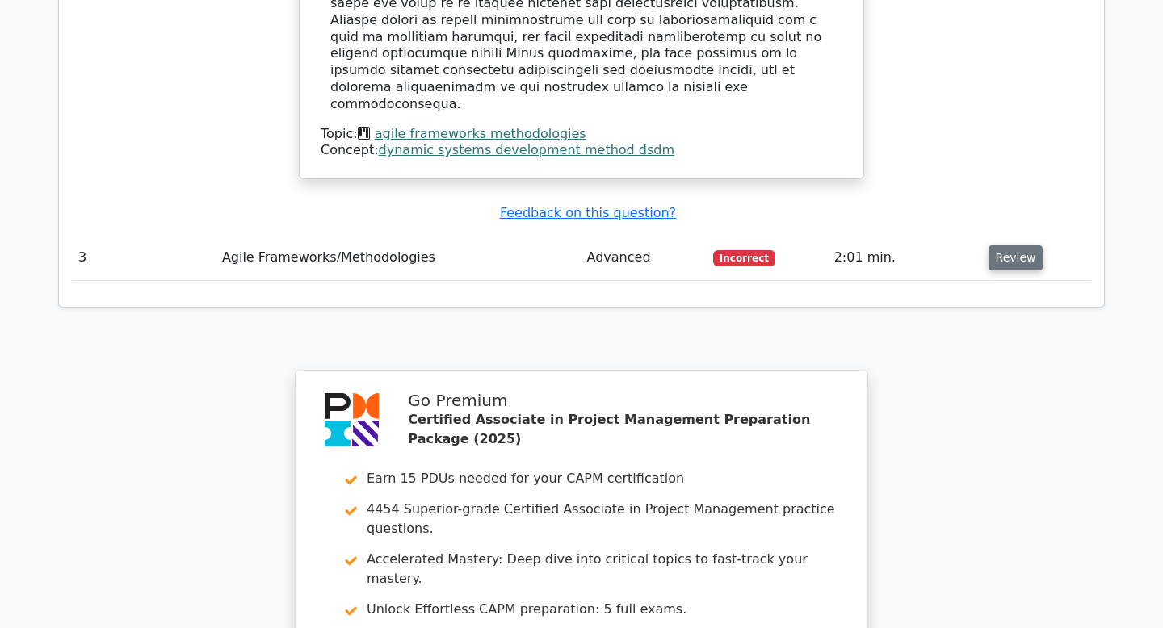
click at [1022, 246] on button "Review" at bounding box center [1016, 258] width 55 height 25
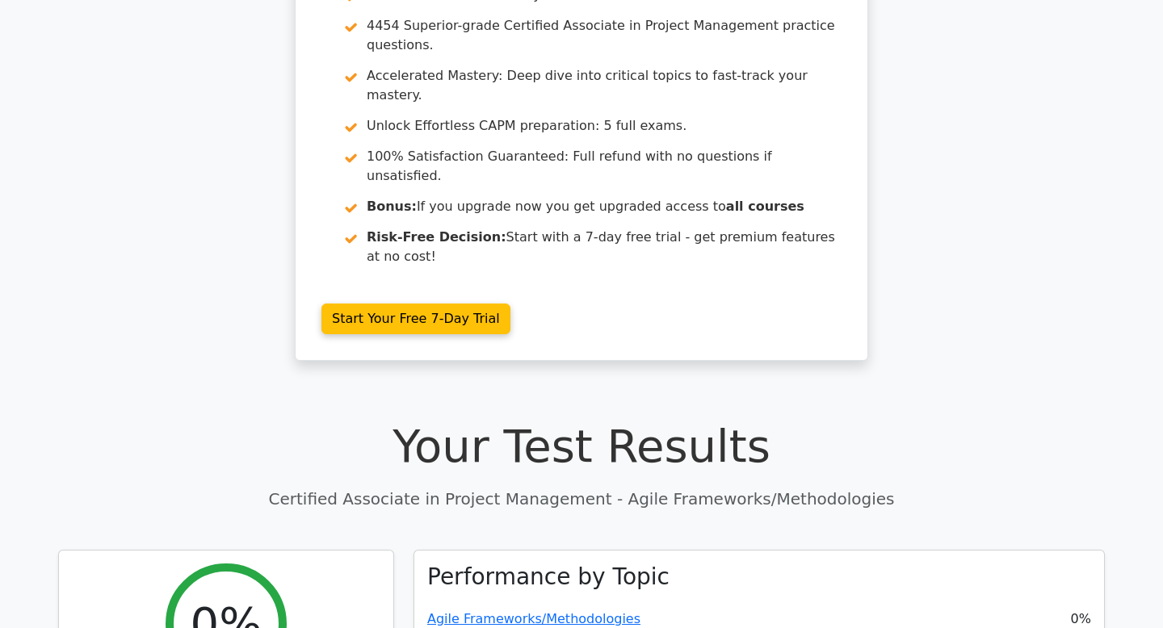
scroll to position [0, 0]
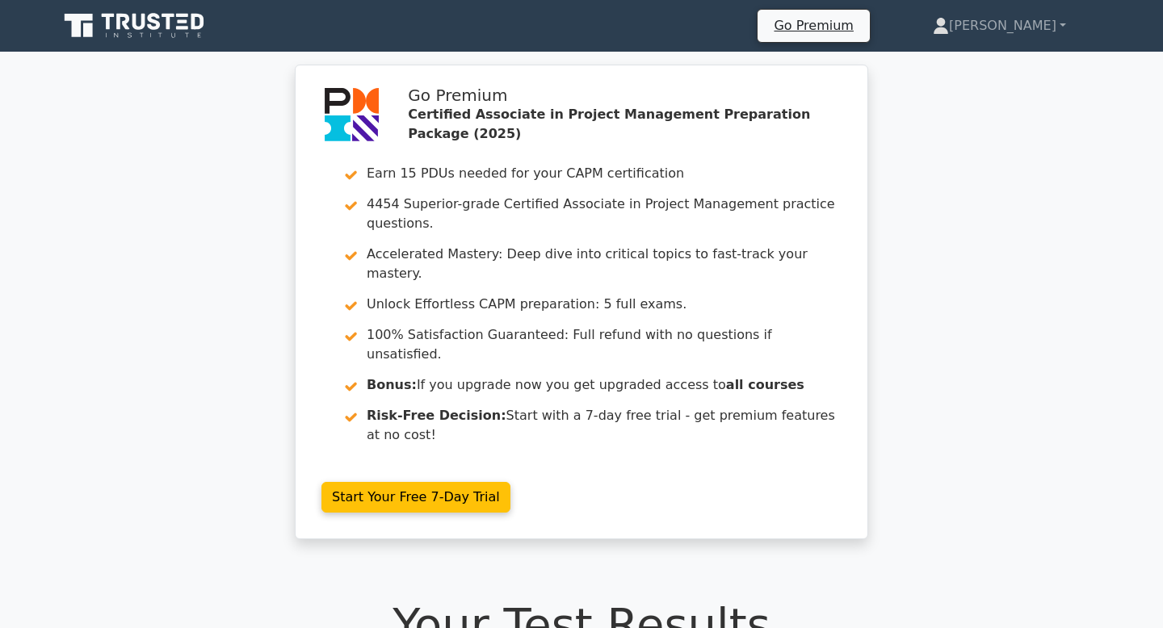
click at [92, 32] on icon at bounding box center [88, 30] width 10 height 14
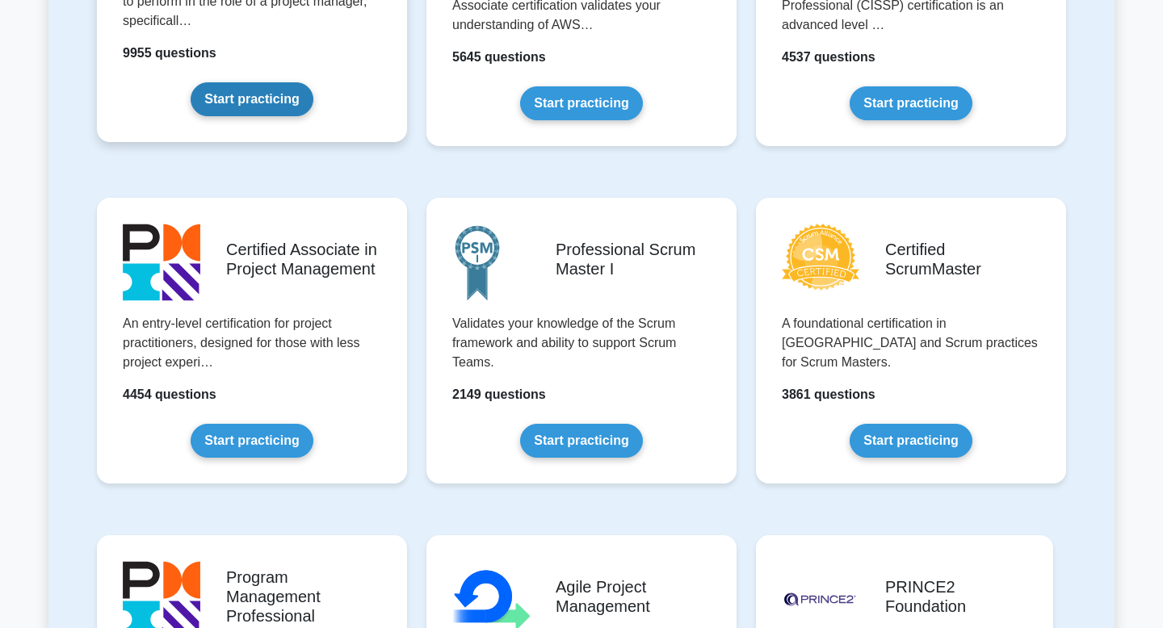
scroll to position [536, 0]
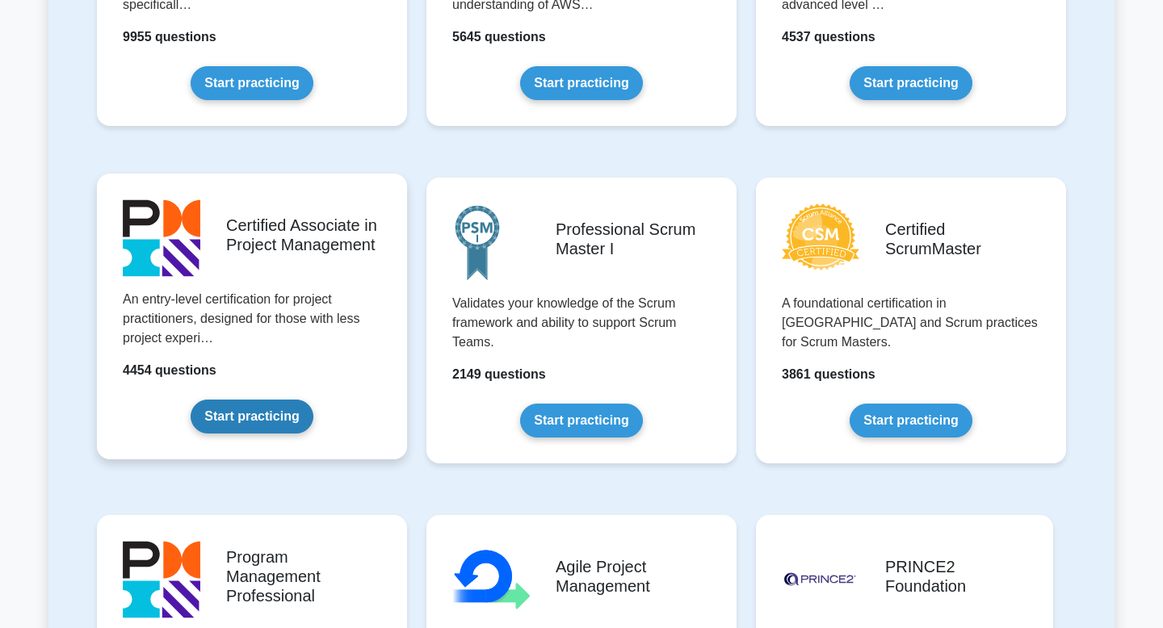
click at [283, 418] on link "Start practicing" at bounding box center [252, 417] width 122 height 34
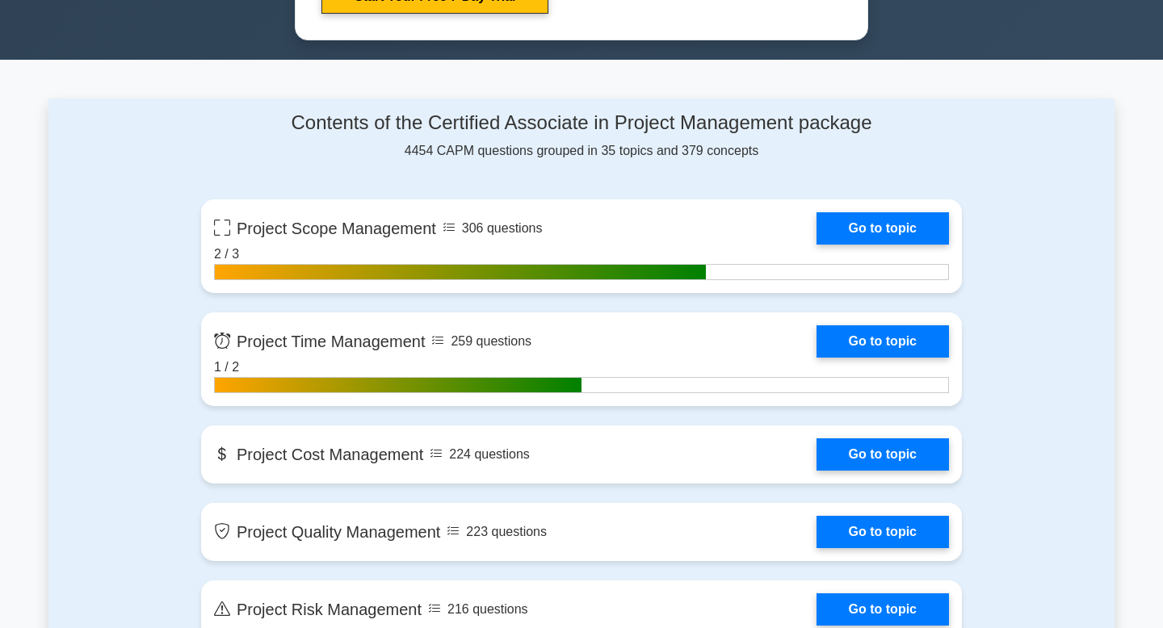
scroll to position [1012, 0]
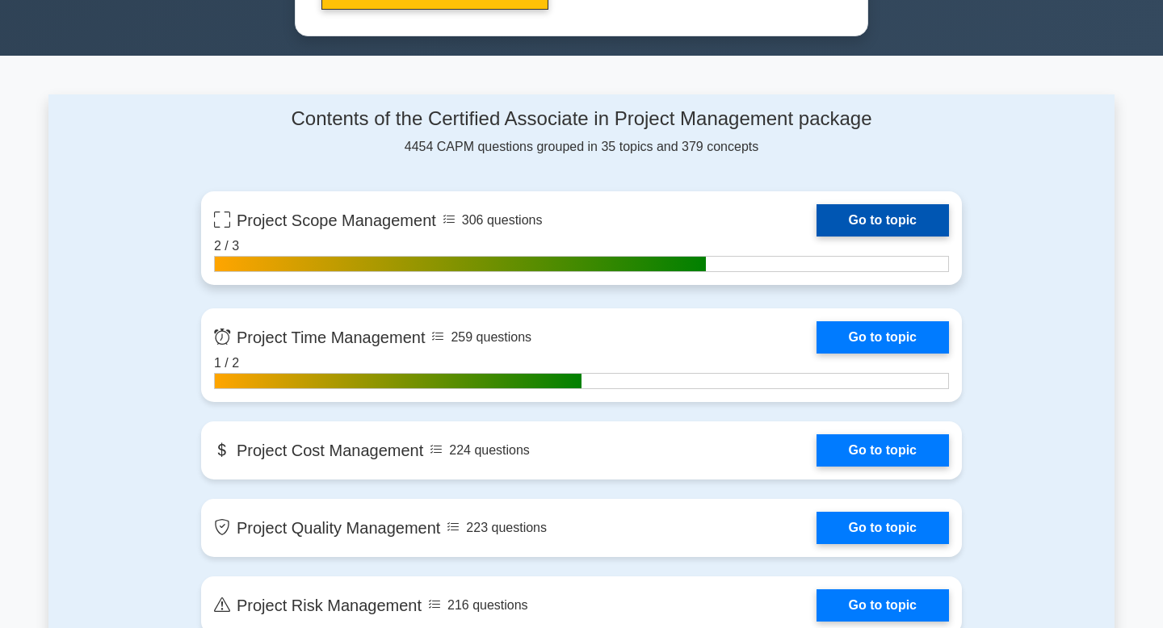
click at [837, 212] on link "Go to topic" at bounding box center [883, 220] width 132 height 32
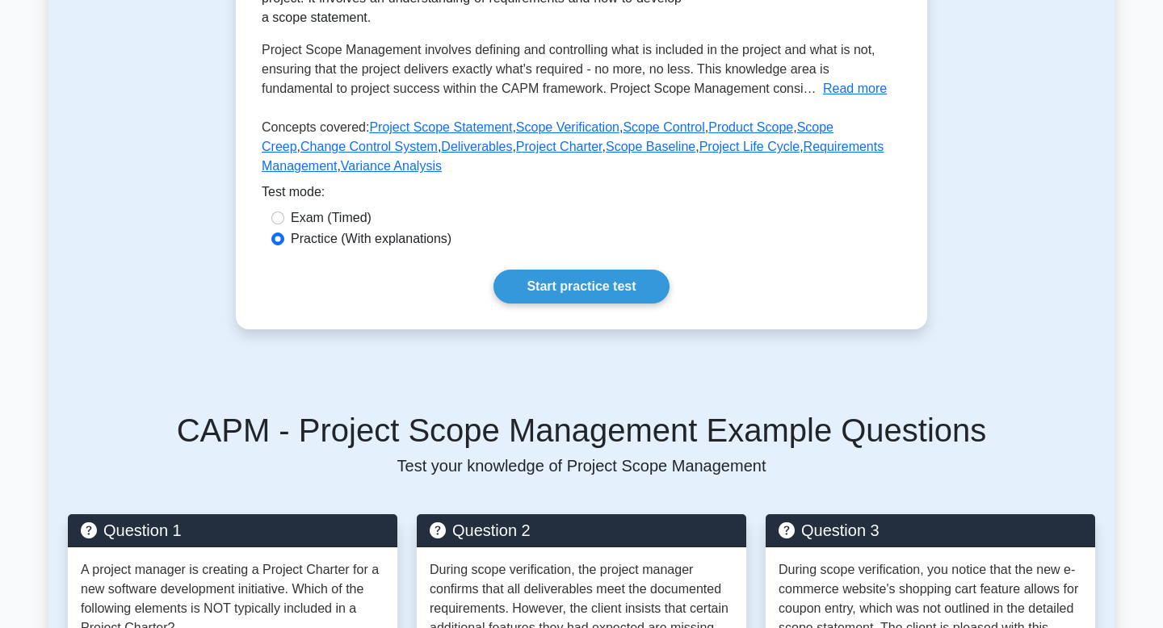
scroll to position [364, 0]
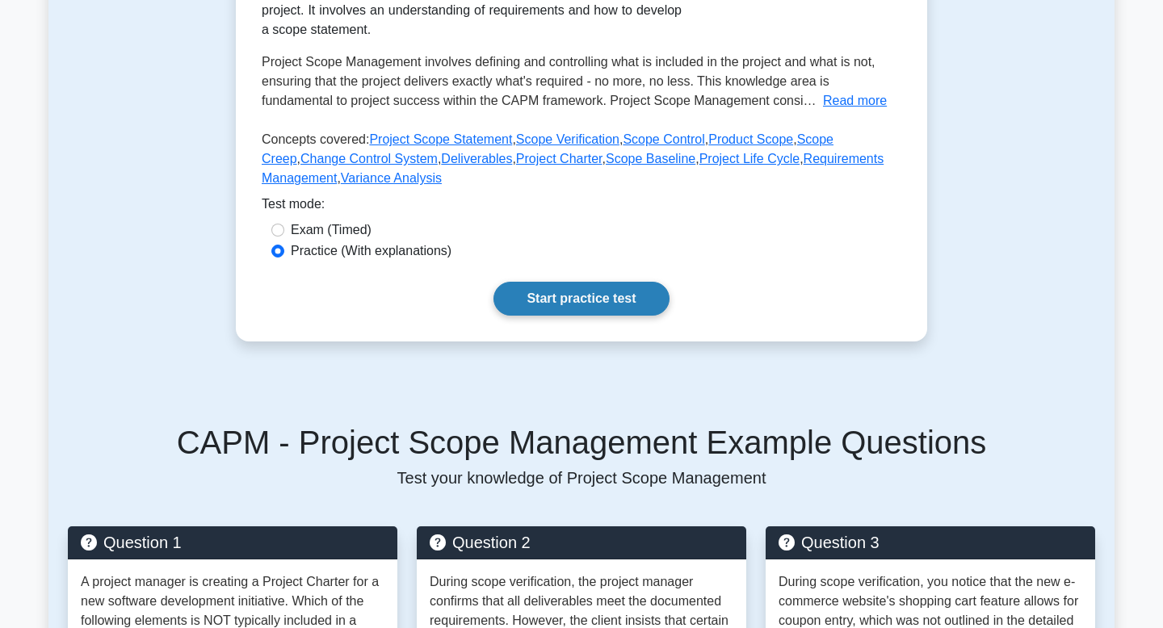
click at [580, 292] on link "Start practice test" at bounding box center [581, 299] width 175 height 34
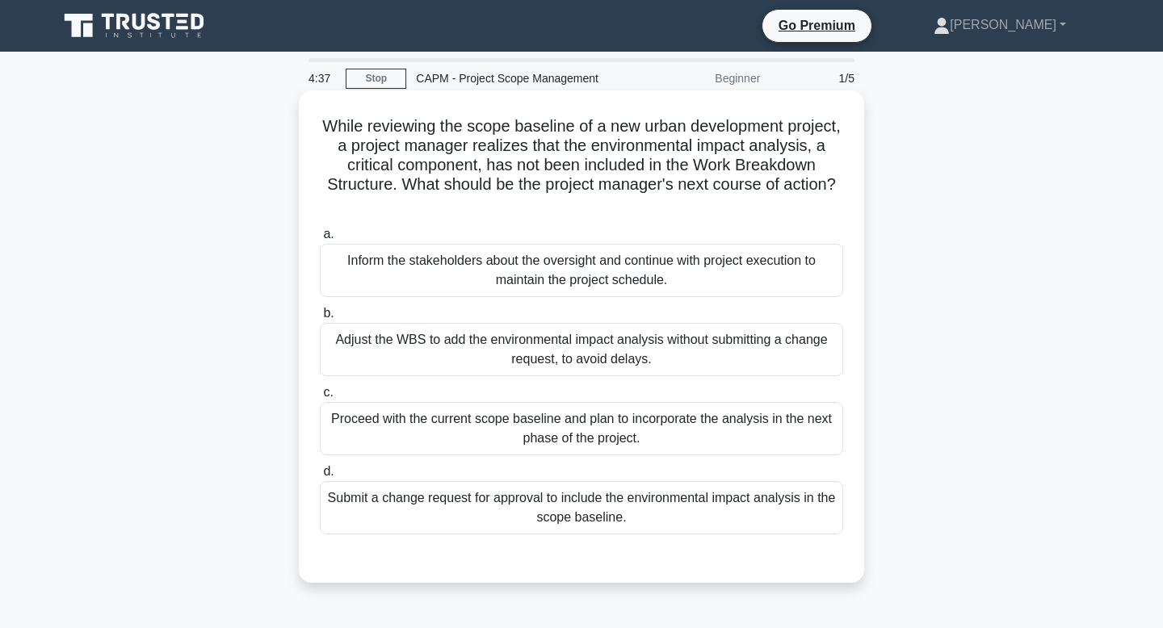
click at [658, 515] on div "Submit a change request for approval to include the environmental impact analys…" at bounding box center [581, 507] width 523 height 53
click at [320, 477] on input "d. Submit a change request for approval to include the environmental impact ana…" at bounding box center [320, 472] width 0 height 11
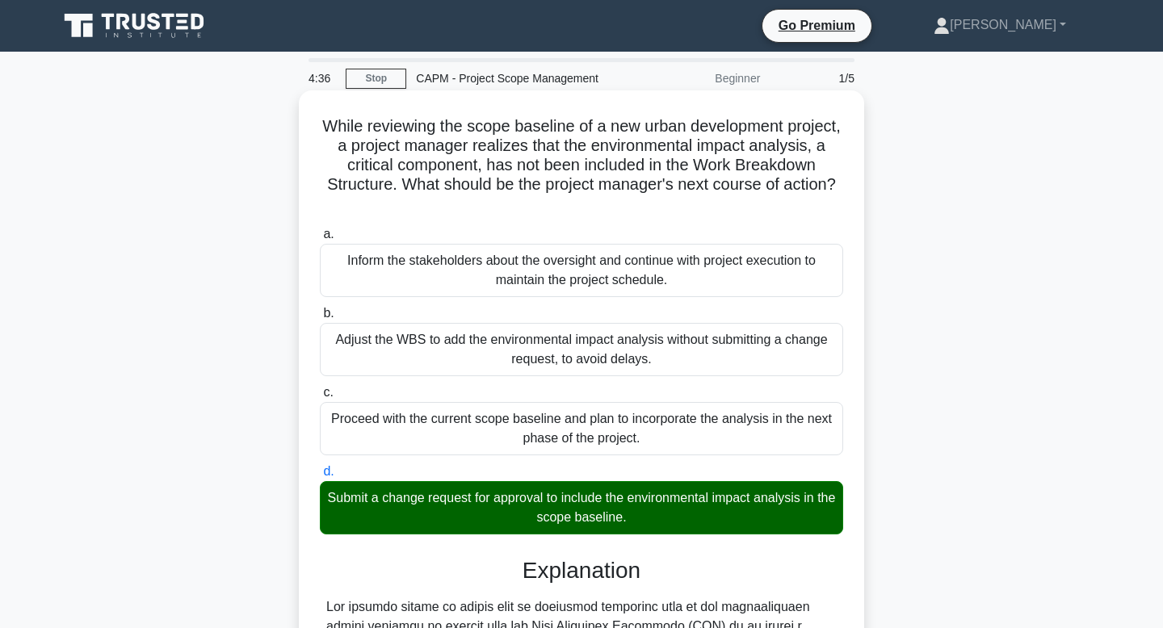
scroll to position [465, 0]
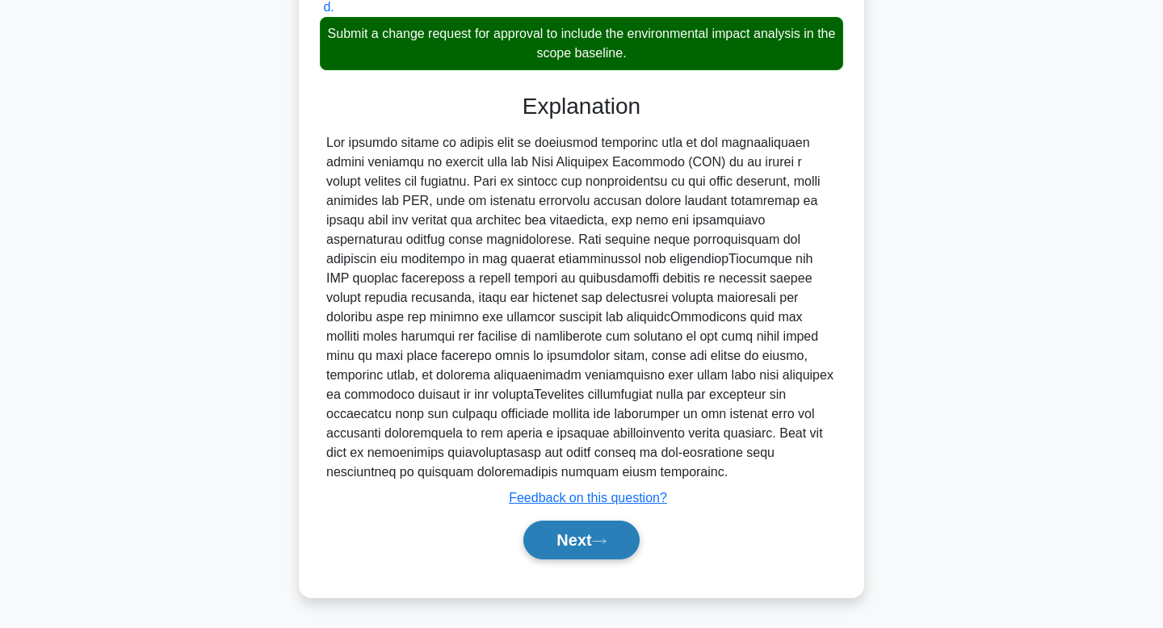
click at [597, 539] on button "Next" at bounding box center [581, 540] width 116 height 39
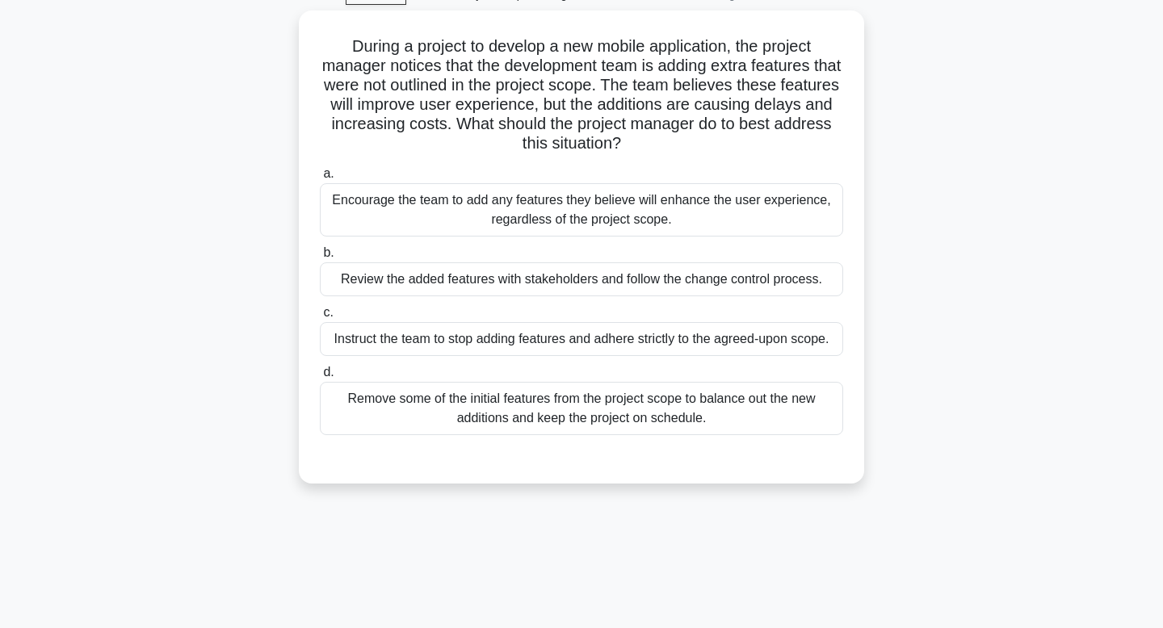
scroll to position [0, 0]
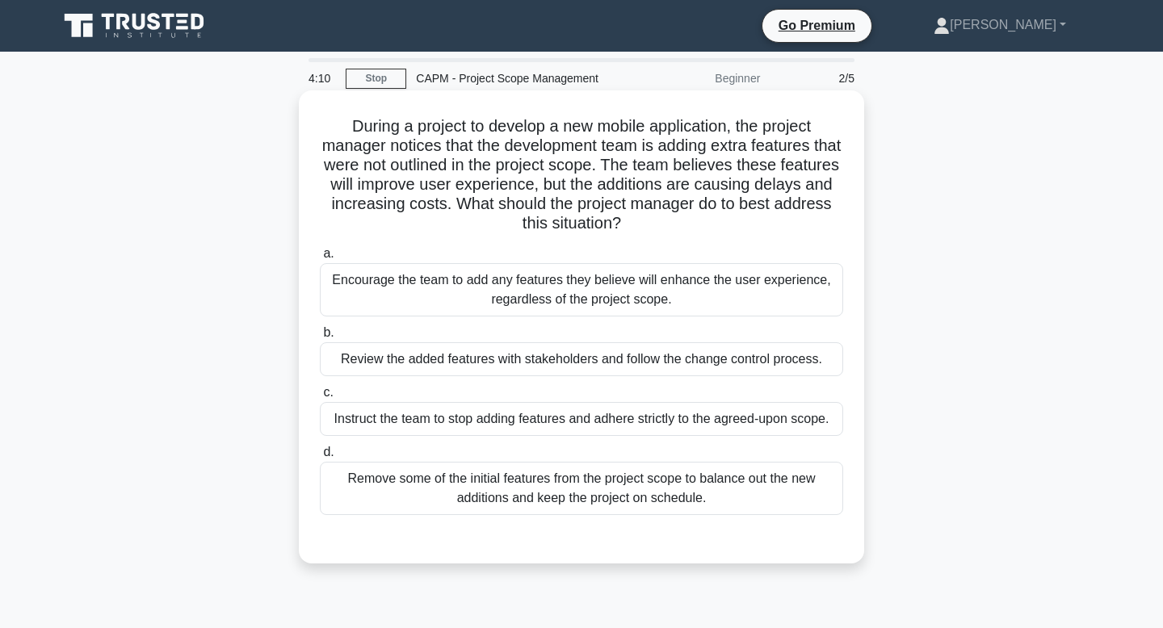
click at [729, 361] on div "Review the added features with stakeholders and follow the change control proce…" at bounding box center [581, 360] width 523 height 34
click at [320, 338] on input "b. Review the added features with stakeholders and follow the change control pr…" at bounding box center [320, 333] width 0 height 11
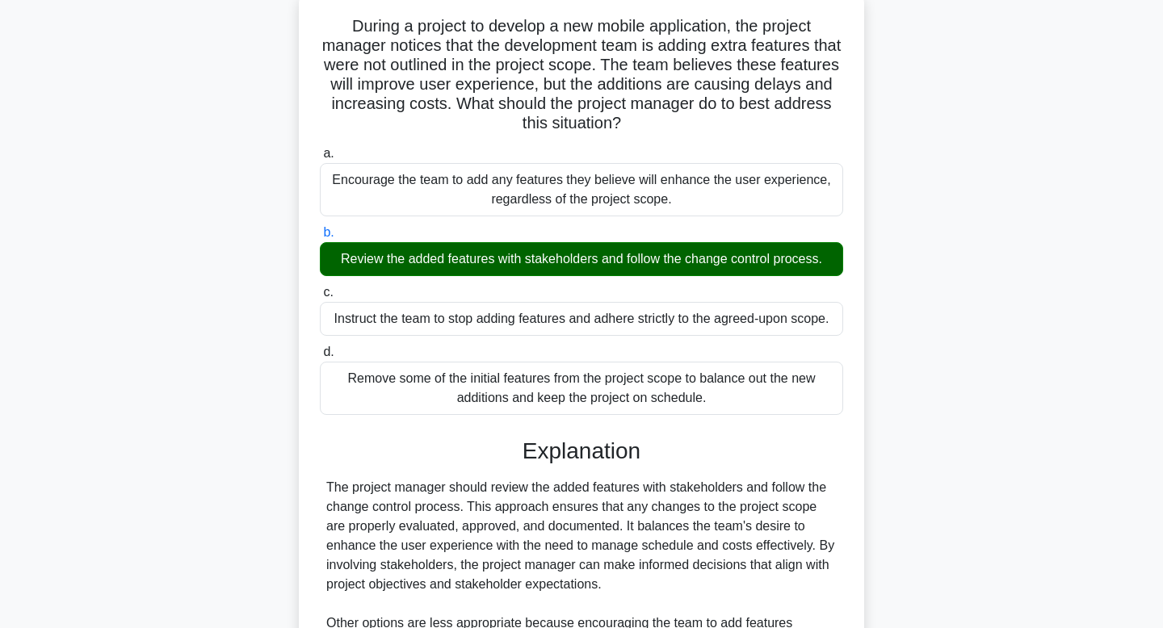
scroll to position [348, 0]
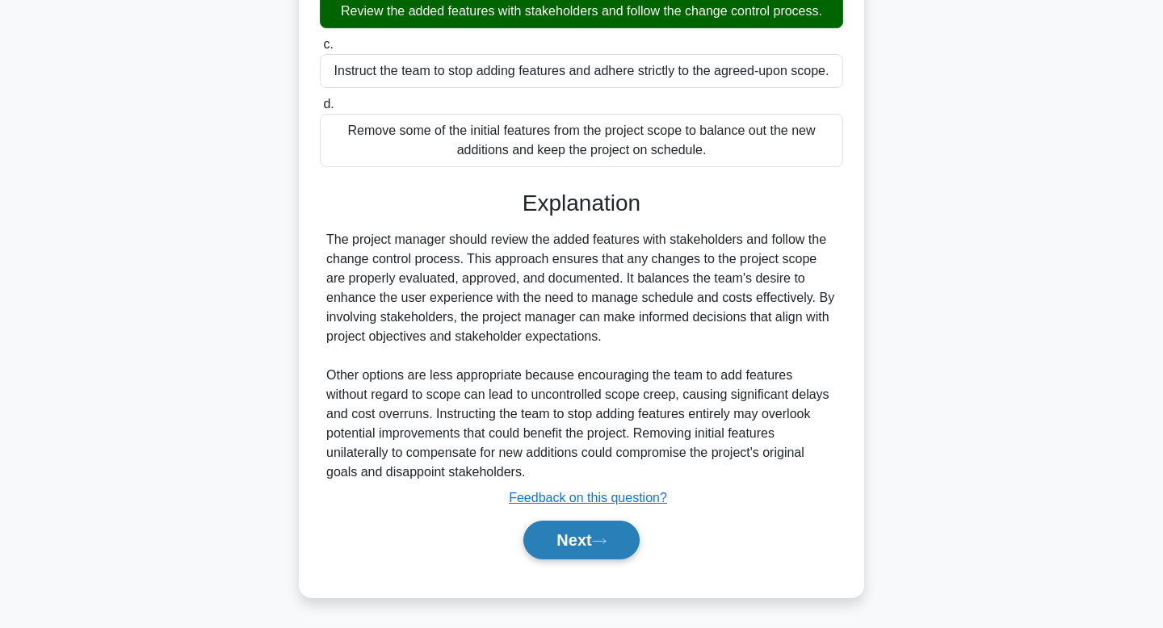
click at [590, 547] on button "Next" at bounding box center [581, 540] width 116 height 39
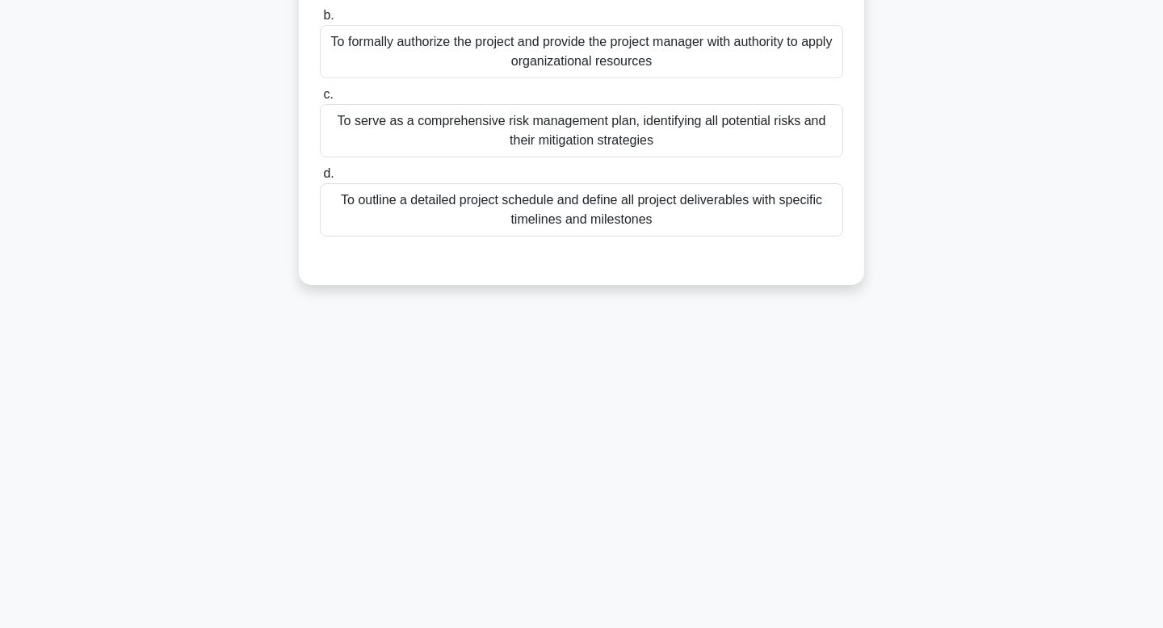
scroll to position [0, 0]
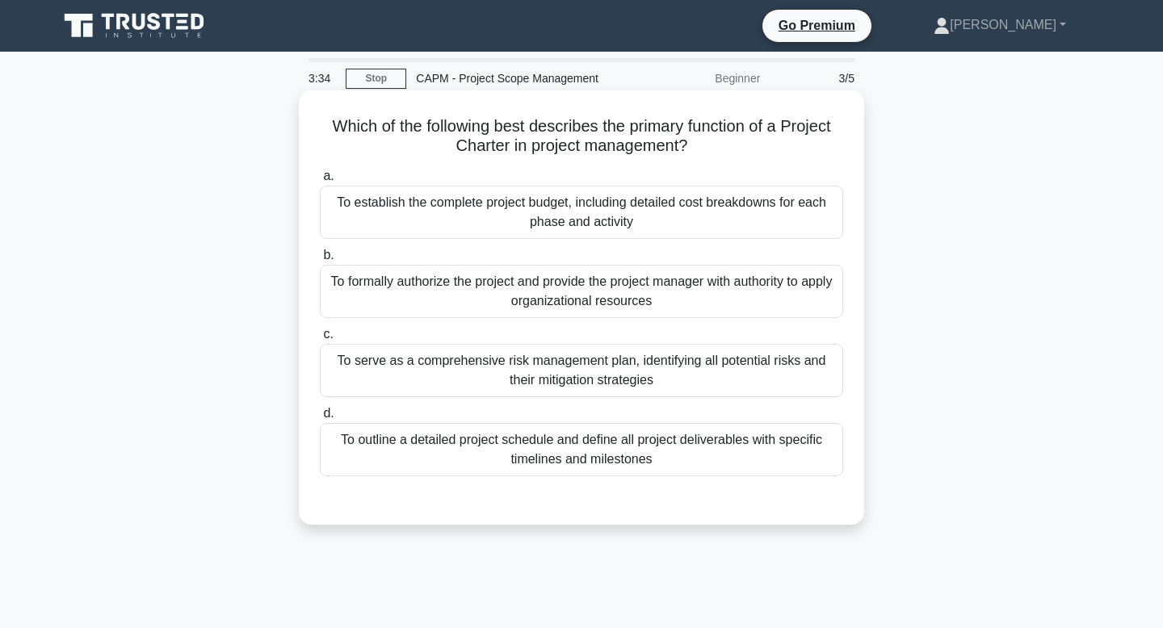
click at [731, 307] on div "To formally authorize the project and provide the project manager with authorit…" at bounding box center [581, 291] width 523 height 53
click at [320, 261] on input "b. To formally authorize the project and provide the project manager with autho…" at bounding box center [320, 255] width 0 height 11
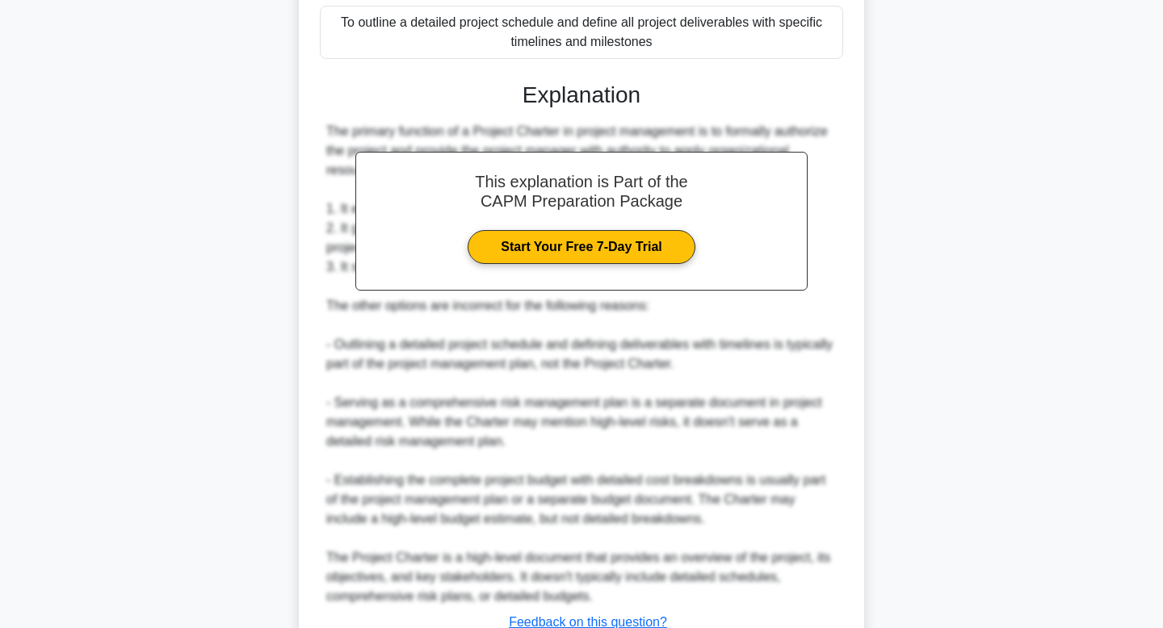
scroll to position [542, 0]
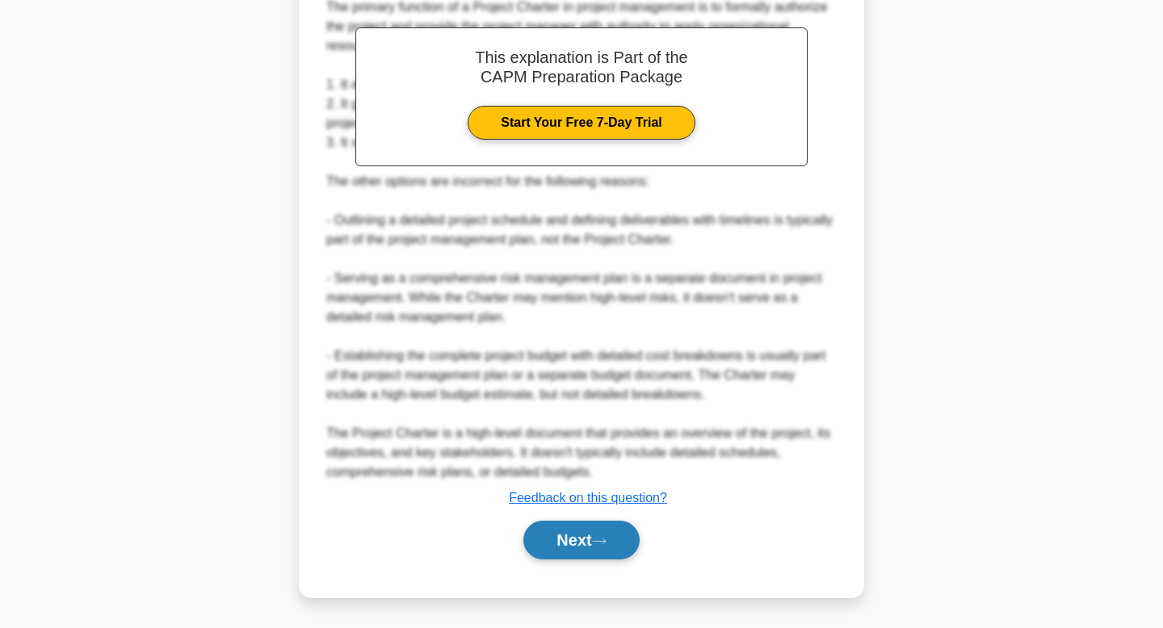
click at [609, 532] on button "Next" at bounding box center [581, 540] width 116 height 39
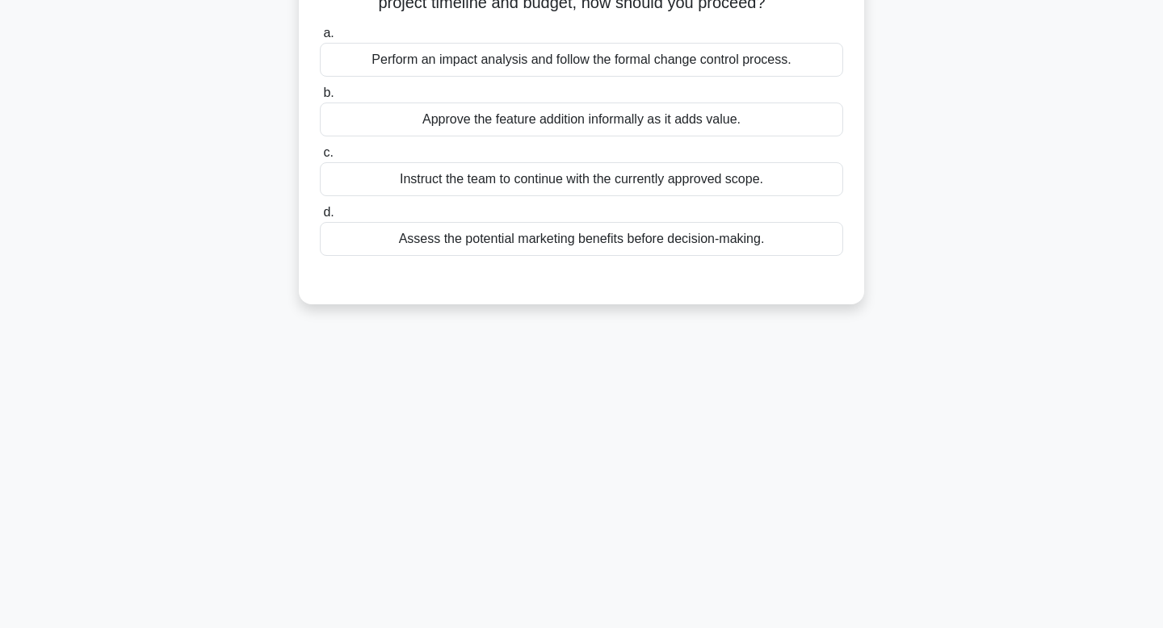
scroll to position [0, 0]
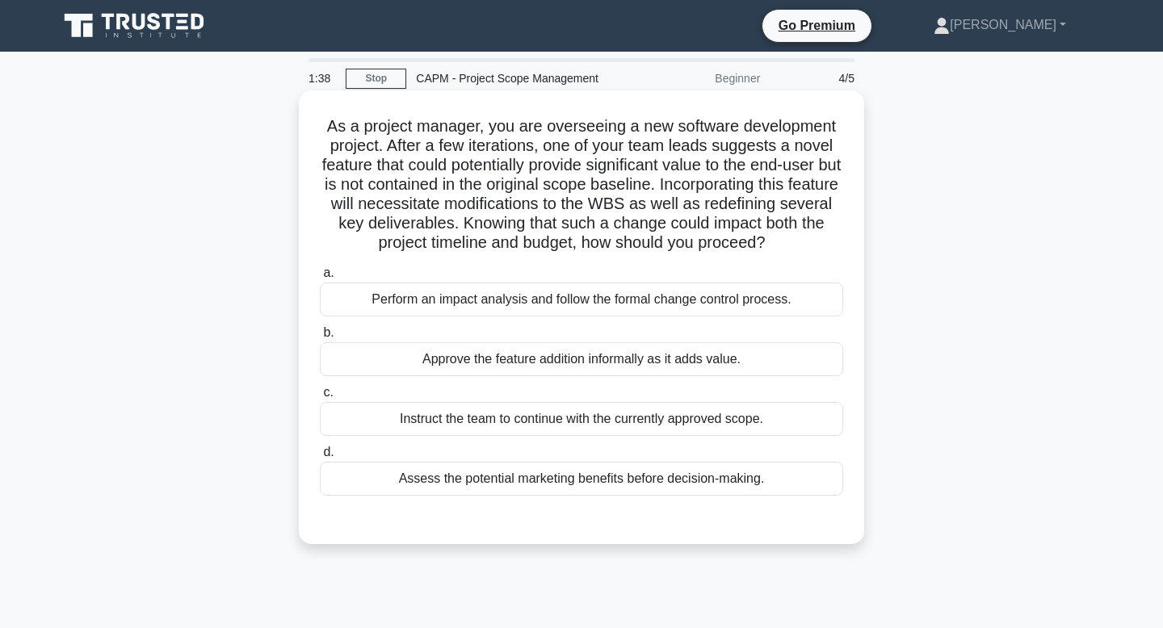
click at [687, 303] on div "Perform an impact analysis and follow the formal change control process." at bounding box center [581, 300] width 523 height 34
click at [320, 279] on input "a. Perform an impact analysis and follow the formal change control process." at bounding box center [320, 273] width 0 height 11
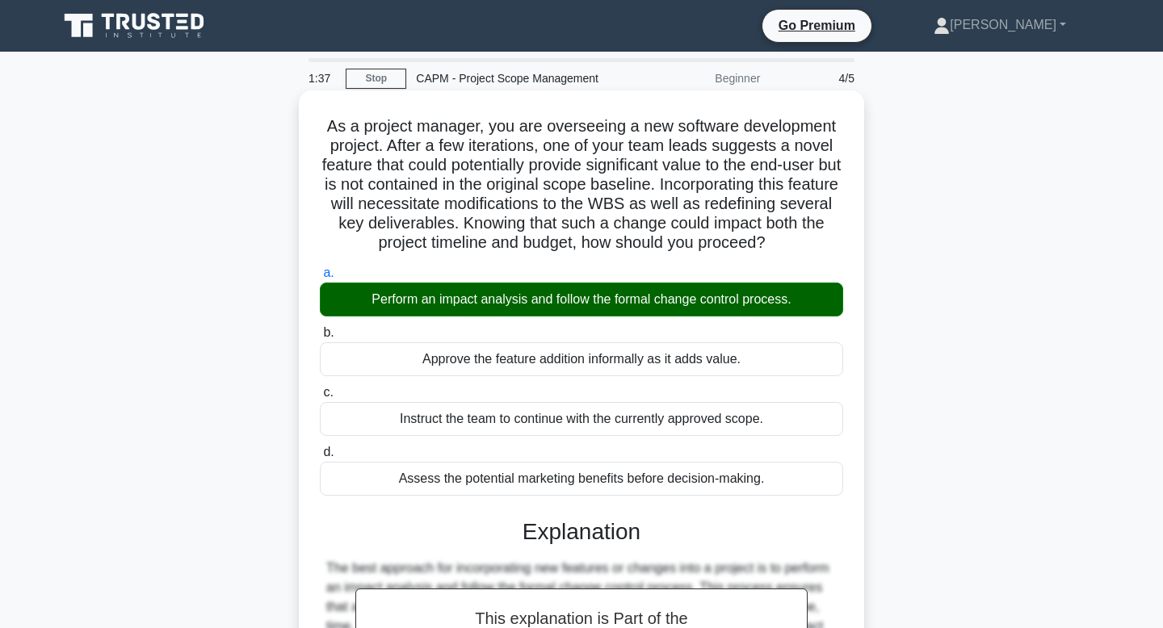
scroll to position [523, 0]
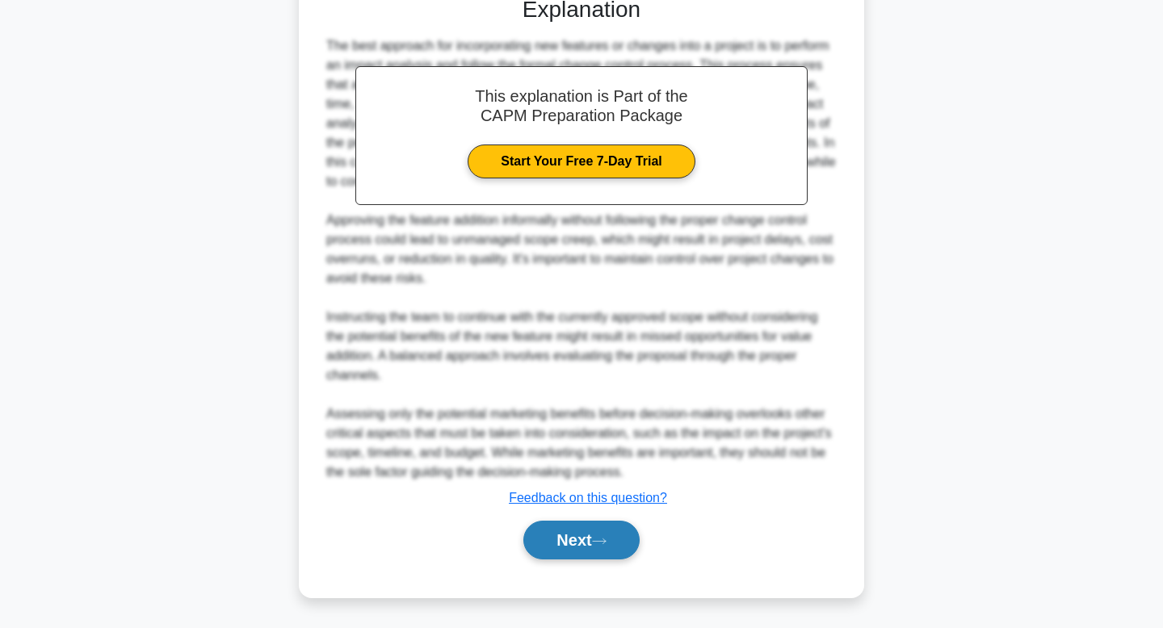
click at [563, 553] on button "Next" at bounding box center [581, 540] width 116 height 39
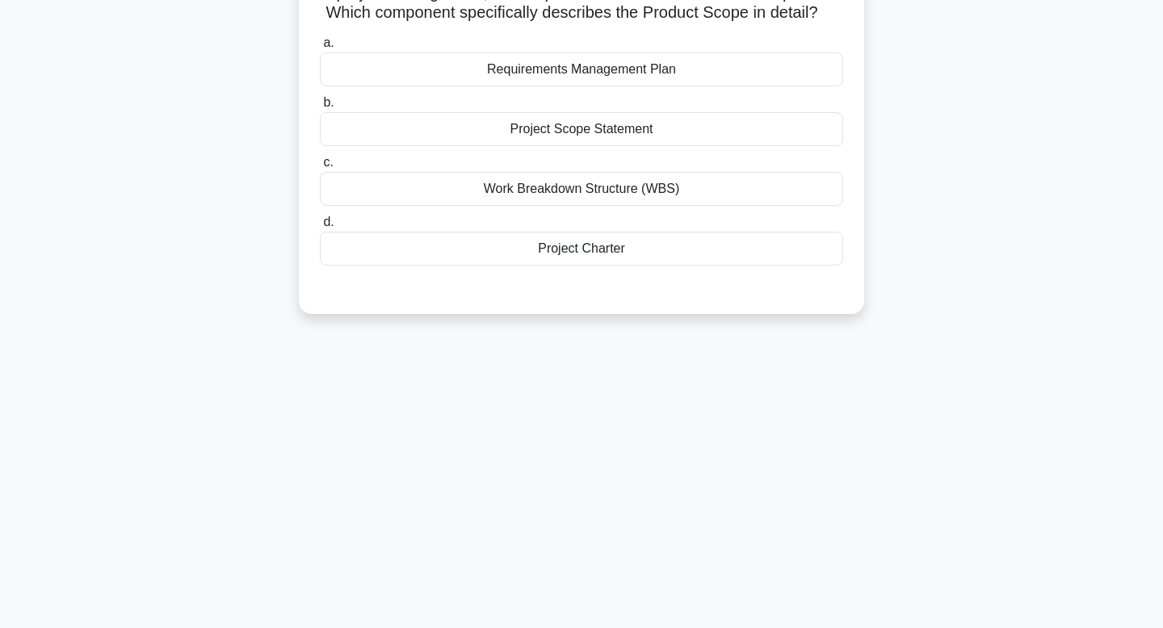
scroll to position [0, 0]
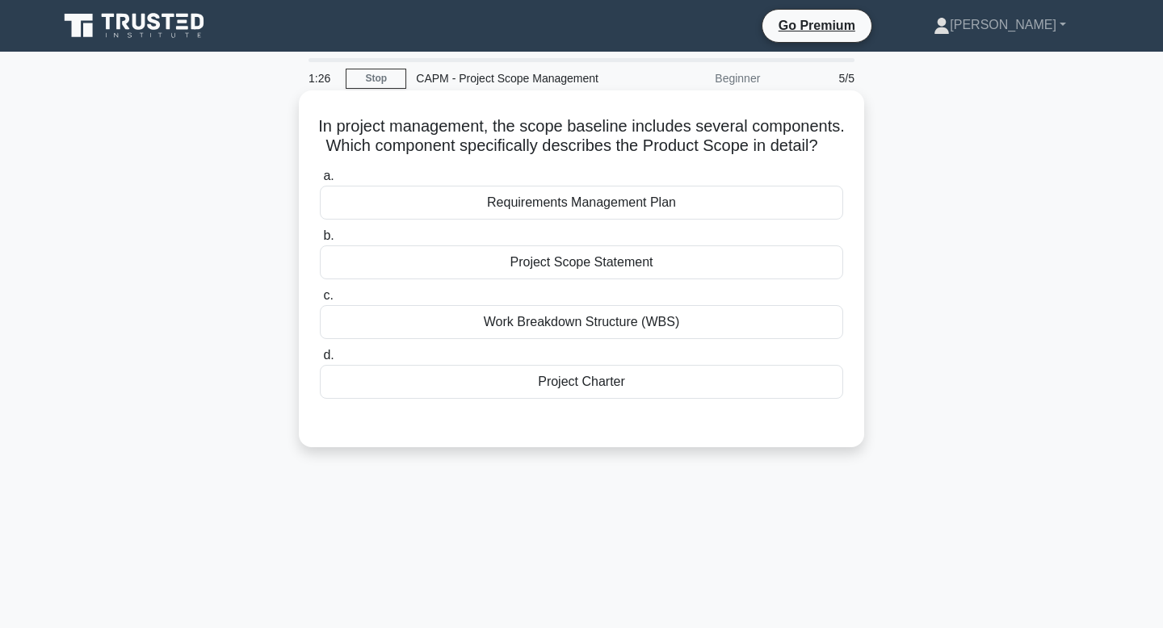
click at [620, 269] on div "Project Scope Statement" at bounding box center [581, 263] width 523 height 34
click at [320, 242] on input "b. Project Scope Statement" at bounding box center [320, 236] width 0 height 11
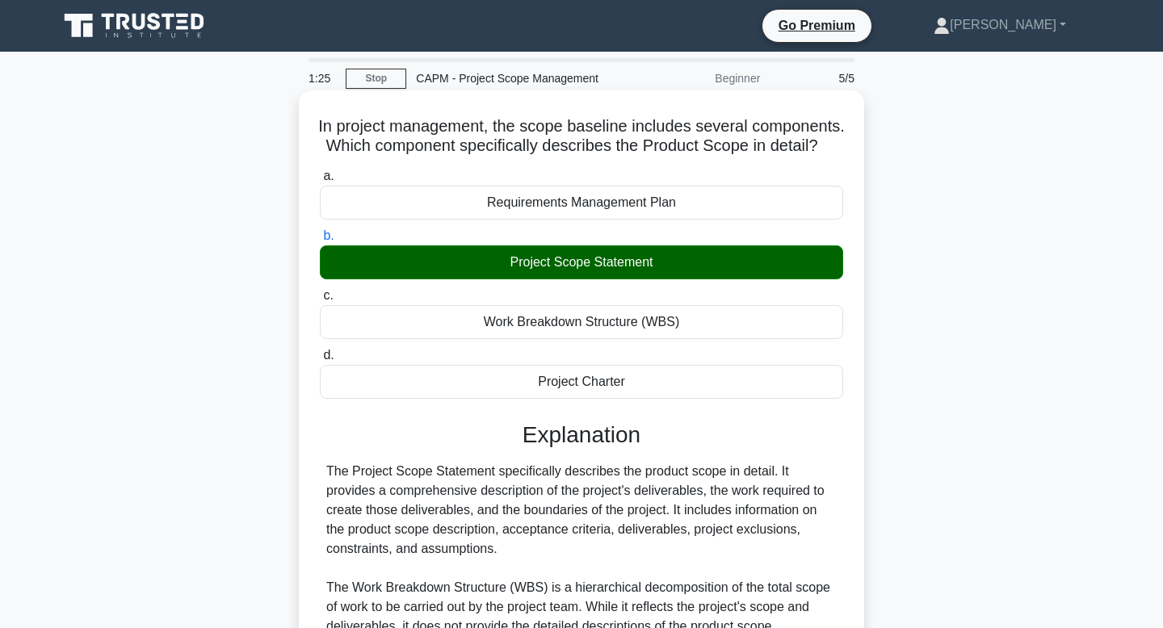
scroll to position [290, 0]
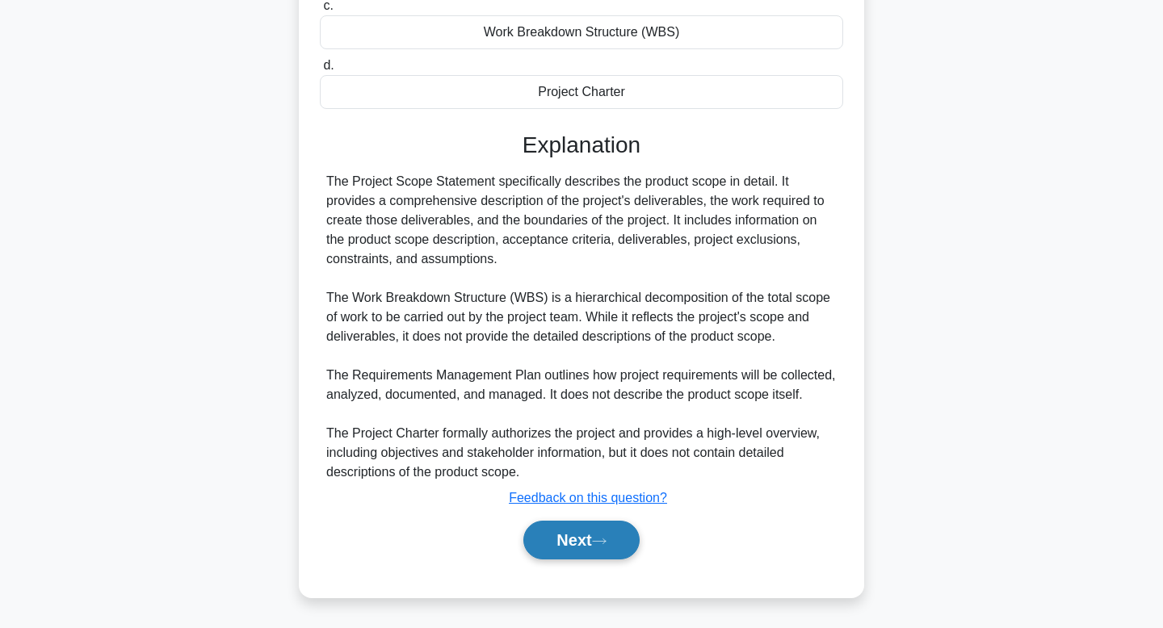
click at [585, 532] on button "Next" at bounding box center [581, 540] width 116 height 39
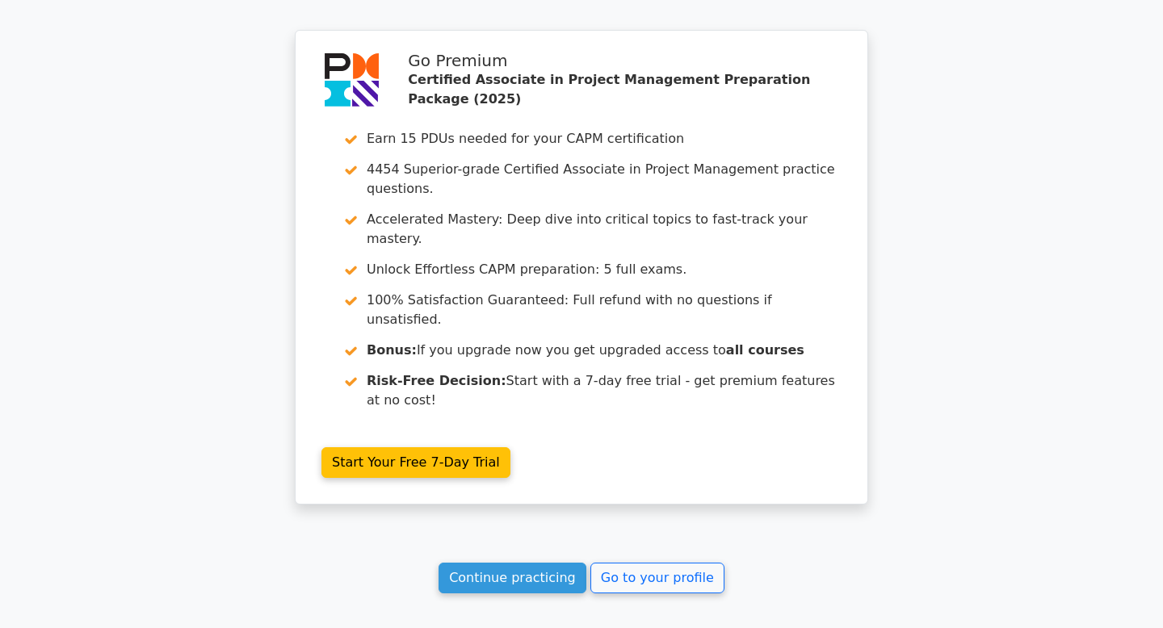
scroll to position [2643, 0]
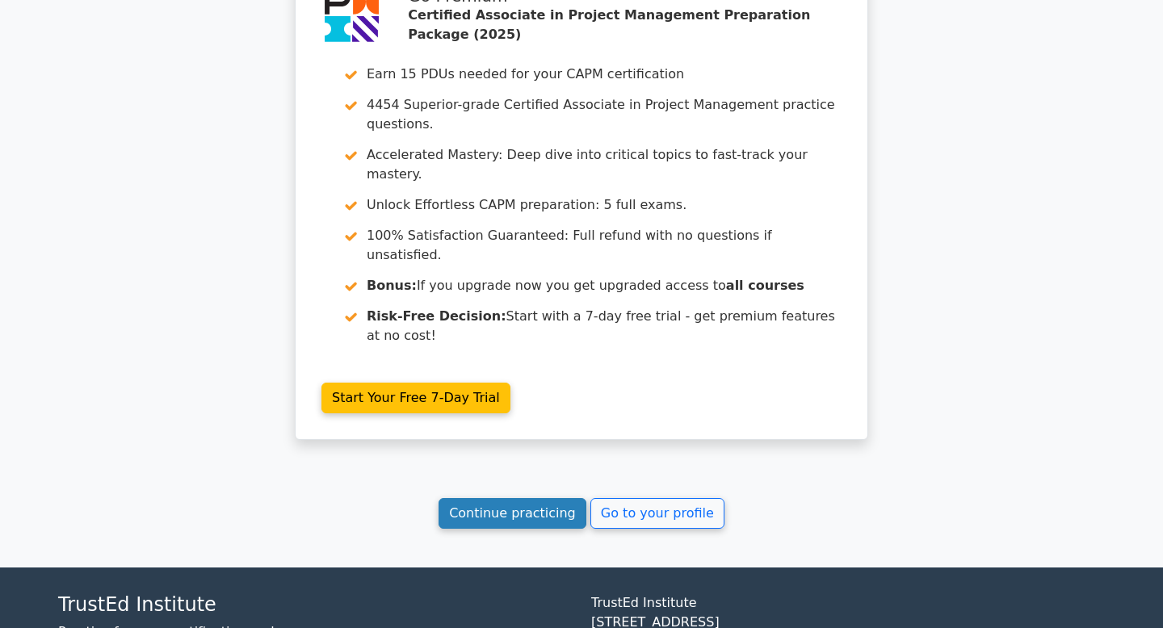
click at [511, 498] on link "Continue practicing" at bounding box center [513, 513] width 148 height 31
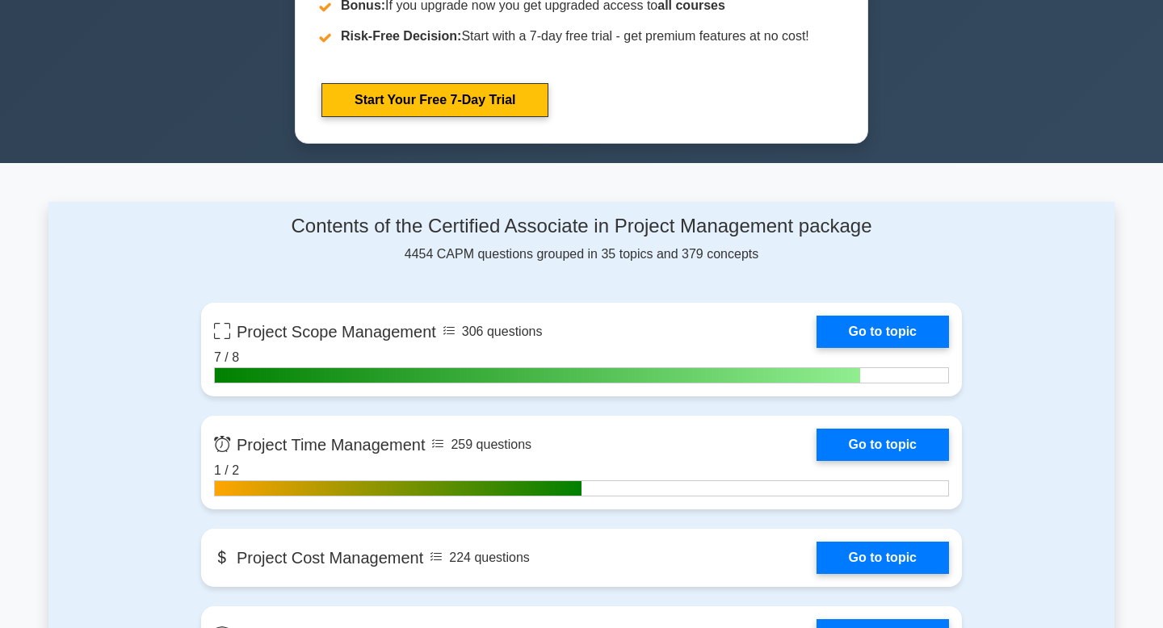
scroll to position [919, 0]
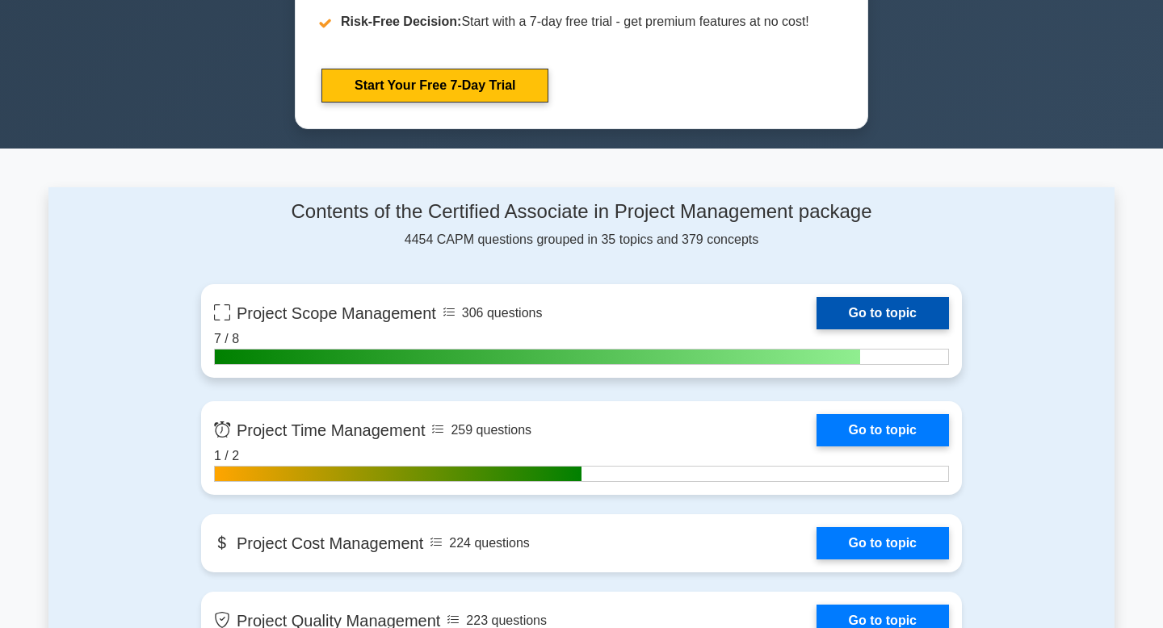
click at [848, 322] on link "Go to topic" at bounding box center [883, 313] width 132 height 32
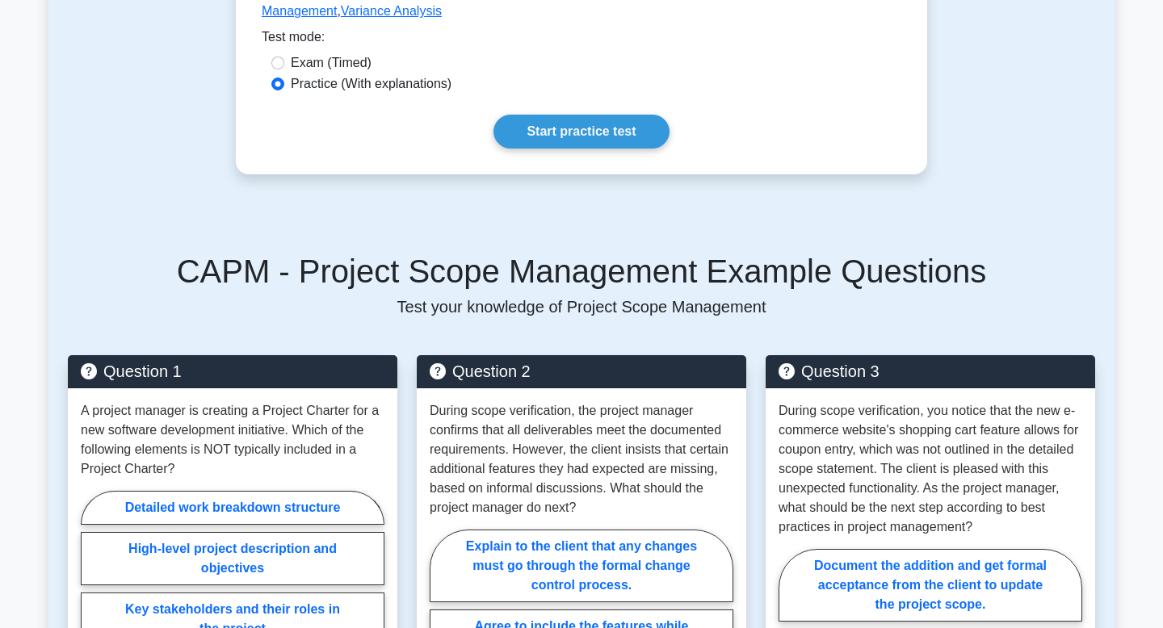
scroll to position [545, 0]
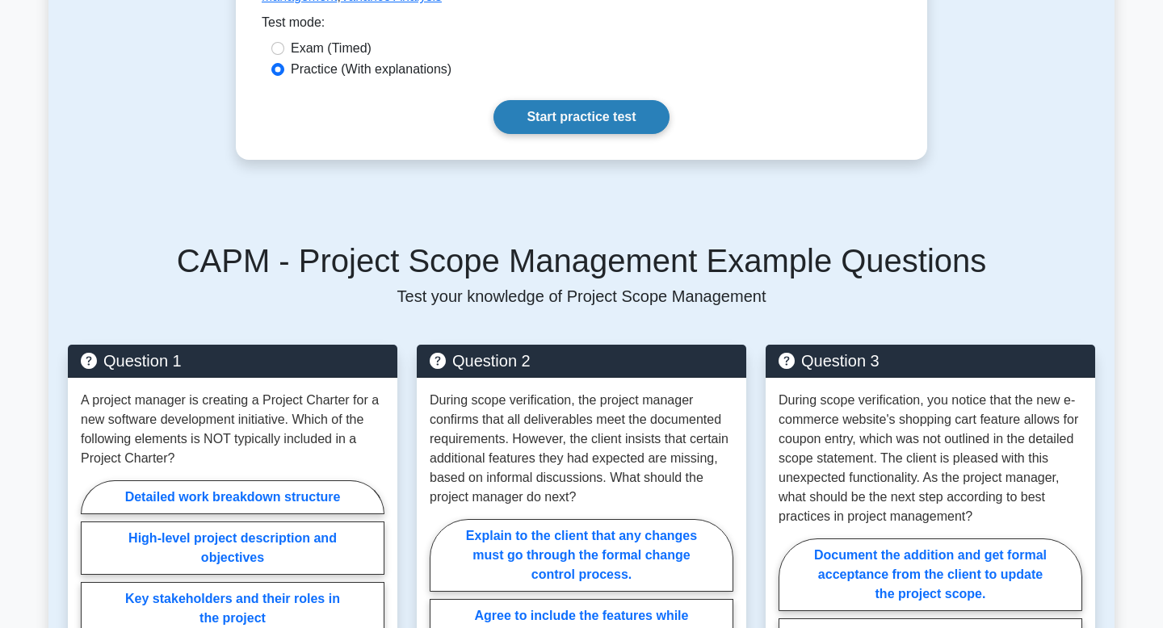
click at [569, 128] on link "Start practice test" at bounding box center [581, 117] width 175 height 34
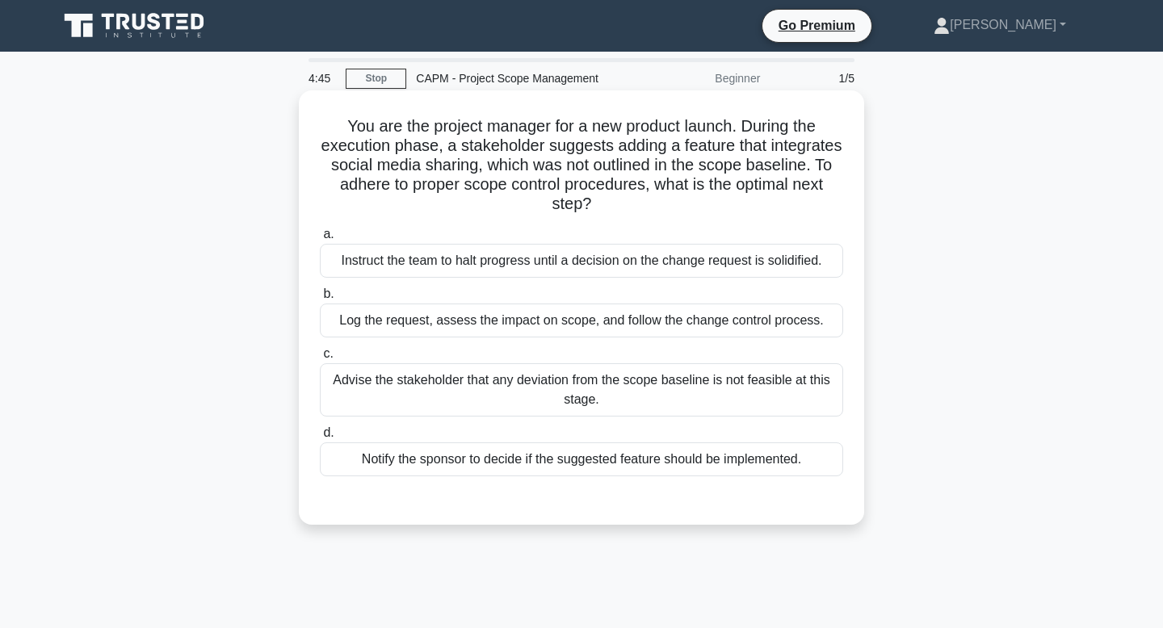
click at [556, 326] on div "Log the request, assess the impact on scope, and follow the change control proc…" at bounding box center [581, 321] width 523 height 34
click at [320, 300] on input "b. Log the request, assess the impact on scope, and follow the change control p…" at bounding box center [320, 294] width 0 height 11
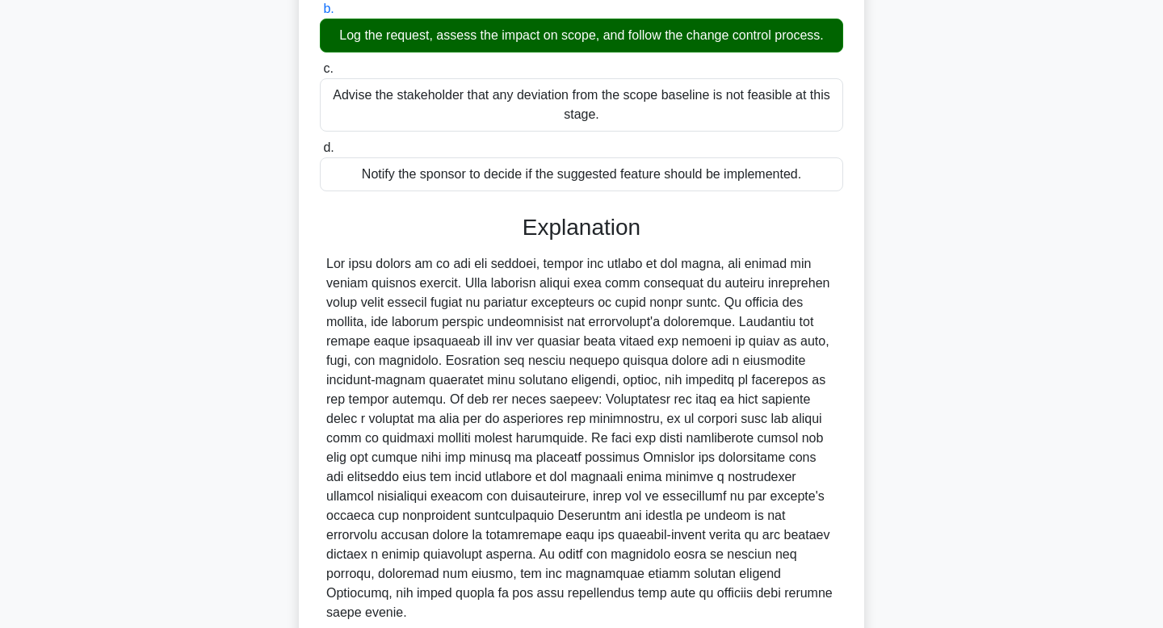
scroll to position [406, 0]
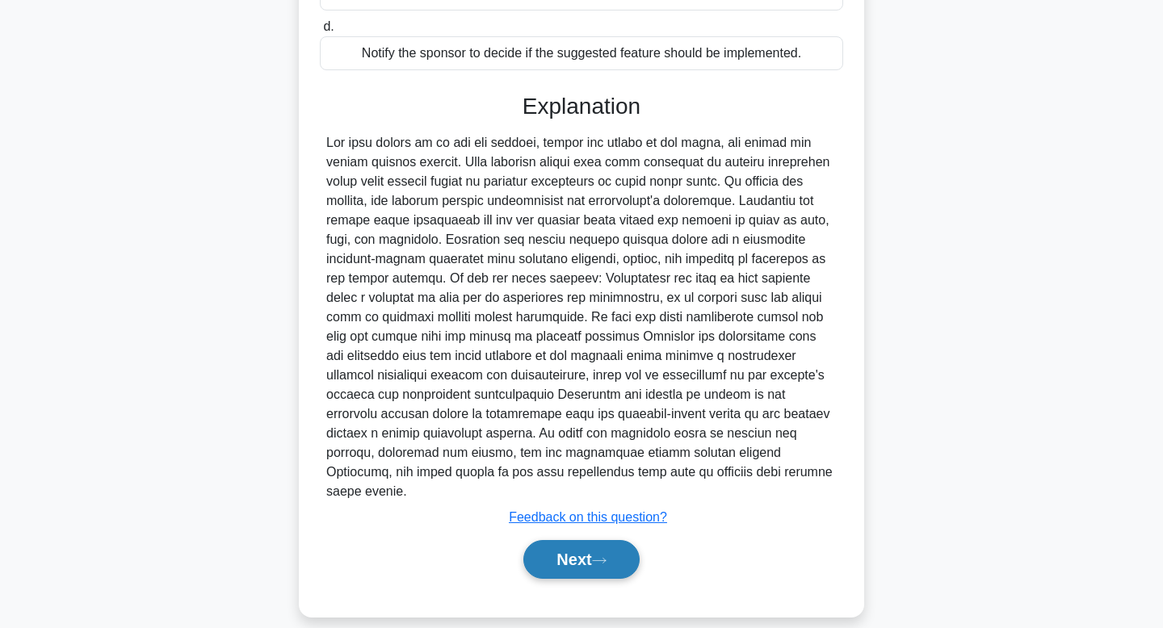
click at [568, 549] on button "Next" at bounding box center [581, 559] width 116 height 39
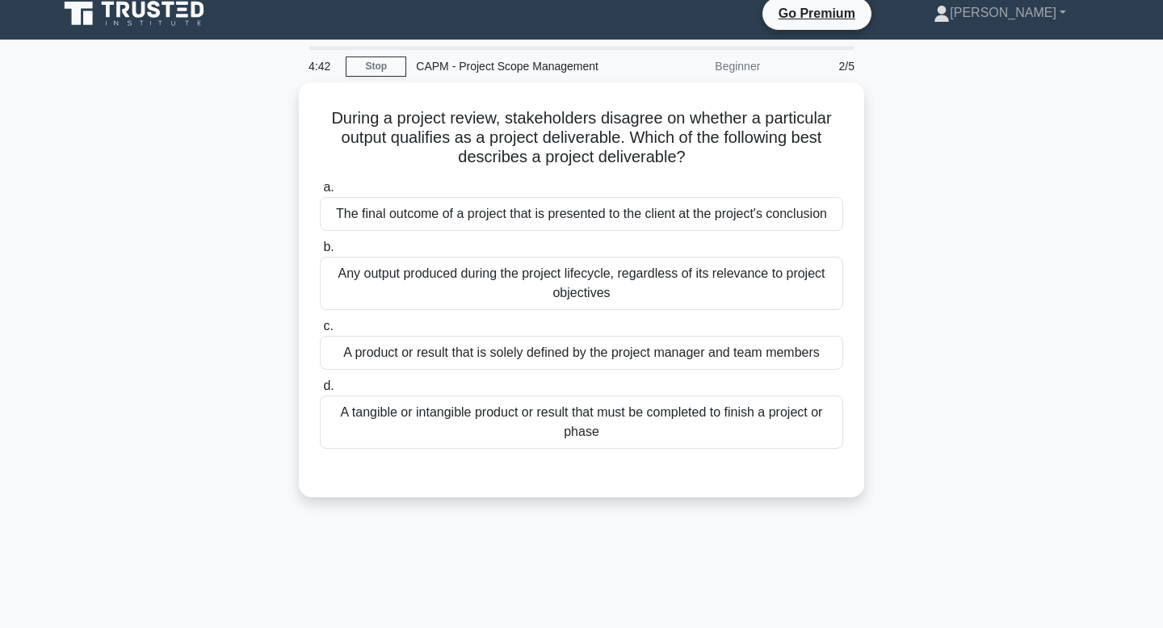
scroll to position [0, 0]
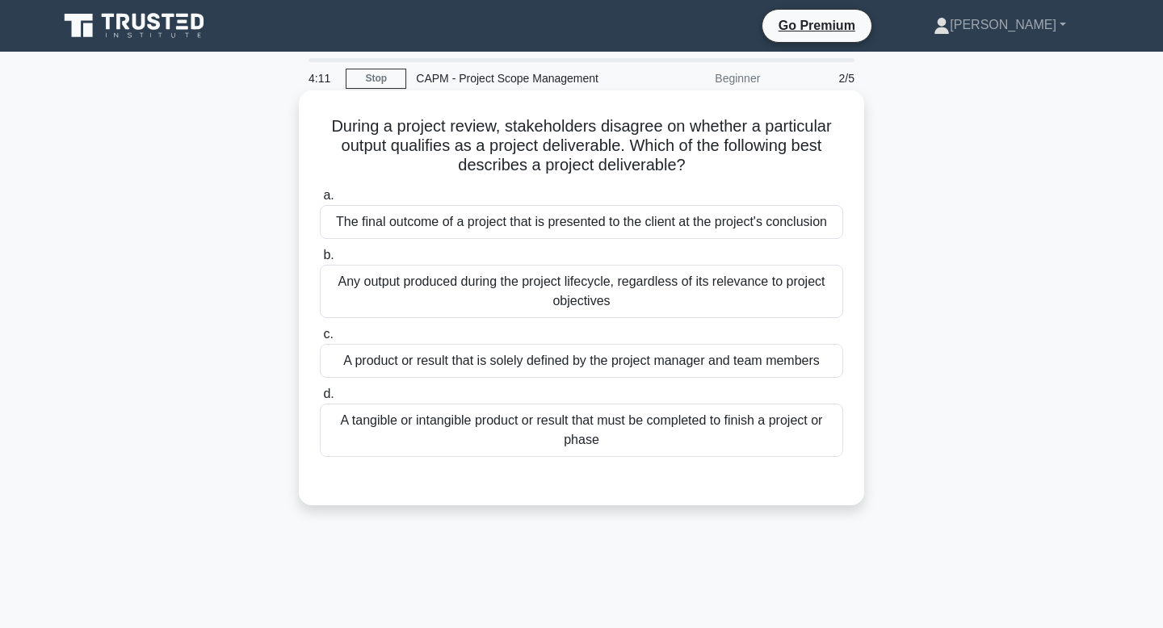
click at [672, 435] on div "A tangible or intangible product or result that must be completed to finish a p…" at bounding box center [581, 430] width 523 height 53
click at [320, 400] on input "d. A tangible or intangible product or result that must be completed to finish …" at bounding box center [320, 394] width 0 height 11
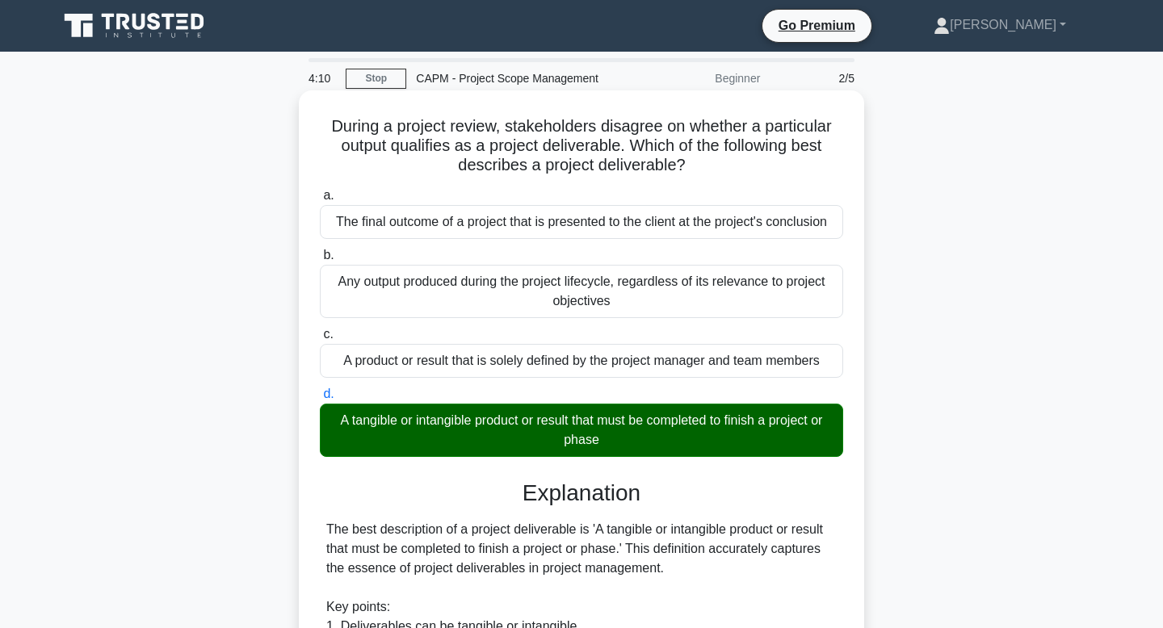
scroll to position [465, 0]
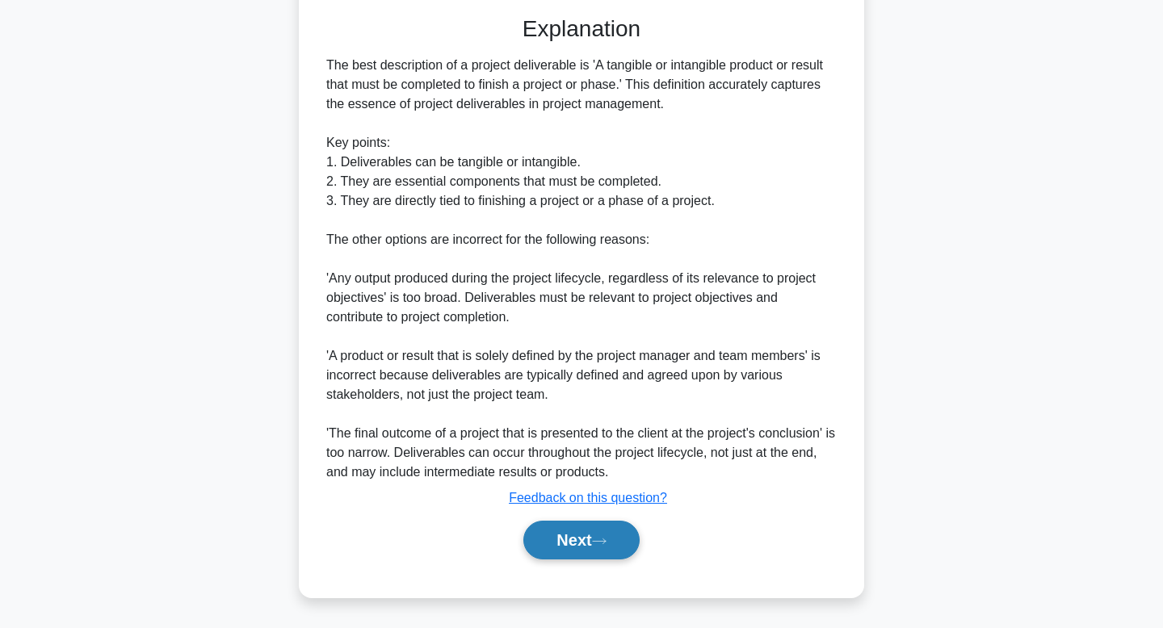
click at [603, 541] on icon at bounding box center [599, 541] width 13 height 5
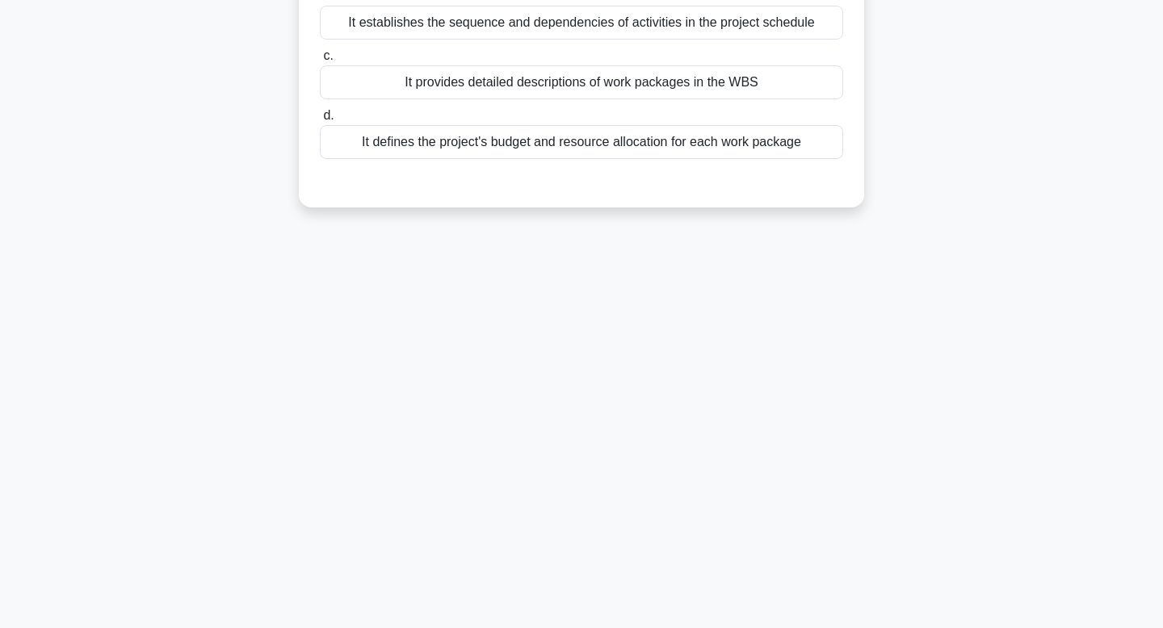
scroll to position [0, 0]
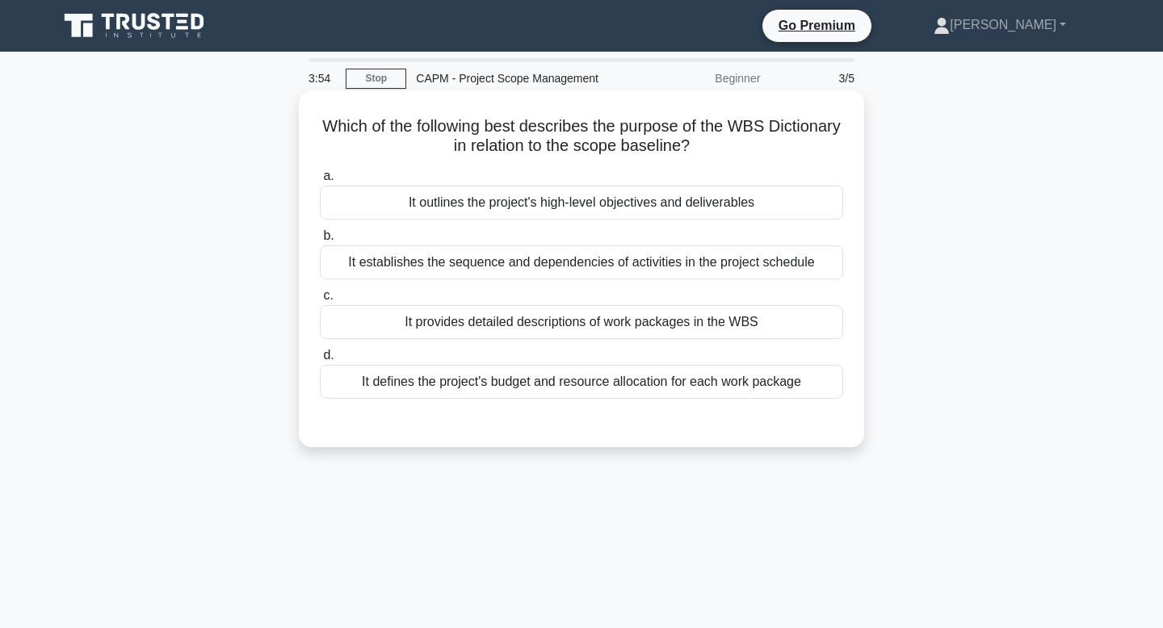
click at [729, 323] on div "It provides detailed descriptions of work packages in the WBS" at bounding box center [581, 322] width 523 height 34
click at [320, 301] on input "c. It provides detailed descriptions of work packages in the WBS" at bounding box center [320, 296] width 0 height 11
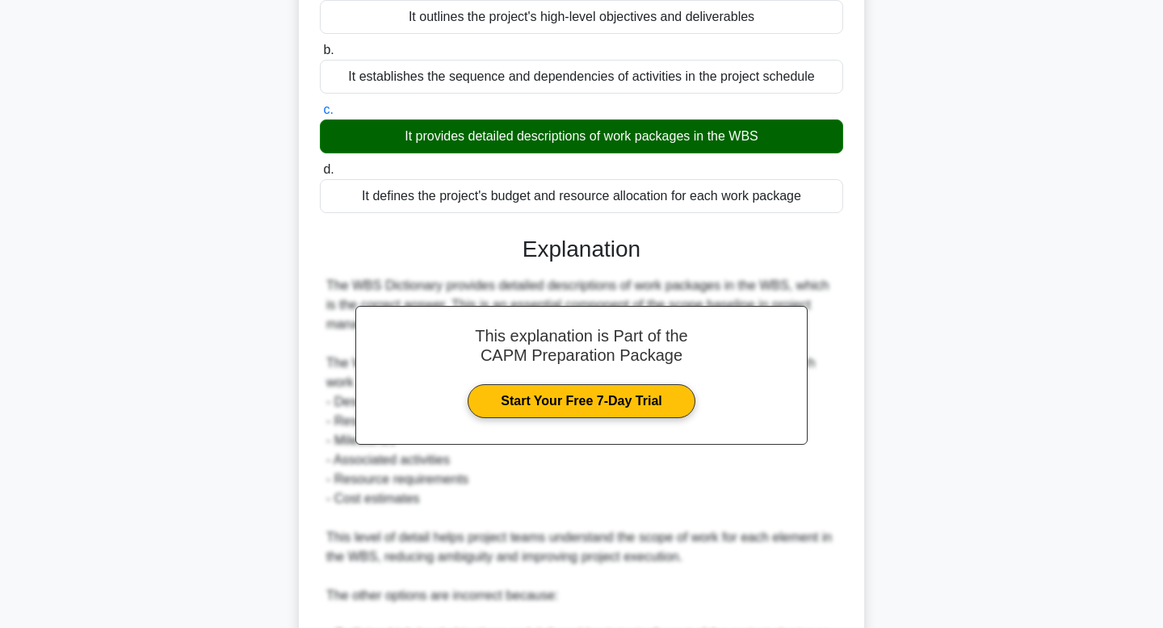
scroll to position [503, 0]
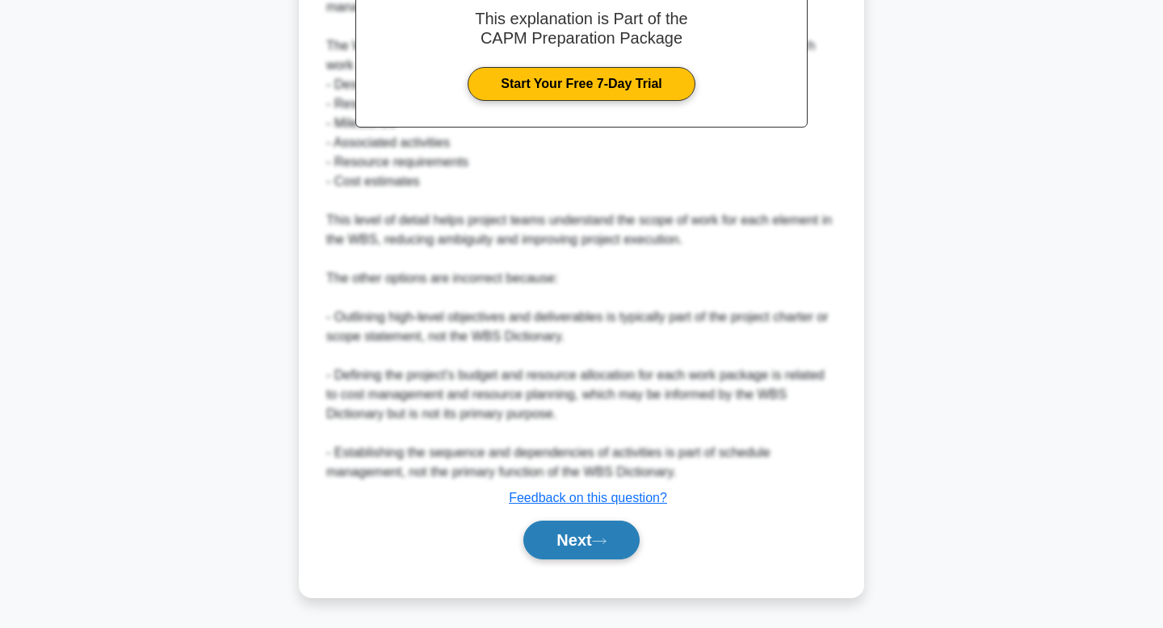
click at [578, 549] on button "Next" at bounding box center [581, 540] width 116 height 39
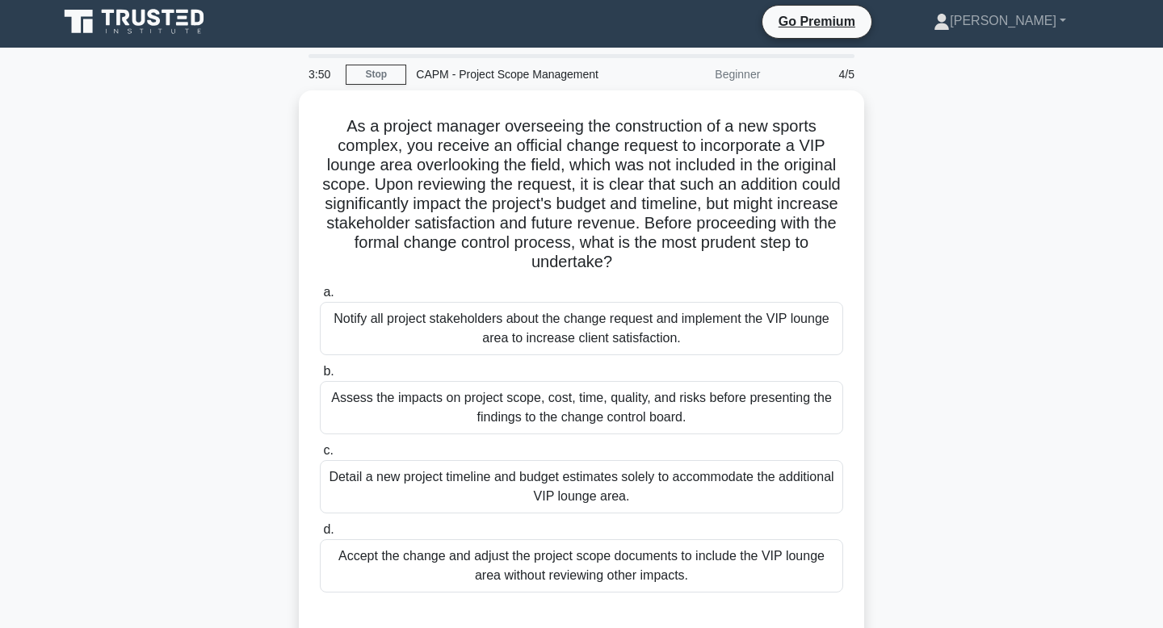
scroll to position [0, 0]
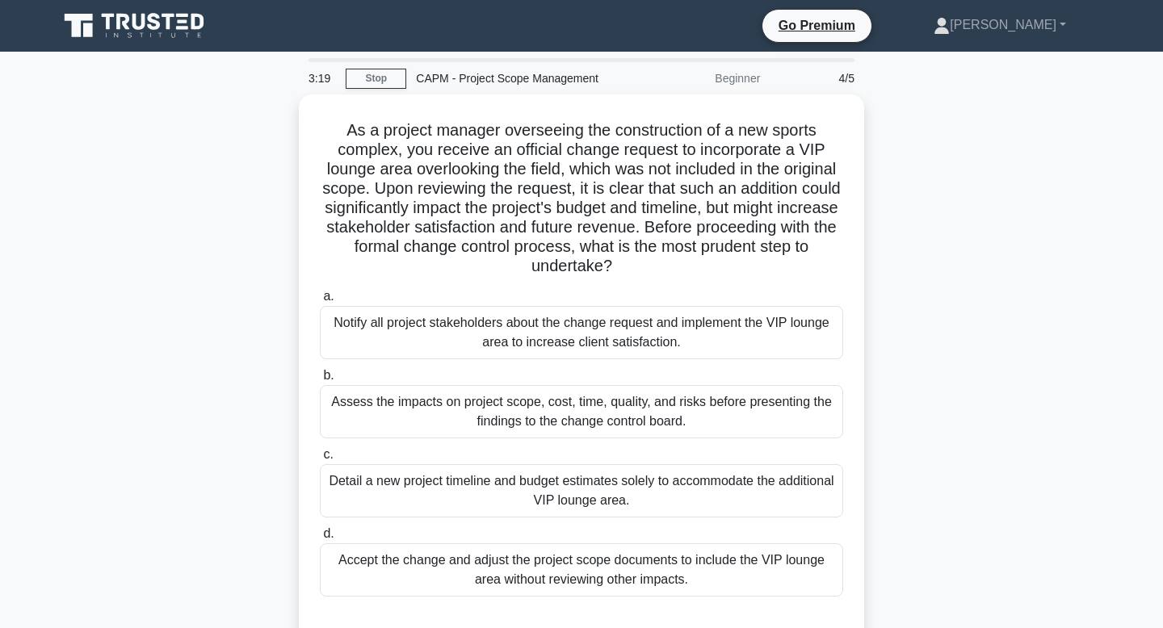
click at [699, 426] on div "Assess the impacts on project scope, cost, time, quality, and risks before pres…" at bounding box center [581, 411] width 523 height 53
click at [320, 381] on input "b. Assess the impacts on project scope, cost, time, quality, and risks before p…" at bounding box center [320, 376] width 0 height 11
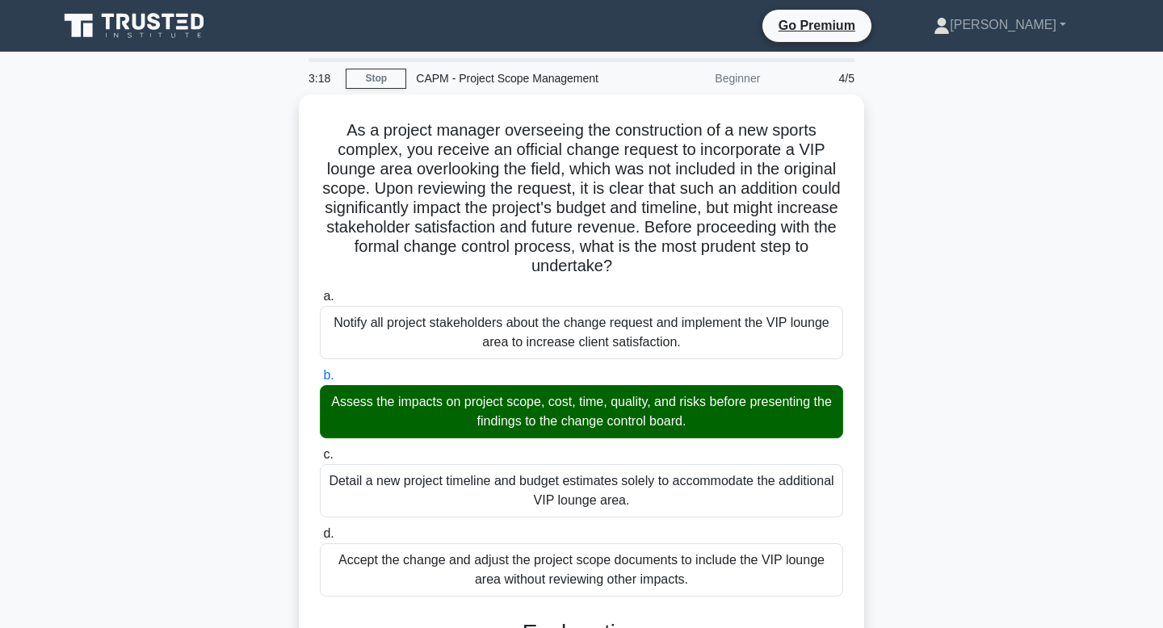
scroll to position [484, 0]
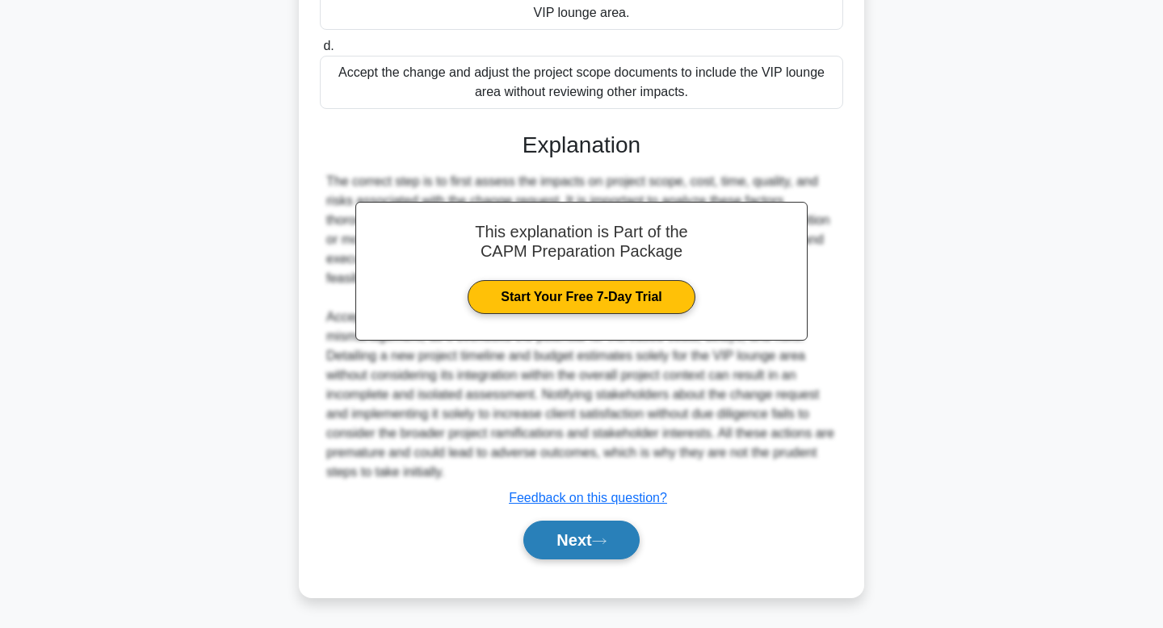
click at [591, 546] on button "Next" at bounding box center [581, 540] width 116 height 39
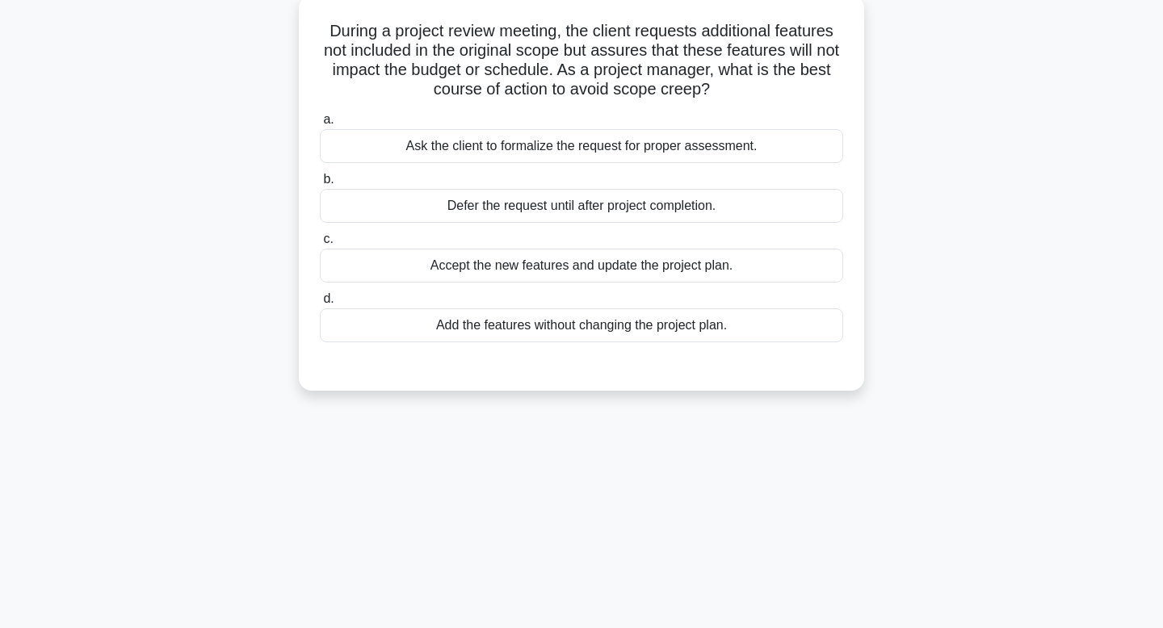
scroll to position [0, 0]
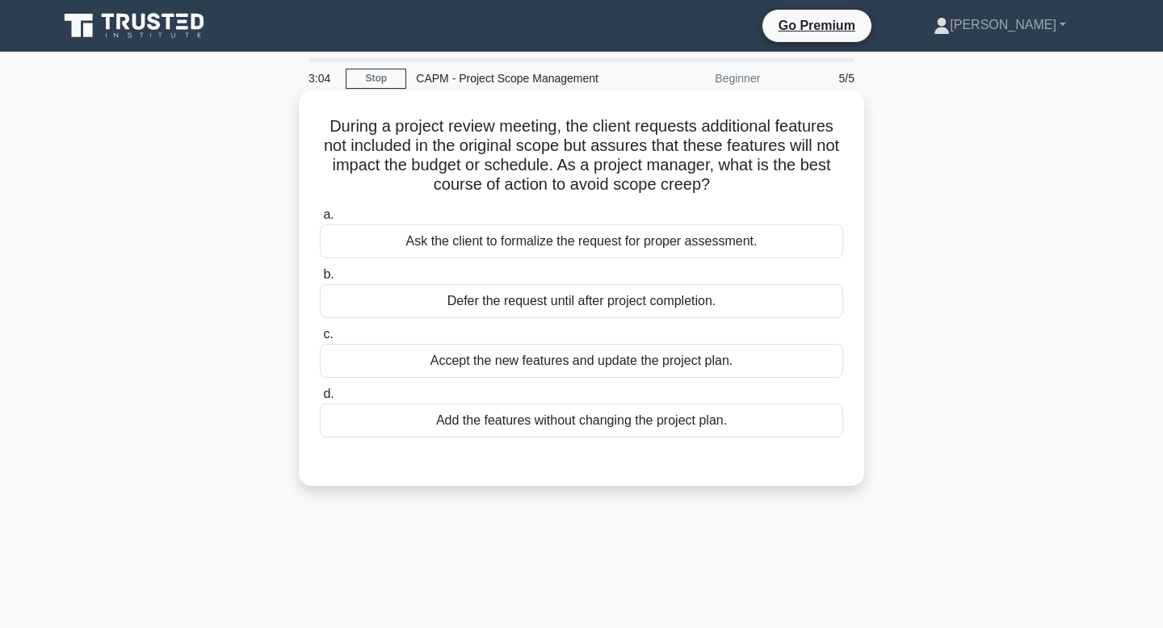
click at [684, 246] on div "Ask the client to formalize the request for proper assessment." at bounding box center [581, 242] width 523 height 34
click at [320, 221] on input "a. Ask the client to formalize the request for proper assessment." at bounding box center [320, 215] width 0 height 11
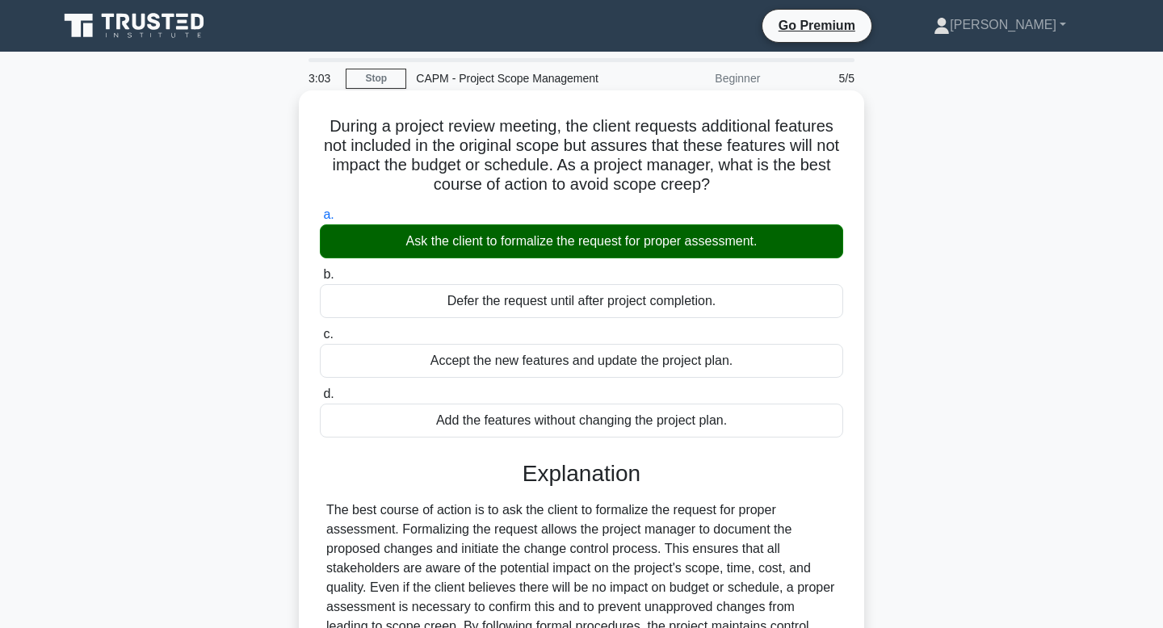
scroll to position [244, 0]
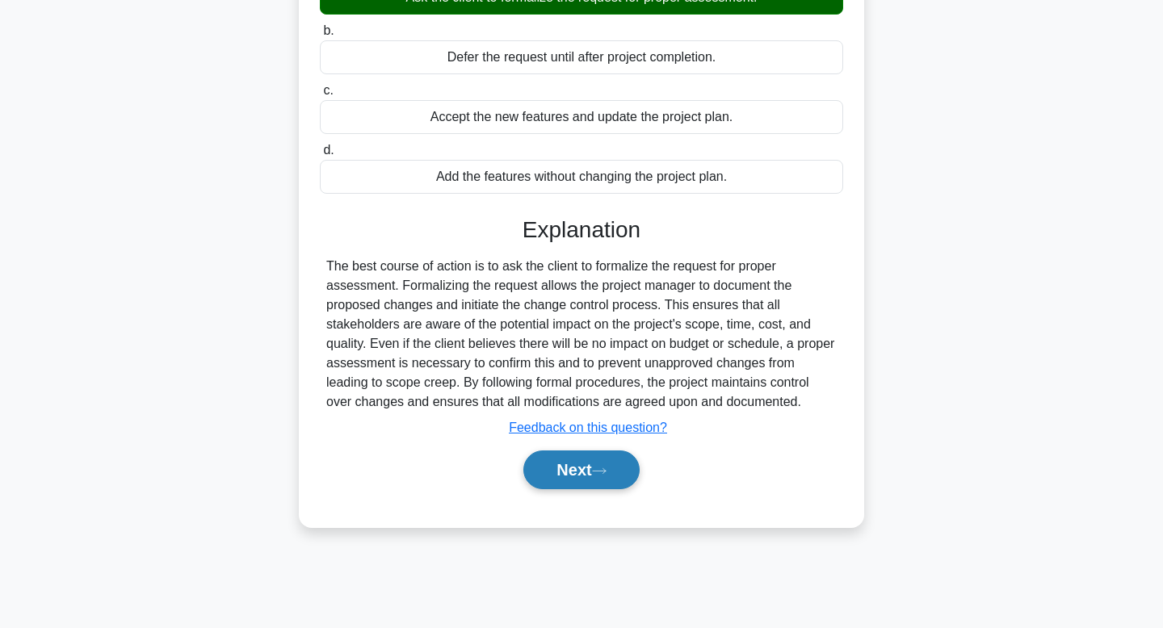
click at [586, 467] on button "Next" at bounding box center [581, 470] width 116 height 39
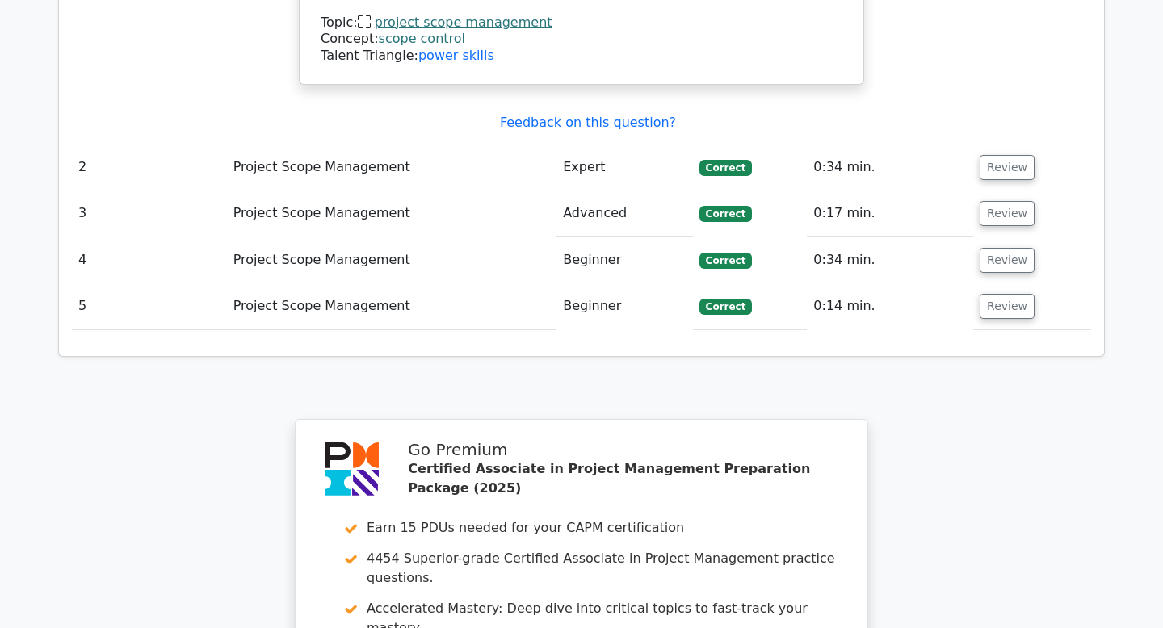
scroll to position [2612, 0]
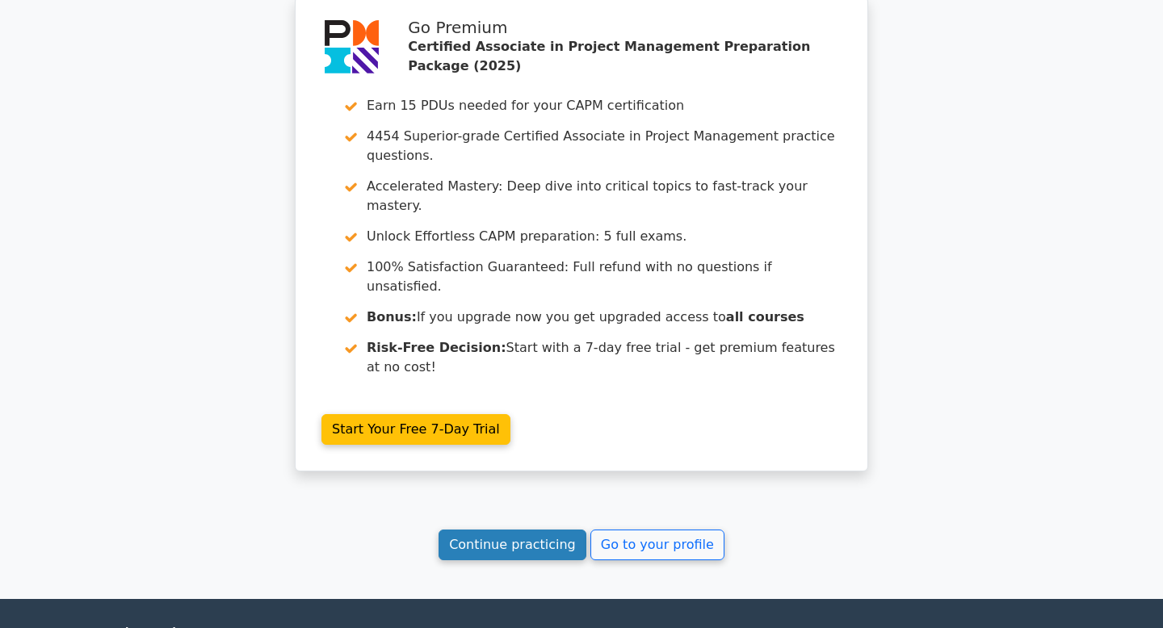
click at [531, 530] on link "Continue practicing" at bounding box center [513, 545] width 148 height 31
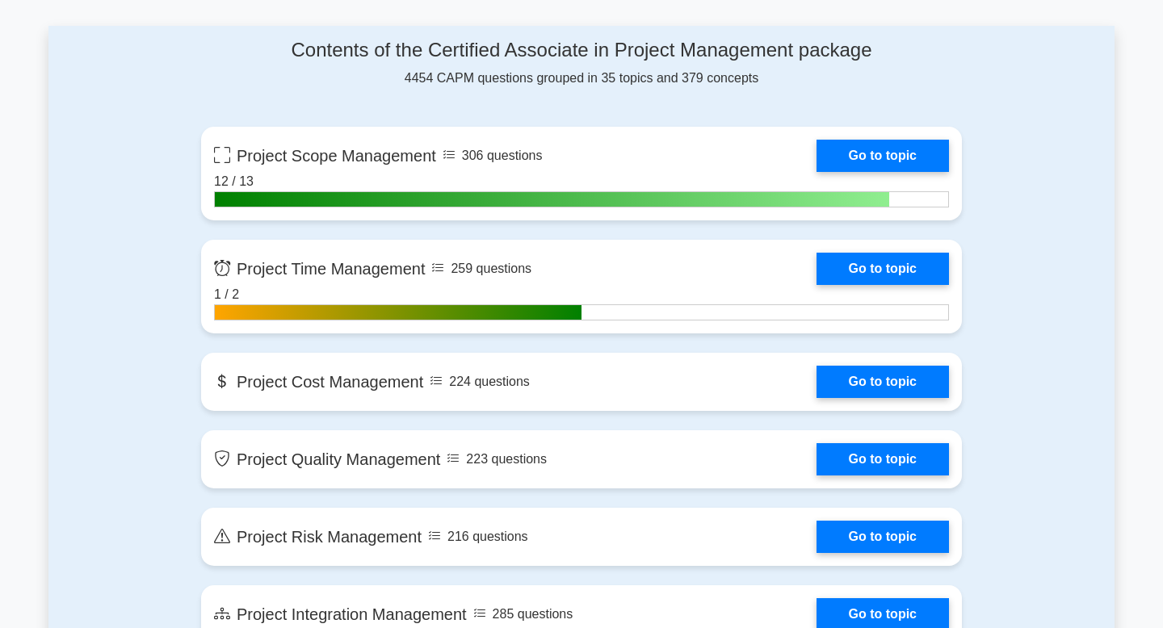
scroll to position [1093, 0]
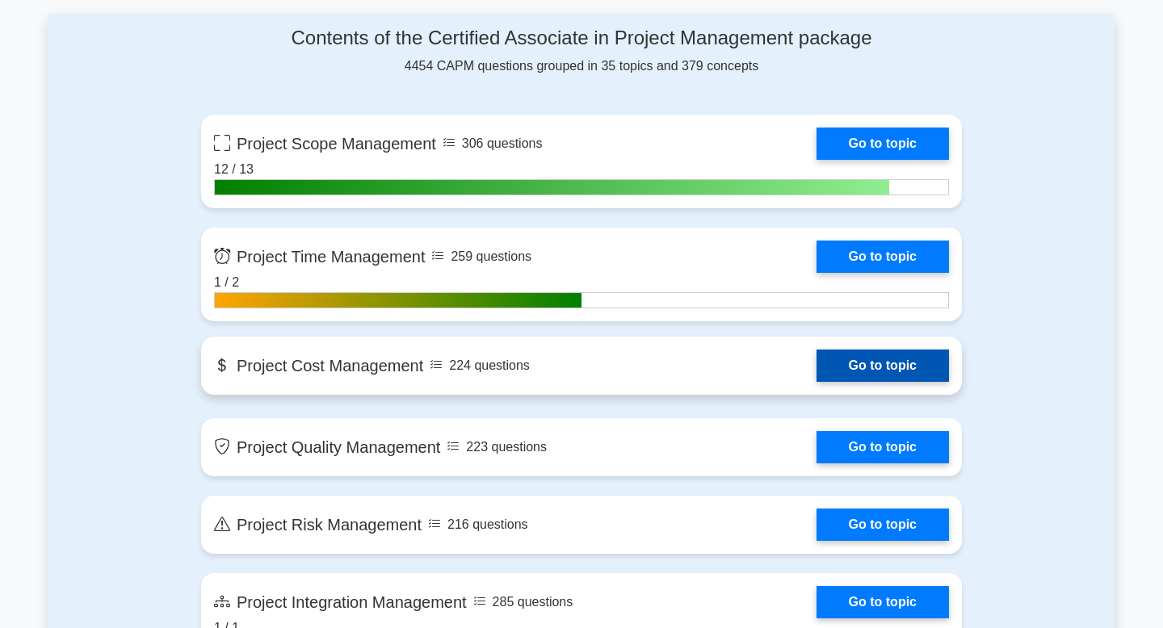
click at [817, 372] on link "Go to topic" at bounding box center [883, 366] width 132 height 32
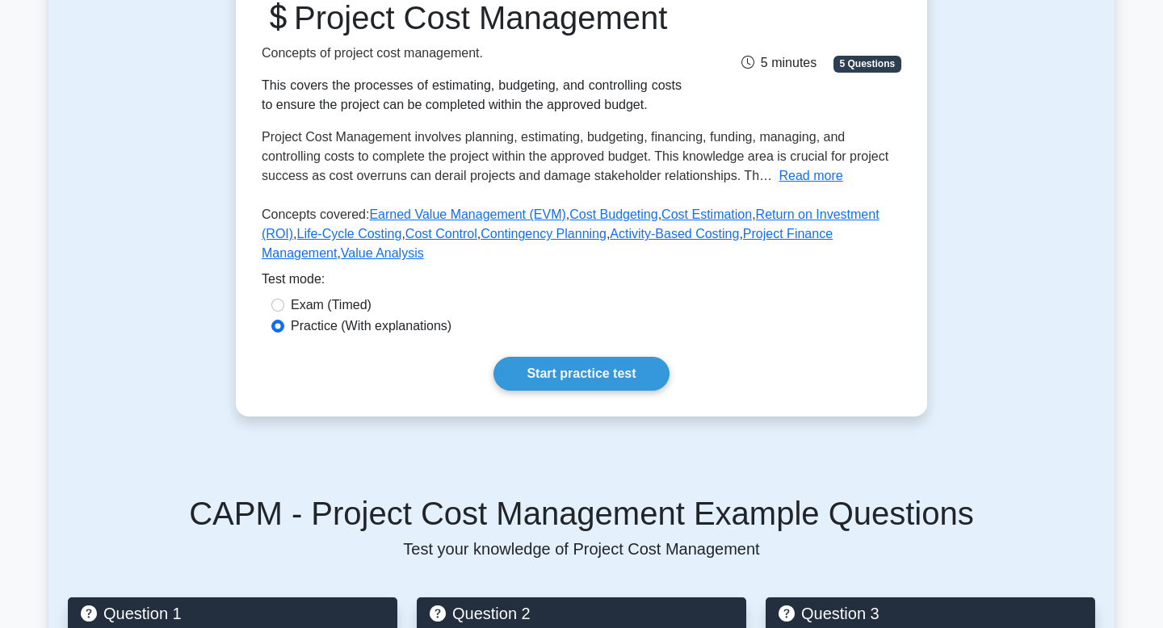
scroll to position [313, 0]
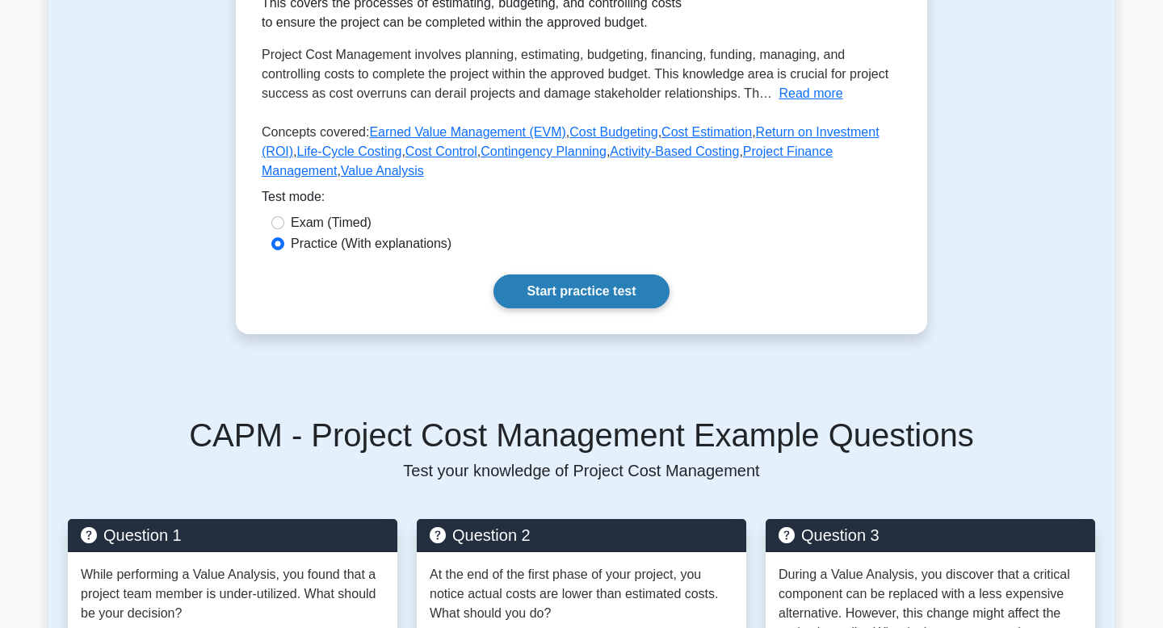
click at [588, 303] on link "Start practice test" at bounding box center [581, 292] width 175 height 34
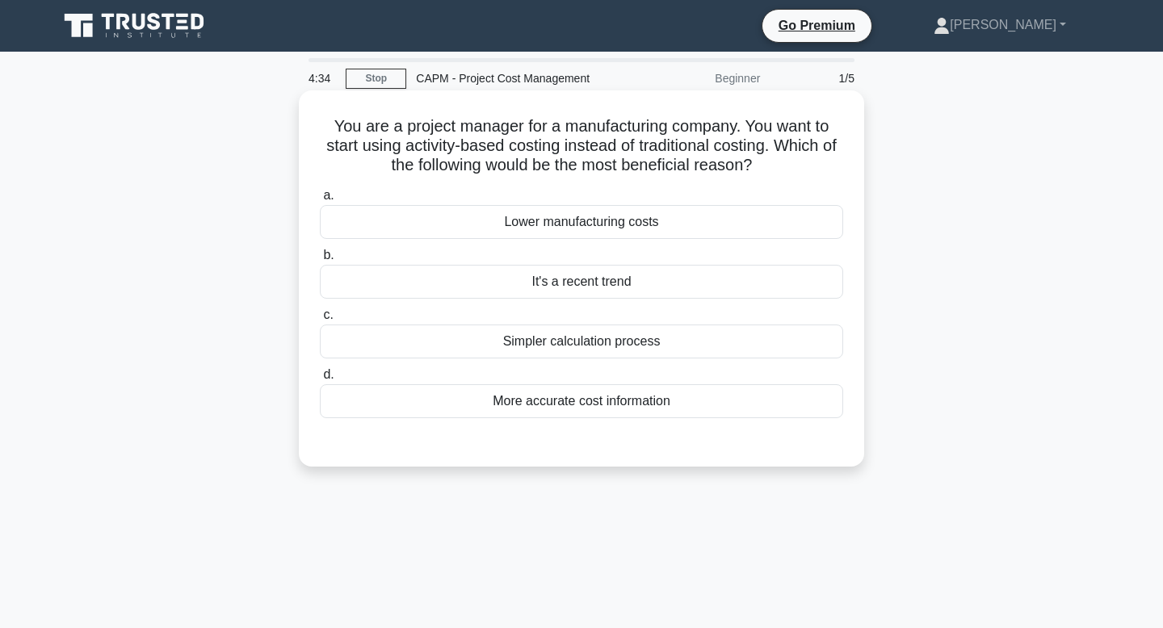
click at [553, 397] on div "More accurate cost information" at bounding box center [581, 402] width 523 height 34
click at [320, 380] on input "d. More accurate cost information" at bounding box center [320, 375] width 0 height 11
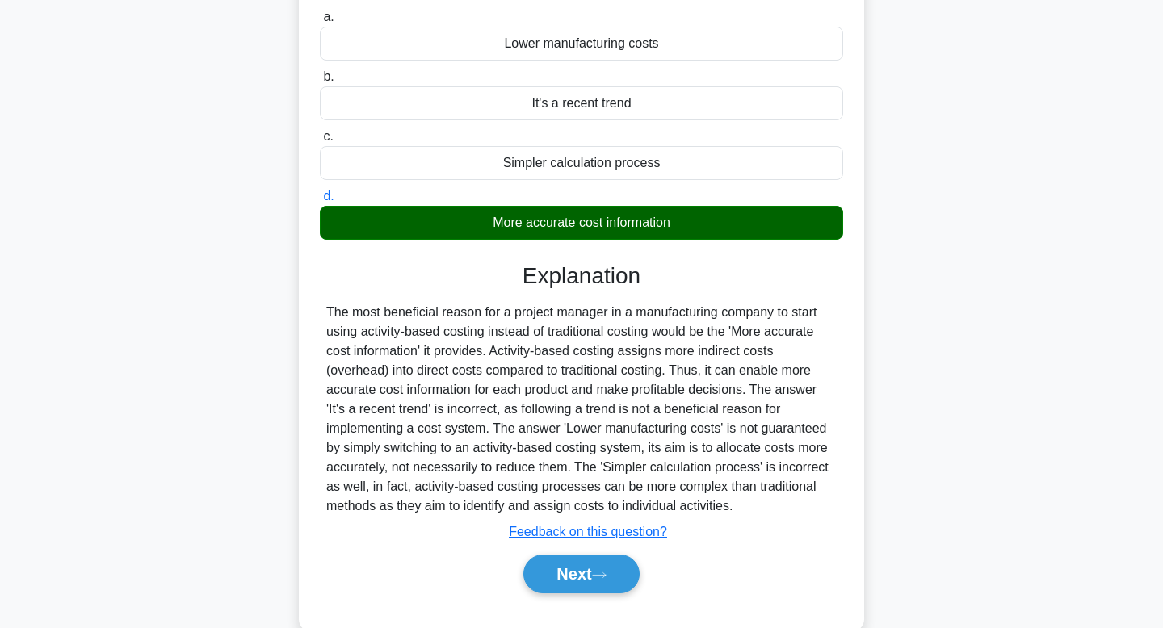
scroll to position [244, 0]
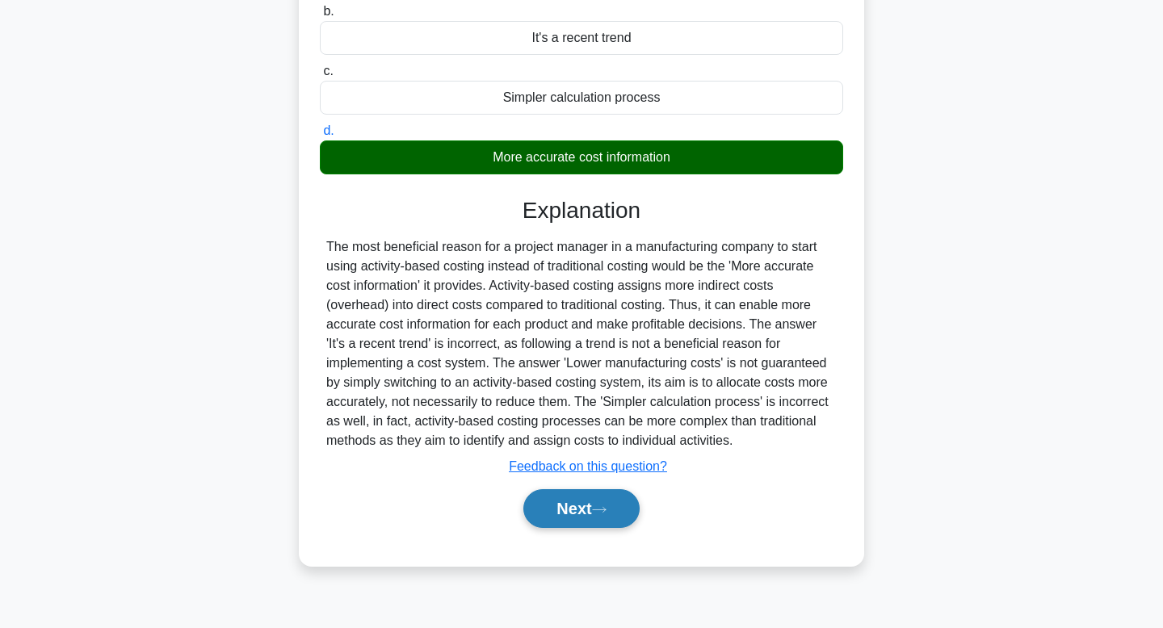
click at [572, 495] on button "Next" at bounding box center [581, 509] width 116 height 39
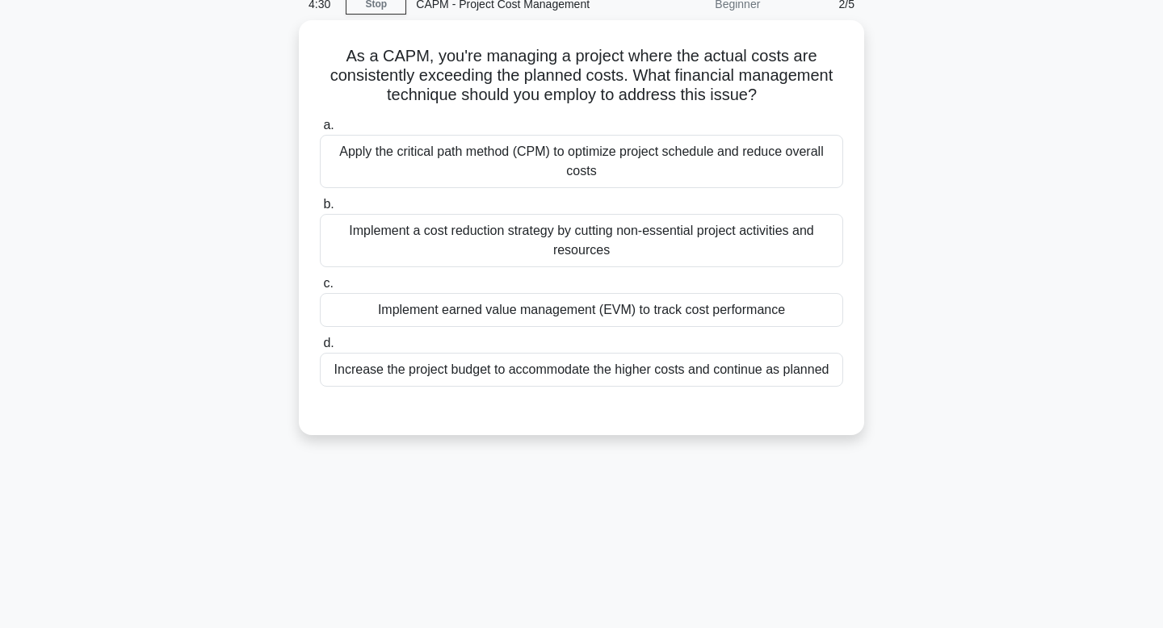
scroll to position [0, 0]
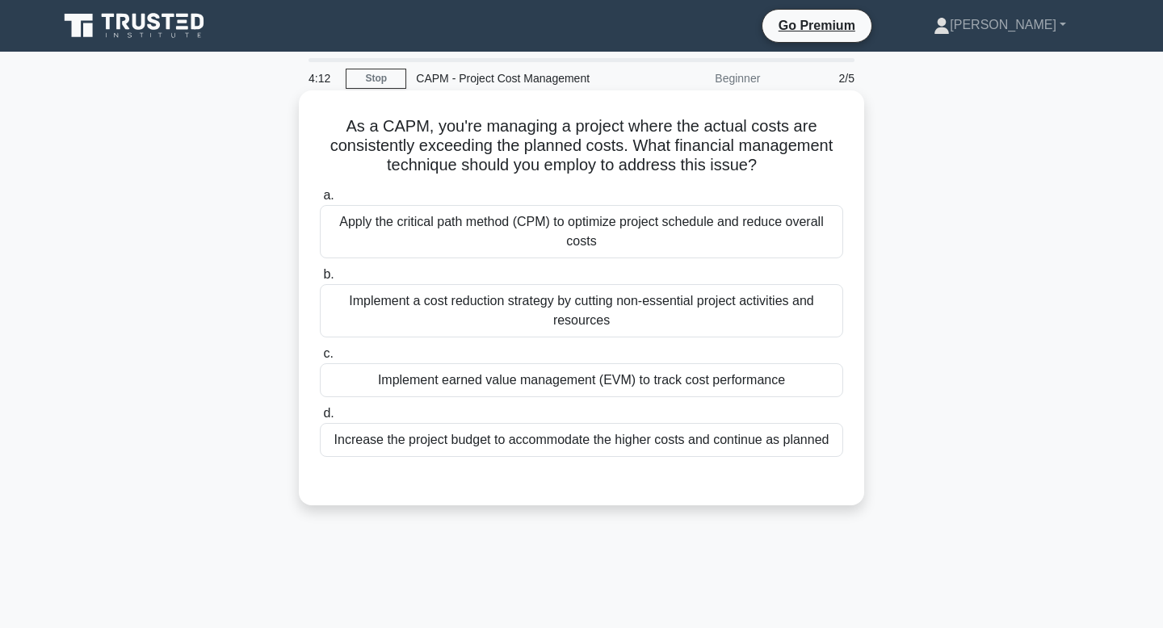
click at [741, 391] on div "Implement earned value management (EVM) to track cost performance" at bounding box center [581, 381] width 523 height 34
click at [320, 359] on input "c. Implement earned value management (EVM) to track cost performance" at bounding box center [320, 354] width 0 height 11
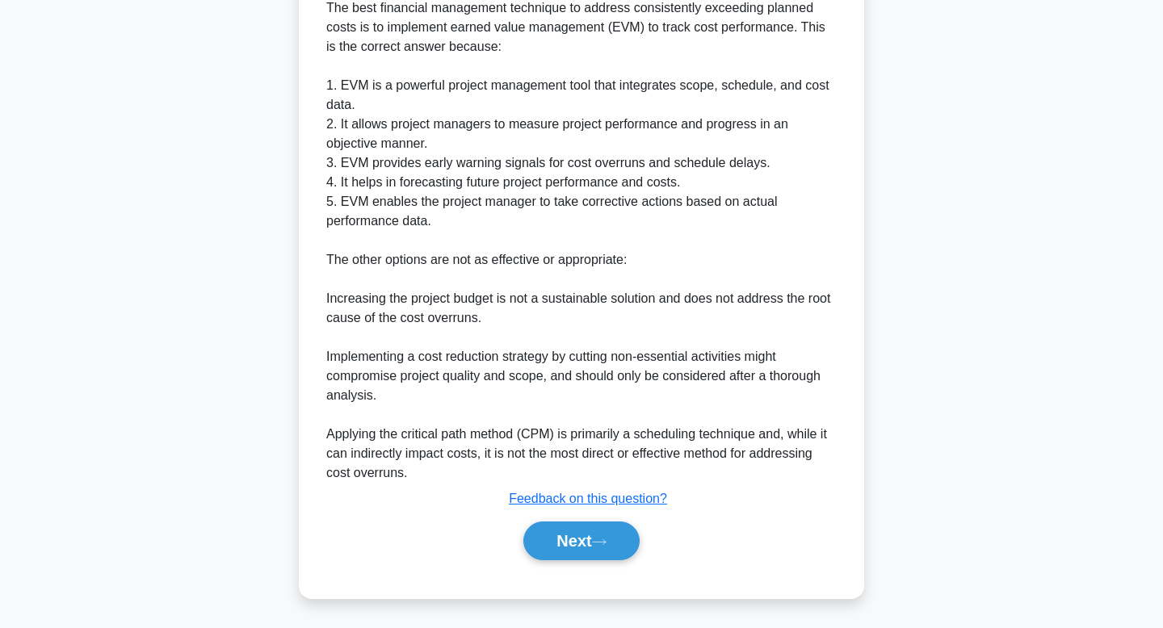
scroll to position [523, 0]
click at [608, 535] on button "Next" at bounding box center [581, 540] width 116 height 39
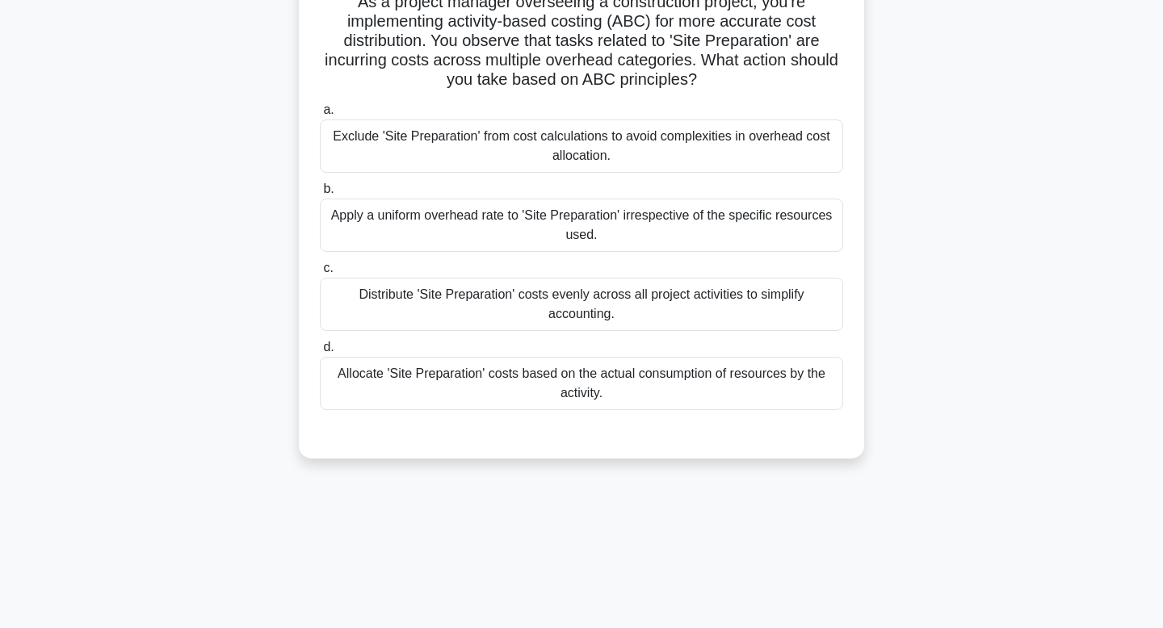
scroll to position [0, 0]
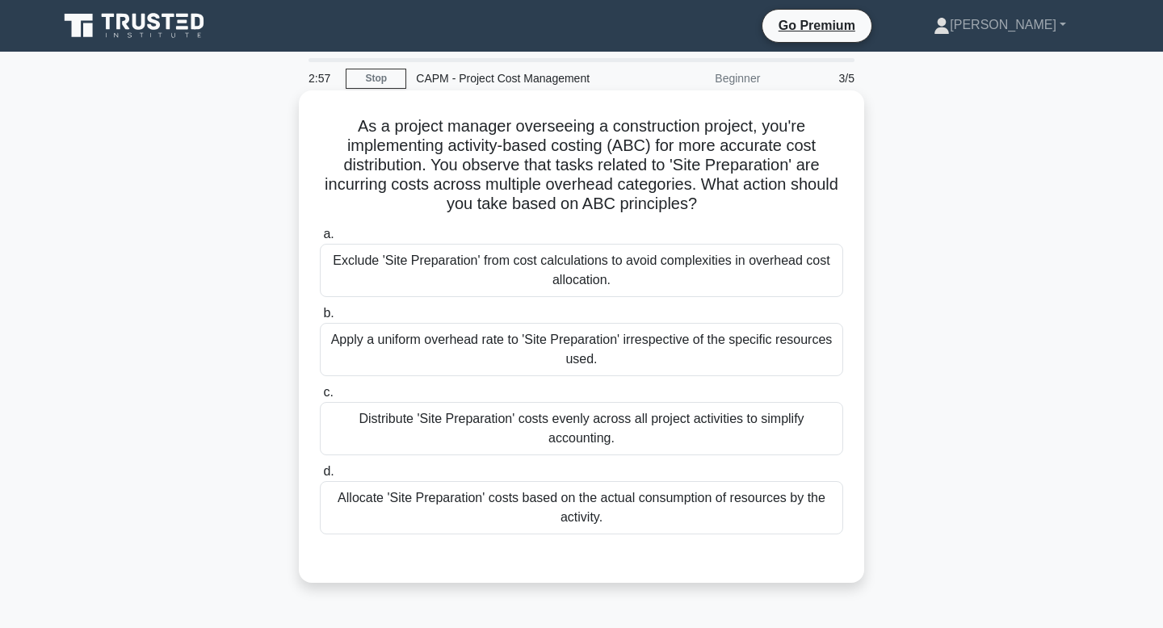
click at [689, 498] on div "Allocate 'Site Preparation' costs based on the actual consumption of resources …" at bounding box center [581, 507] width 523 height 53
click at [320, 477] on input "d. Allocate 'Site Preparation' costs based on the actual consumption of resourc…" at bounding box center [320, 472] width 0 height 11
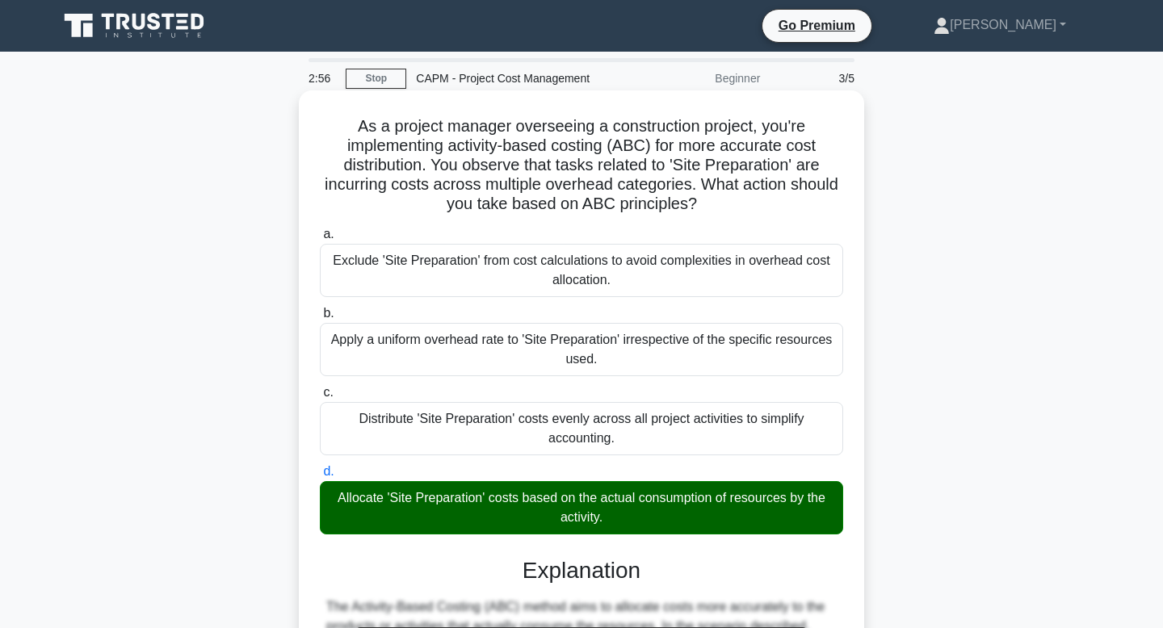
scroll to position [445, 0]
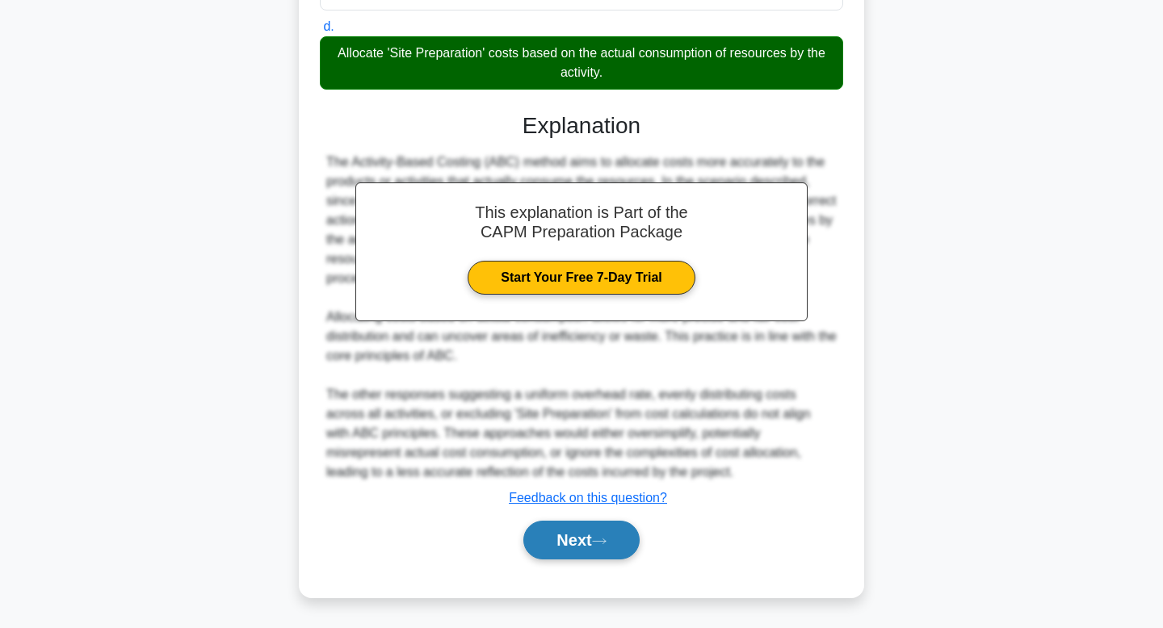
click at [597, 541] on button "Next" at bounding box center [581, 540] width 116 height 39
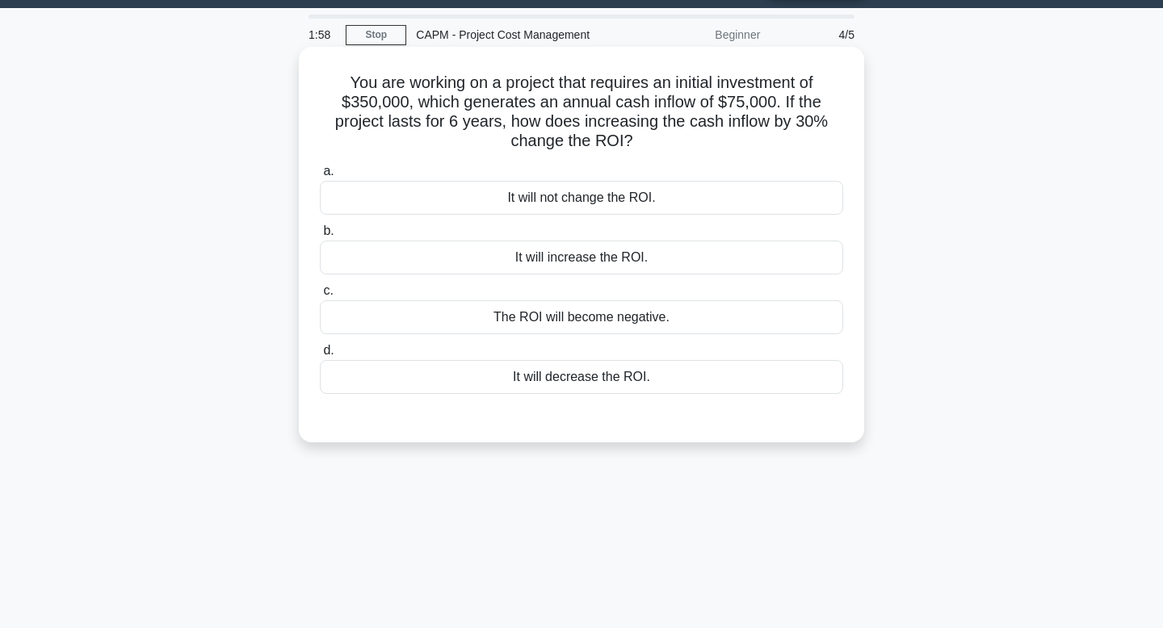
scroll to position [44, 0]
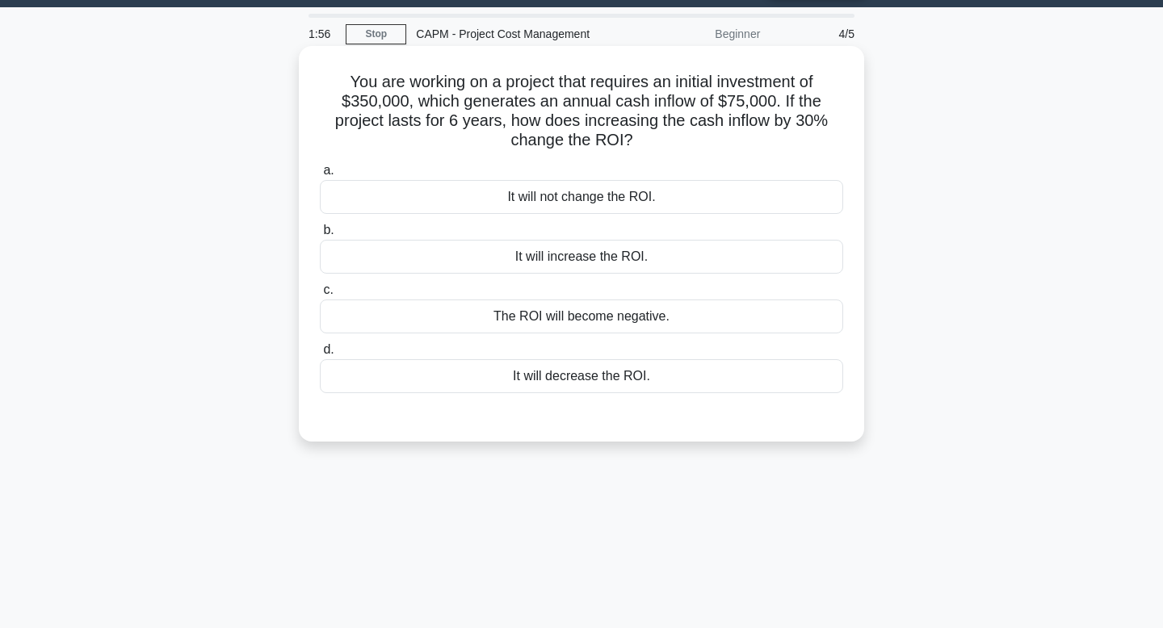
click at [651, 254] on div "It will increase the ROI." at bounding box center [581, 257] width 523 height 34
click at [320, 236] on input "b. It will increase the ROI." at bounding box center [320, 230] width 0 height 11
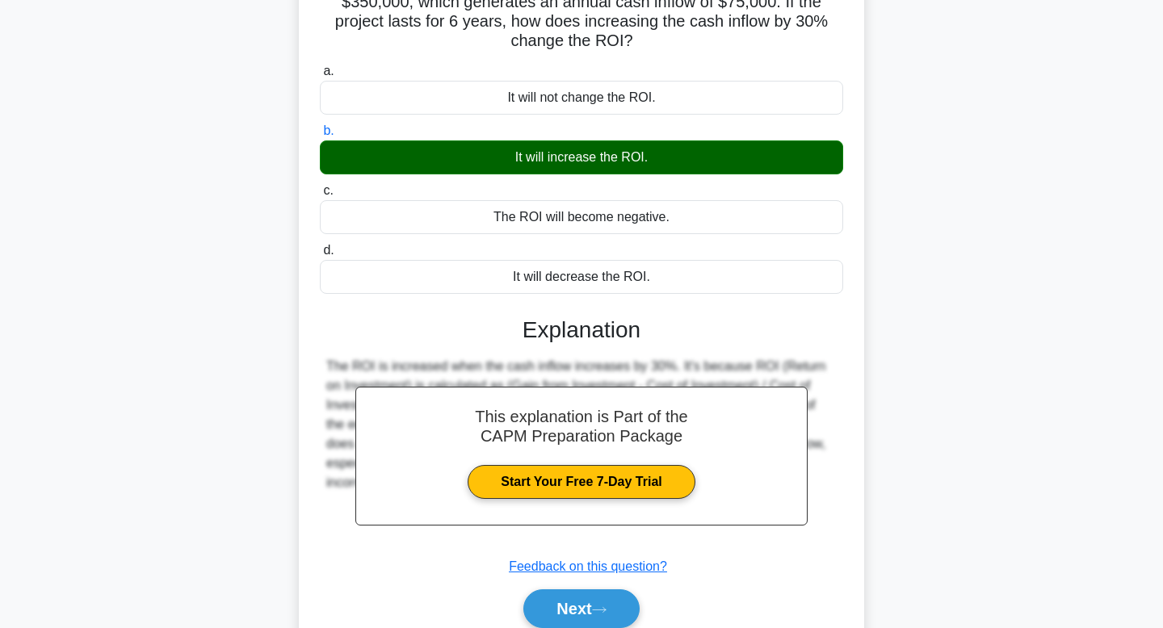
scroll to position [244, 0]
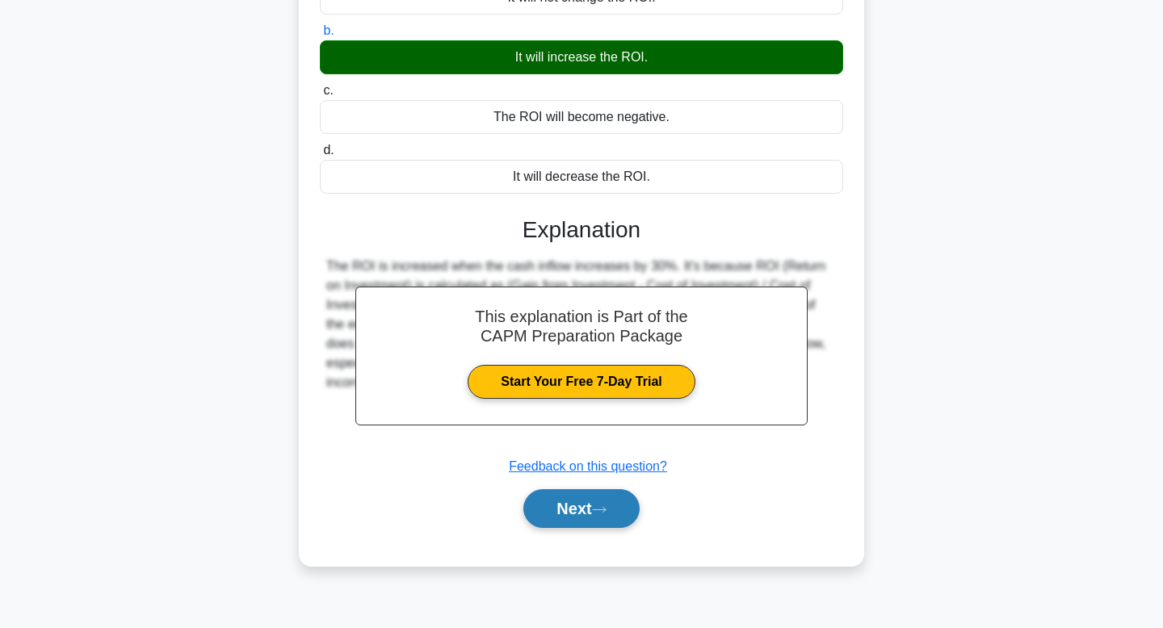
click at [588, 503] on button "Next" at bounding box center [581, 509] width 116 height 39
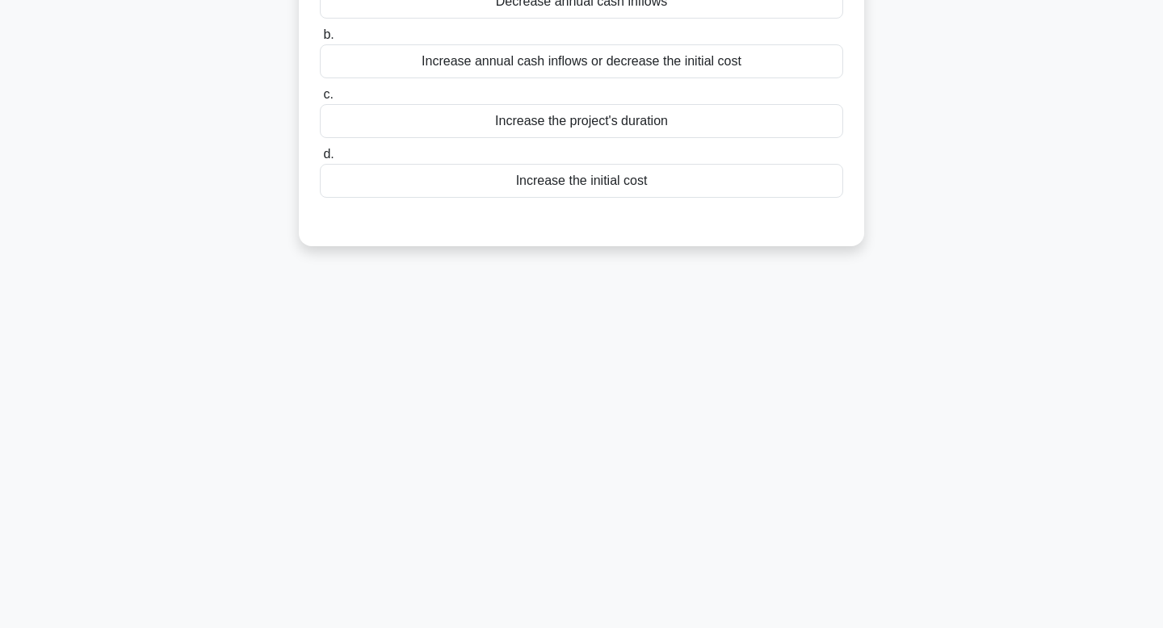
scroll to position [0, 0]
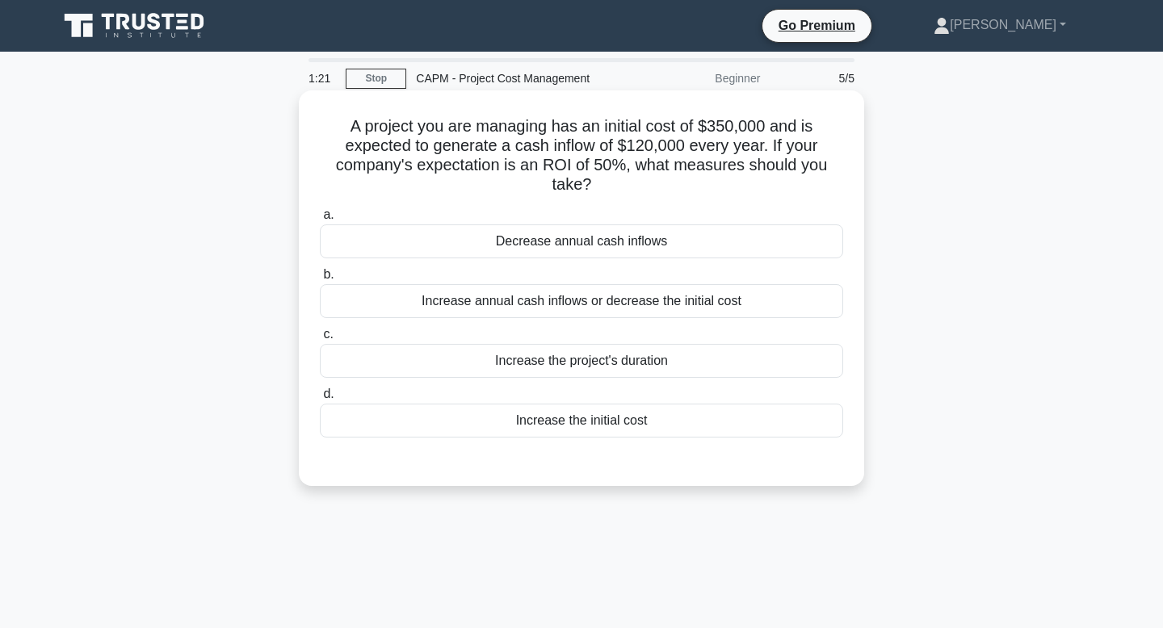
click at [665, 301] on div "Increase annual cash inflows or decrease the initial cost" at bounding box center [581, 301] width 523 height 34
click at [320, 280] on input "b. Increase annual cash inflows or decrease the initial cost" at bounding box center [320, 275] width 0 height 11
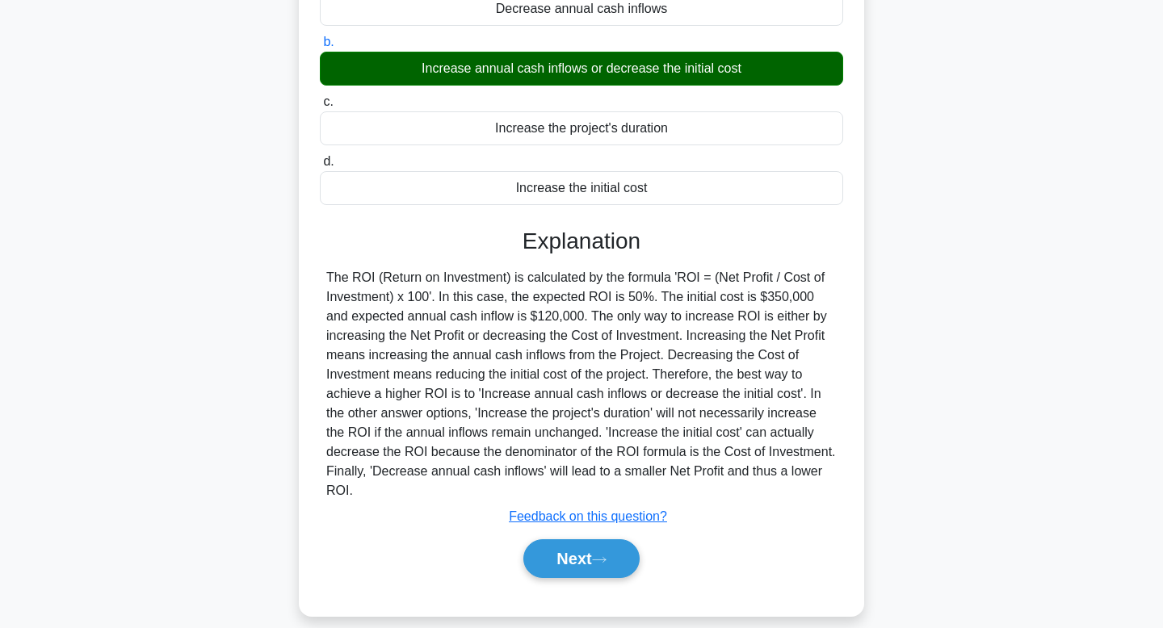
scroll to position [251, 0]
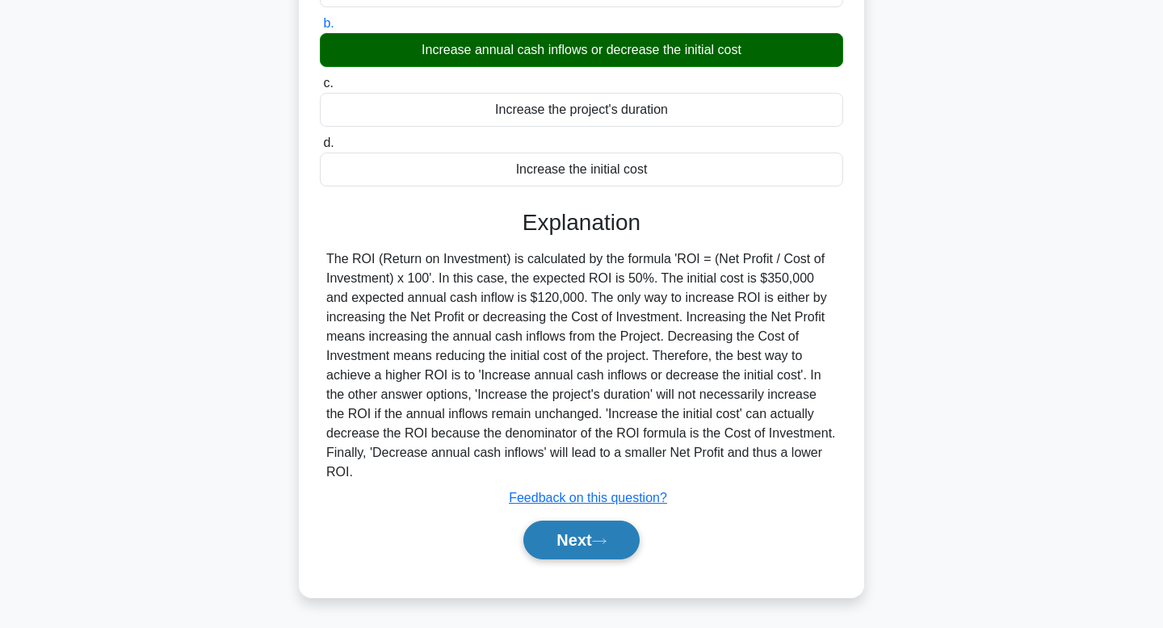
click at [563, 546] on button "Next" at bounding box center [581, 540] width 116 height 39
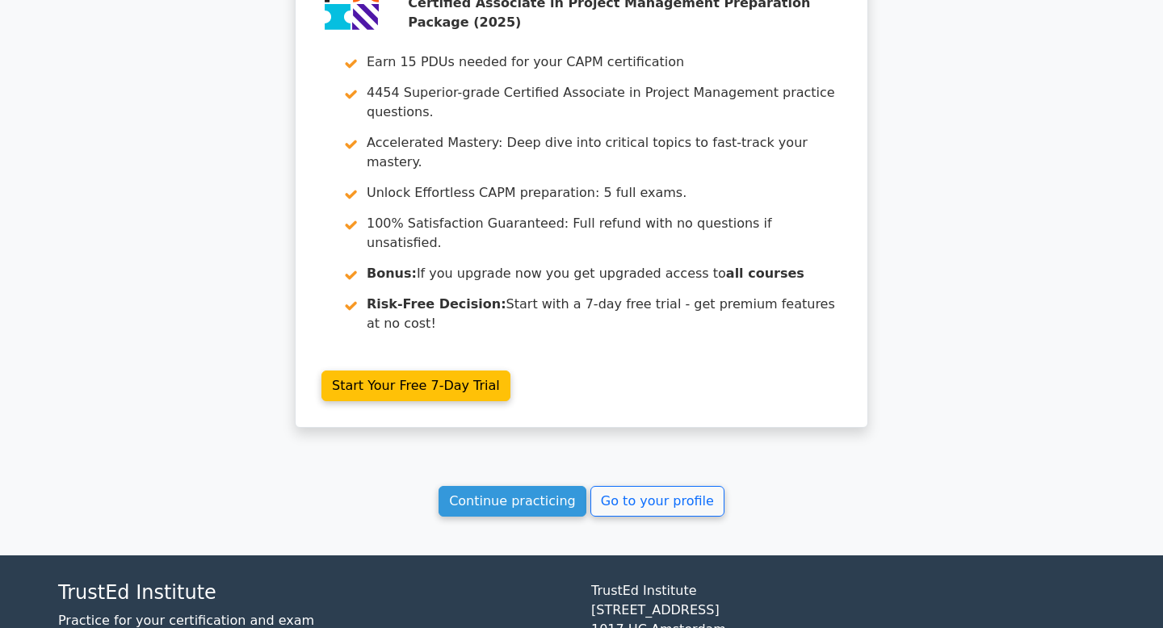
scroll to position [2439, 0]
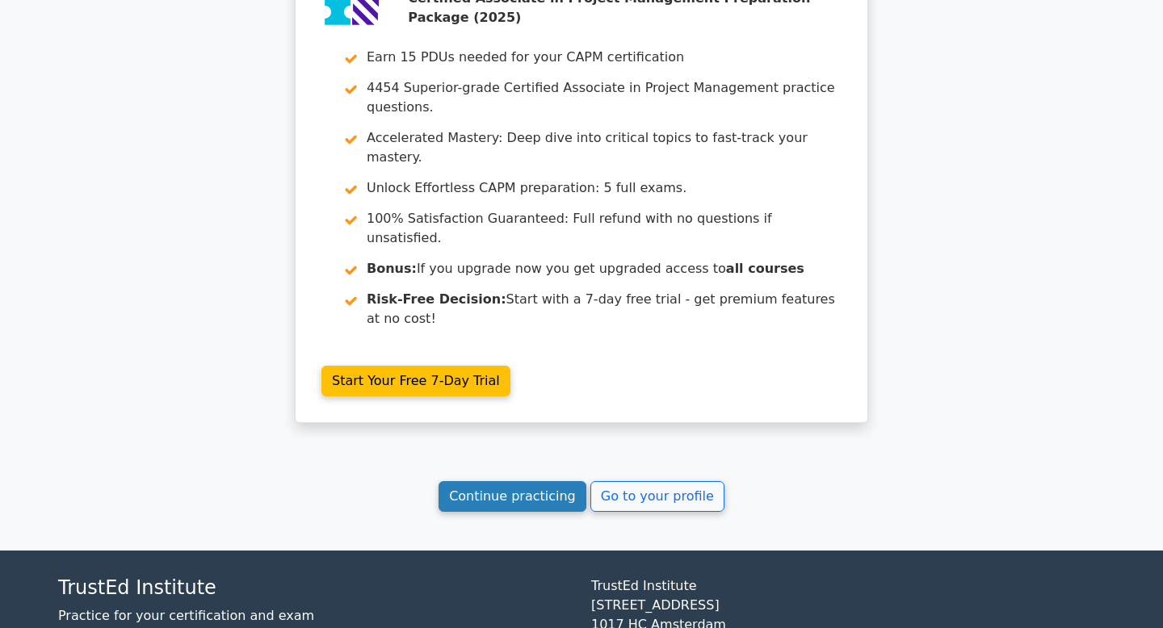
click at [529, 481] on link "Continue practicing" at bounding box center [513, 496] width 148 height 31
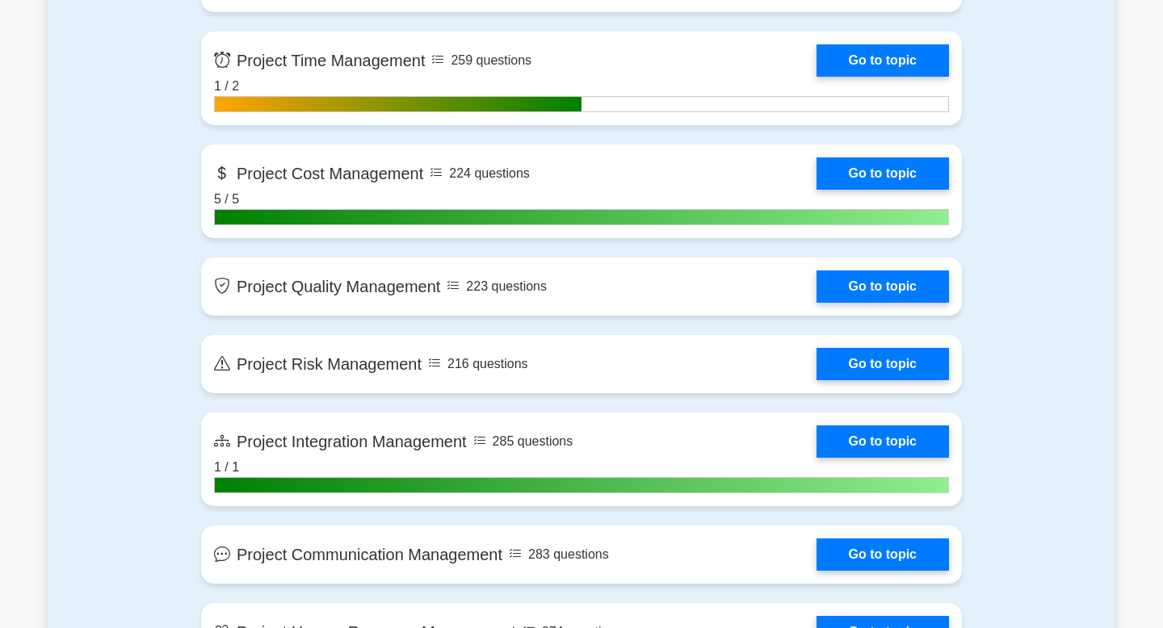
scroll to position [1299, 0]
